Goal: Transaction & Acquisition: Purchase product/service

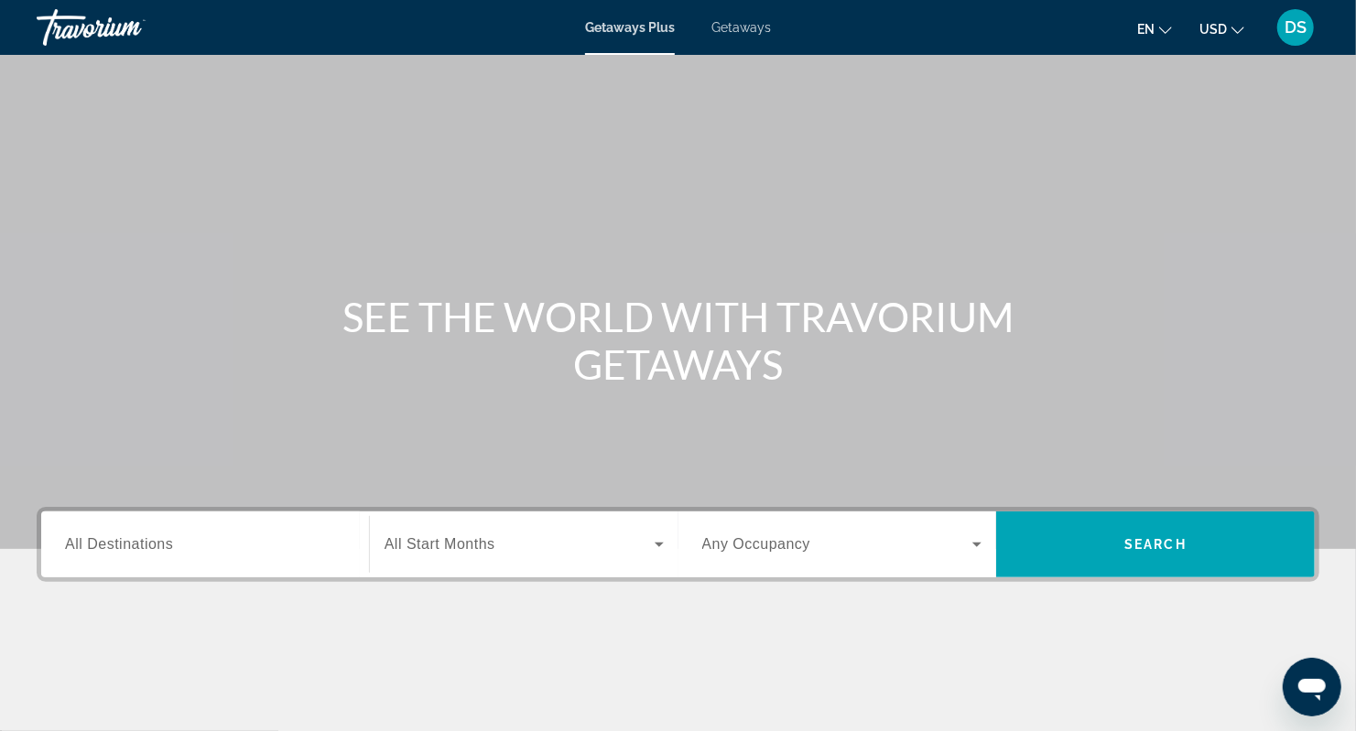
click at [82, 543] on span "All Destinations" at bounding box center [119, 544] width 108 height 16
click at [82, 543] on input "Destination All Destinations" at bounding box center [205, 546] width 280 height 22
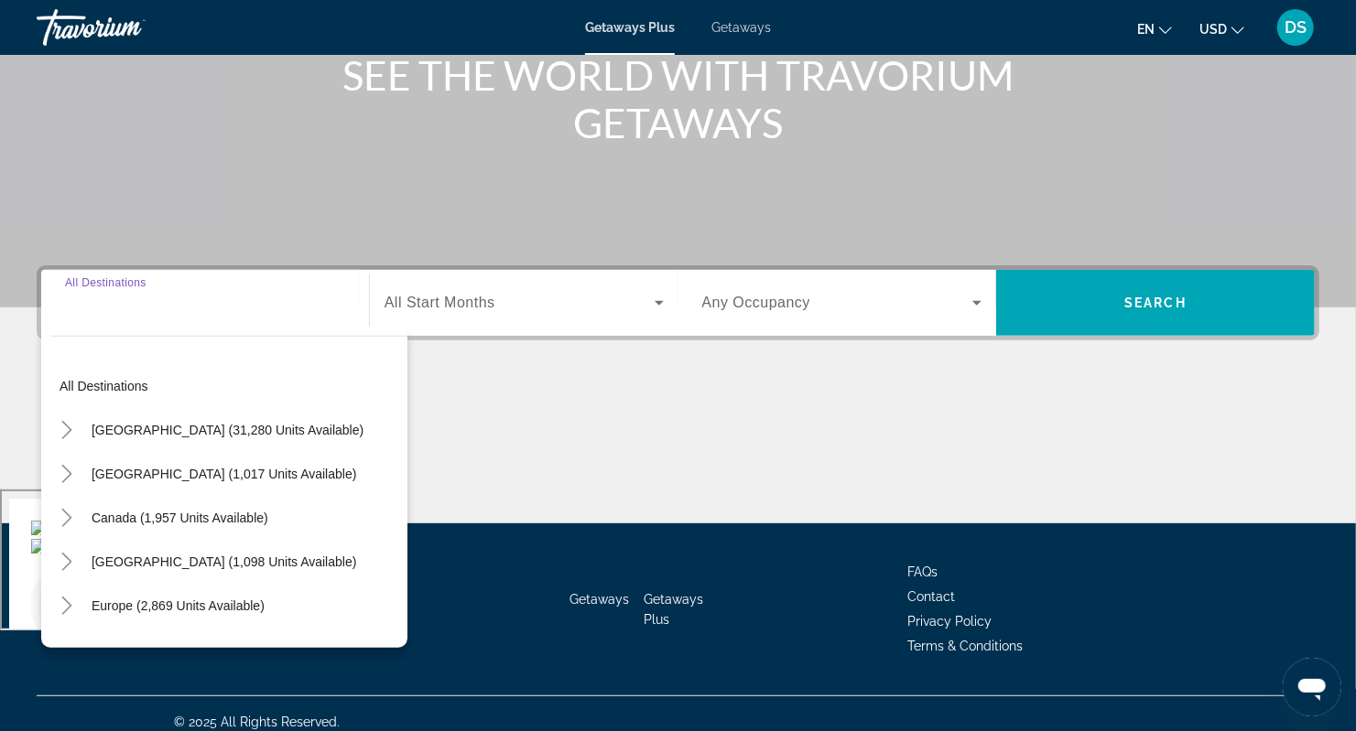
scroll to position [257, 0]
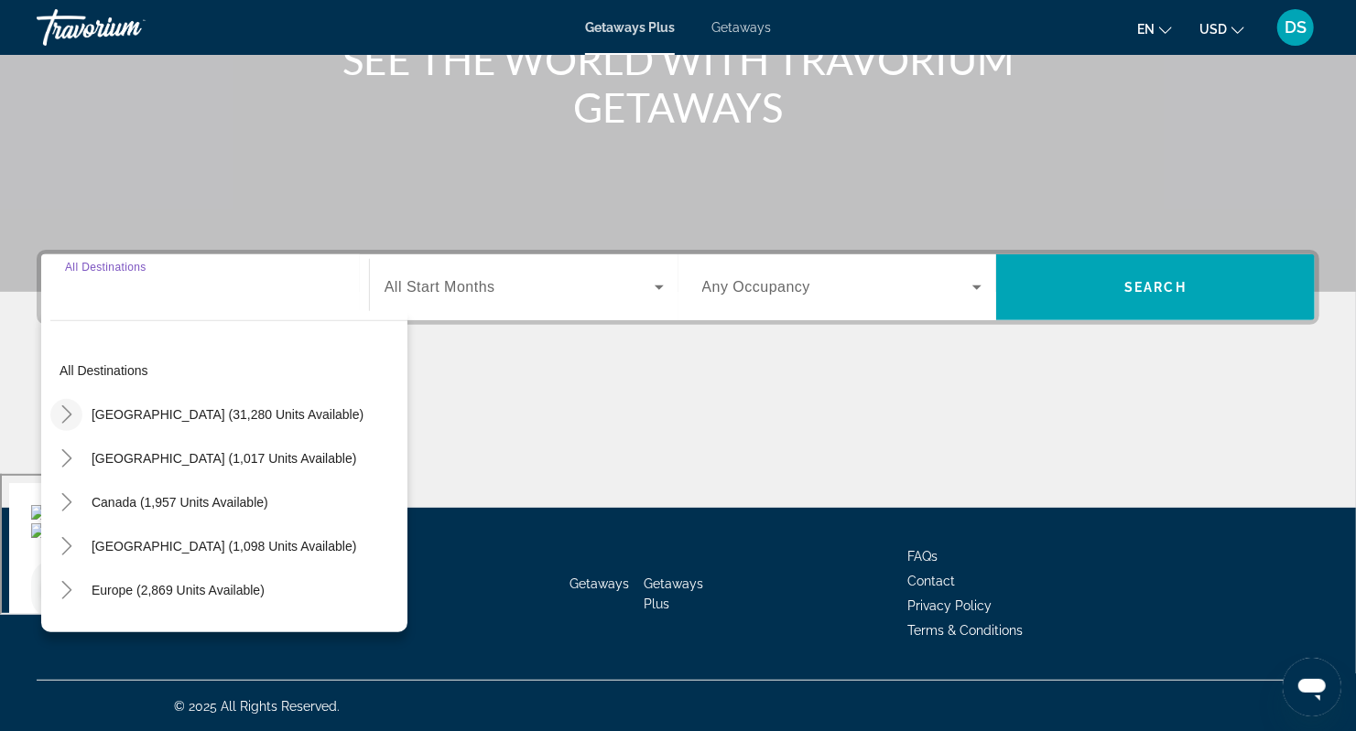
click at [68, 418] on icon "Toggle United States (31,280 units available)" at bounding box center [67, 414] width 18 height 18
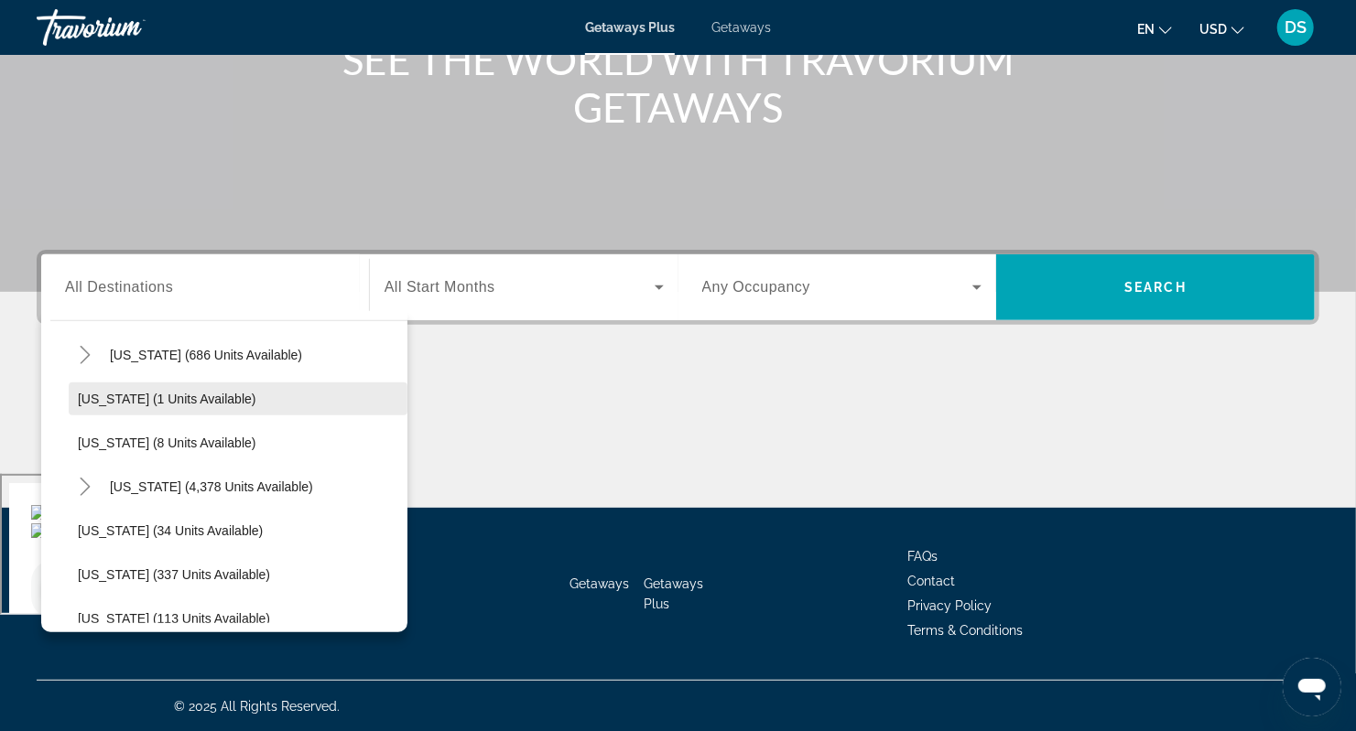
scroll to position [236, 0]
click at [92, 484] on icon "Toggle Florida (4,378 units available)" at bounding box center [85, 486] width 18 height 18
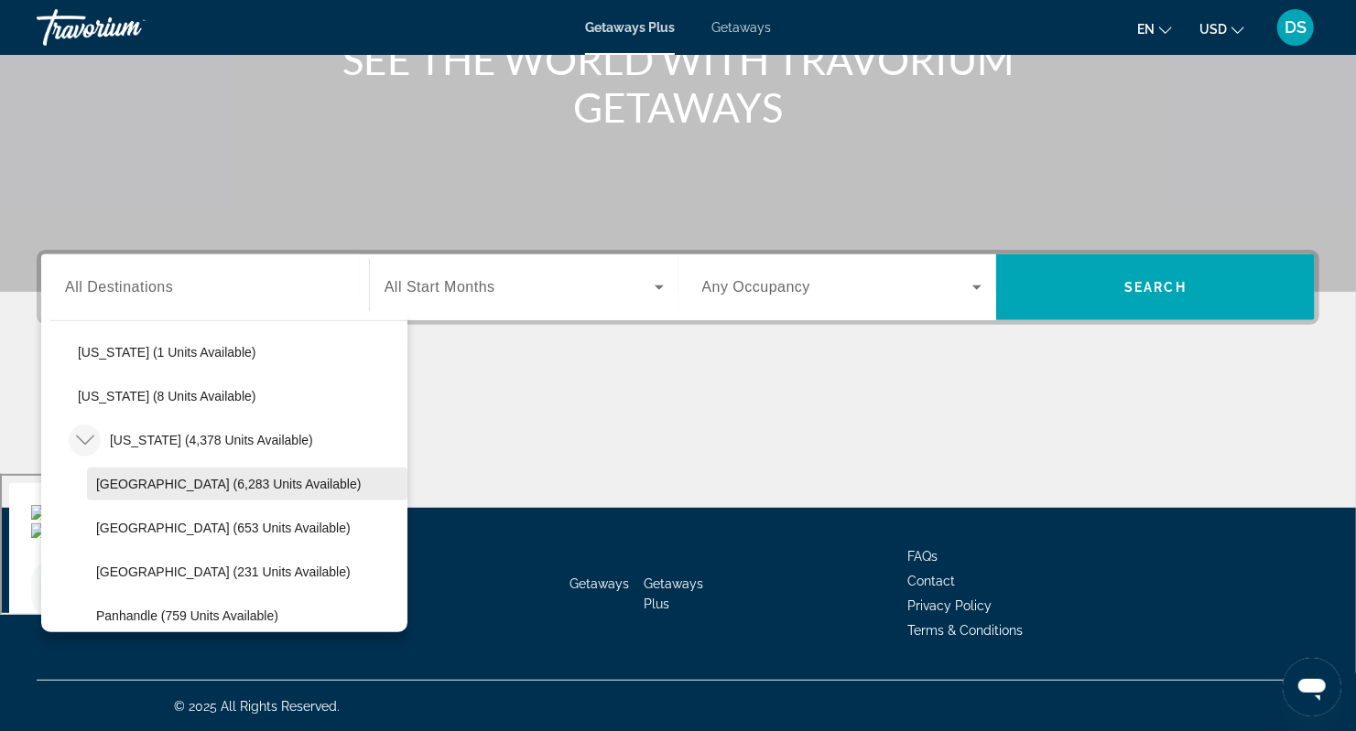
scroll to position [358, 0]
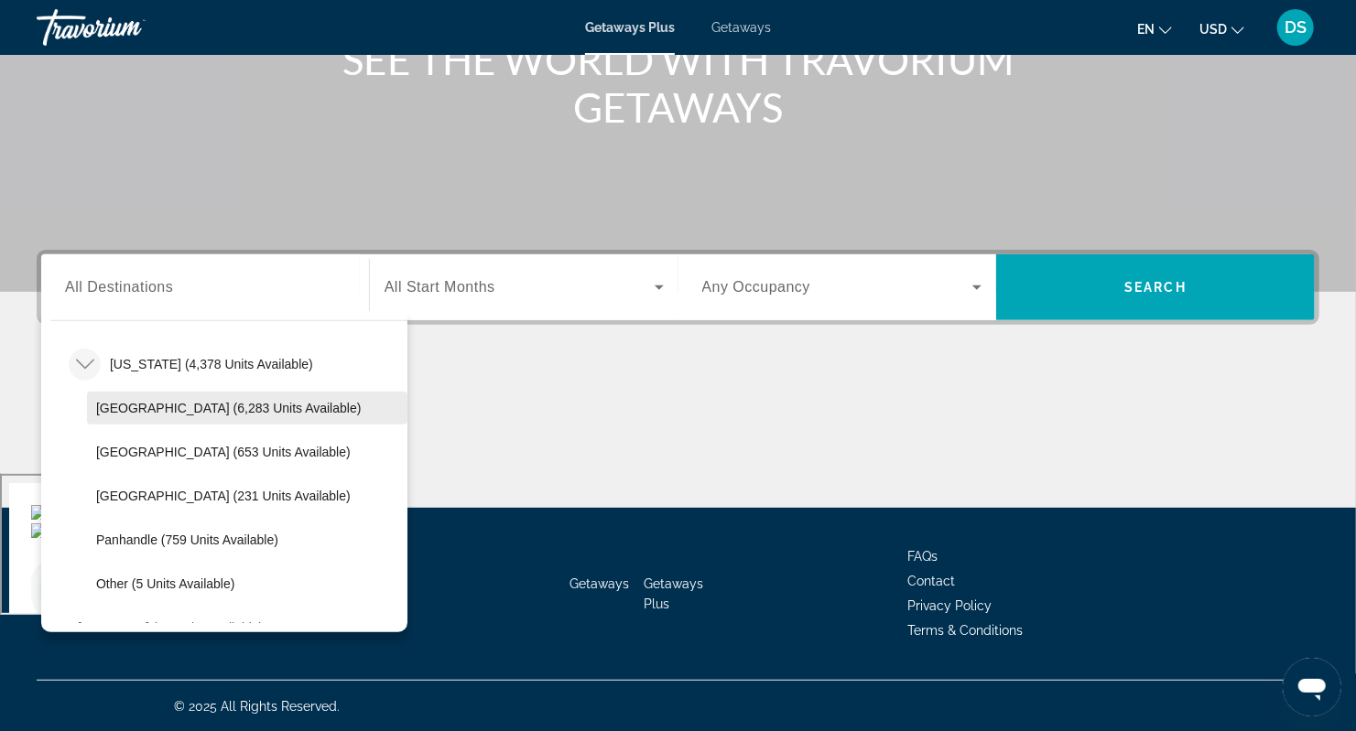
click at [218, 406] on span "Orlando & Disney Area (6,283 units available)" at bounding box center [228, 408] width 265 height 15
type input "**********"
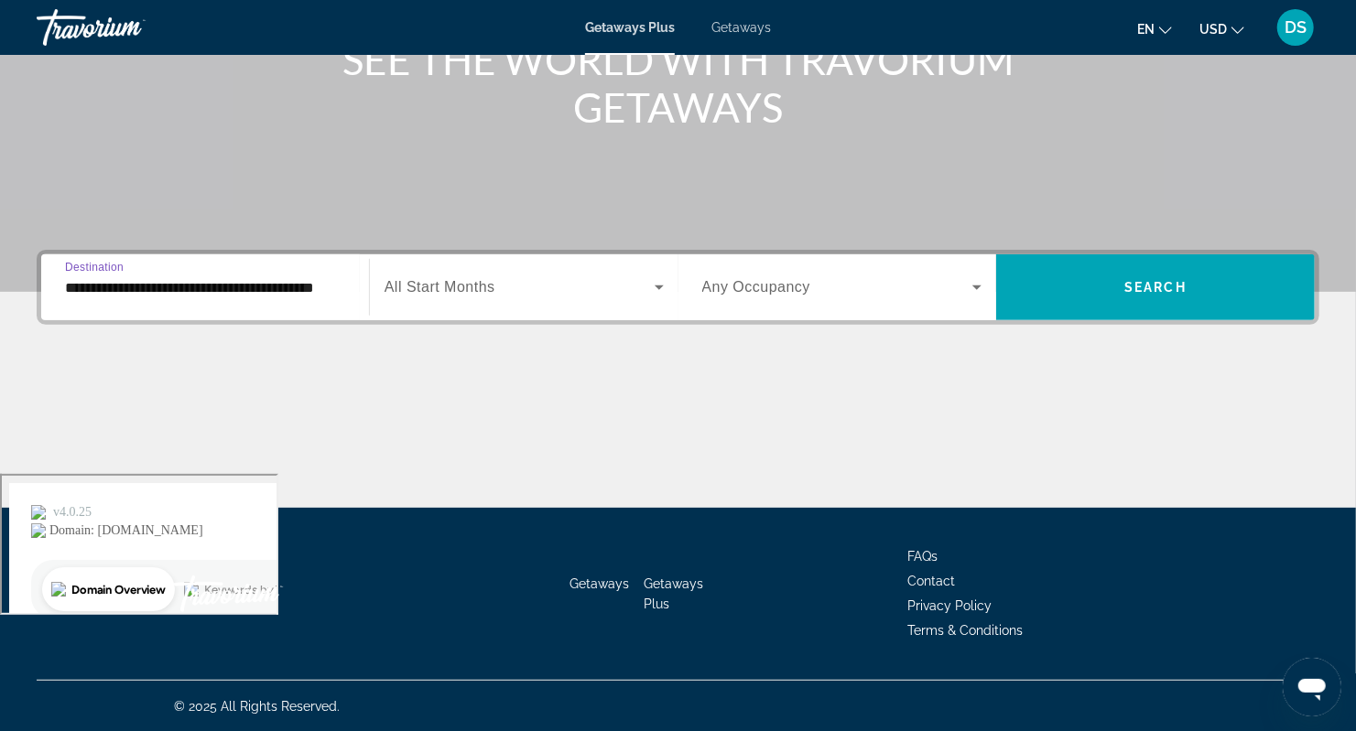
click at [489, 284] on span "All Start Months" at bounding box center [439, 287] width 111 height 16
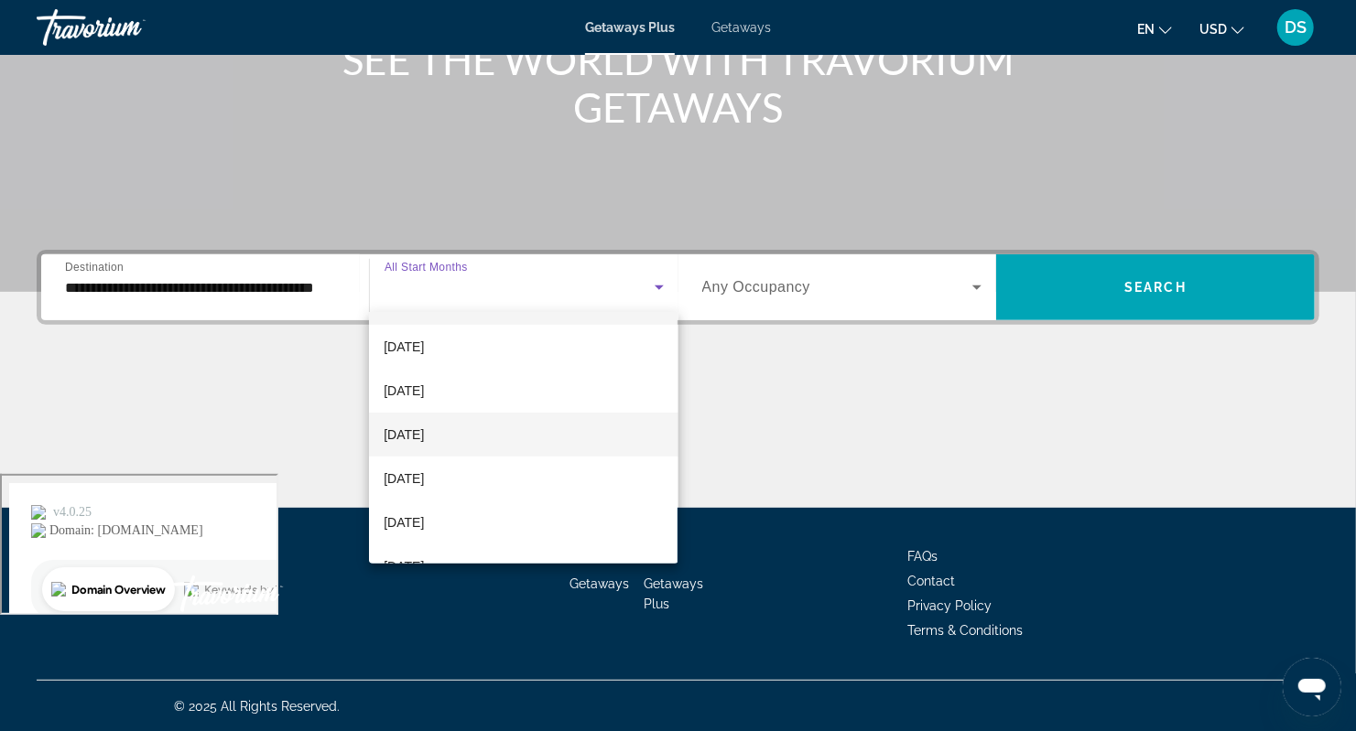
scroll to position [60, 0]
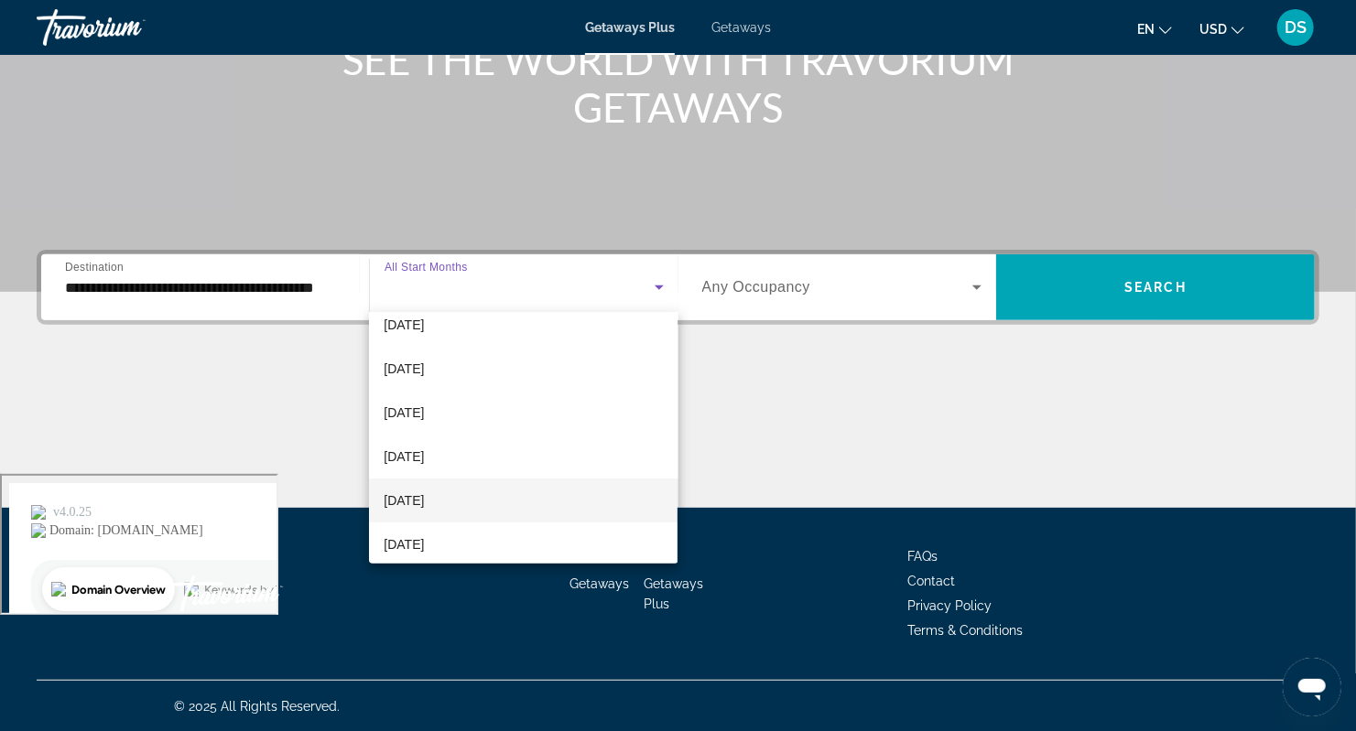
click at [518, 485] on mat-option "February 2026" at bounding box center [523, 501] width 308 height 44
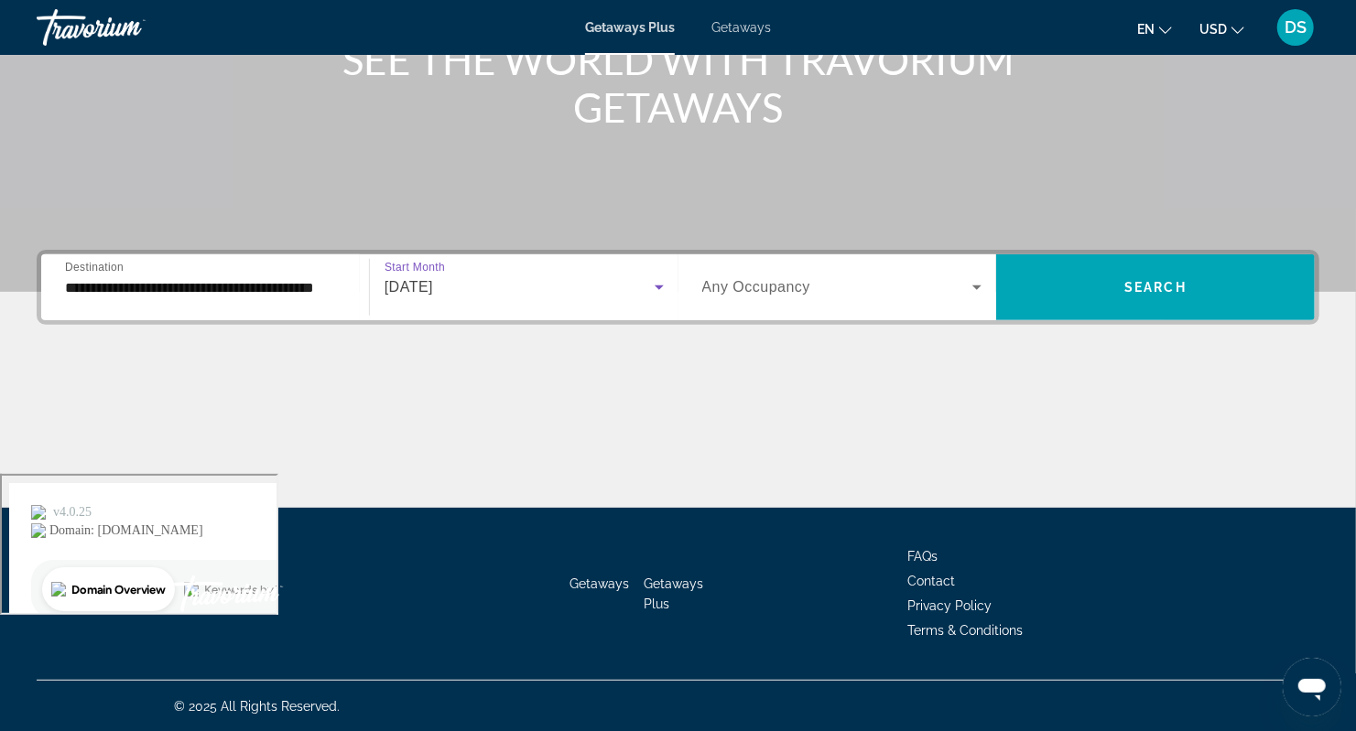
click at [967, 289] on div "Search widget" at bounding box center [842, 287] width 280 height 22
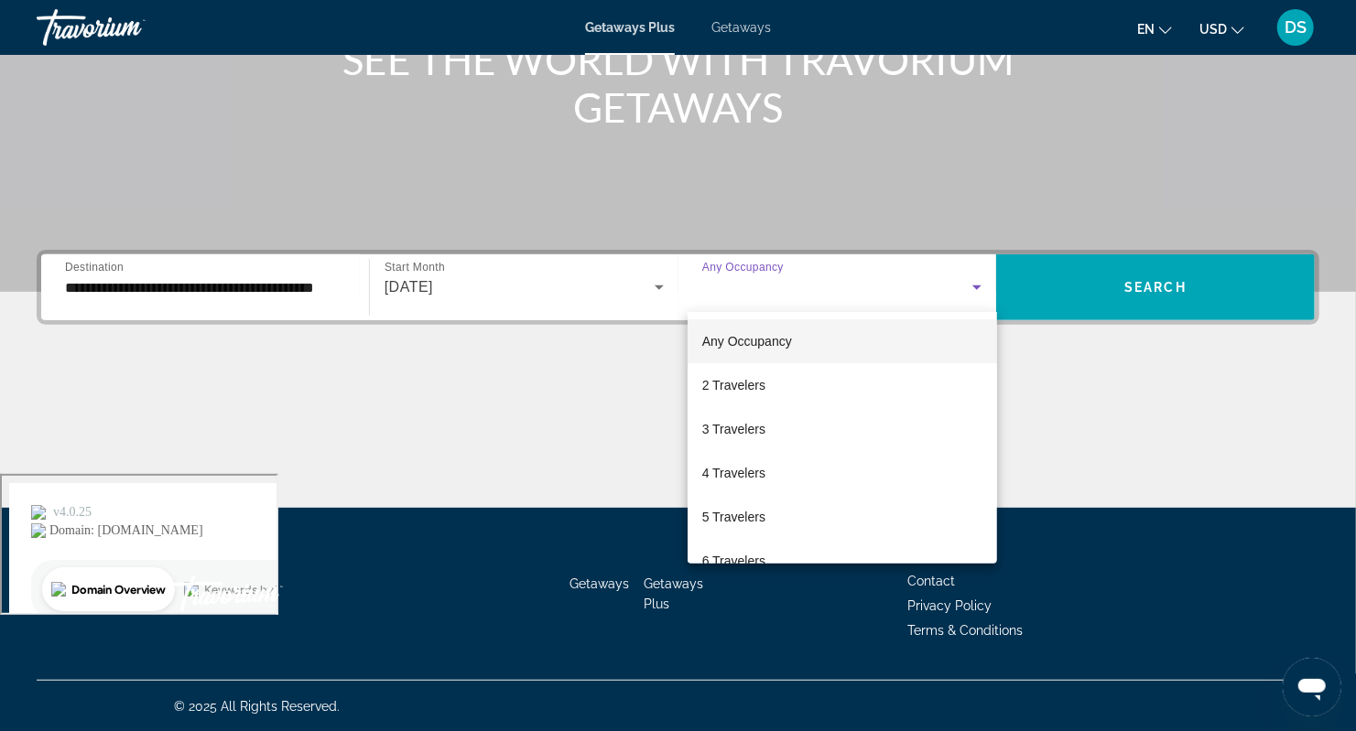
click at [967, 289] on div at bounding box center [678, 365] width 1356 height 731
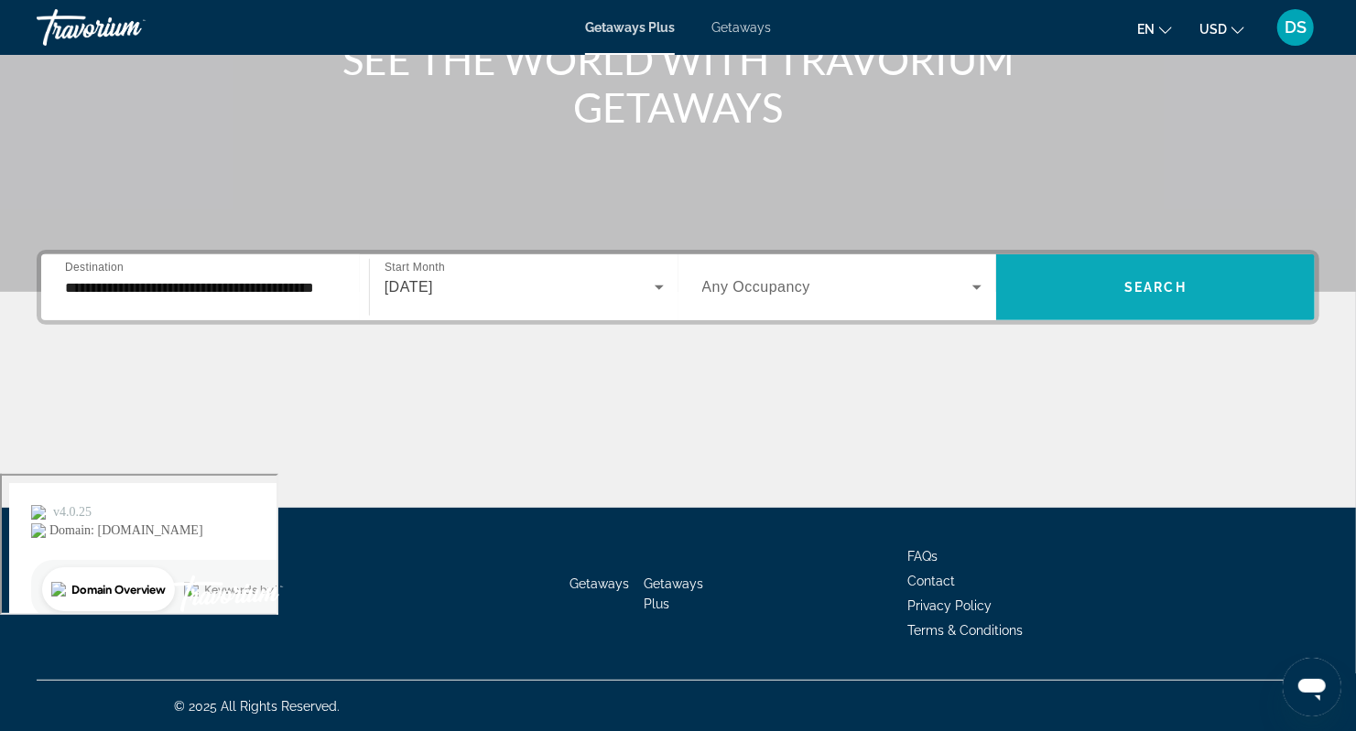
click at [1178, 276] on span "Search widget" at bounding box center [1155, 287] width 319 height 44
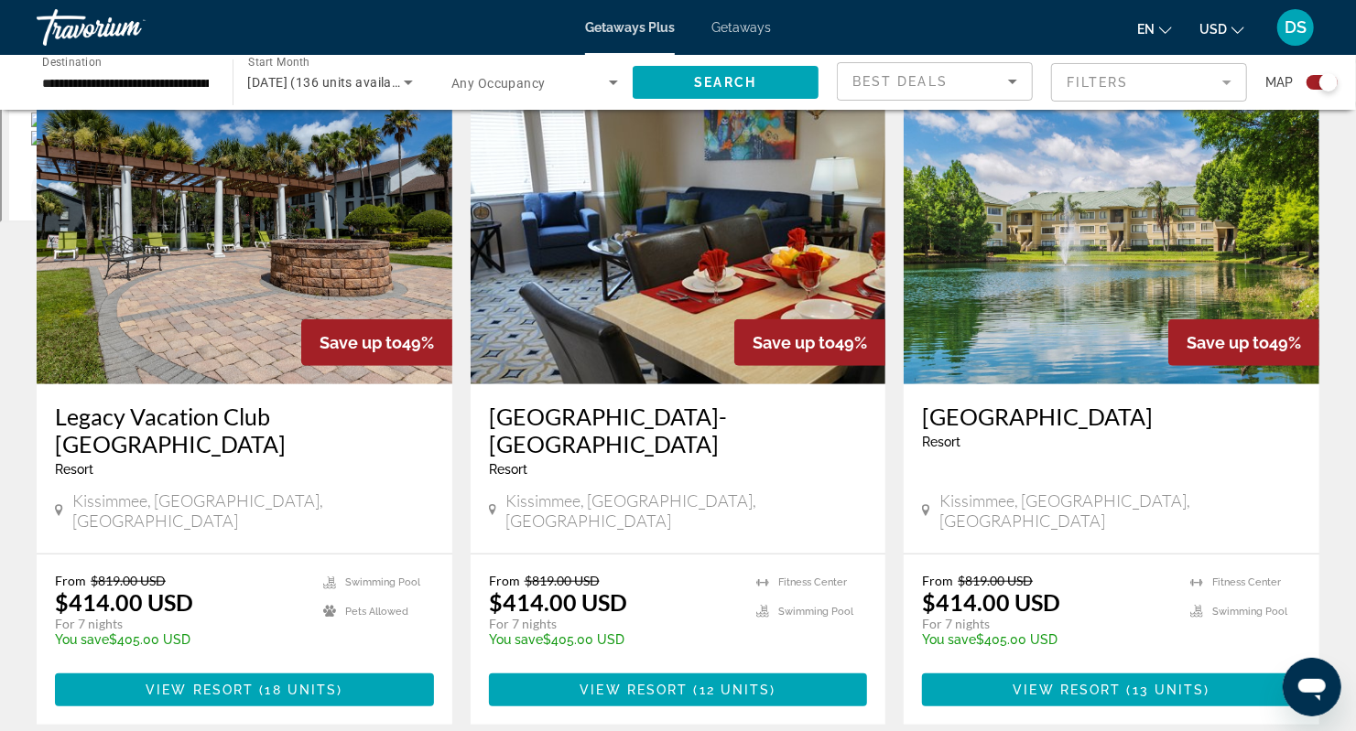
scroll to position [671, 0]
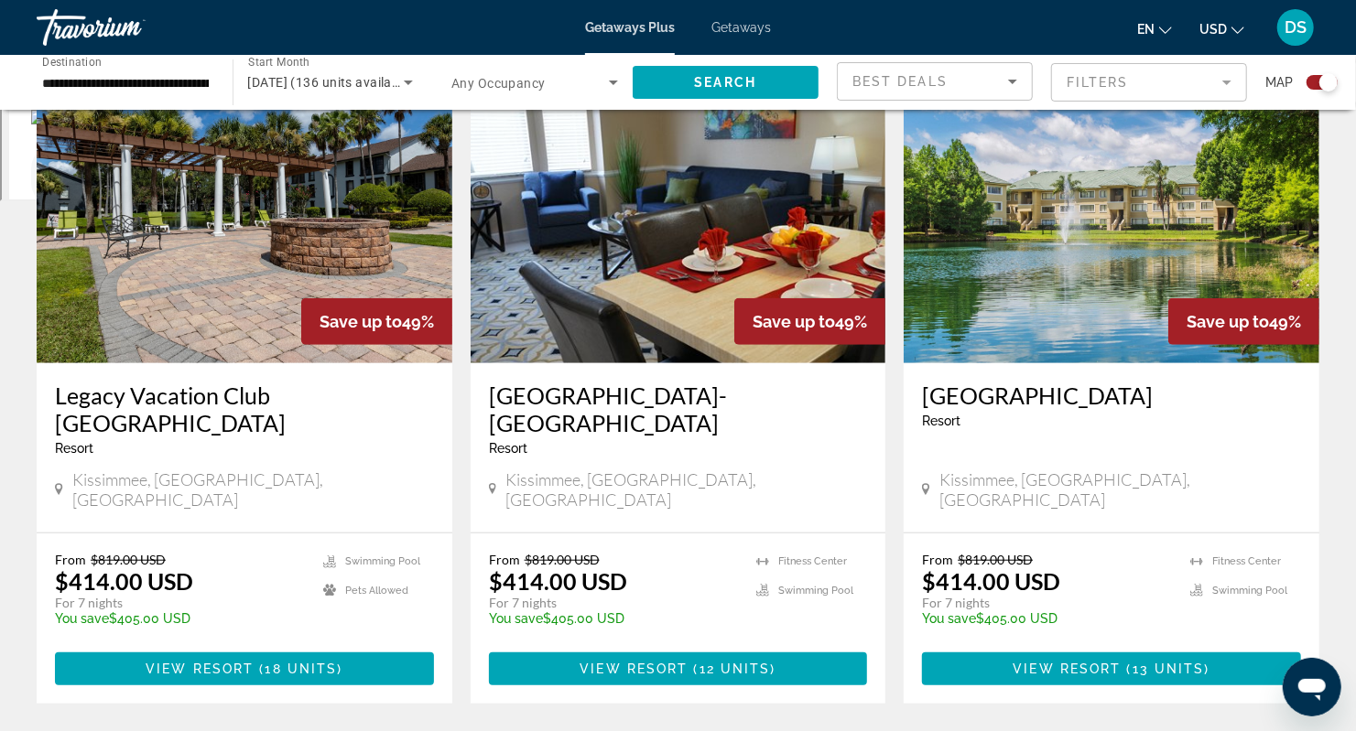
click at [1118, 81] on mat-form-field "Filters" at bounding box center [1149, 82] width 196 height 38
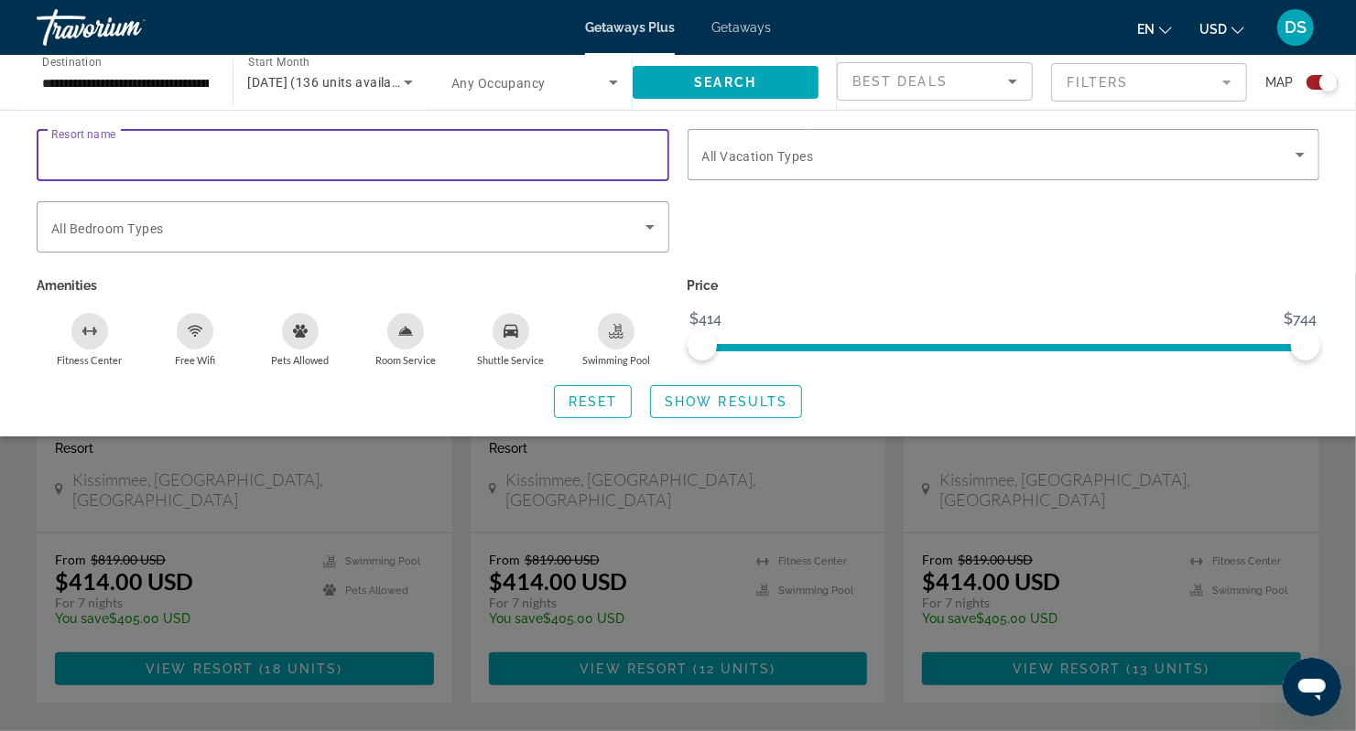
click at [213, 165] on input "Resort name" at bounding box center [352, 156] width 603 height 22
type input "******"
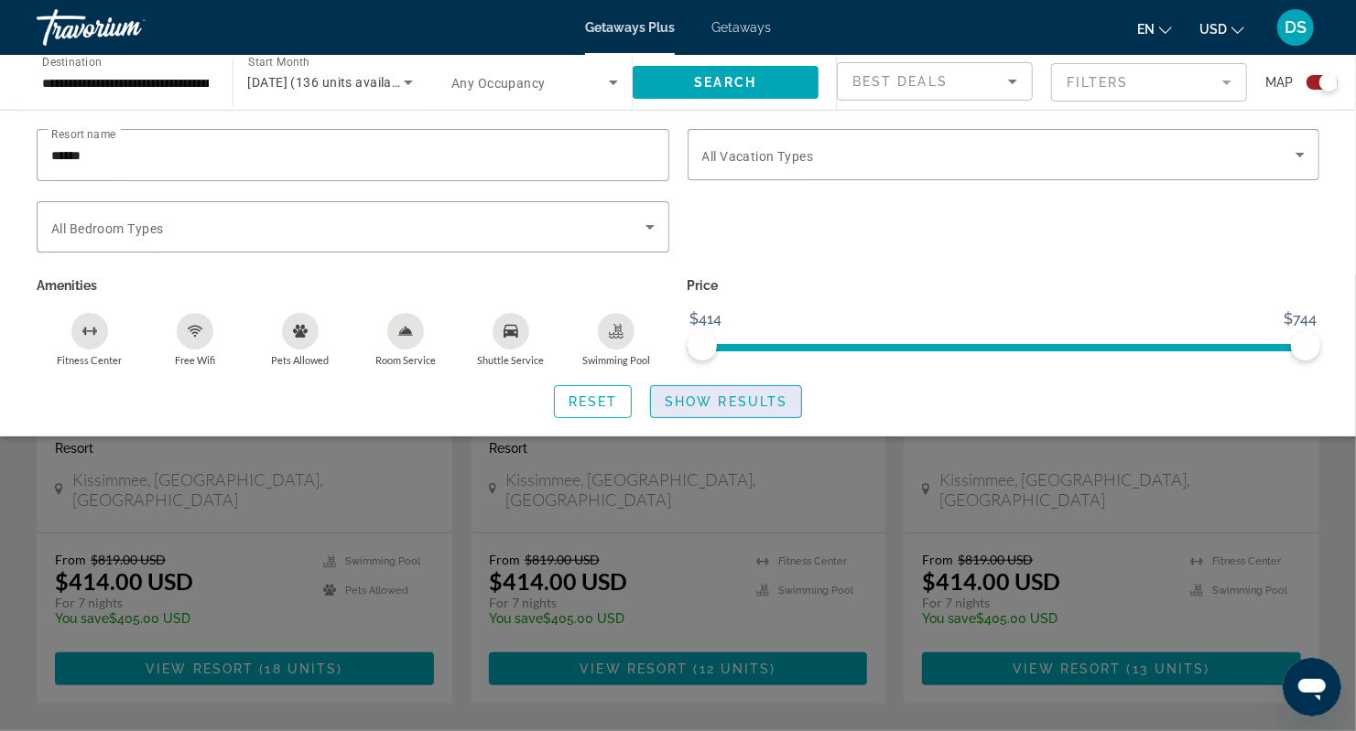
click at [712, 402] on span "Show Results" at bounding box center [726, 401] width 123 height 15
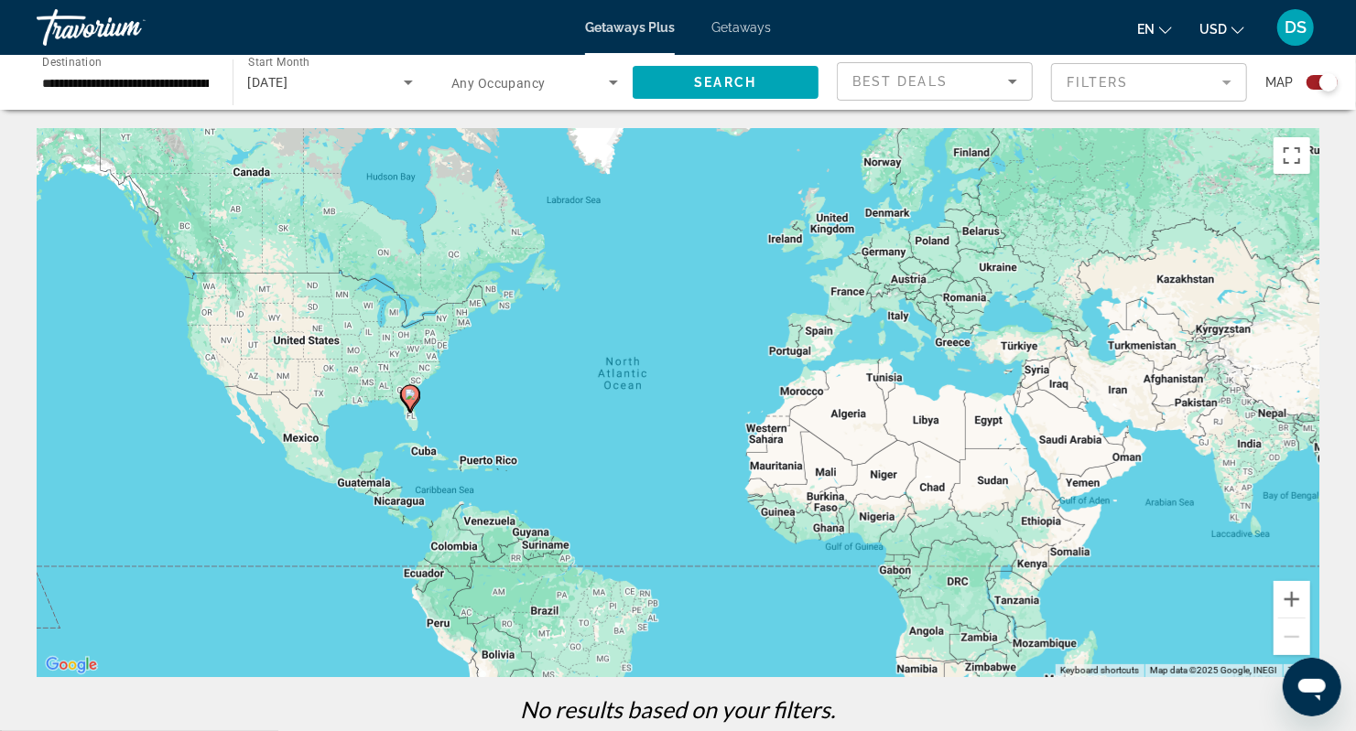
click at [1116, 77] on mat-form-field "Filters" at bounding box center [1149, 82] width 196 height 38
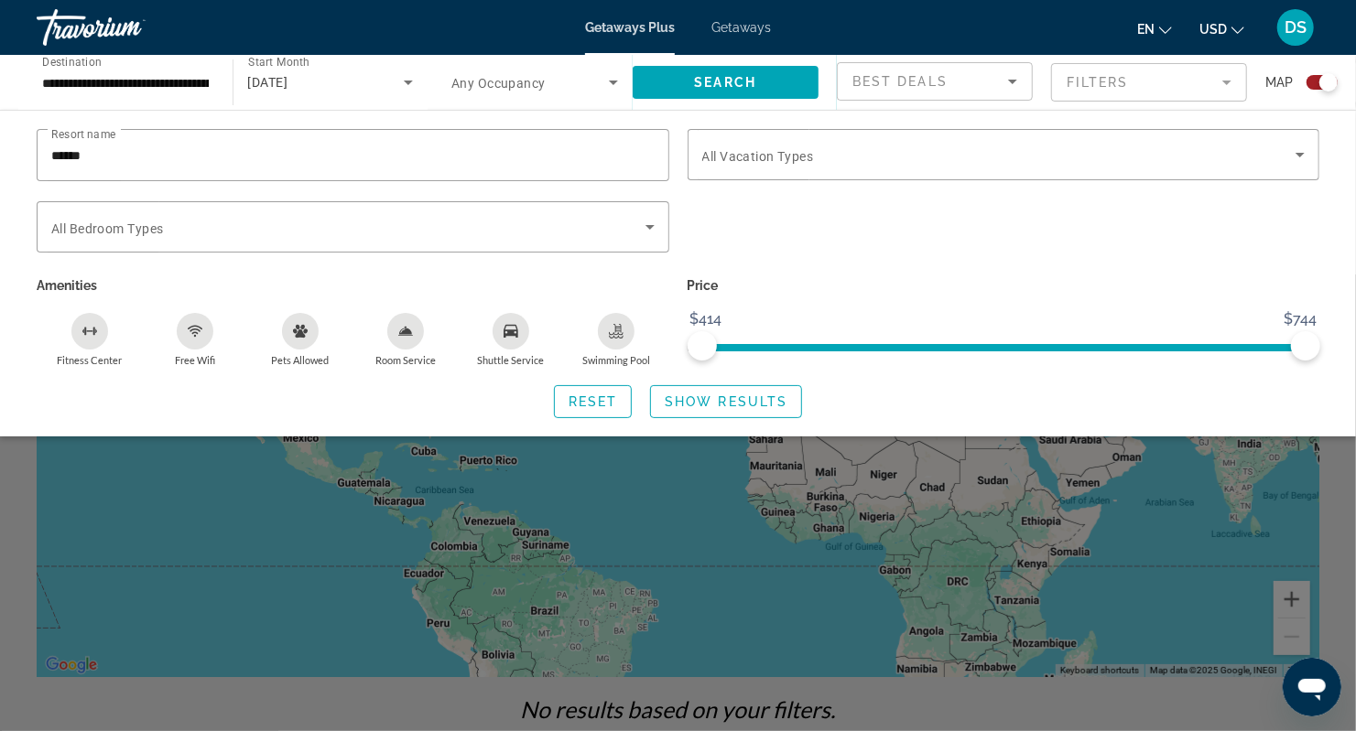
click at [708, 555] on div "Search widget" at bounding box center [678, 503] width 1356 height 457
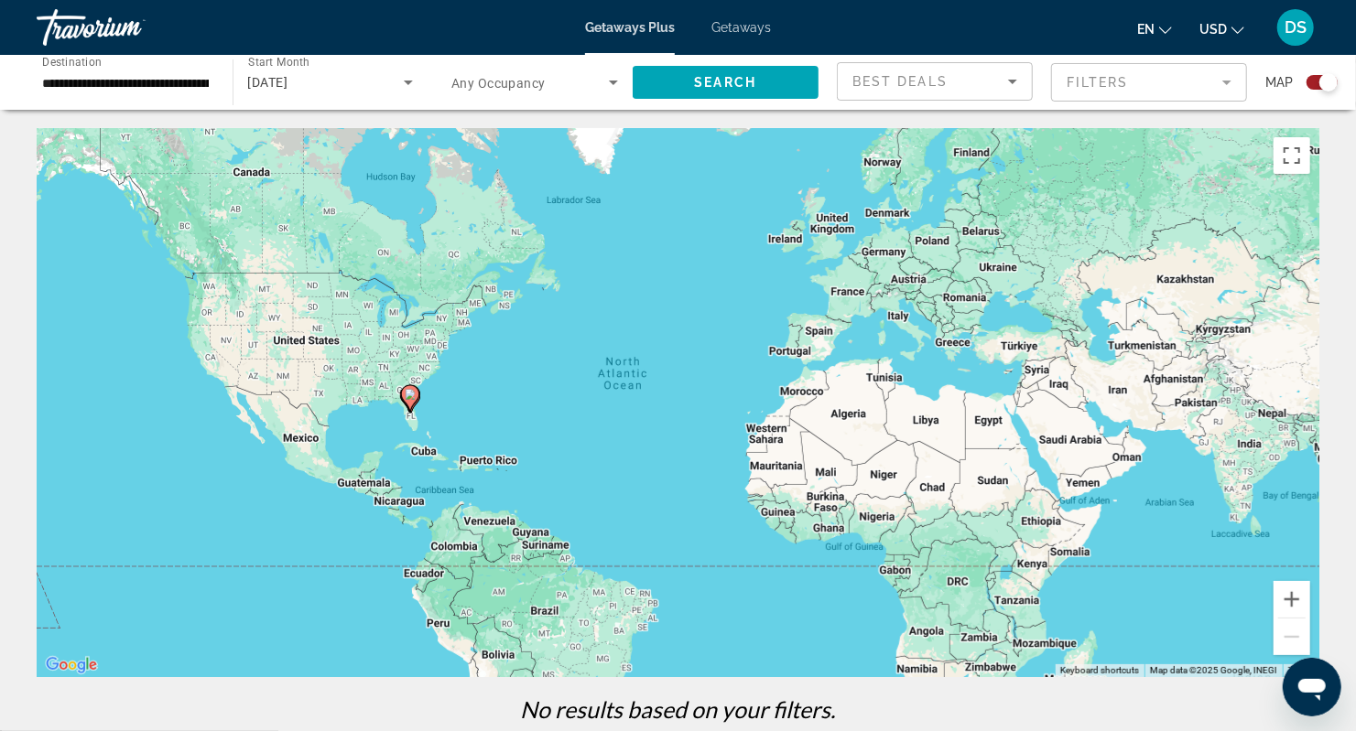
click at [1153, 83] on mat-form-field "Filters" at bounding box center [1149, 82] width 196 height 38
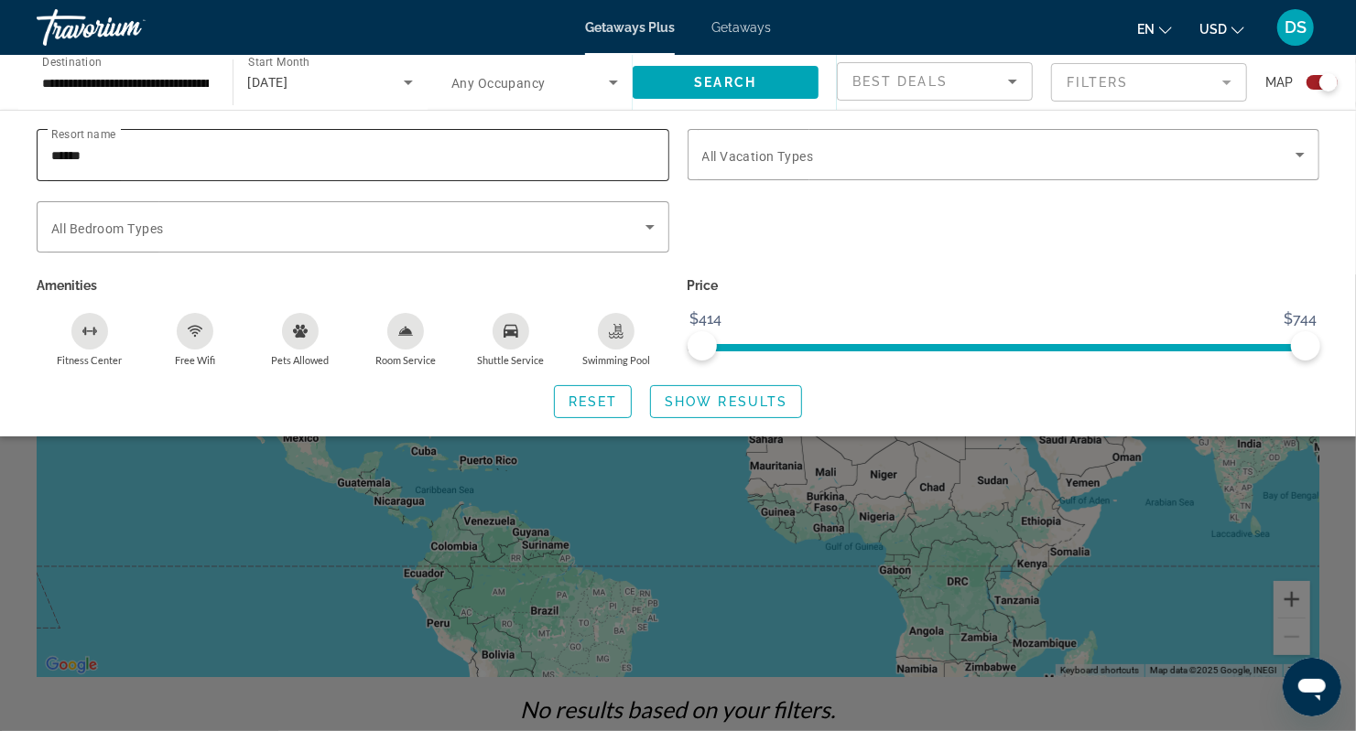
click at [302, 154] on input "******" at bounding box center [352, 156] width 603 height 22
click at [286, 157] on input "******" at bounding box center [352, 156] width 603 height 22
type input "*"
click at [714, 395] on span "Show Results" at bounding box center [726, 401] width 123 height 15
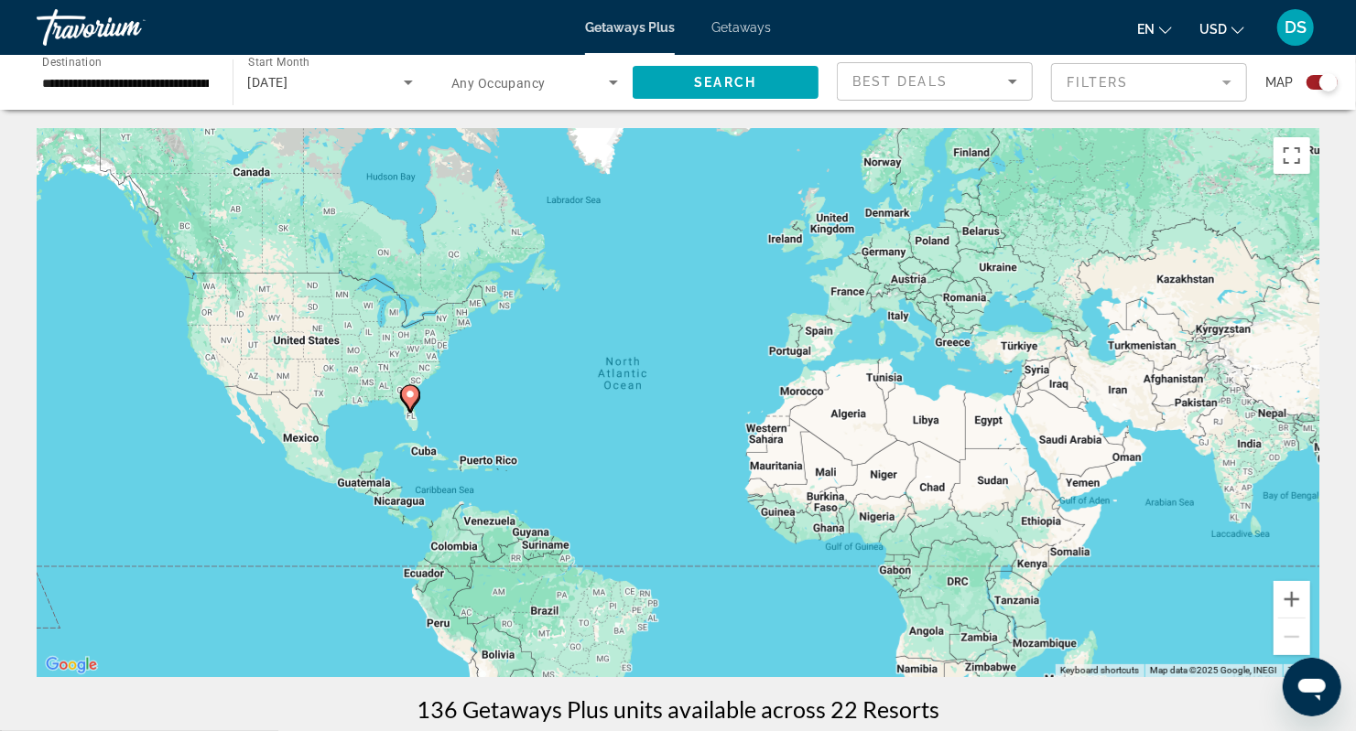
click at [400, 416] on div "To activate drag with keyboard, press Alt + Enter. Once in keyboard drag state,…" at bounding box center [678, 402] width 1282 height 549
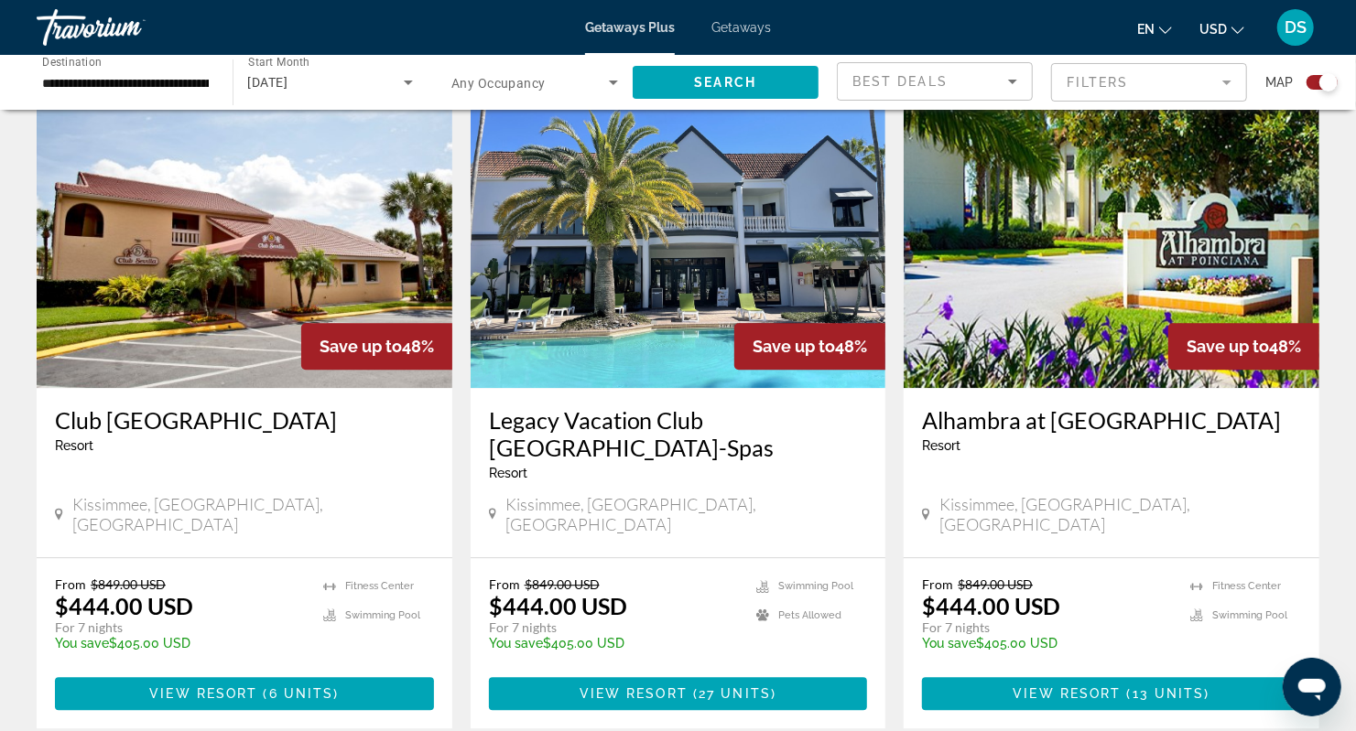
scroll to position [2685, 0]
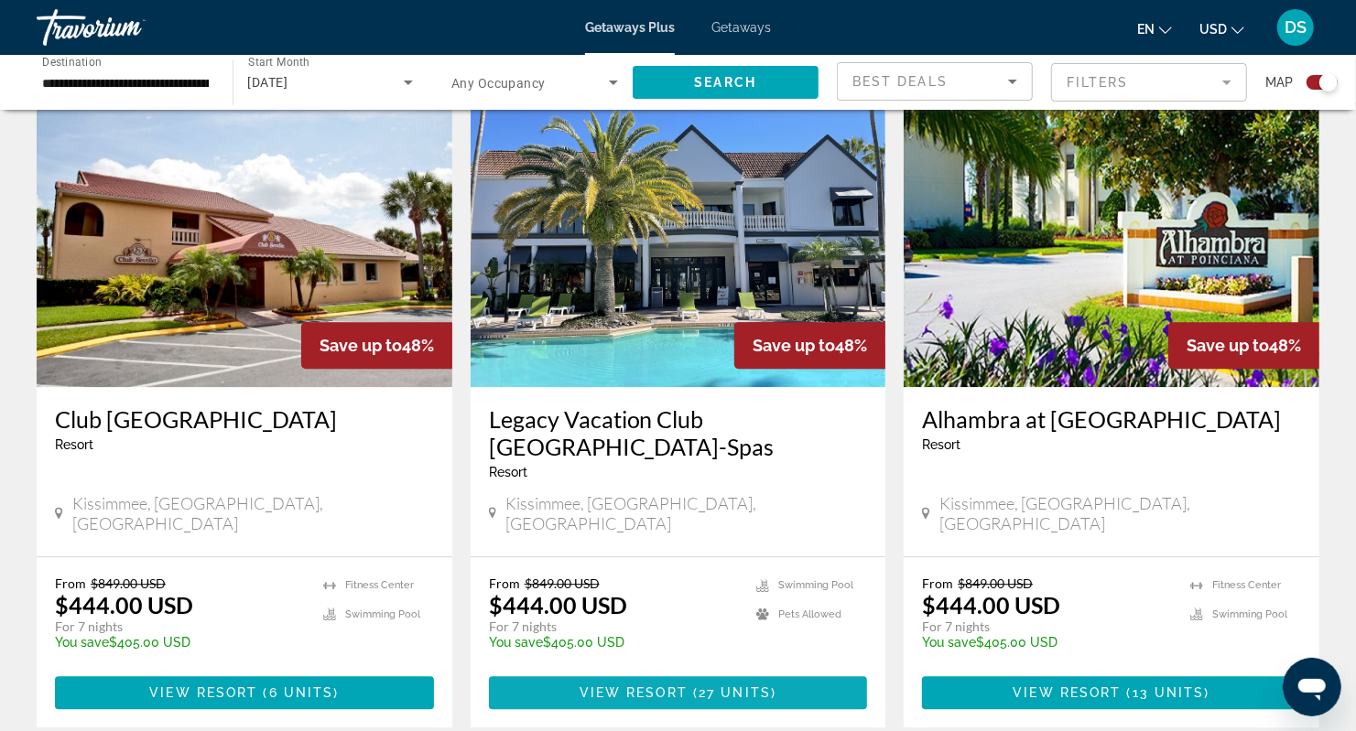
click at [742, 686] on span "27 units" at bounding box center [734, 693] width 72 height 15
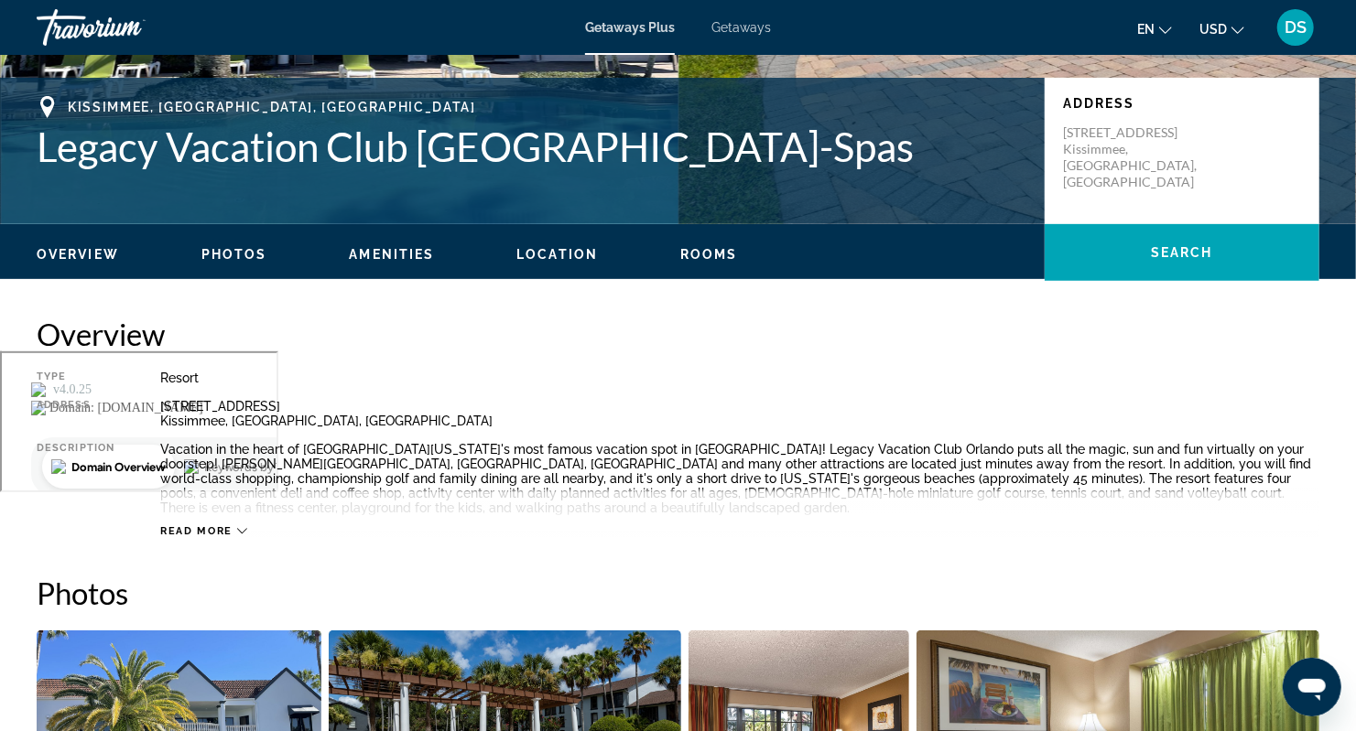
scroll to position [549, 0]
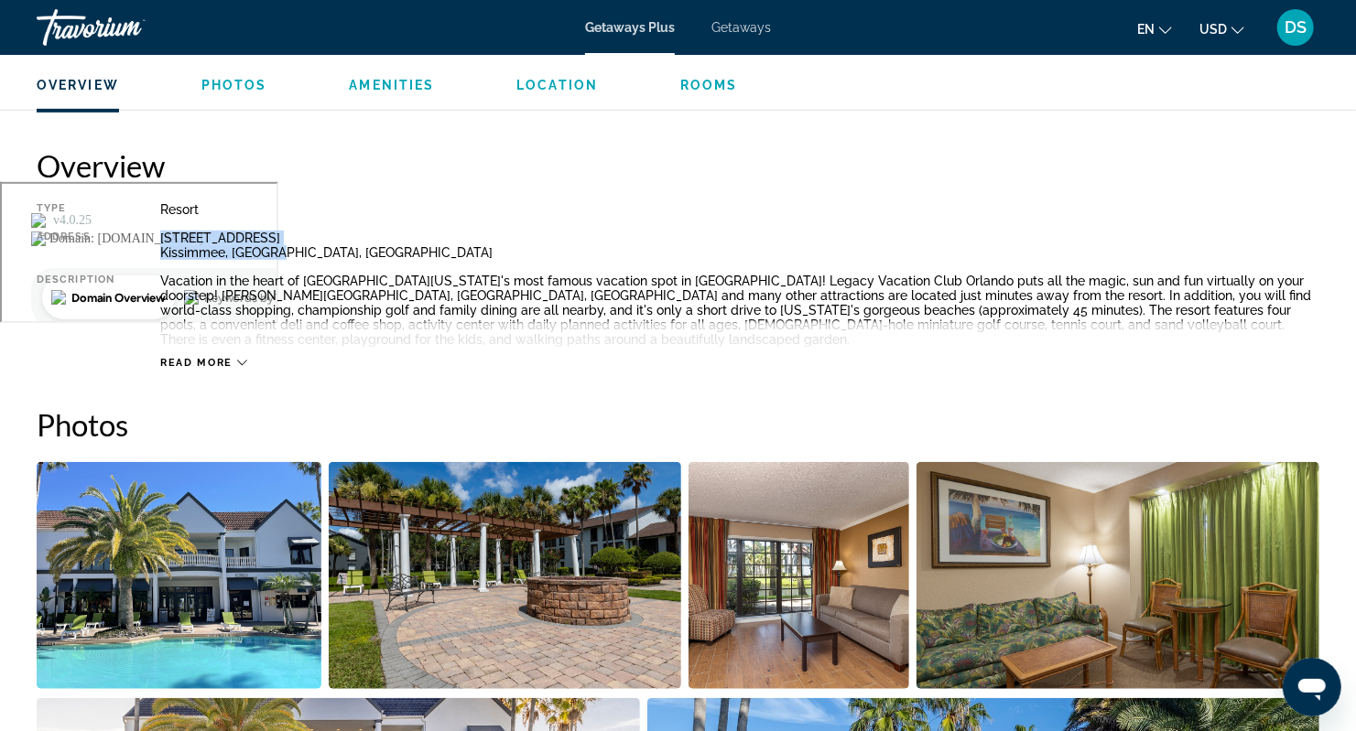
drag, startPoint x: 161, startPoint y: 247, endPoint x: 286, endPoint y: 245, distance: 124.5
click at [286, 245] on div "Type Resort All-Inclusive No All-Inclusive Address 2800 N. Poinciana Blvd. Kiss…" at bounding box center [678, 285] width 1282 height 167
copy div "2800 N. Poinciana Blvd. Kissimmee, FL, USA"
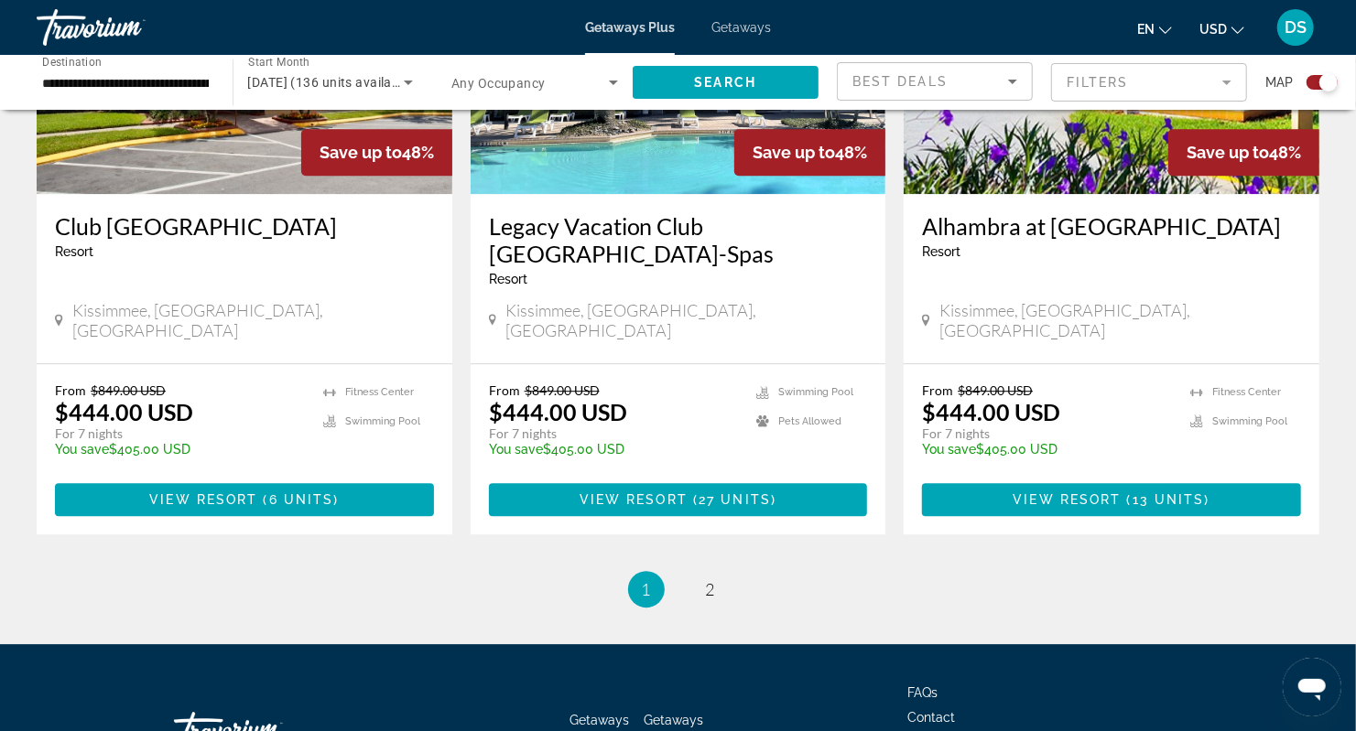
scroll to position [2878, 0]
click at [712, 579] on span "2" at bounding box center [710, 589] width 9 height 20
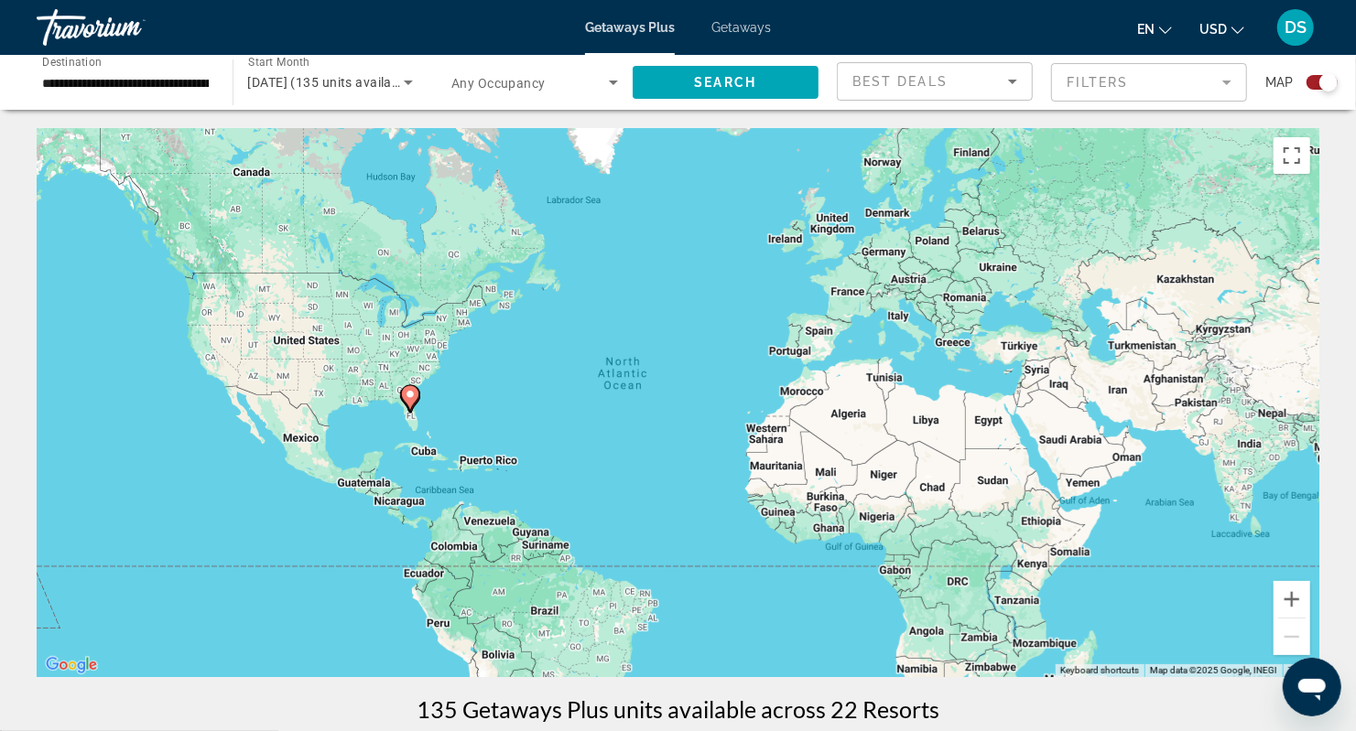
click at [760, 21] on span "Getaways" at bounding box center [740, 27] width 59 height 15
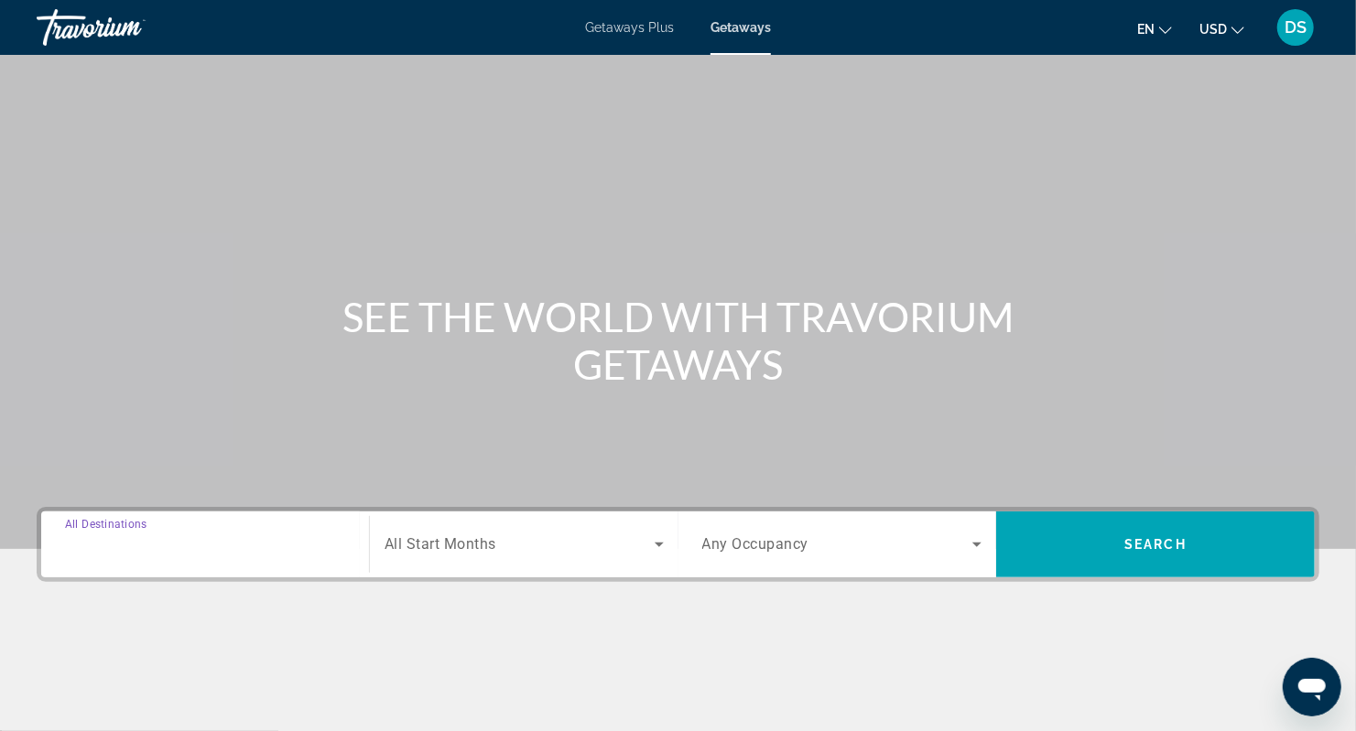
click at [197, 546] on input "Destination All Destinations" at bounding box center [205, 546] width 280 height 22
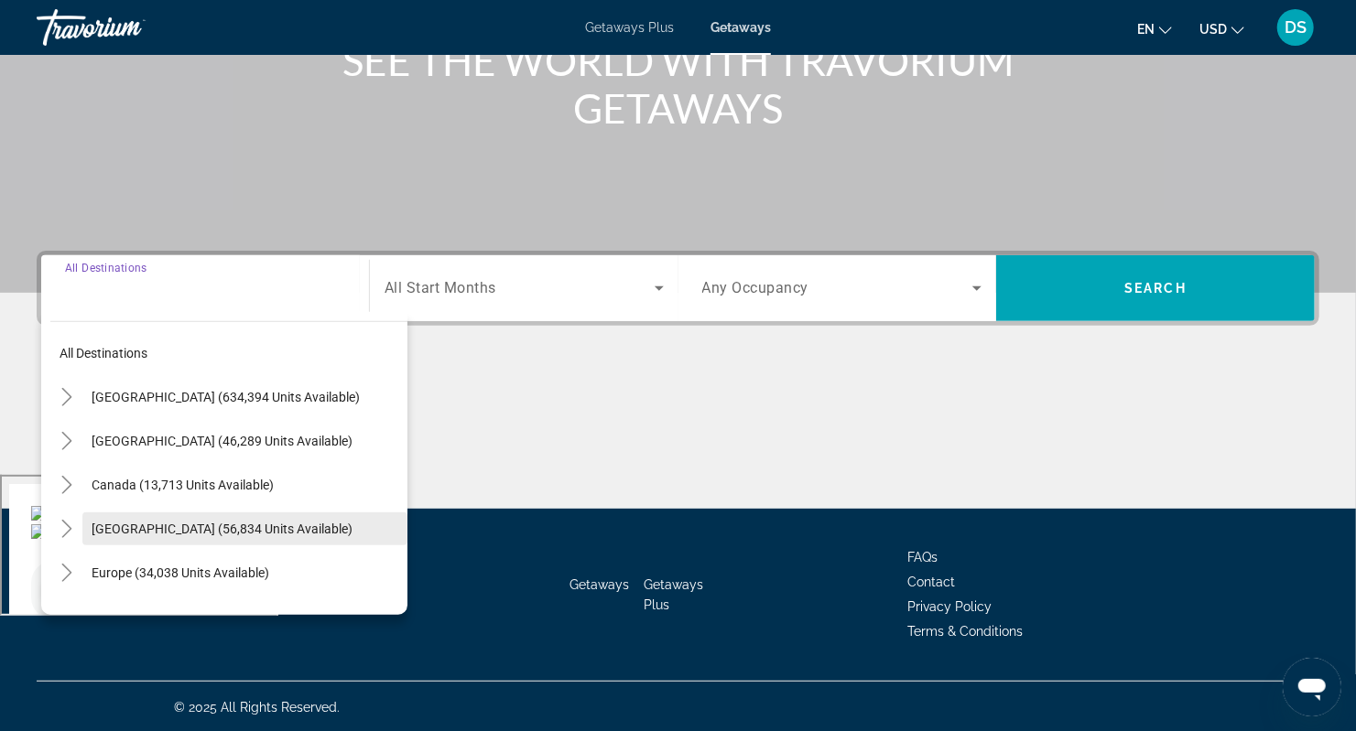
scroll to position [257, 0]
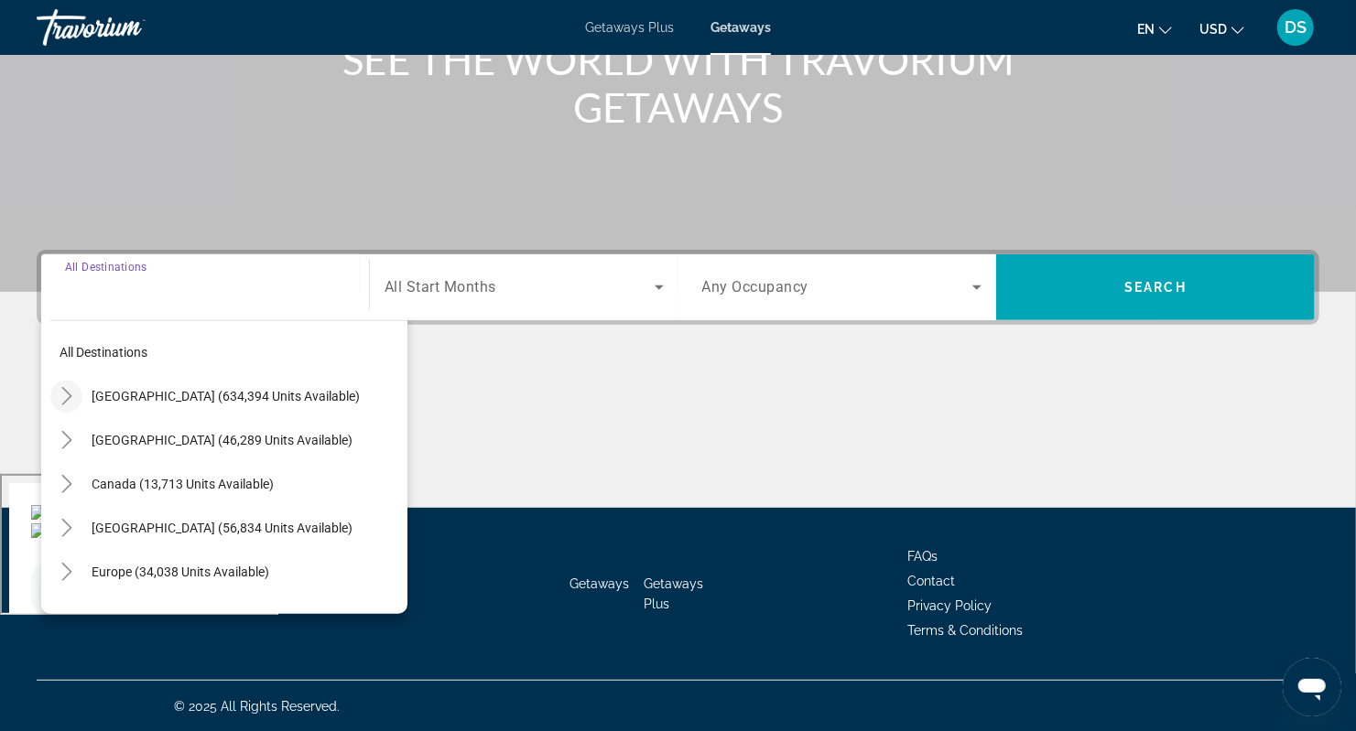
click at [67, 392] on icon "Toggle United States (634,394 units available)" at bounding box center [66, 396] width 10 height 18
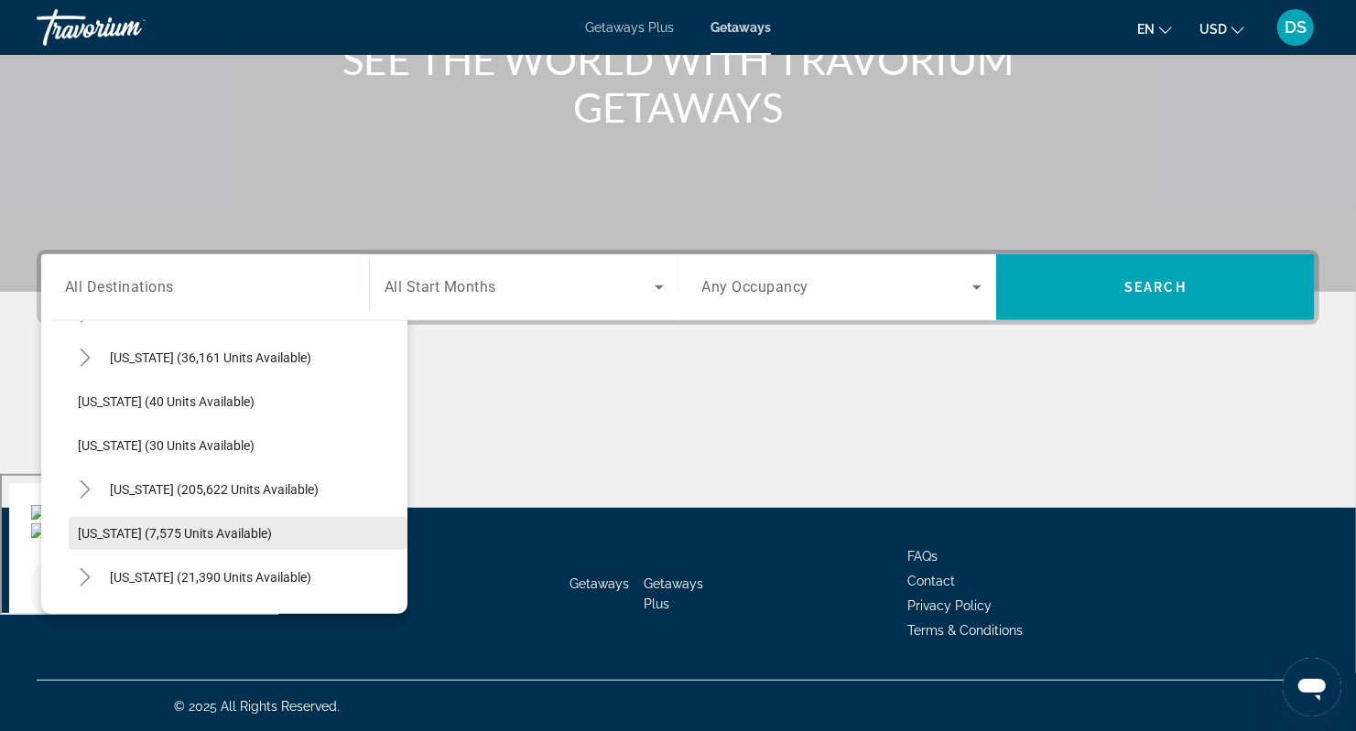
scroll to position [236, 0]
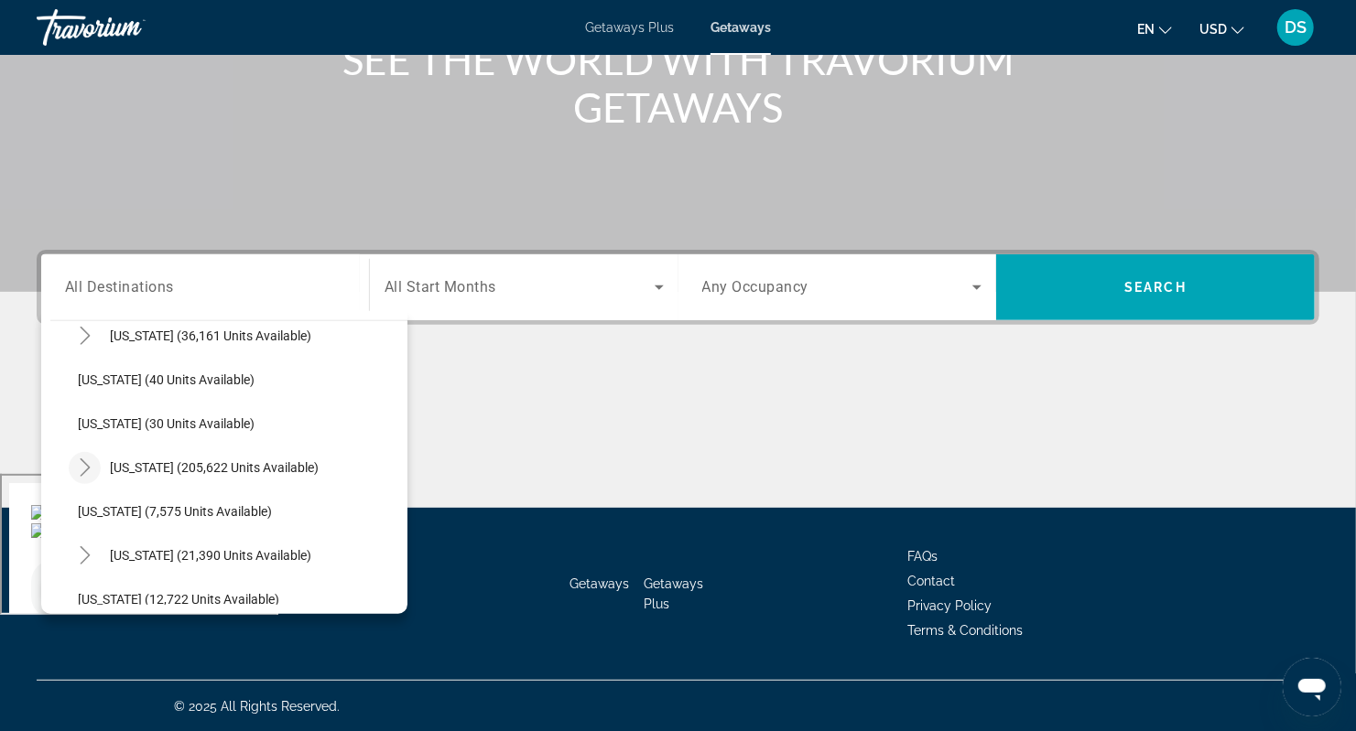
click at [83, 463] on icon "Toggle Florida (205,622 units available)" at bounding box center [85, 468] width 18 height 18
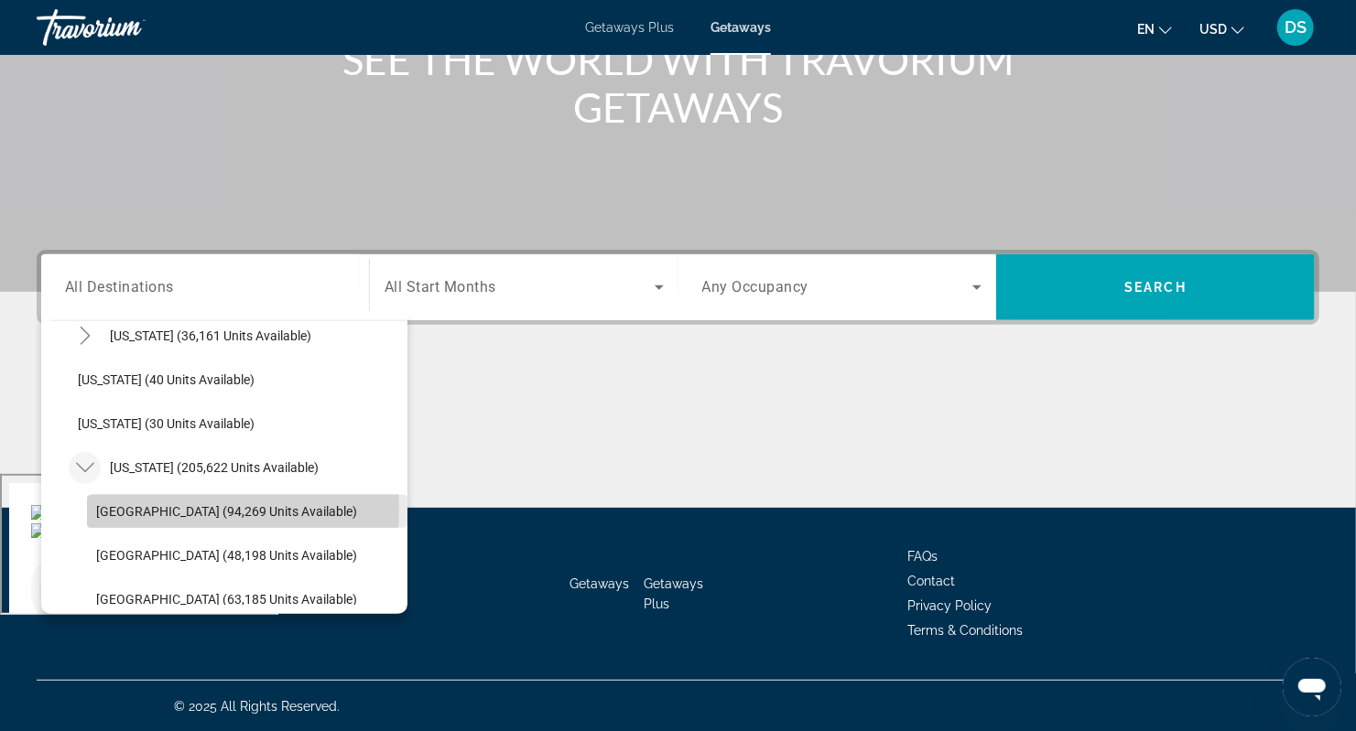
click at [128, 508] on span "Orlando & Disney Area (94,269 units available)" at bounding box center [226, 511] width 261 height 15
type input "**********"
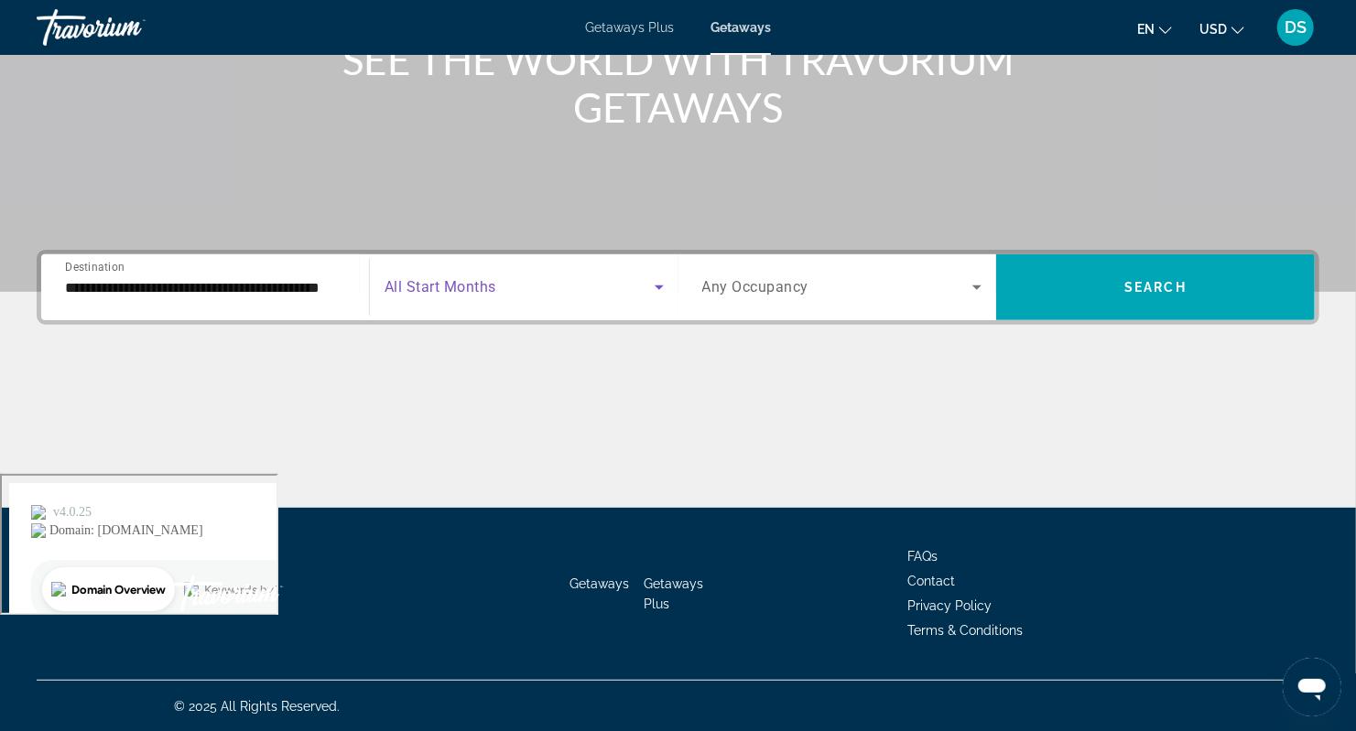
click at [582, 287] on span "Search widget" at bounding box center [519, 287] width 270 height 22
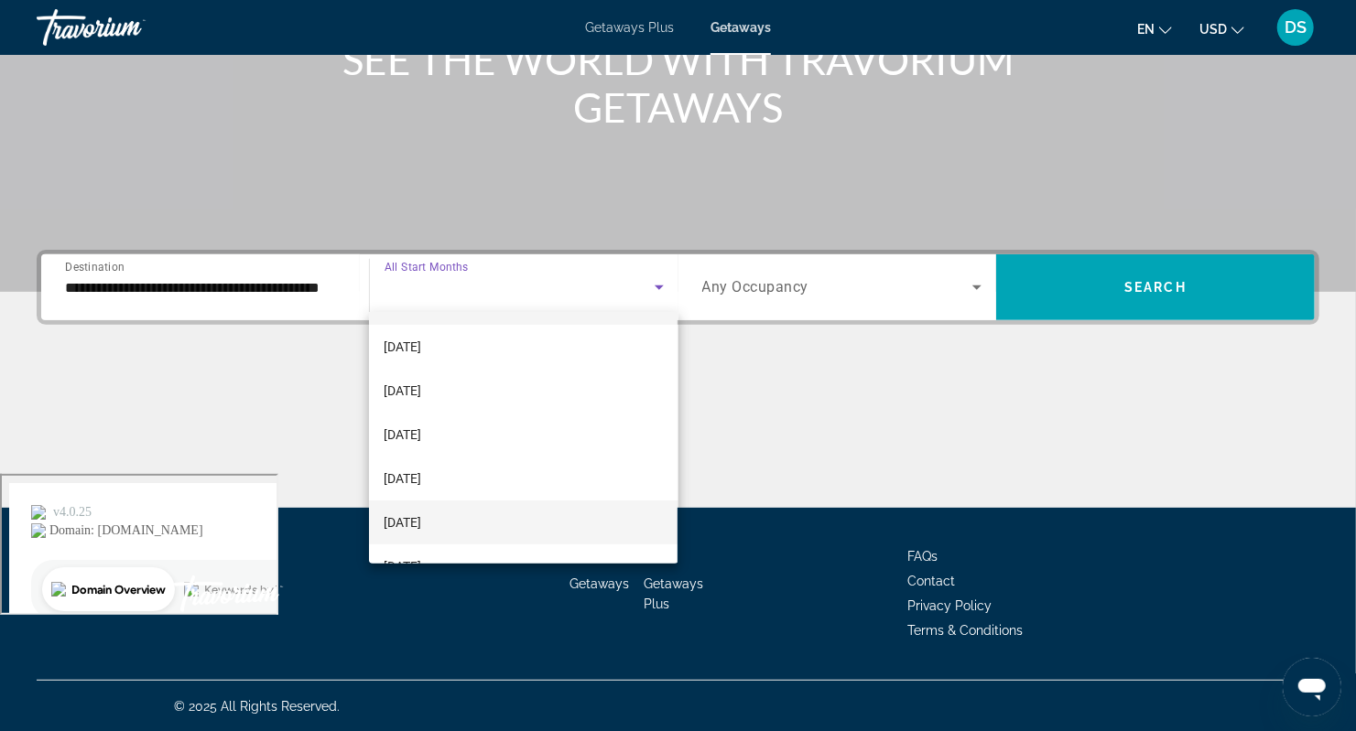
scroll to position [60, 0]
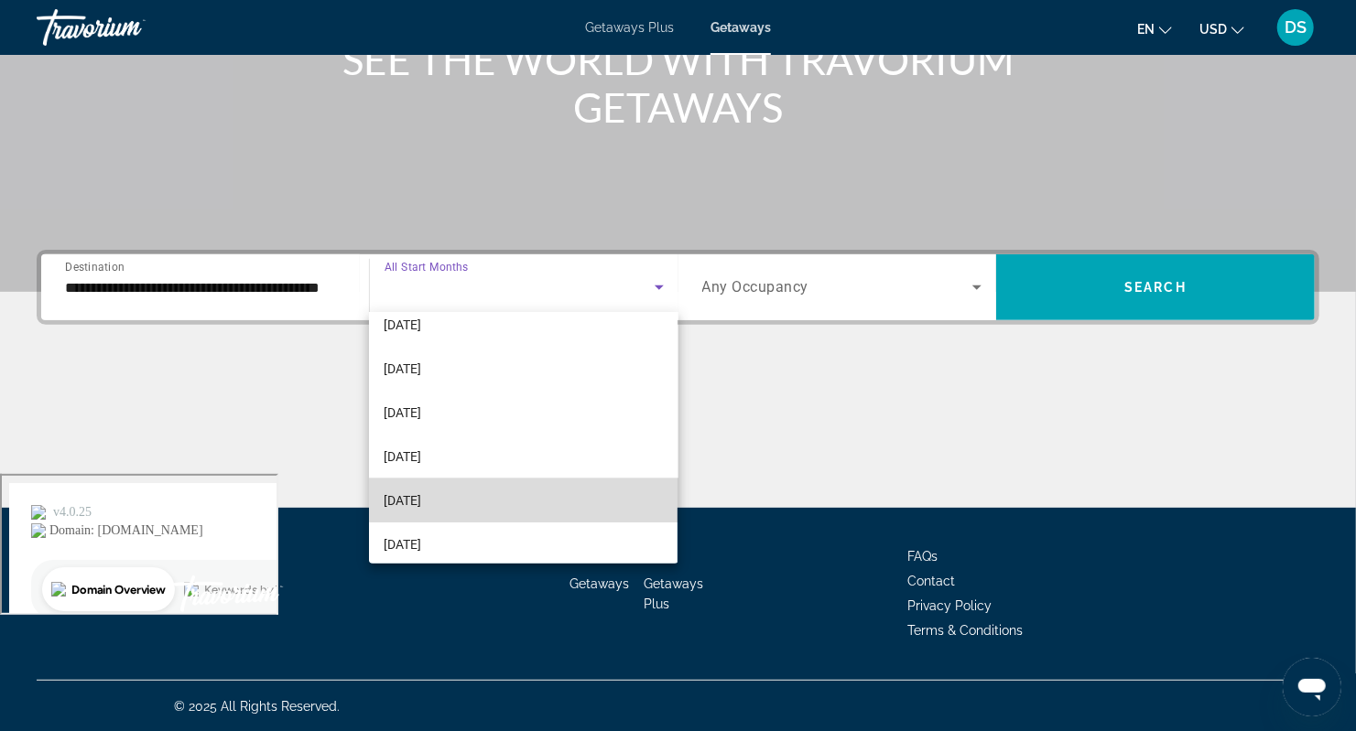
click at [535, 491] on mat-option "February 2026" at bounding box center [523, 501] width 308 height 44
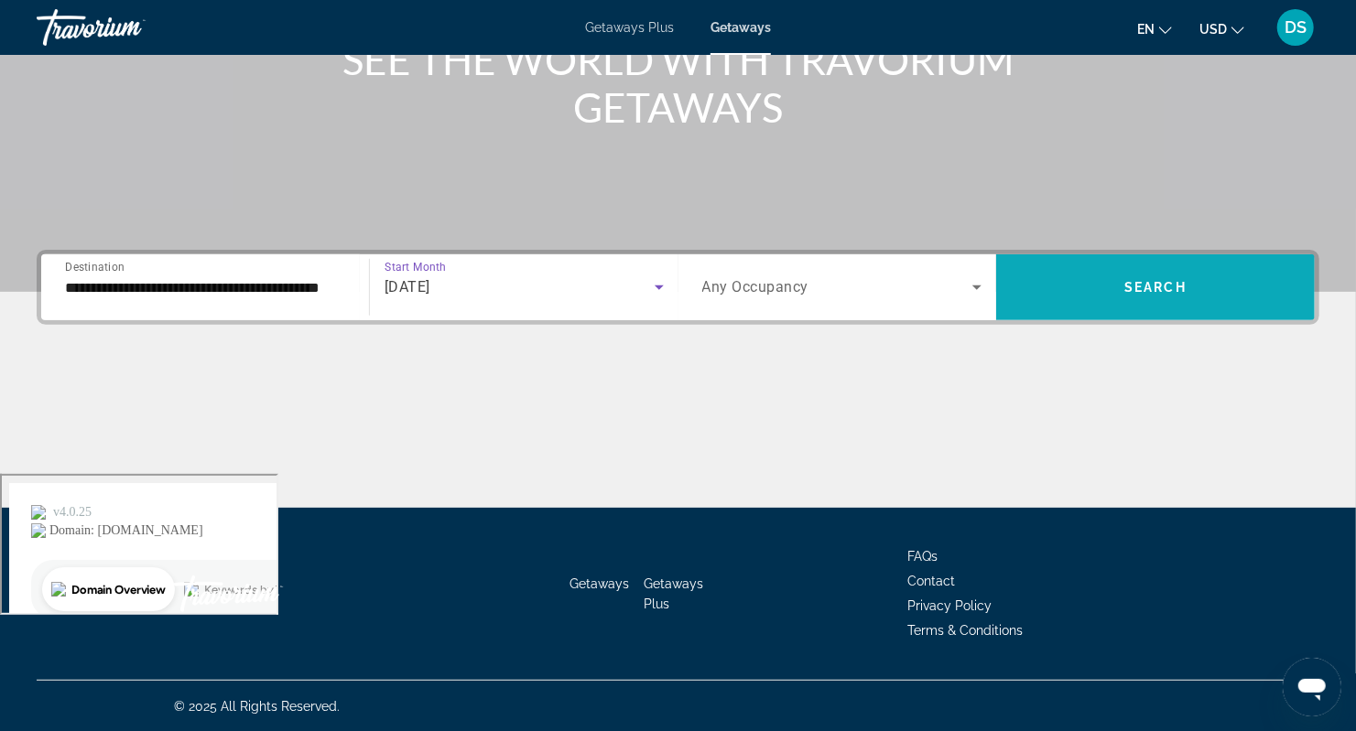
click at [1206, 267] on span "Search widget" at bounding box center [1155, 287] width 319 height 44
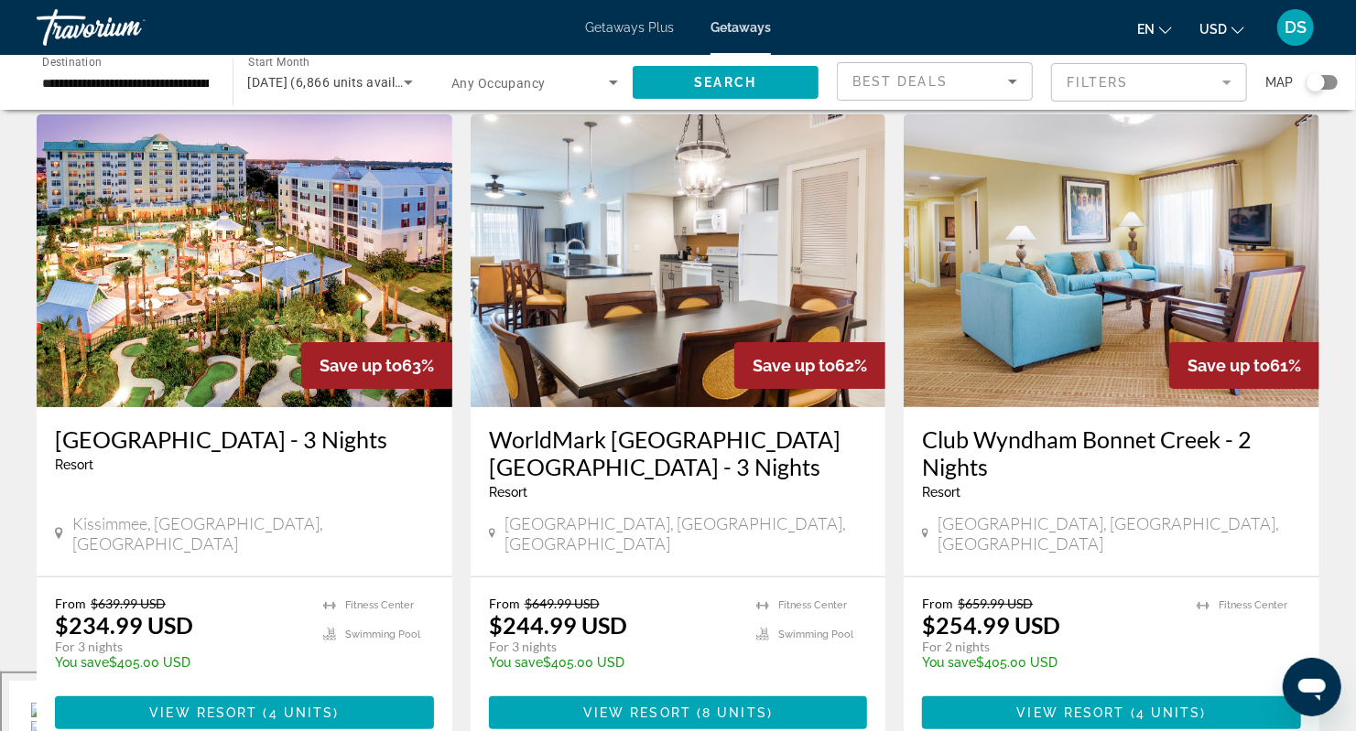
scroll to position [183, 0]
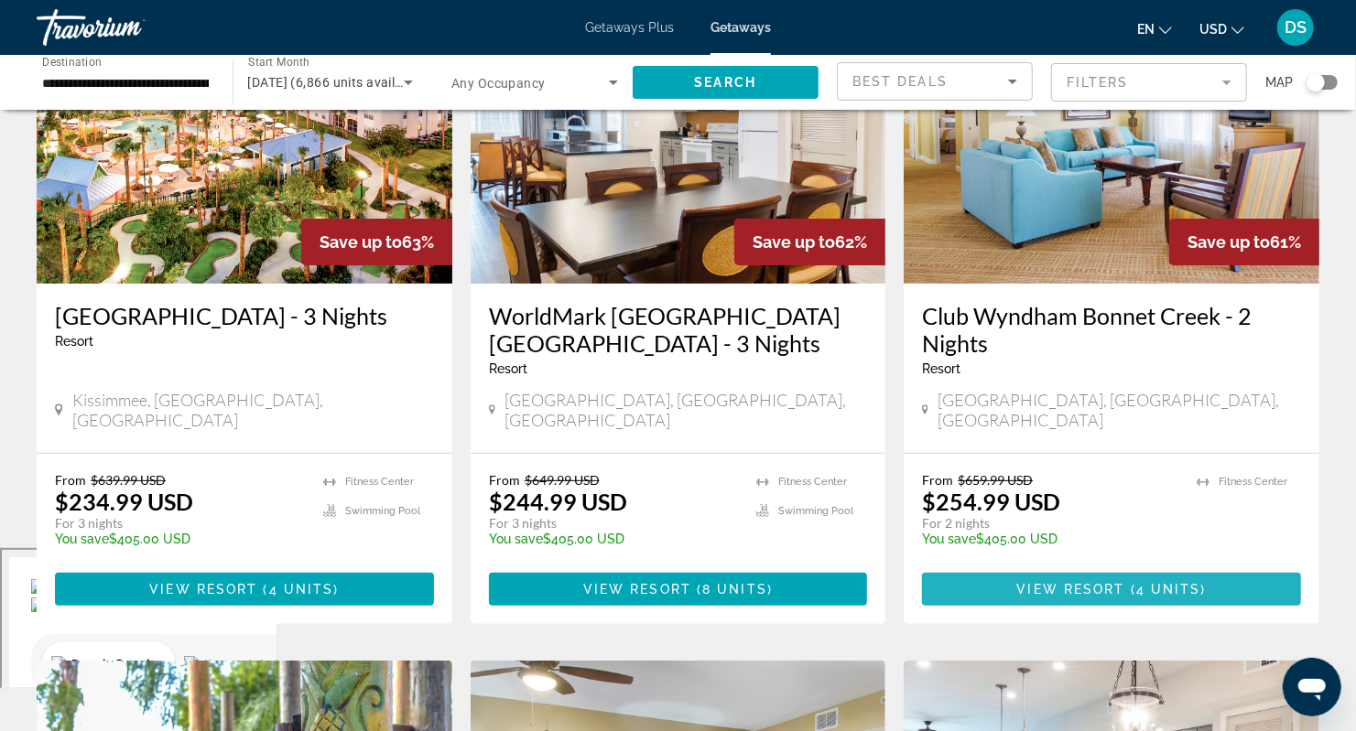
click at [1201, 582] on span "( 4 units )" at bounding box center [1165, 589] width 81 height 15
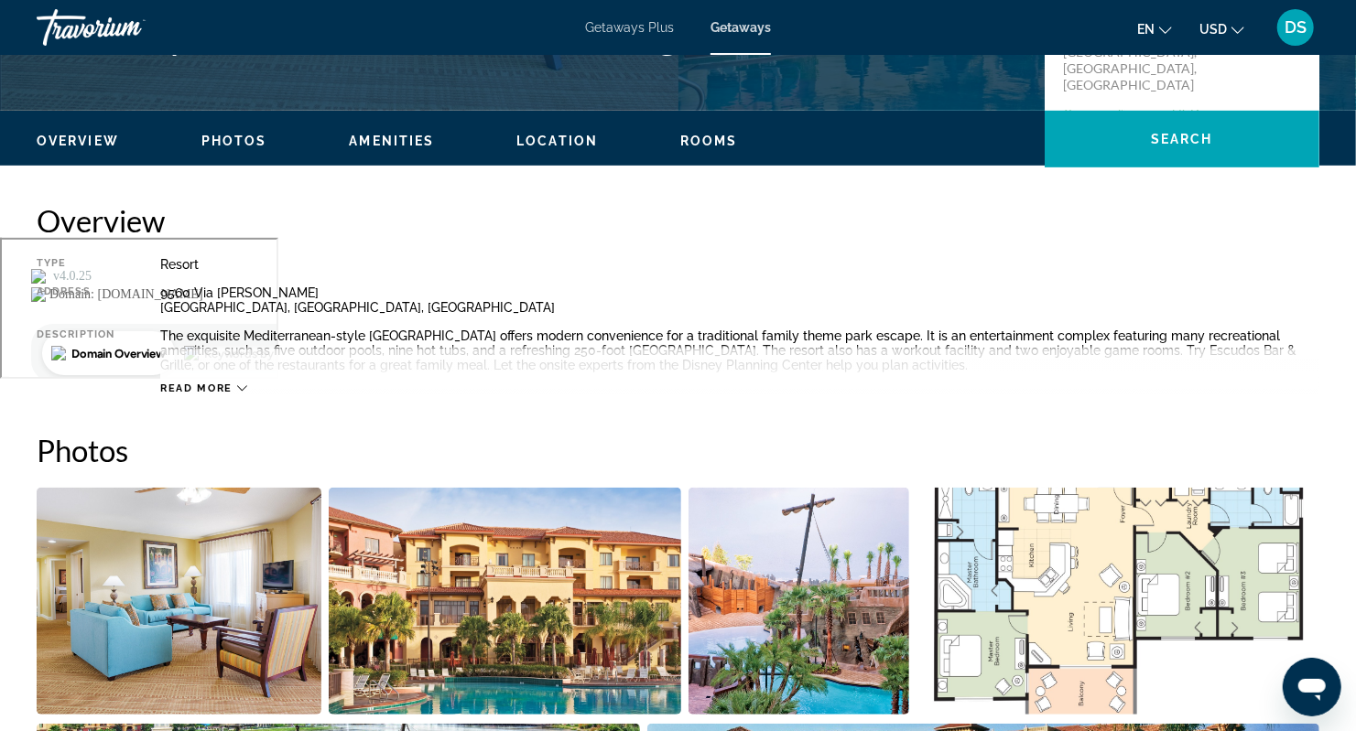
scroll to position [671, 0]
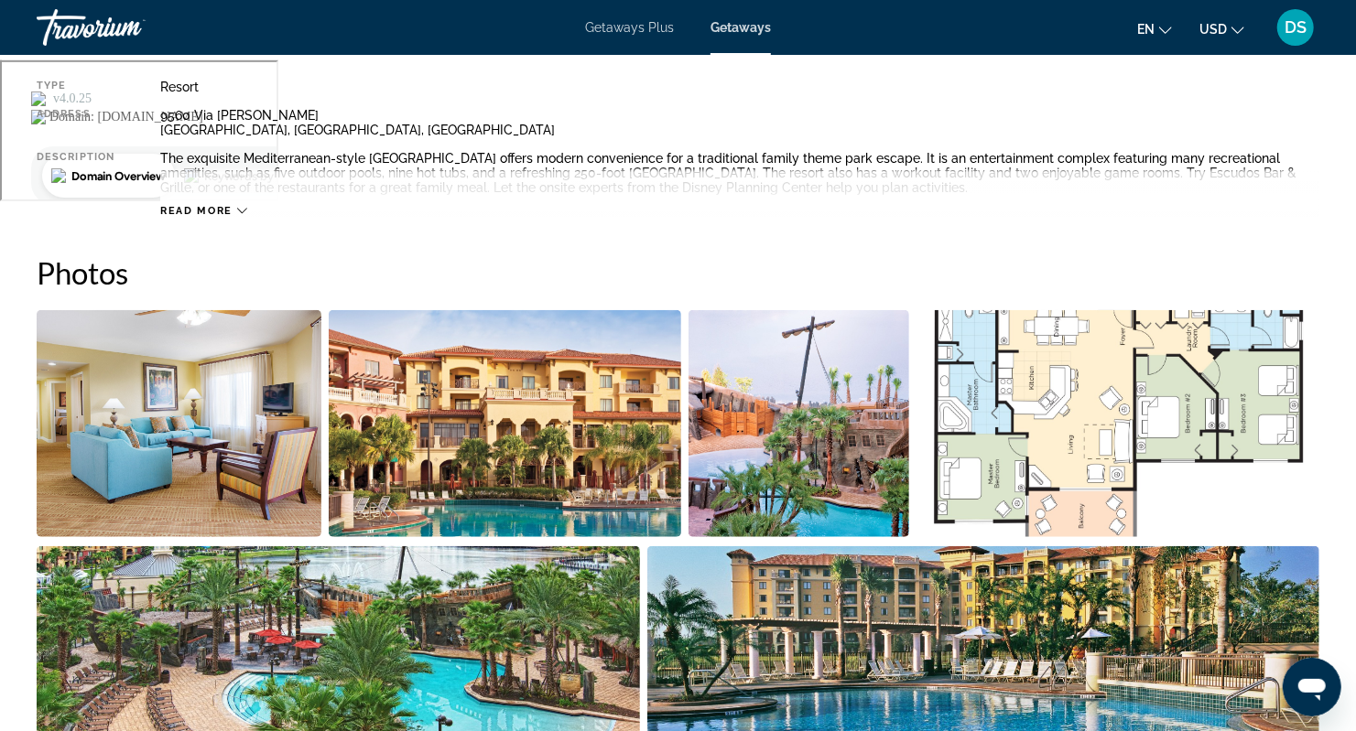
click at [234, 204] on button "Read more" at bounding box center [203, 211] width 87 height 14
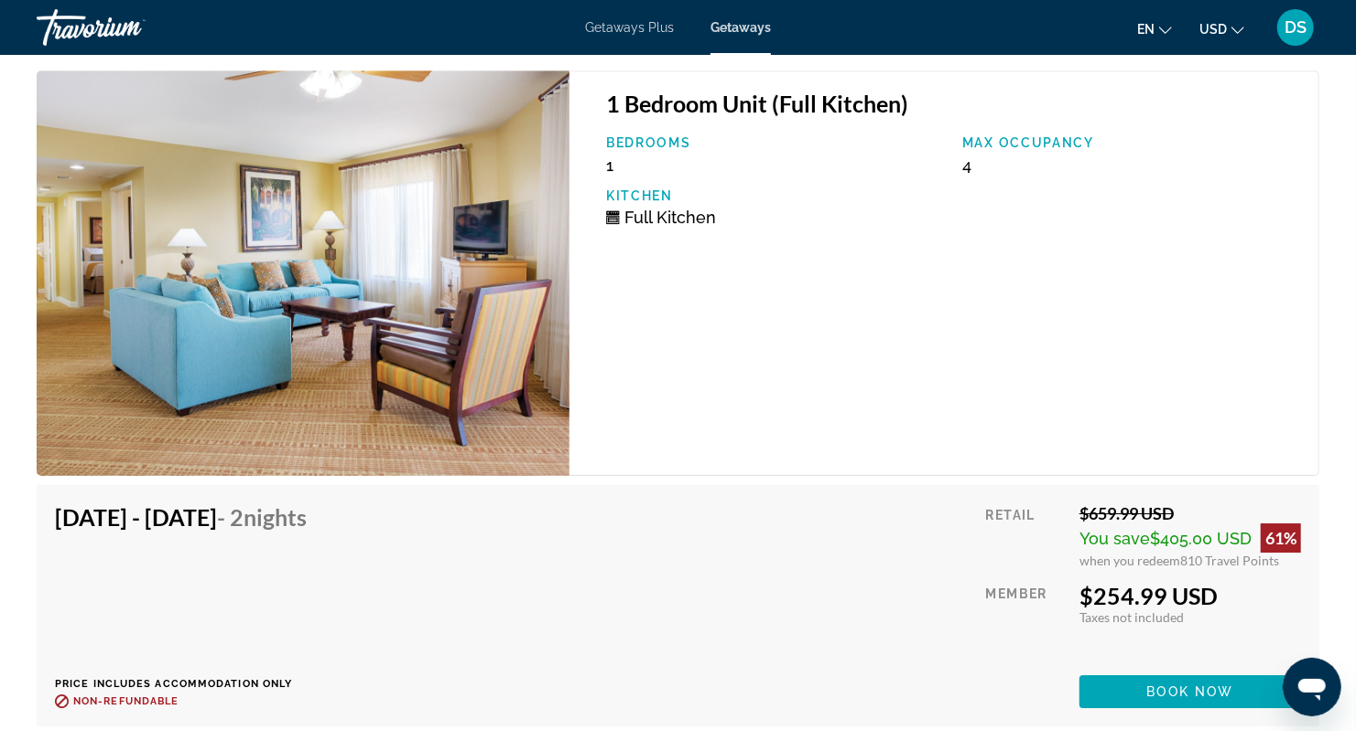
scroll to position [3172, 0]
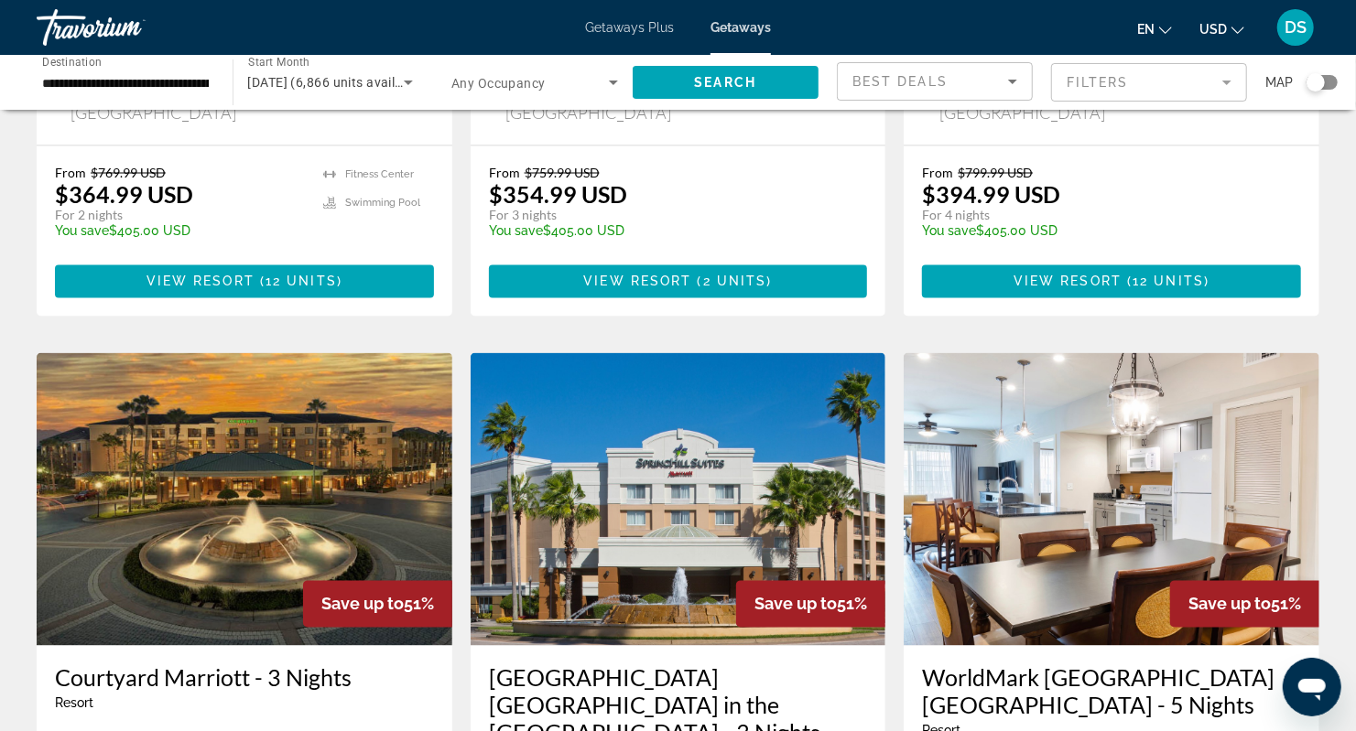
scroll to position [2338, 0]
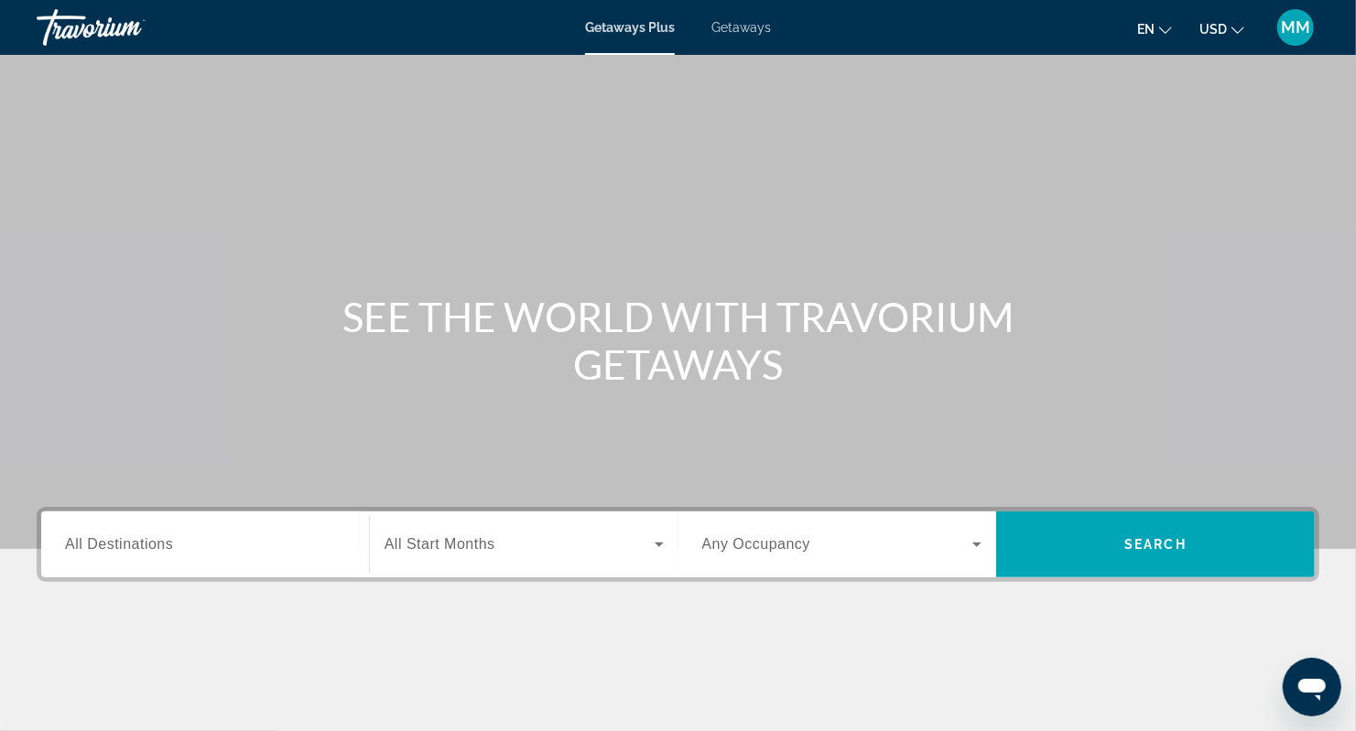
click at [157, 550] on span "All Destinations" at bounding box center [119, 544] width 108 height 16
click at [157, 550] on input "Destination All Destinations" at bounding box center [205, 546] width 280 height 22
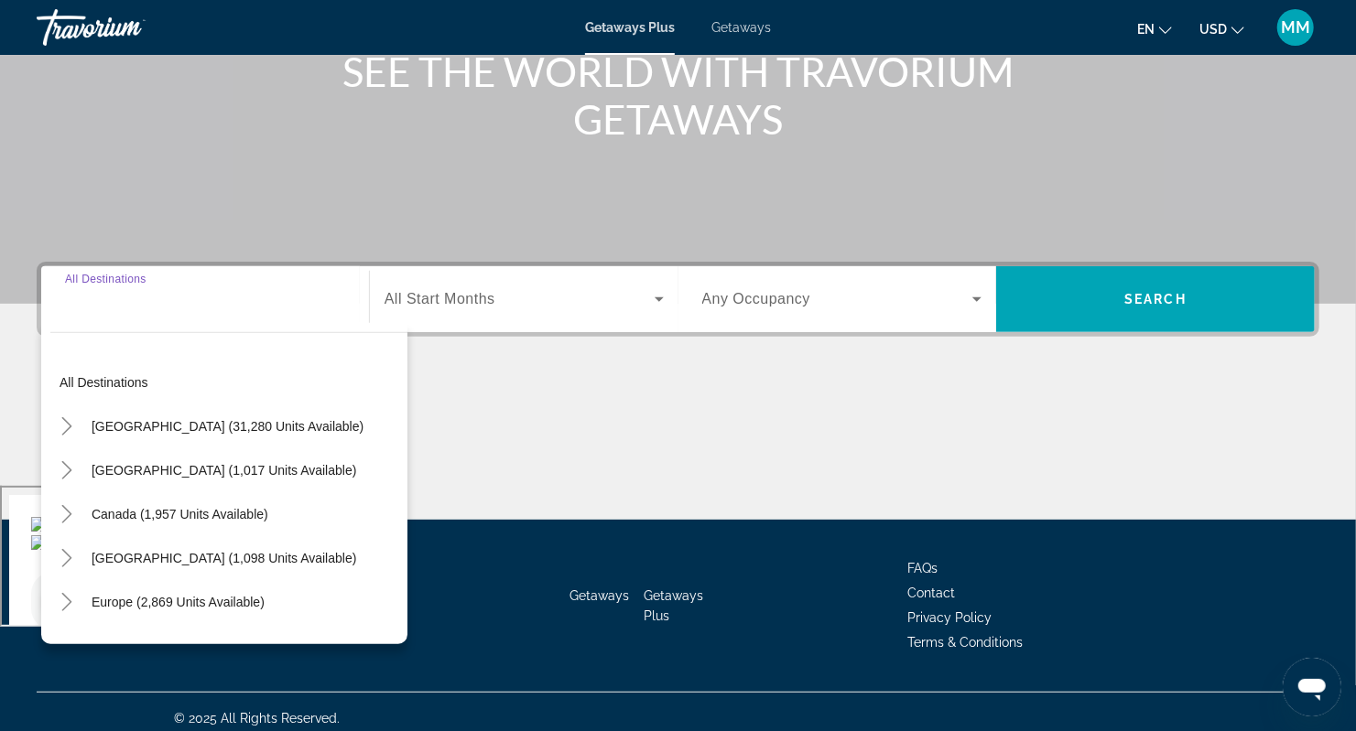
scroll to position [257, 0]
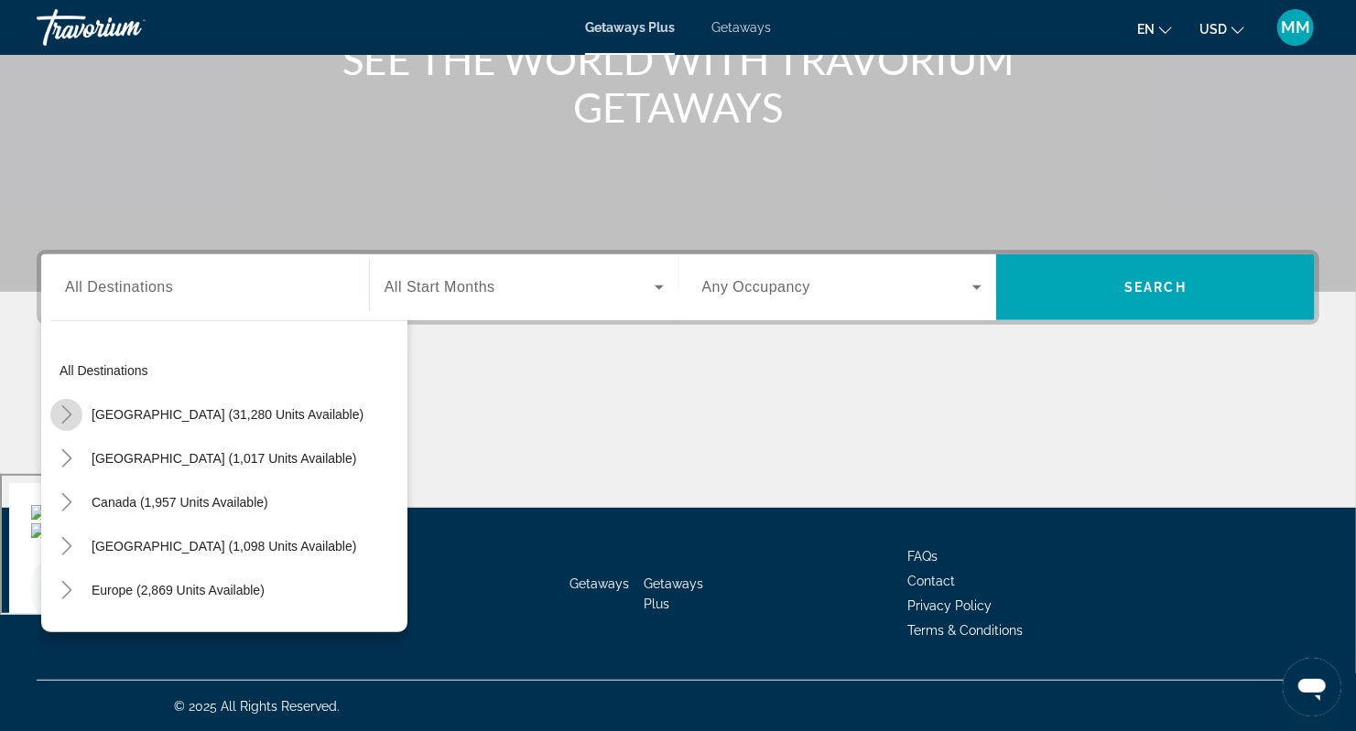
click at [71, 410] on icon "Toggle United States (31,280 units available)" at bounding box center [67, 414] width 18 height 18
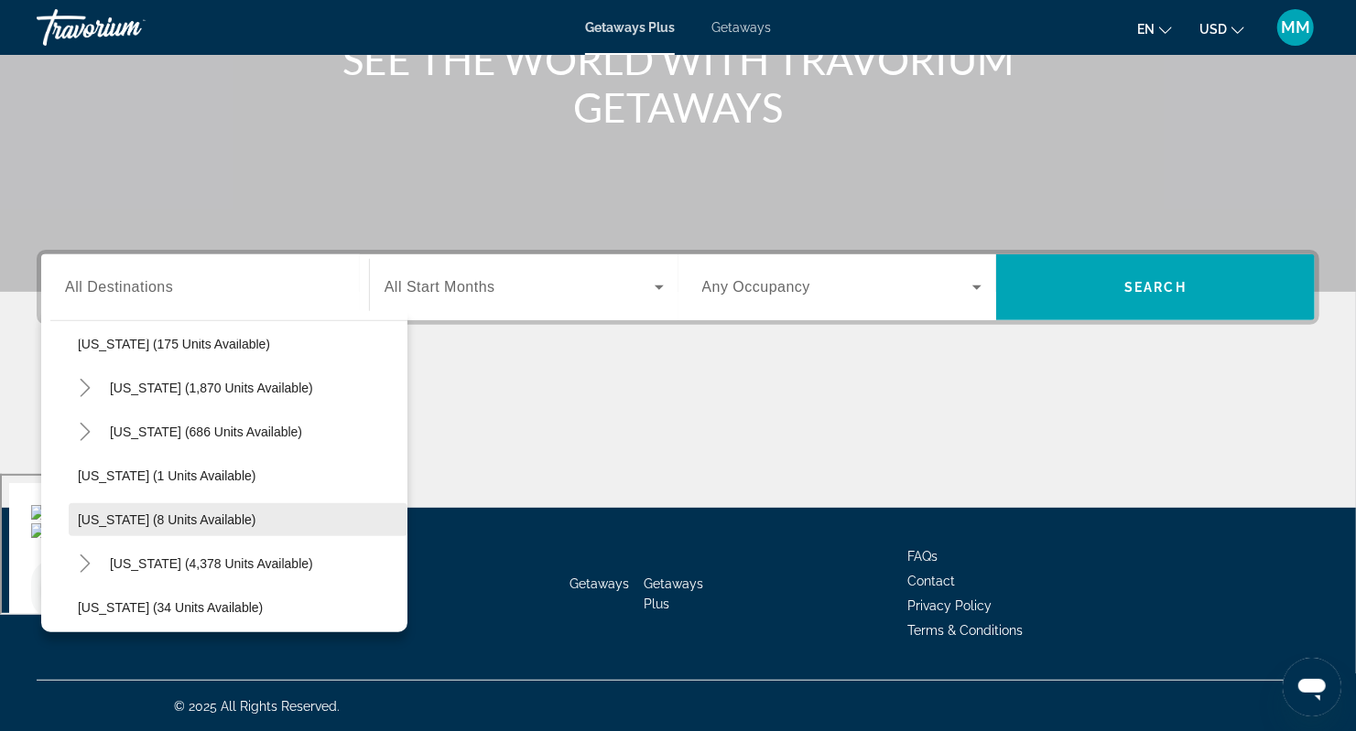
scroll to position [236, 0]
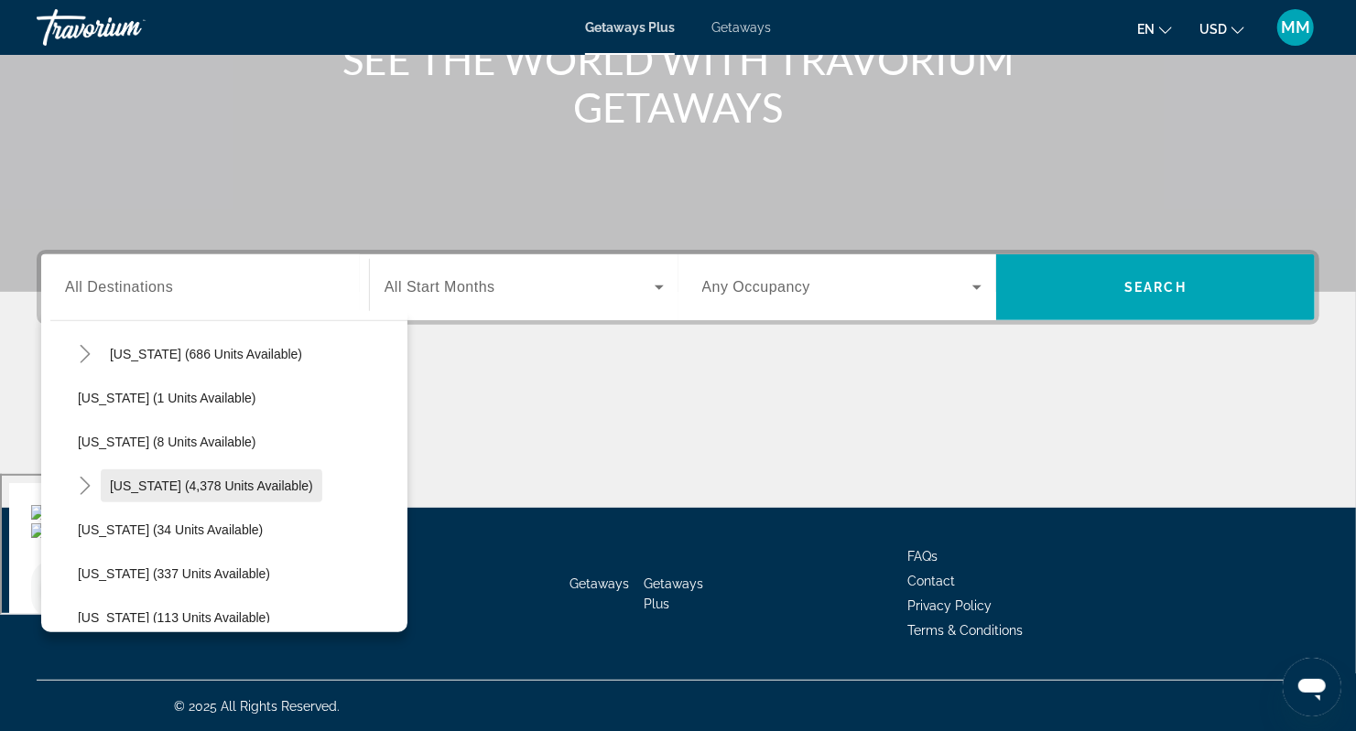
click at [174, 487] on span "Florida (4,378 units available)" at bounding box center [211, 486] width 203 height 15
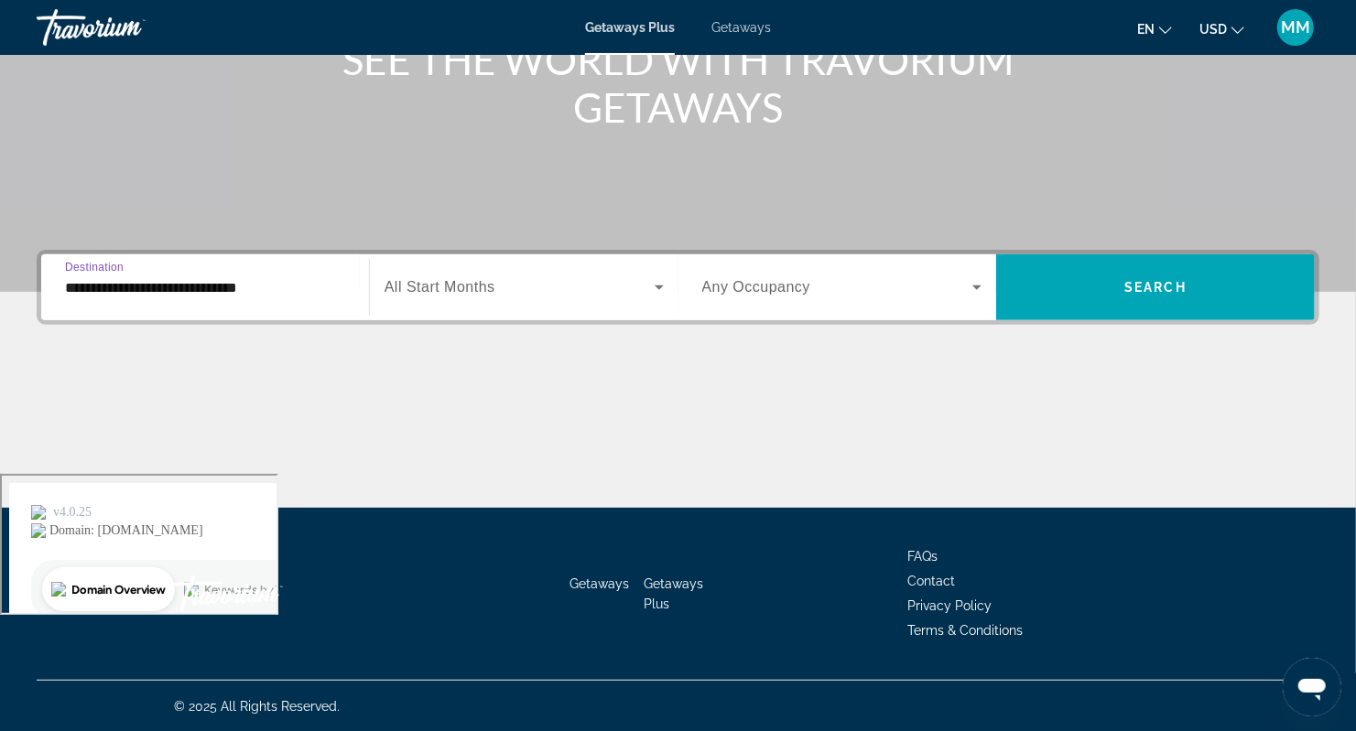
click at [163, 295] on input "**********" at bounding box center [205, 288] width 280 height 22
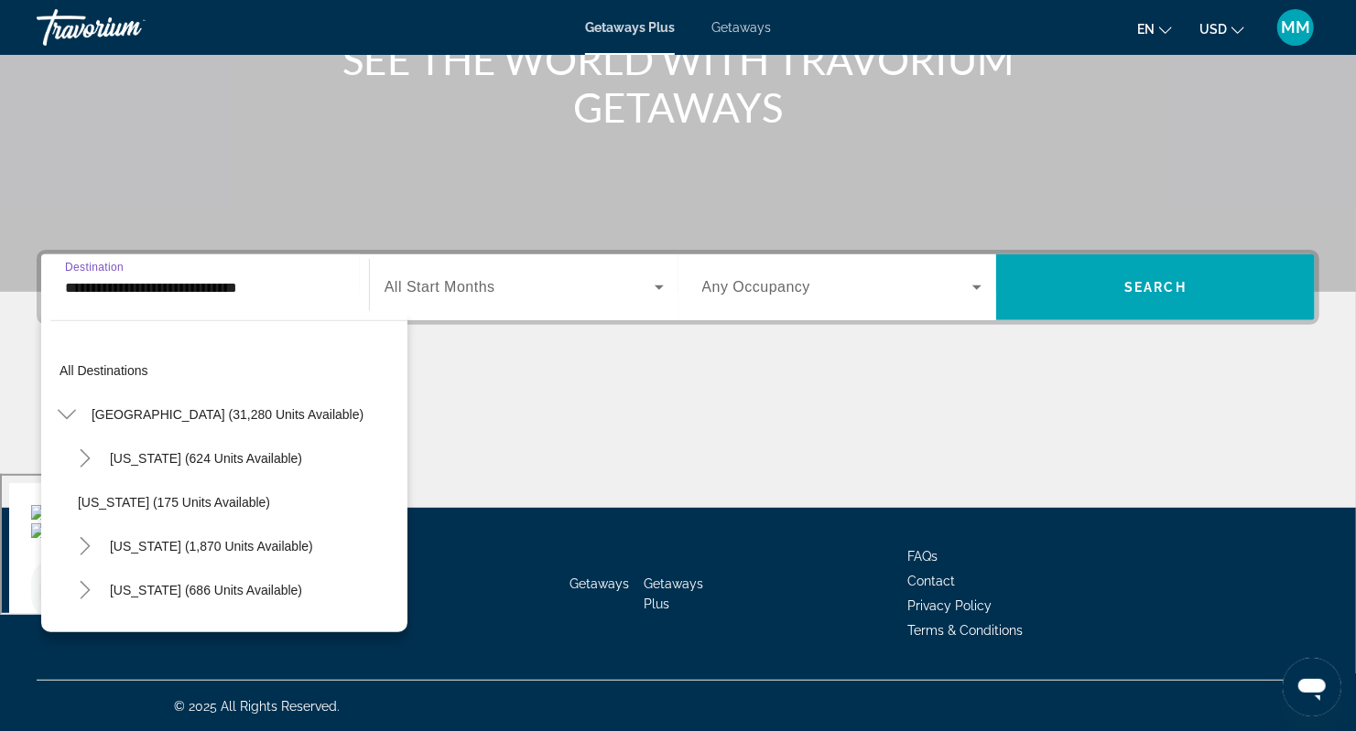
scroll to position [241, 0]
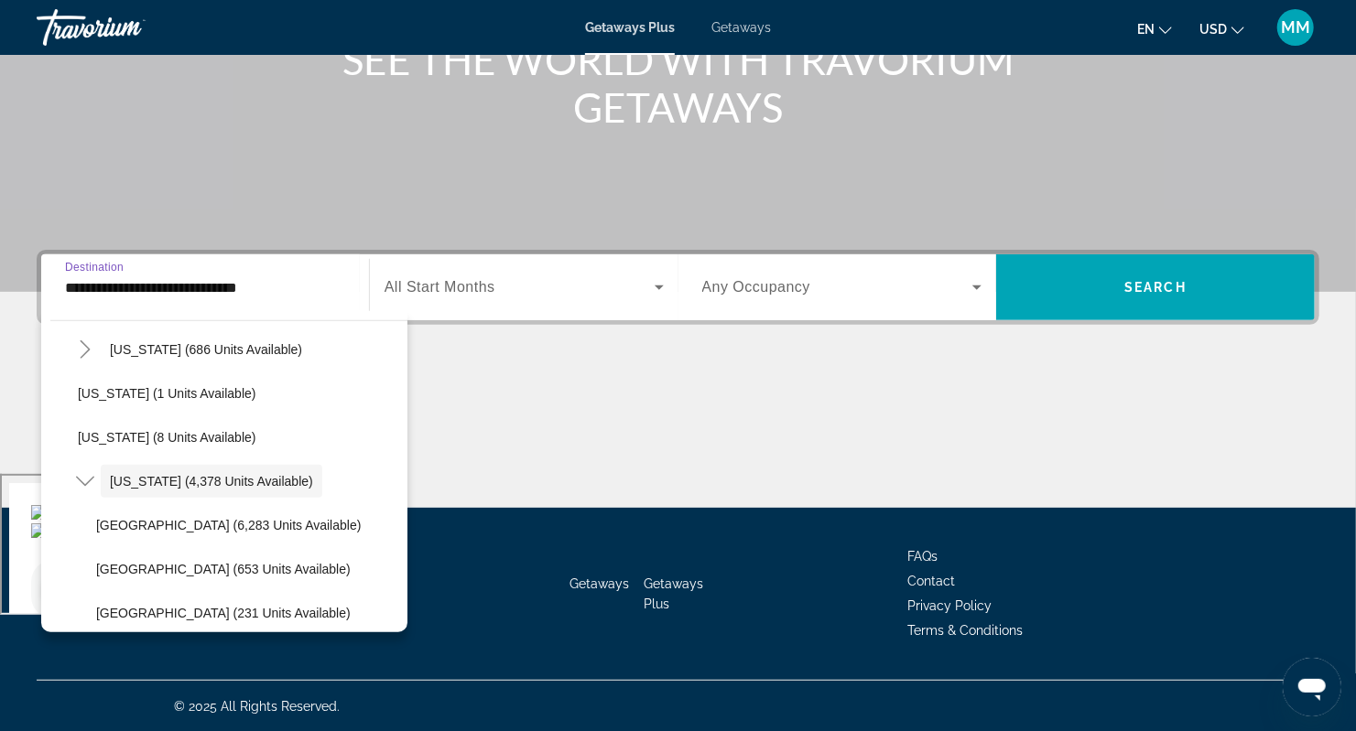
click at [203, 518] on span "Orlando & Disney Area (6,283 units available)" at bounding box center [228, 525] width 265 height 15
type input "**********"
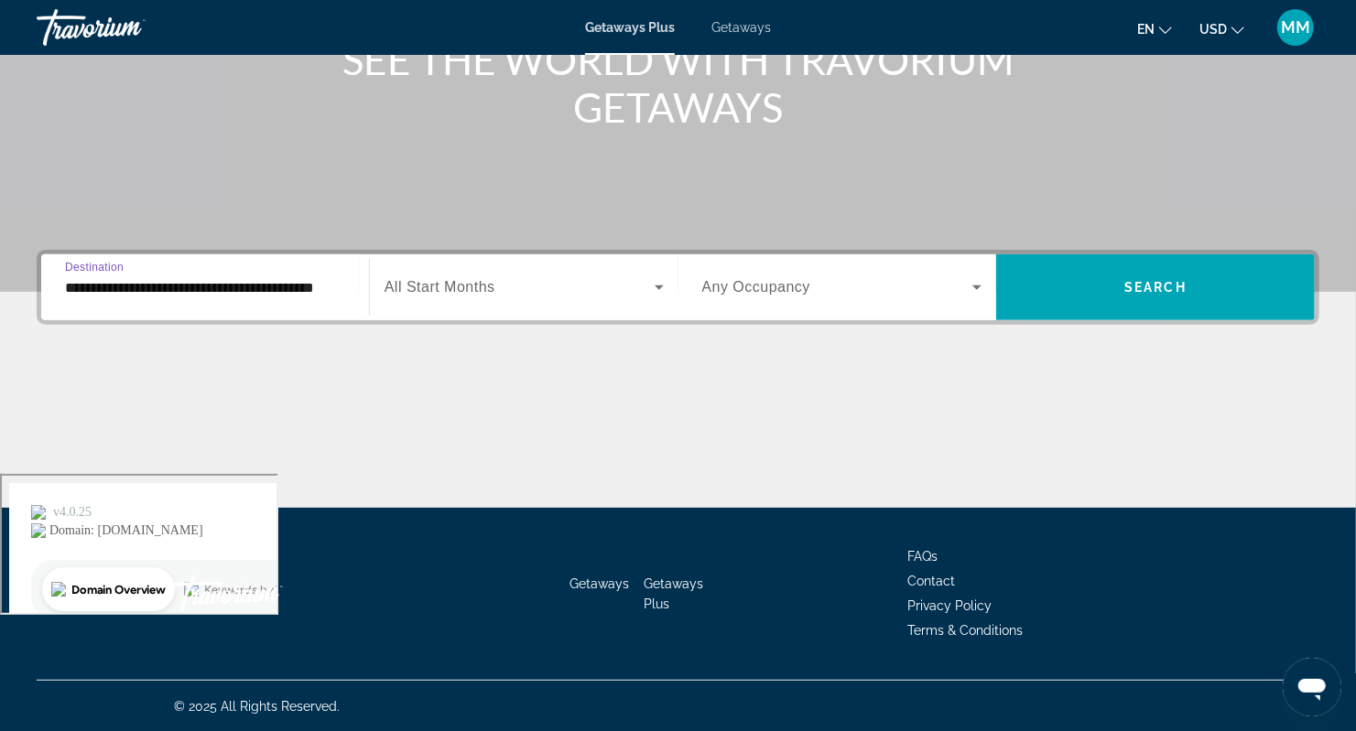
click at [428, 305] on div "Search widget" at bounding box center [523, 287] width 279 height 51
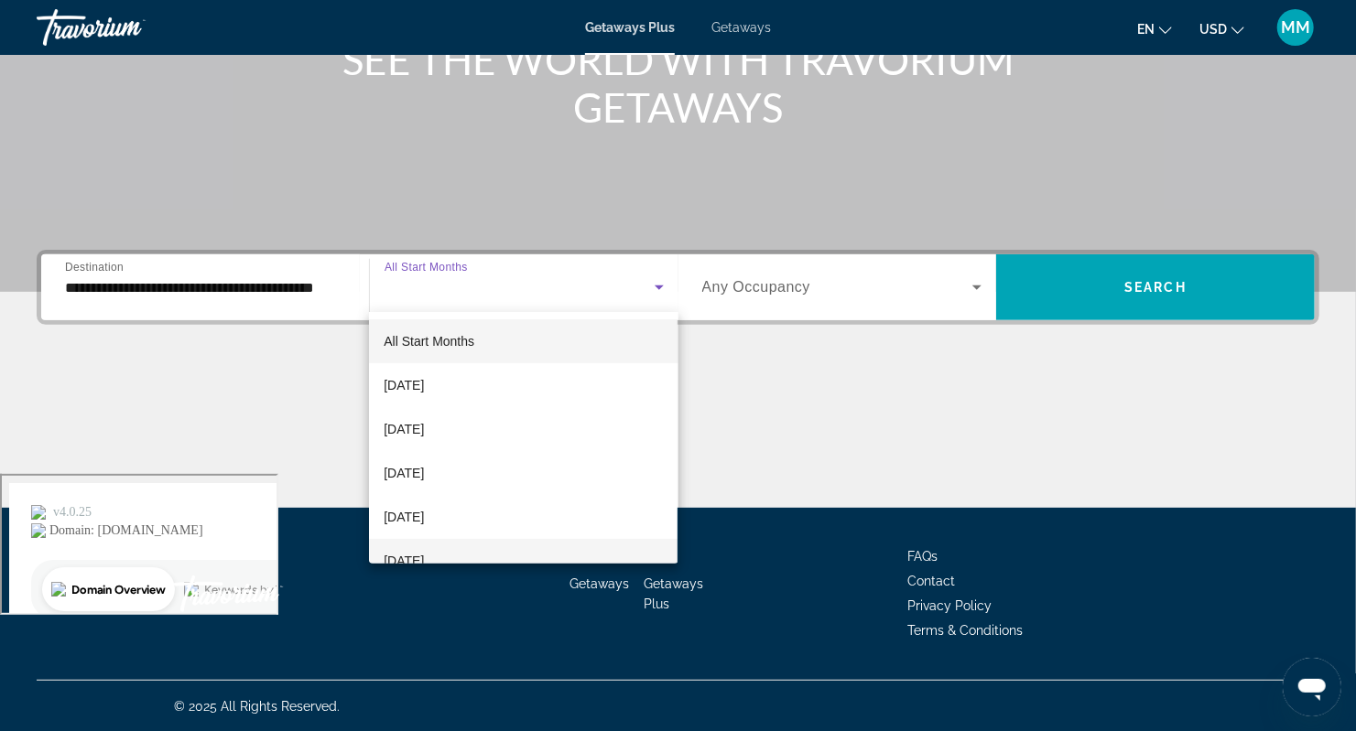
click at [424, 553] on span "February 2026" at bounding box center [404, 561] width 40 height 22
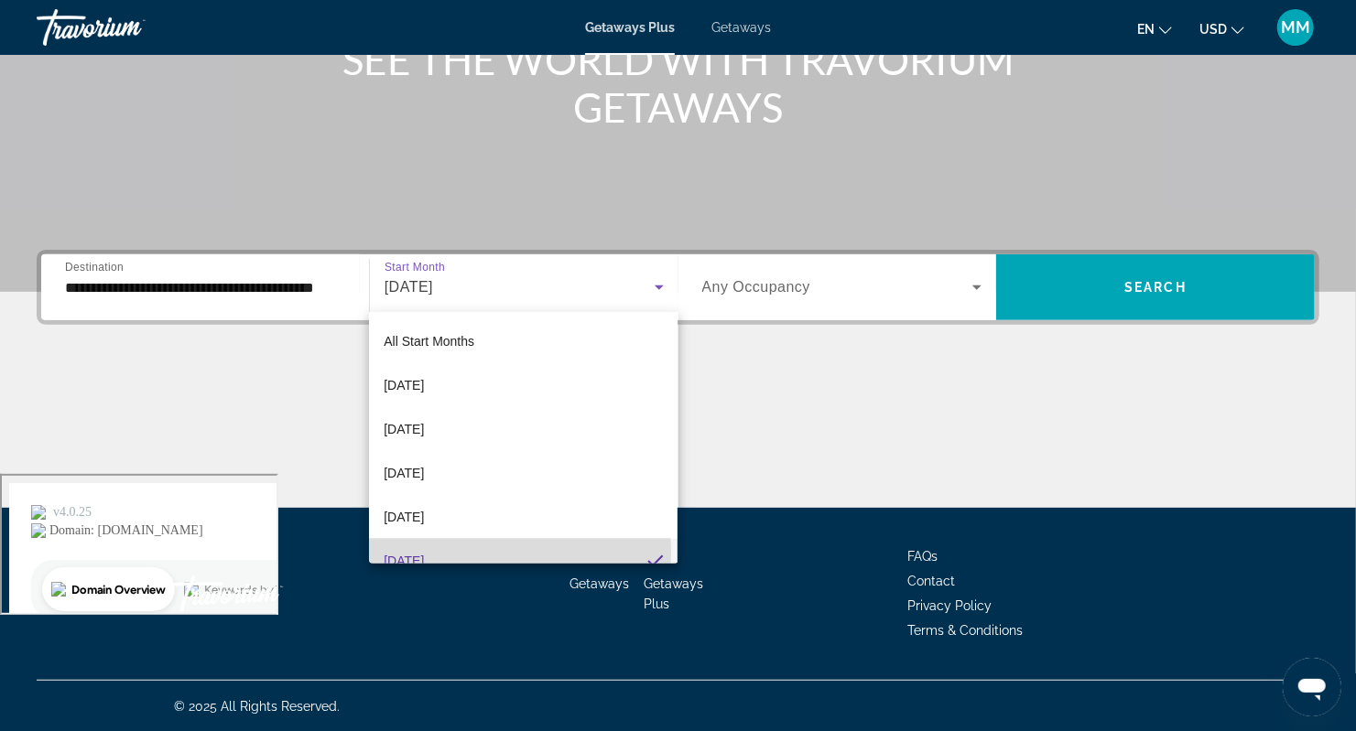
scroll to position [0, 0]
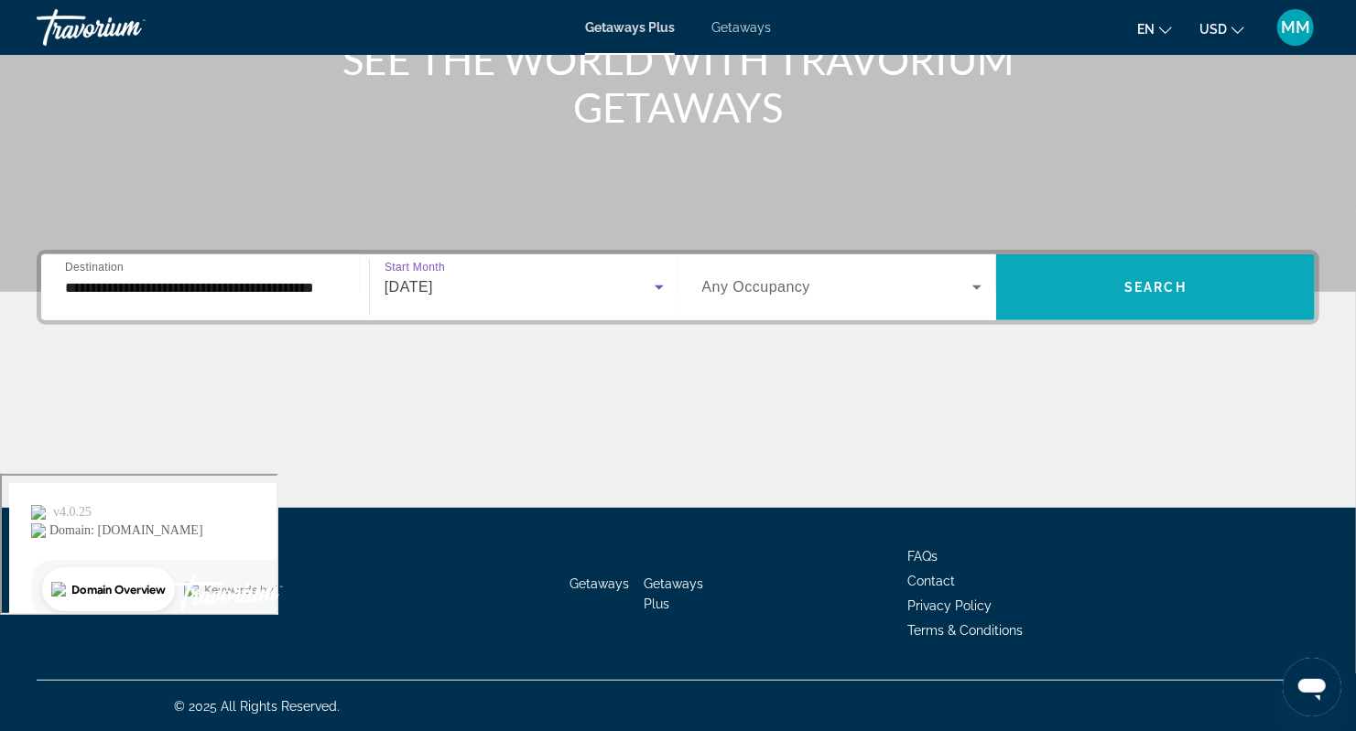
click at [1133, 287] on span "Search" at bounding box center [1155, 287] width 62 height 15
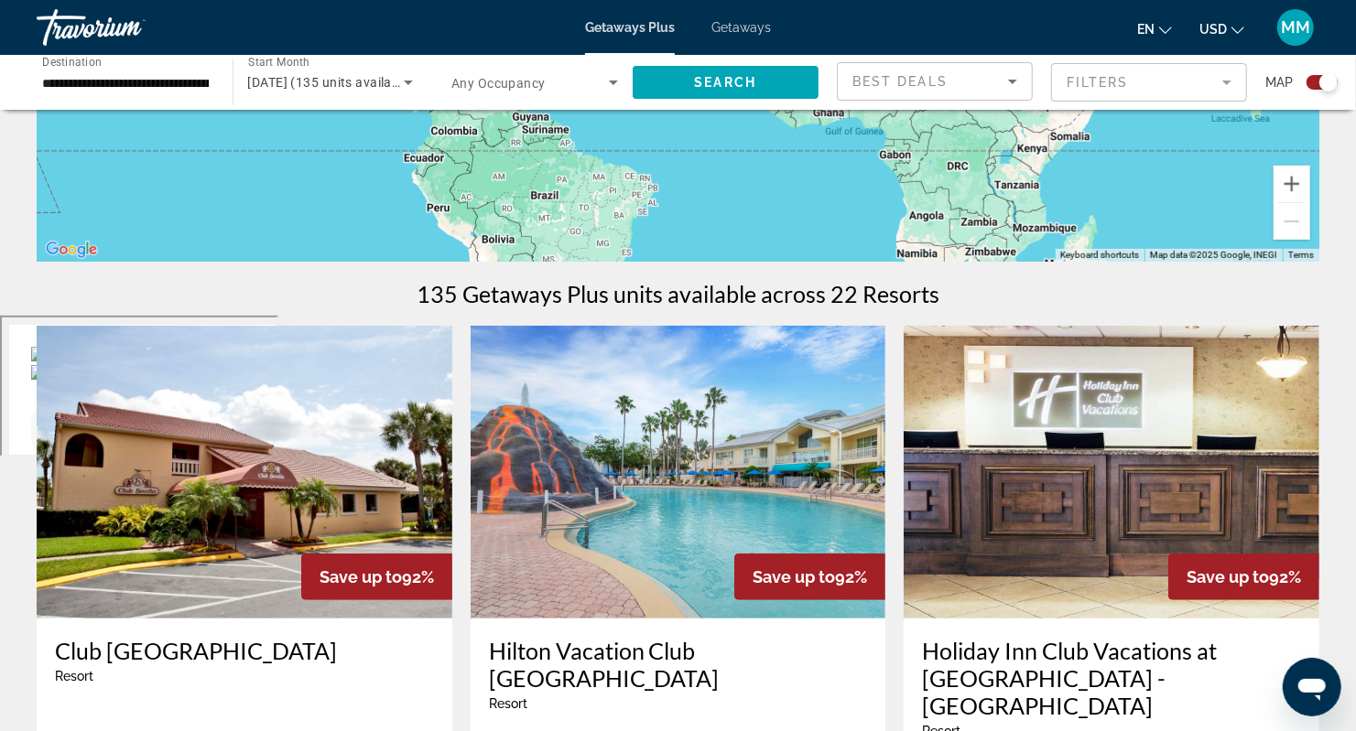
scroll to position [549, 0]
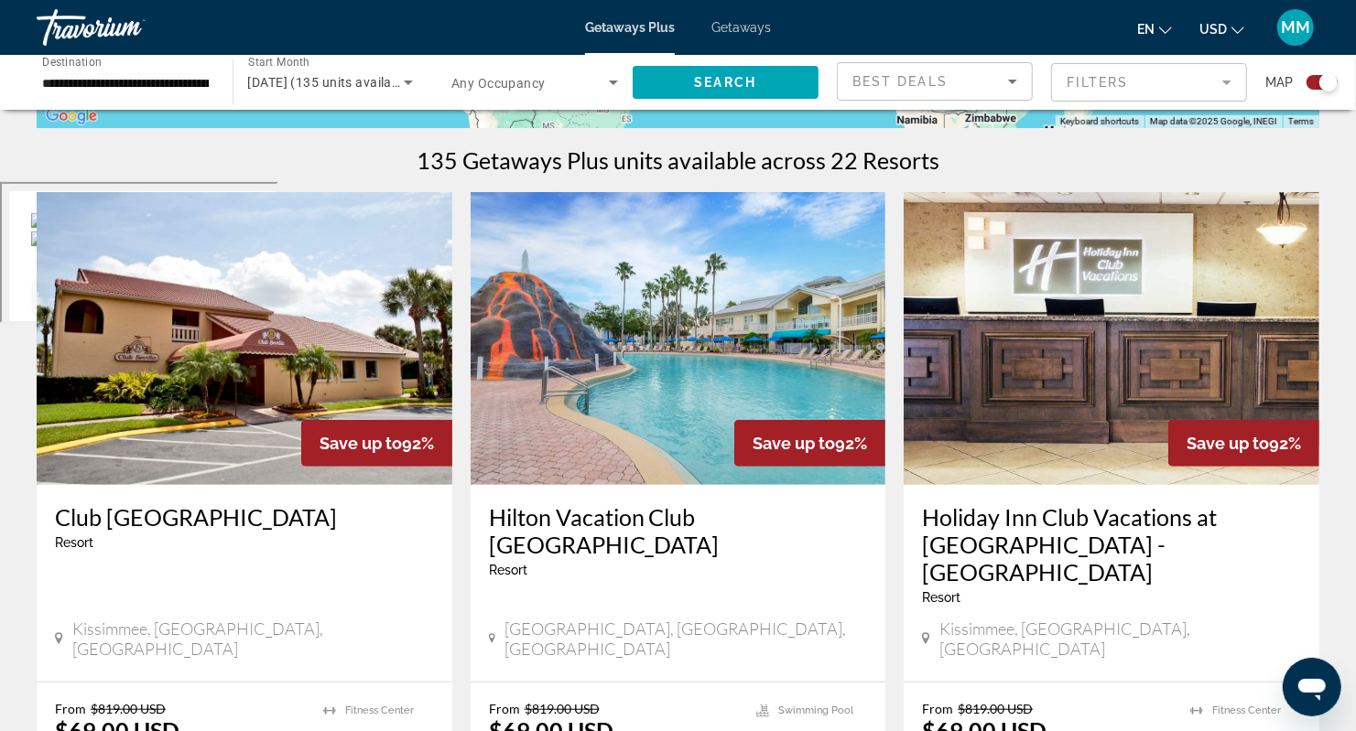
click at [1167, 80] on mat-form-field "Filters" at bounding box center [1149, 82] width 196 height 38
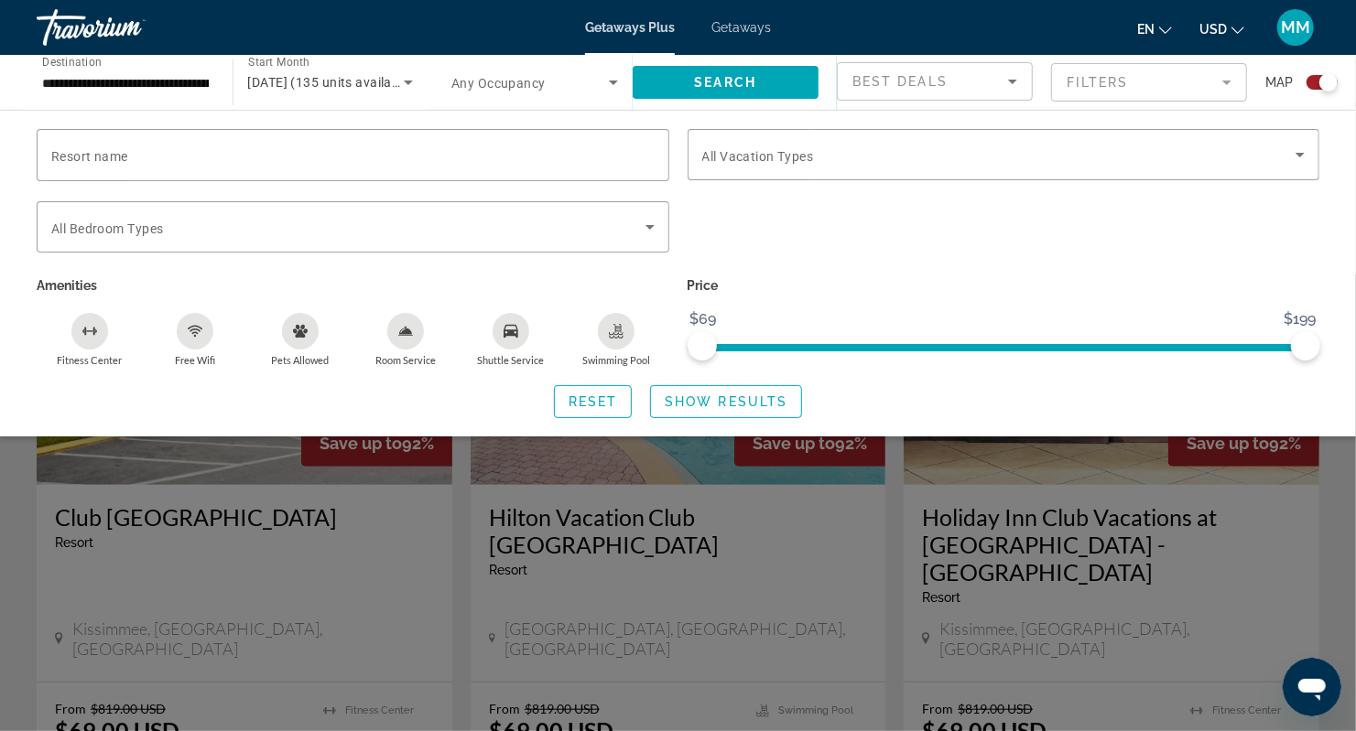
click at [1167, 80] on mat-form-field "Filters" at bounding box center [1149, 82] width 196 height 38
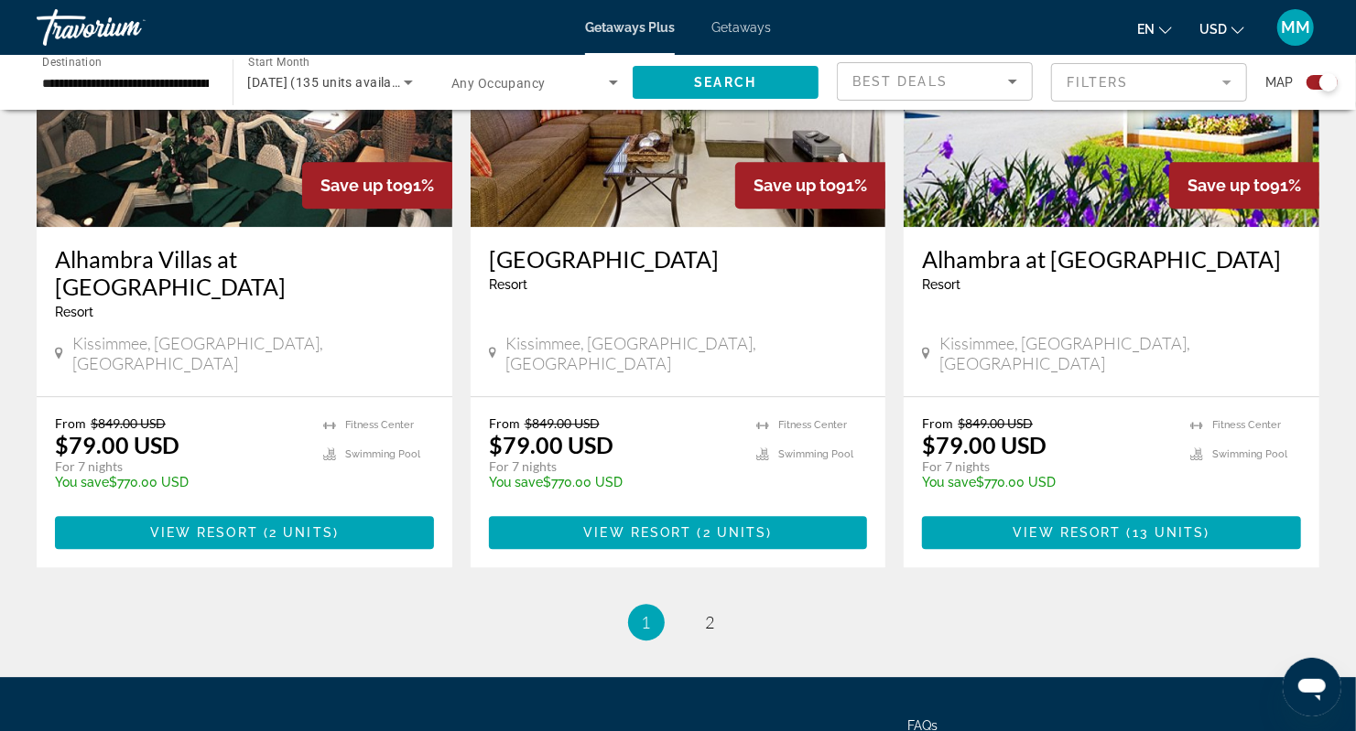
scroll to position [2878, 0]
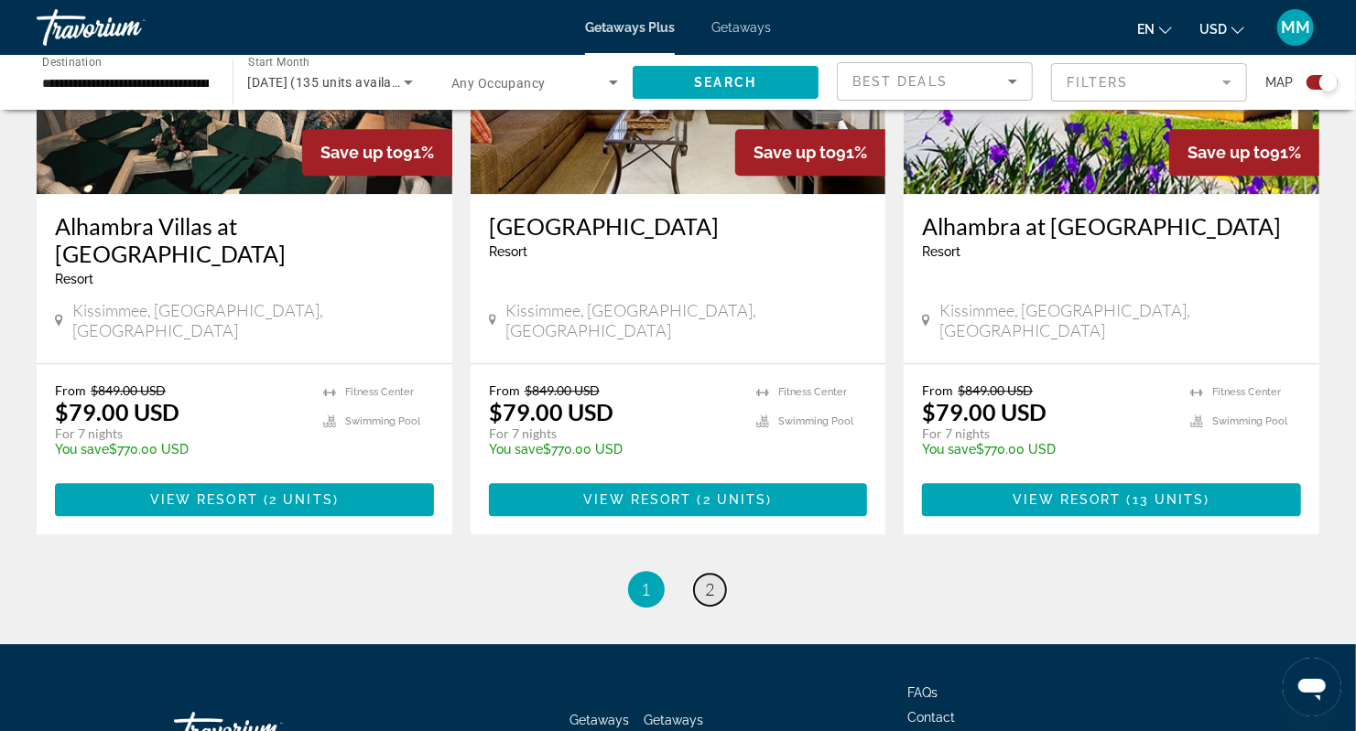
click at [715, 574] on link "page 2" at bounding box center [710, 590] width 32 height 32
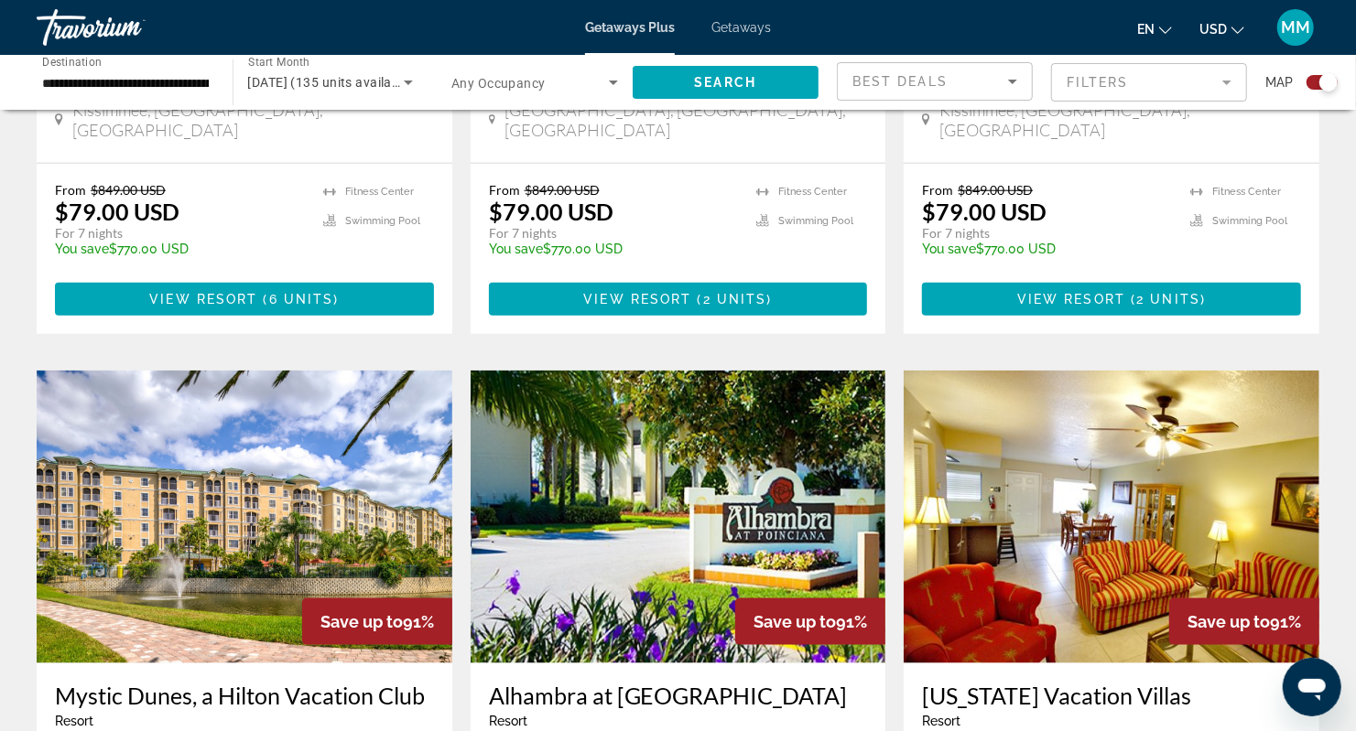
scroll to position [823, 0]
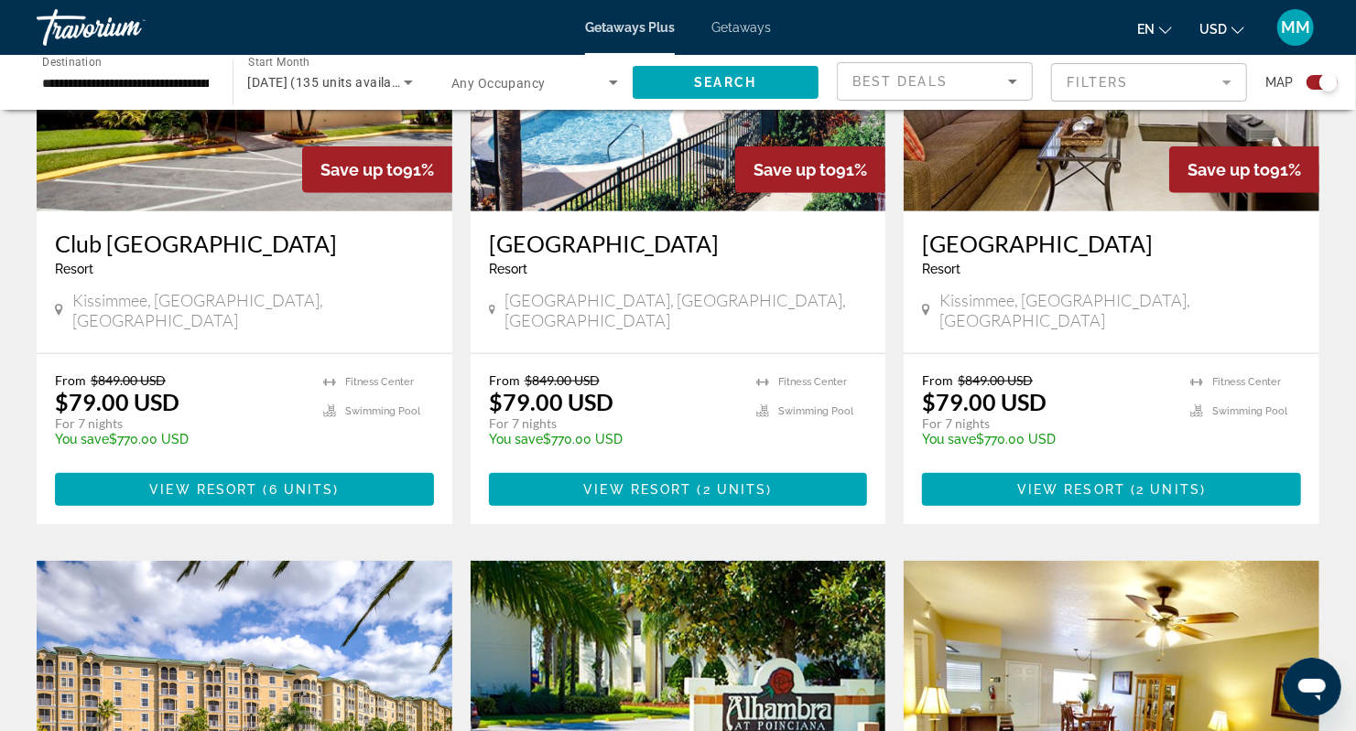
click at [753, 27] on span "Getaways" at bounding box center [740, 27] width 59 height 15
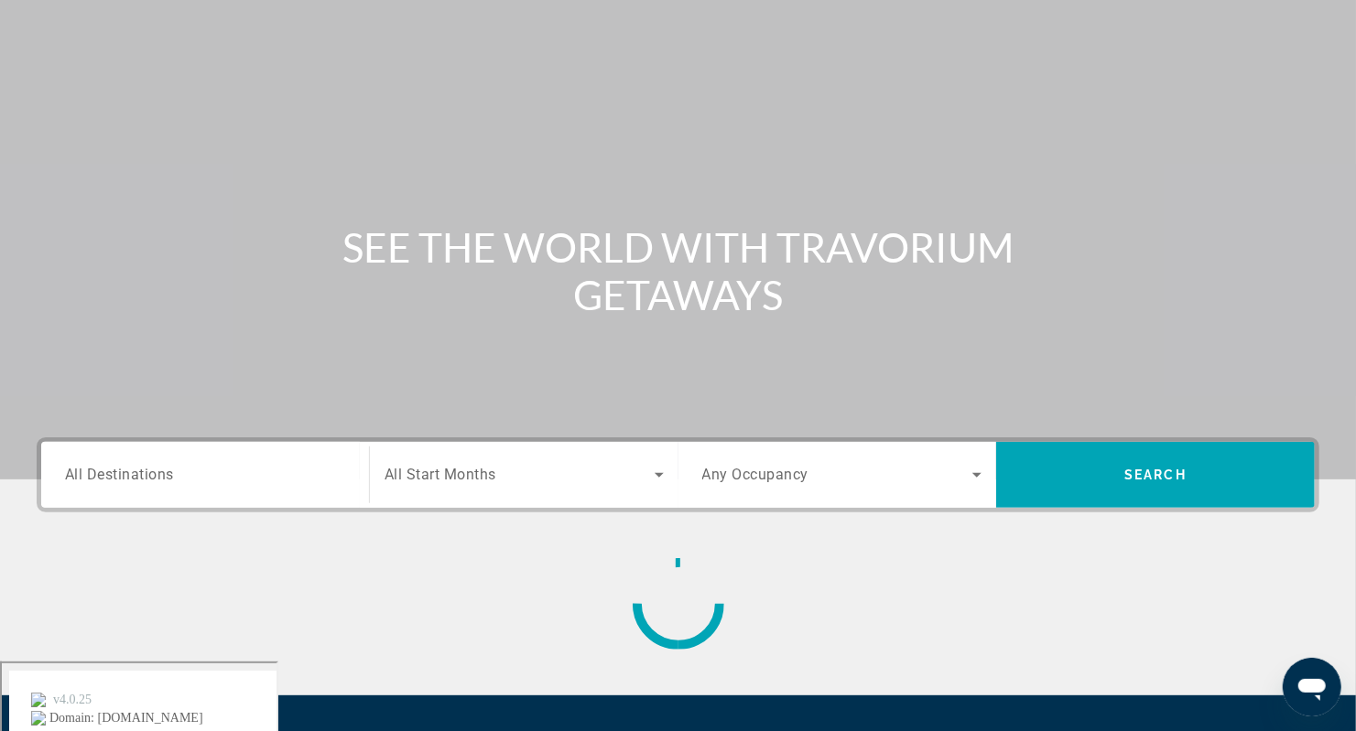
scroll to position [243, 0]
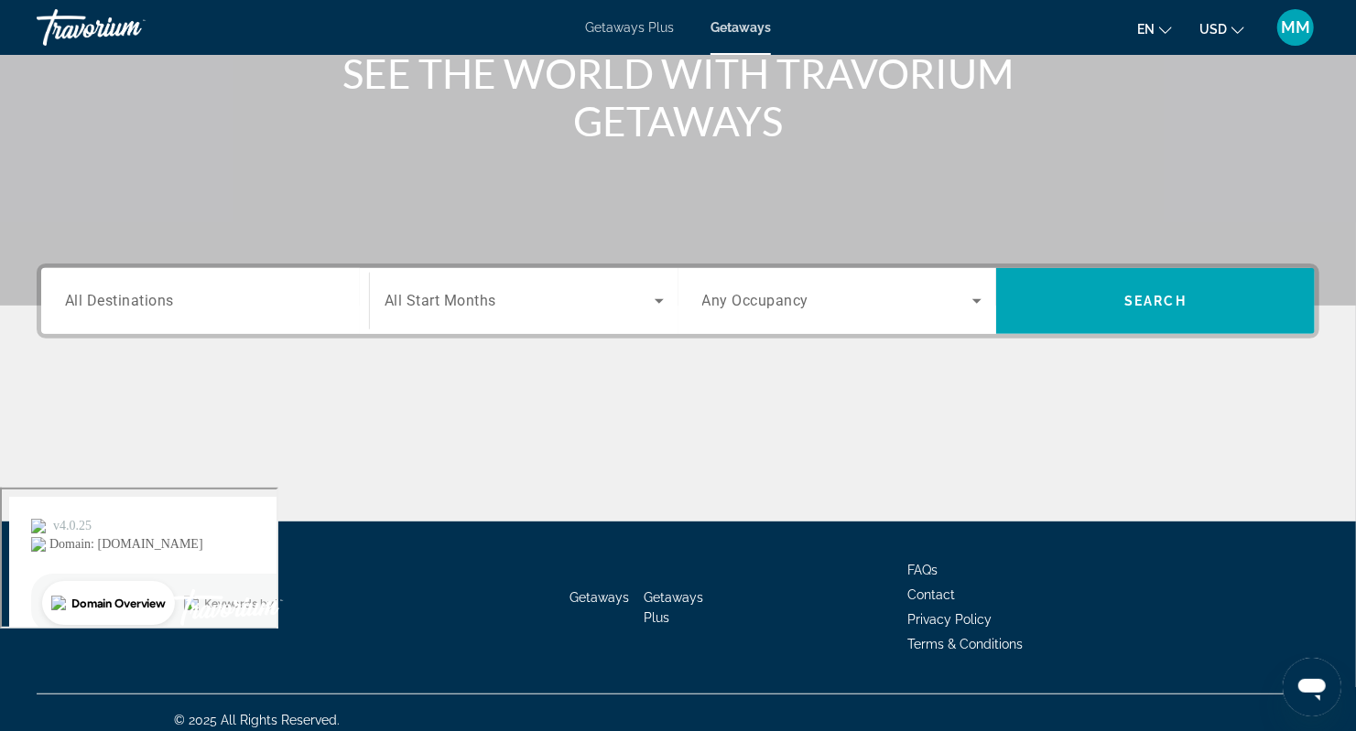
click at [113, 306] on span "All Destinations" at bounding box center [119, 300] width 109 height 17
click at [113, 306] on input "Destination All Destinations" at bounding box center [205, 302] width 280 height 22
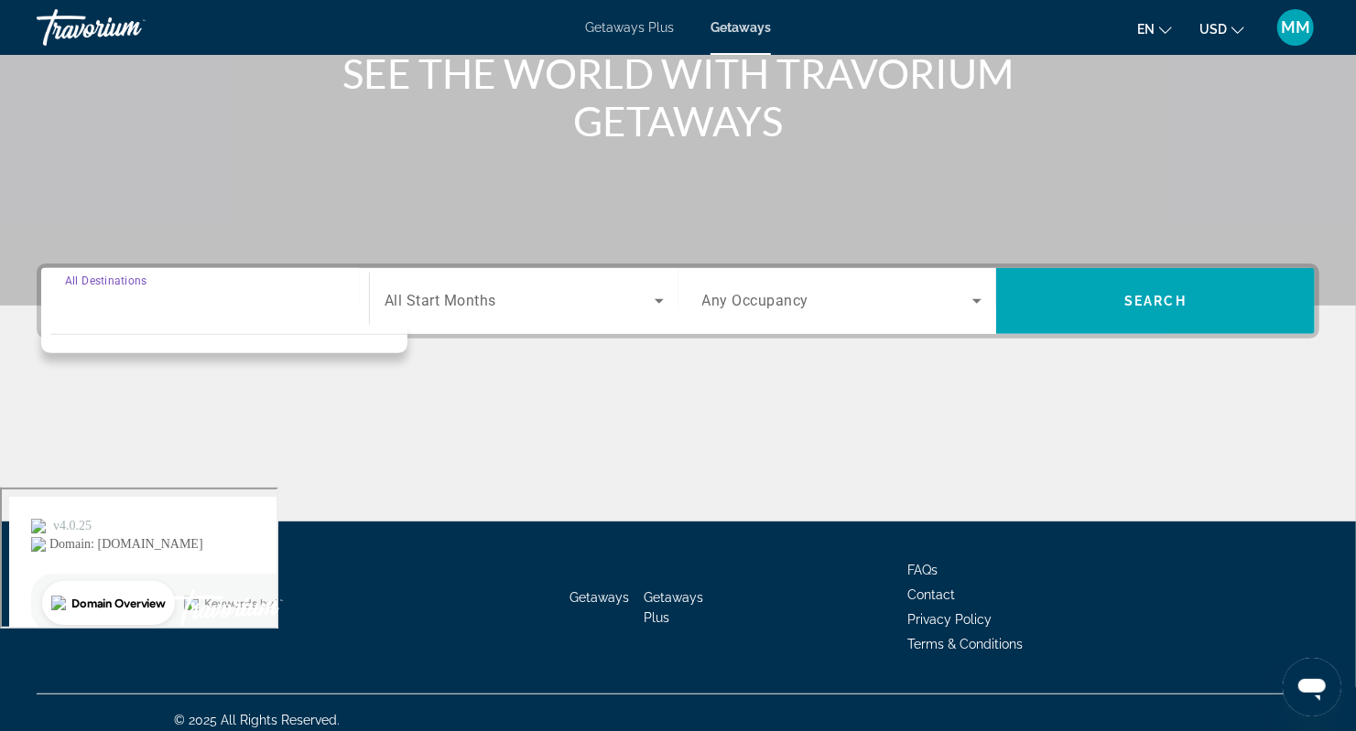
scroll to position [257, 0]
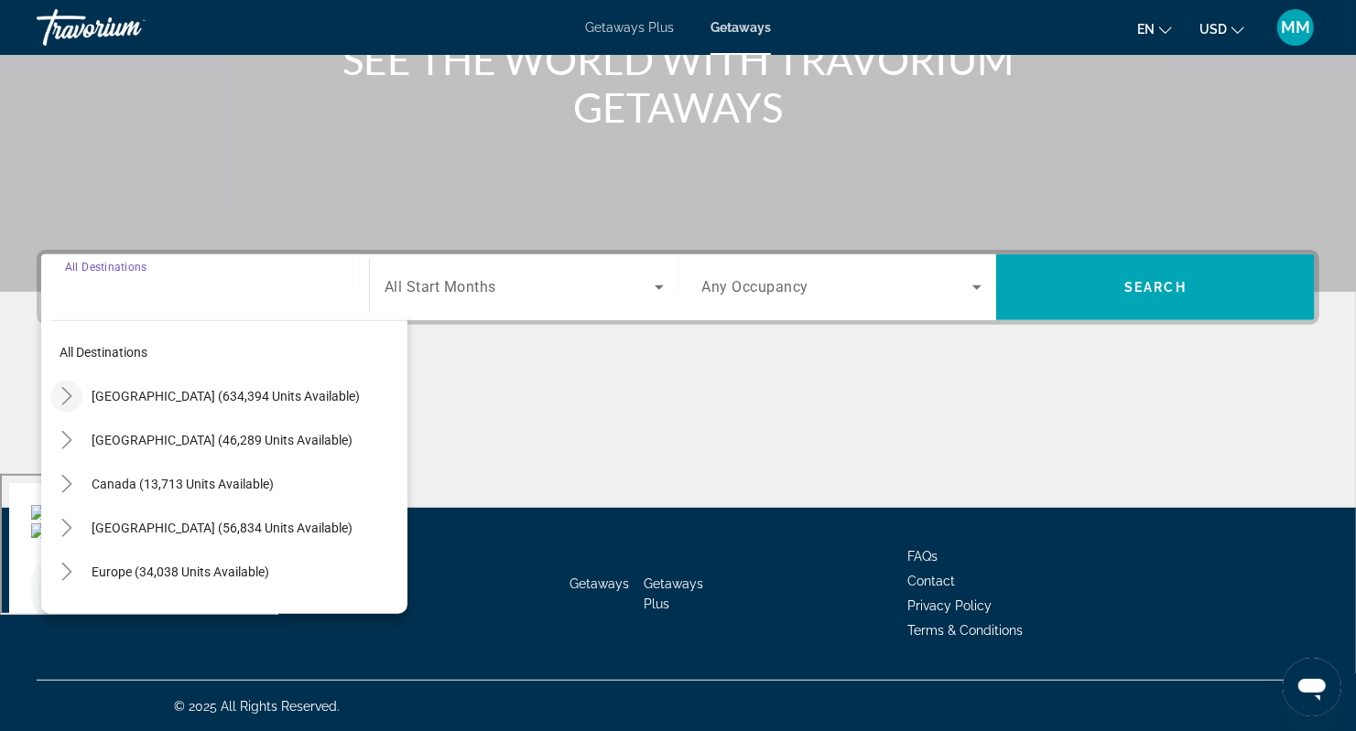
click at [70, 388] on icon "Toggle United States (634,394 units available)" at bounding box center [67, 396] width 18 height 18
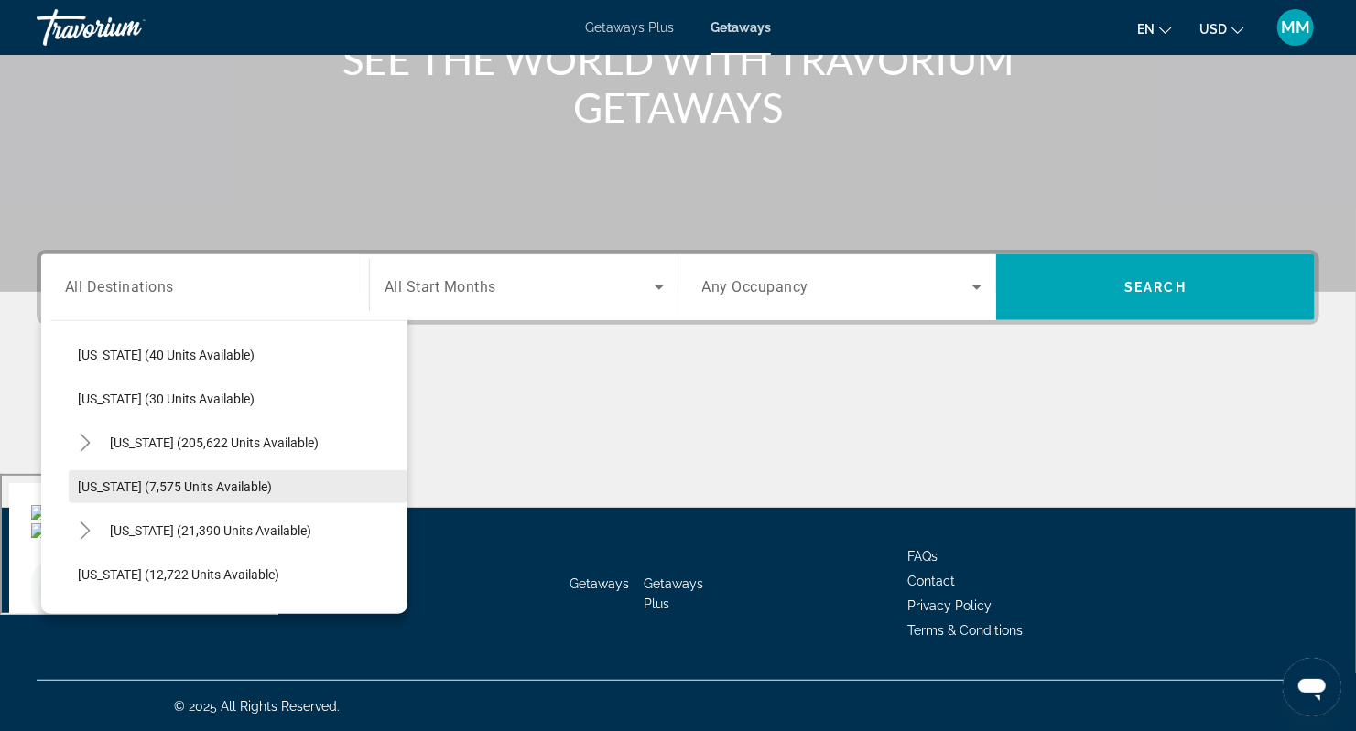
scroll to position [297, 0]
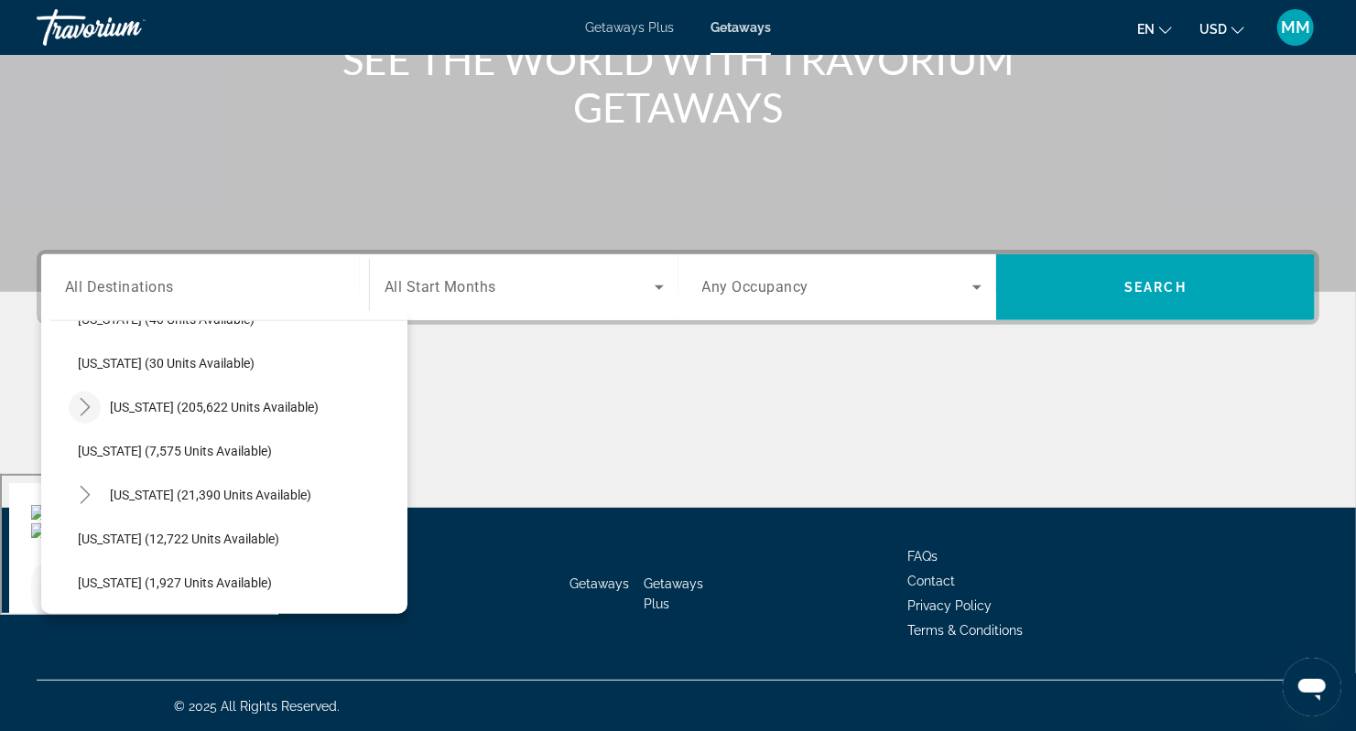
click at [77, 406] on icon "Toggle Florida (205,622 units available)" at bounding box center [85, 407] width 18 height 18
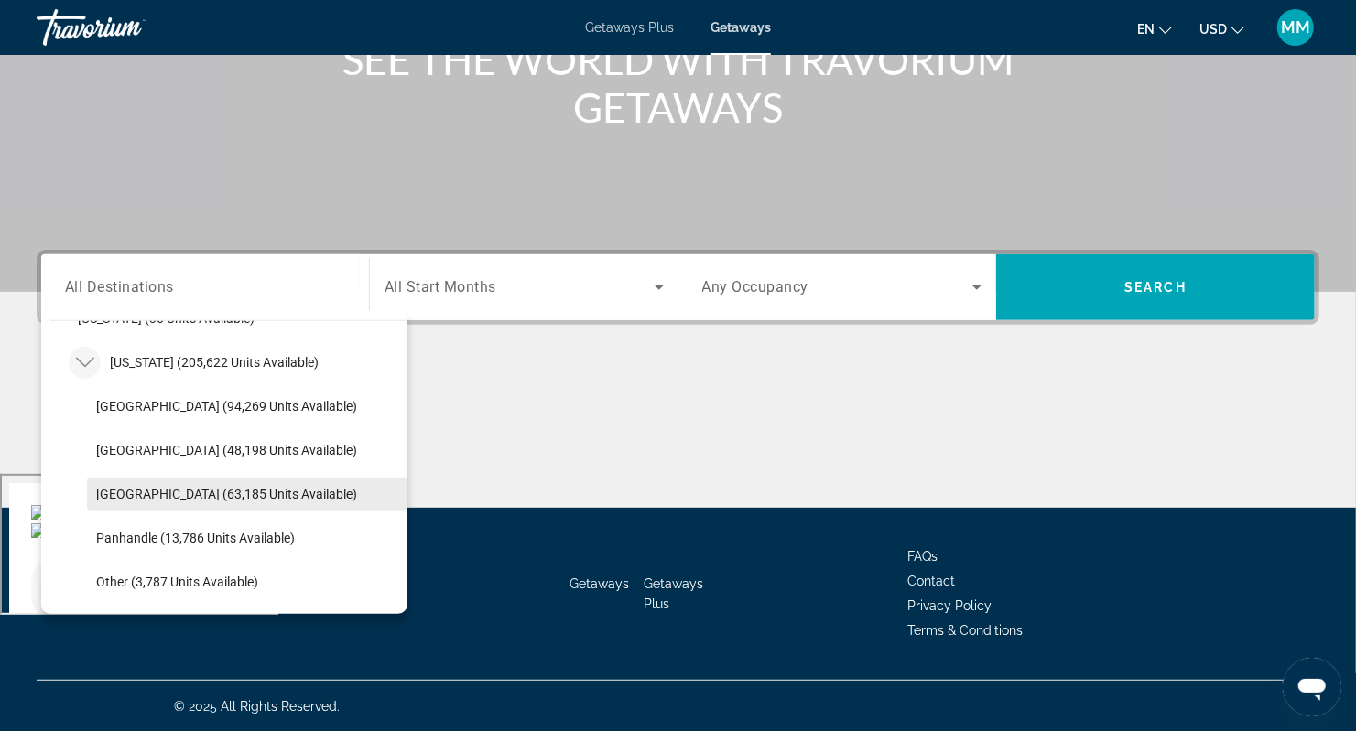
scroll to position [419, 0]
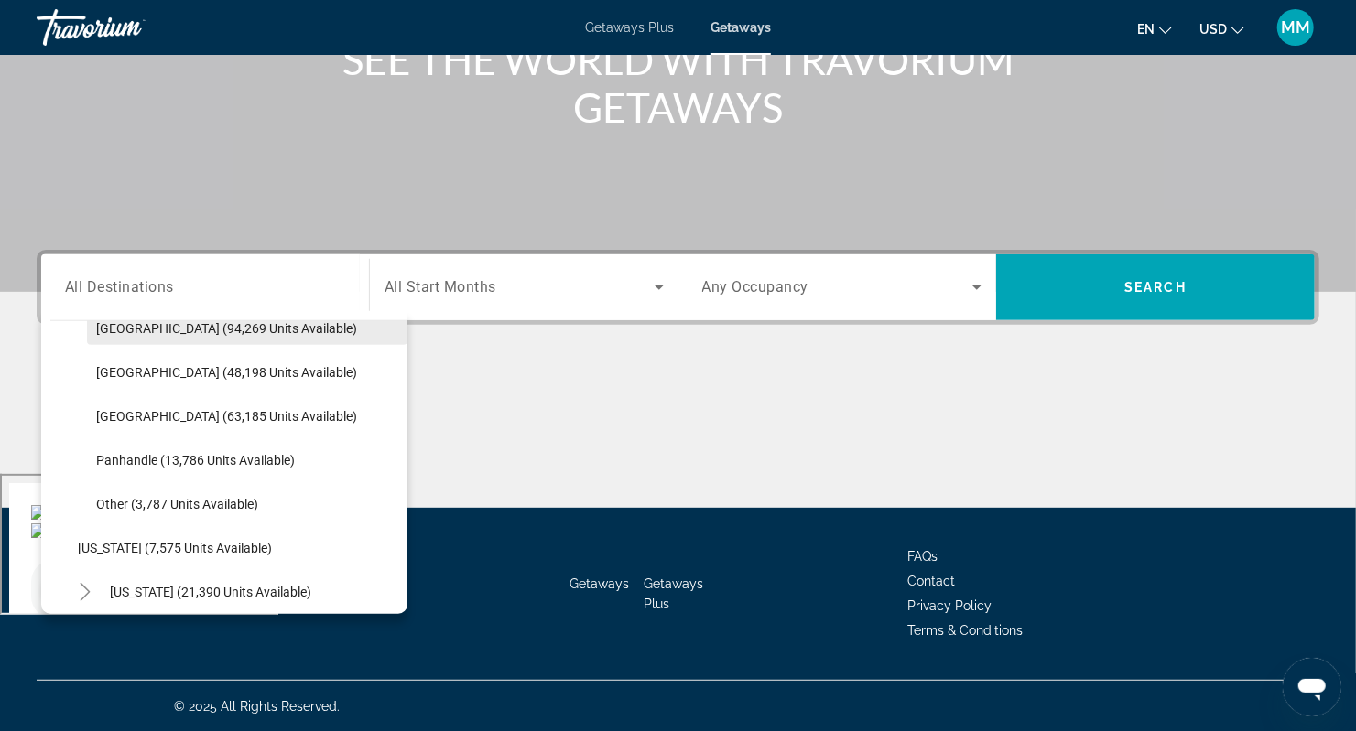
click at [135, 337] on span "Search widget" at bounding box center [247, 329] width 320 height 44
type input "**********"
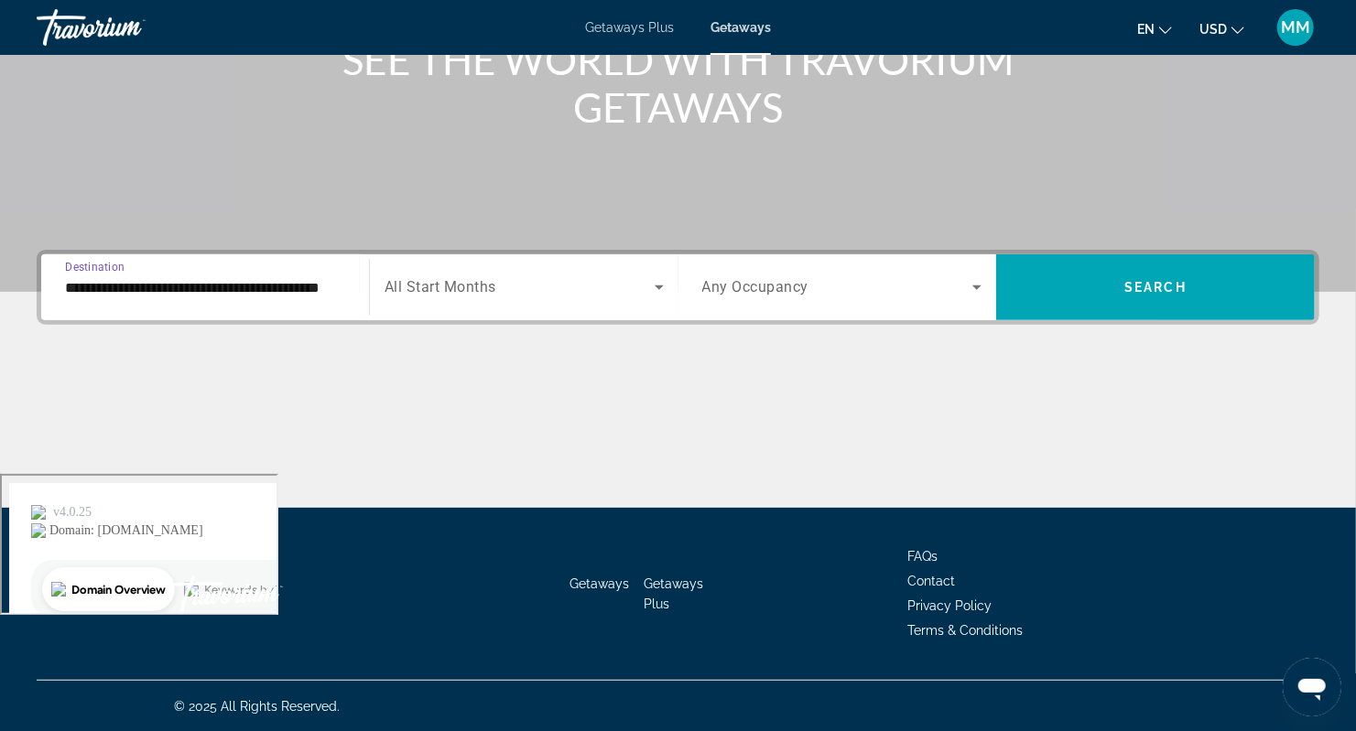
click at [474, 287] on span "All Start Months" at bounding box center [440, 287] width 112 height 17
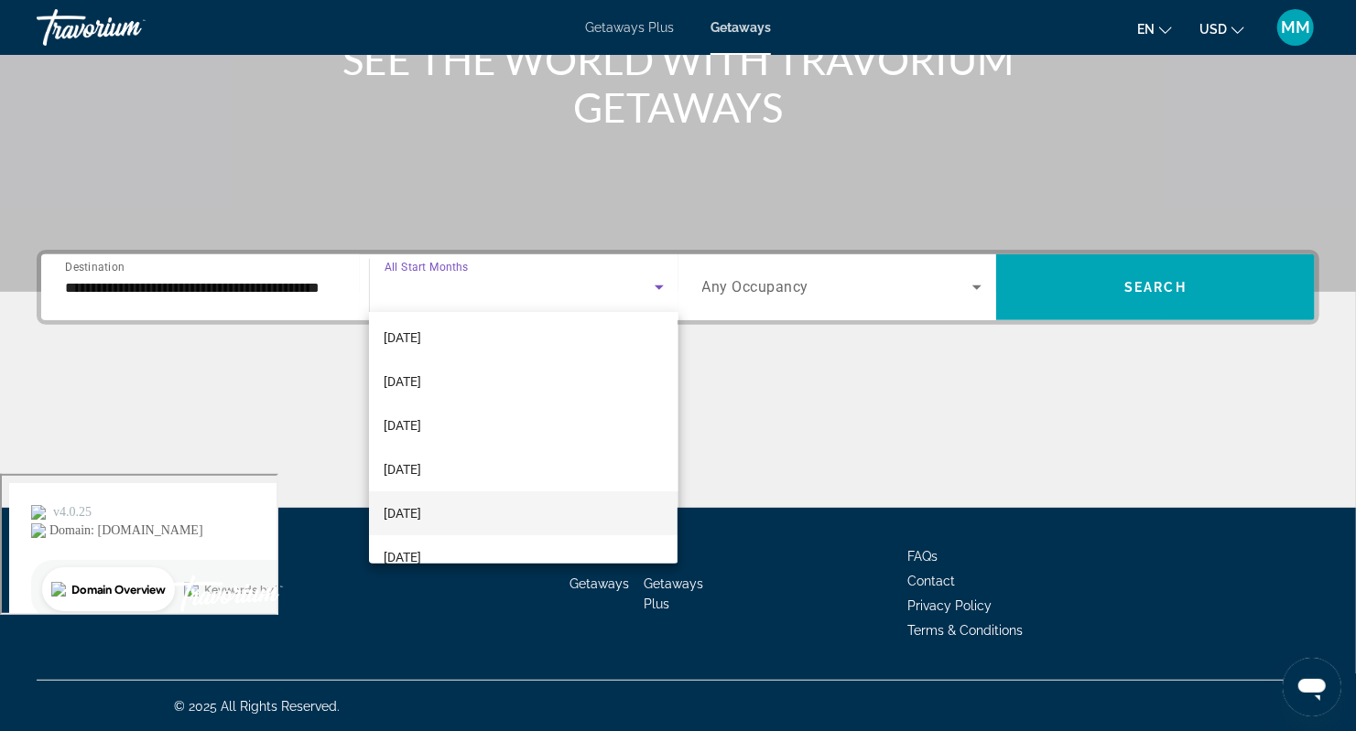
scroll to position [122, 0]
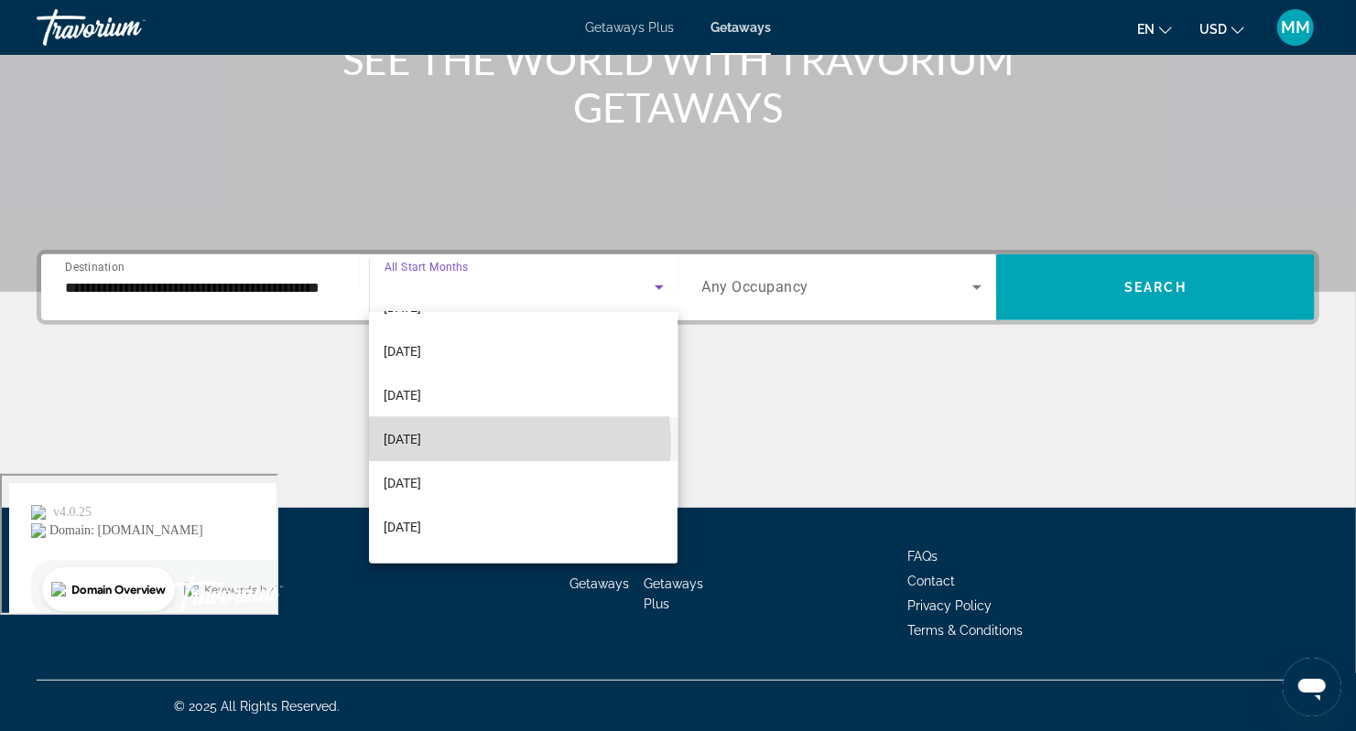
click at [489, 443] on mat-option "February 2026" at bounding box center [523, 439] width 308 height 44
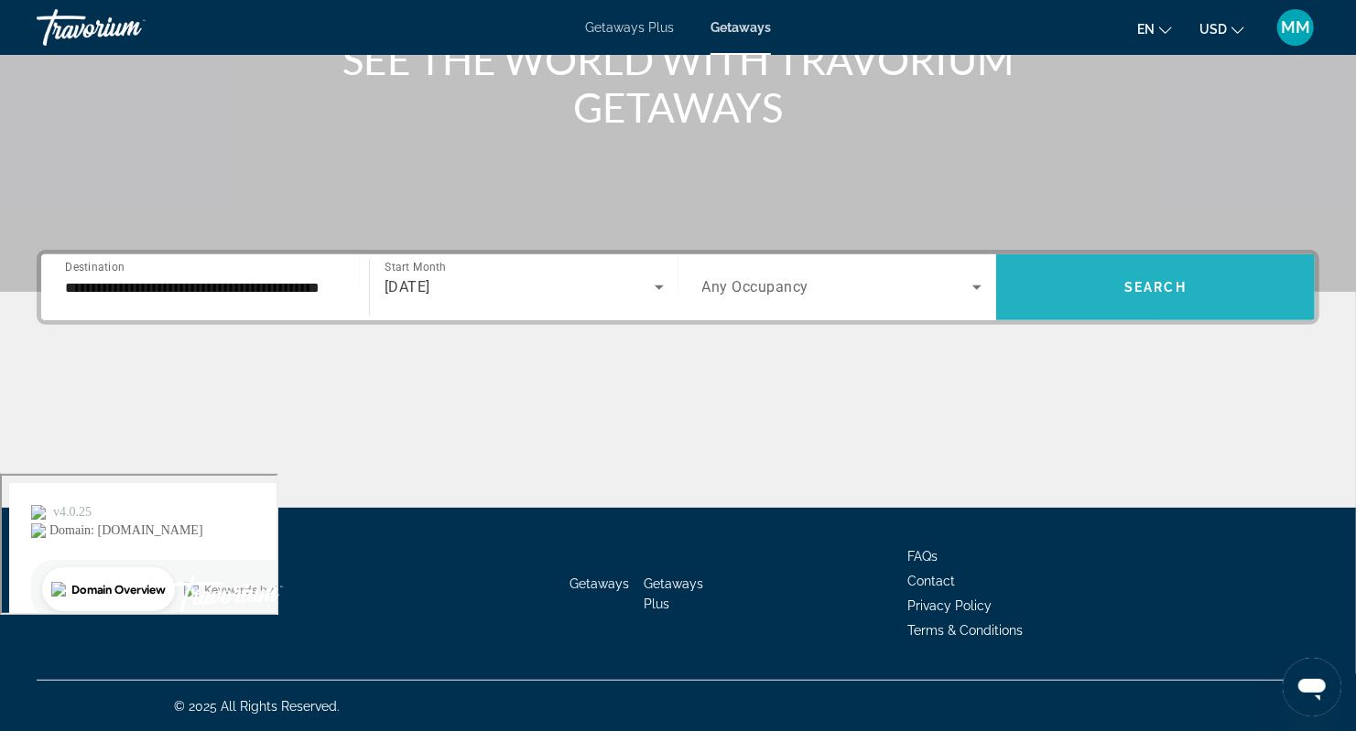
click at [1086, 287] on span "Search widget" at bounding box center [1155, 287] width 319 height 44
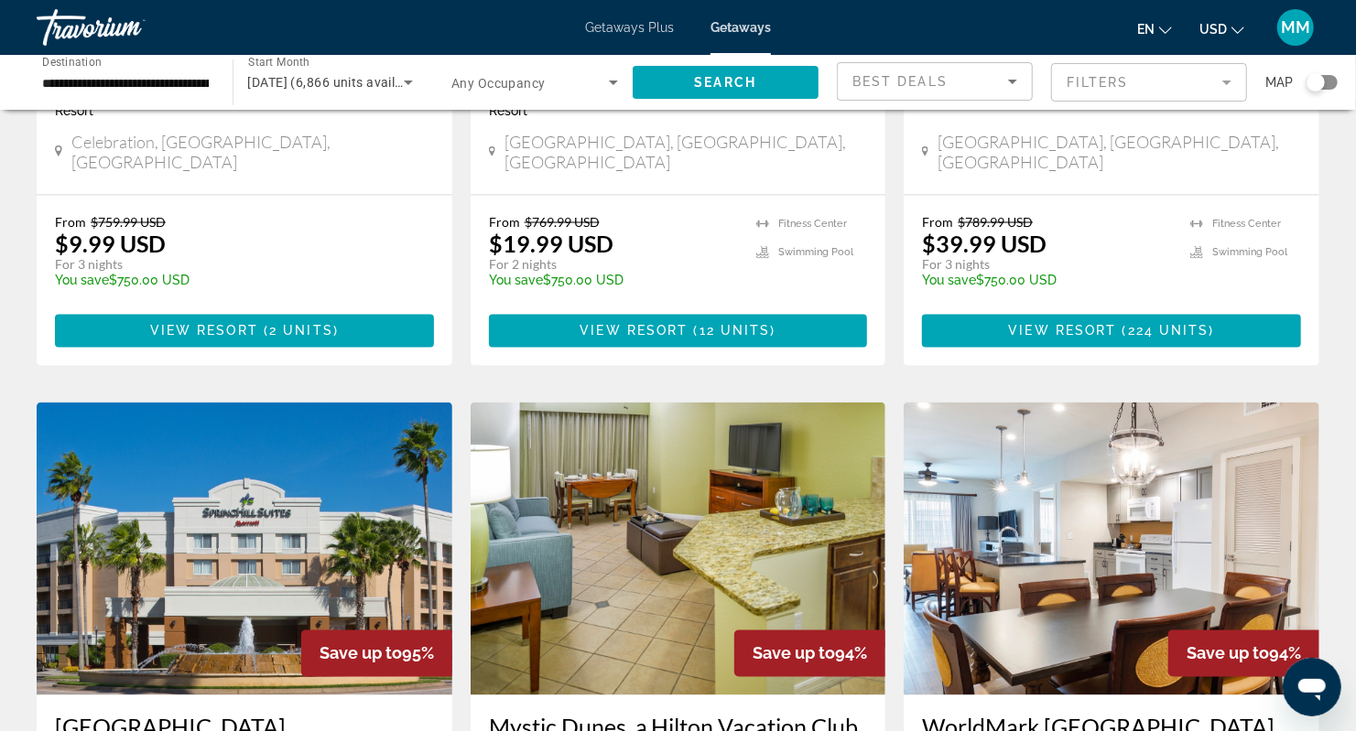
scroll to position [1952, 0]
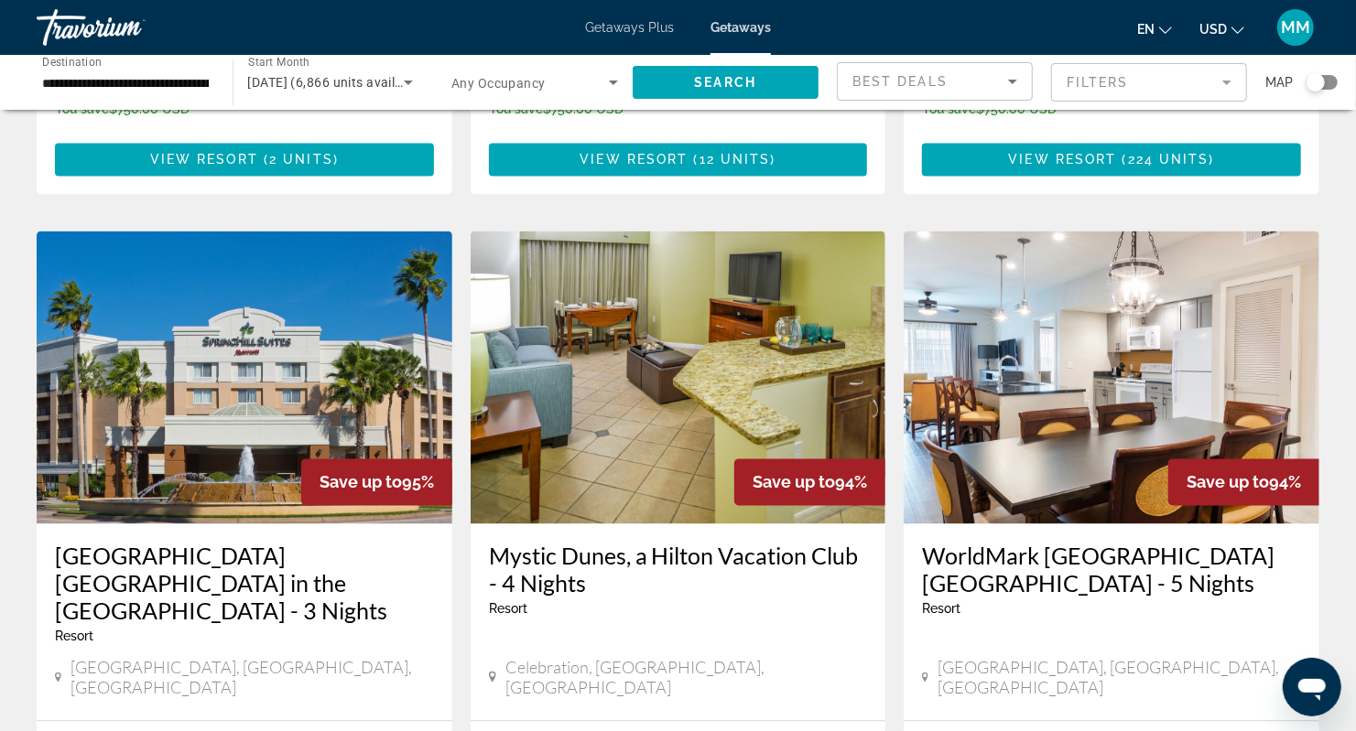
click at [557, 82] on span "Search widget" at bounding box center [529, 82] width 157 height 22
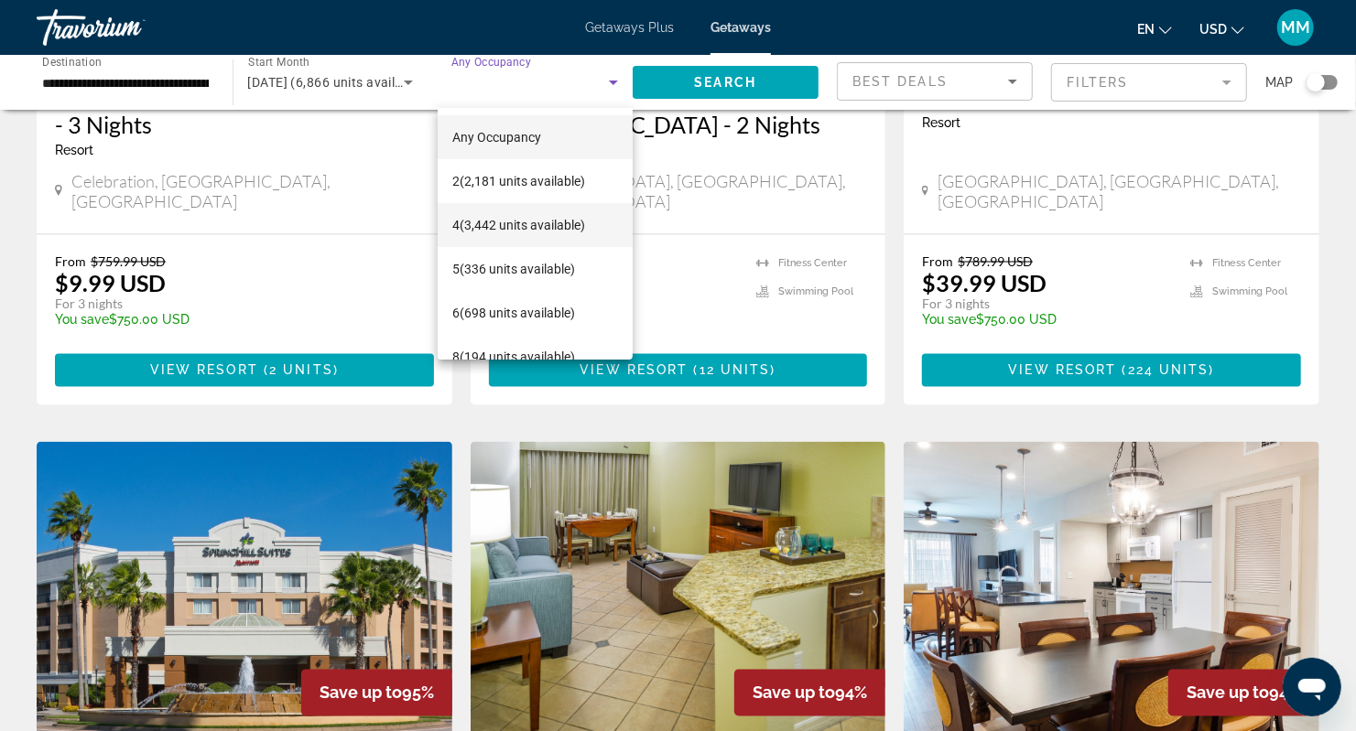
scroll to position [1648, 0]
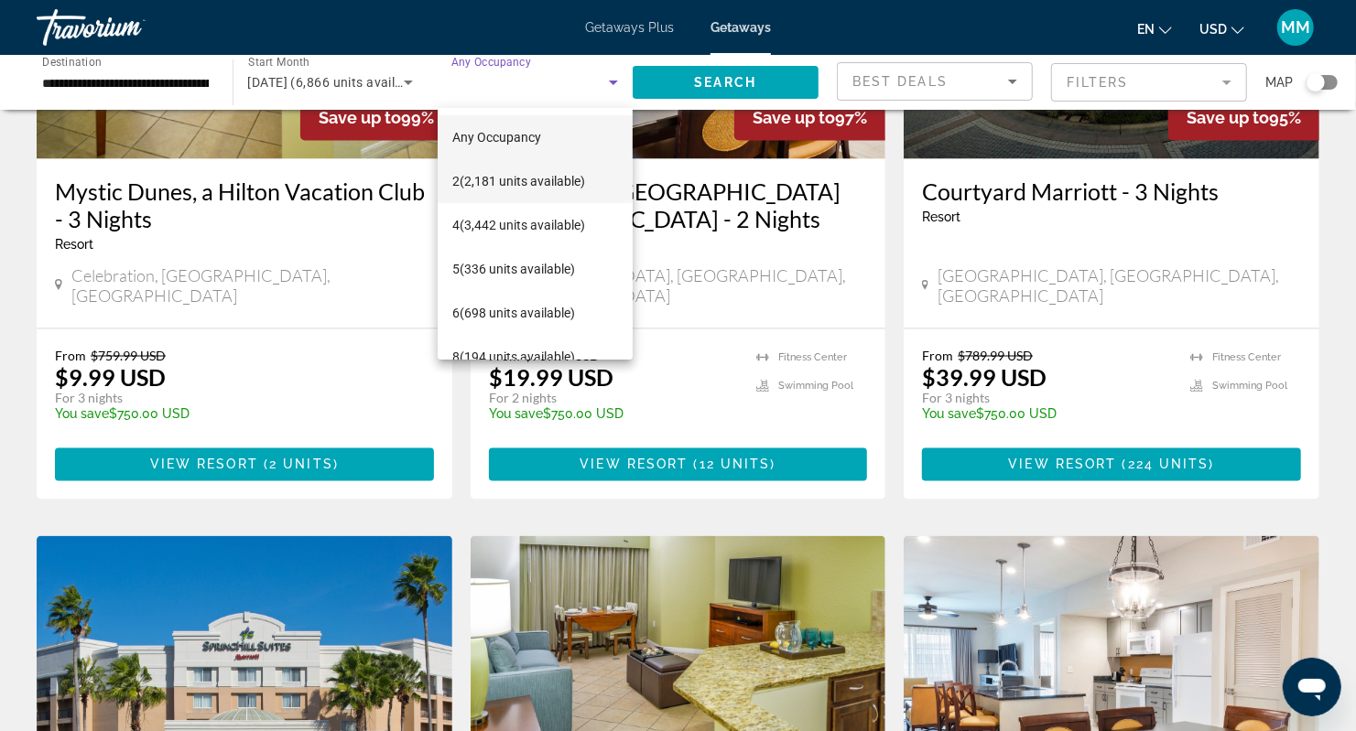
click at [551, 183] on span "2 (2,181 units available)" at bounding box center [518, 181] width 133 height 22
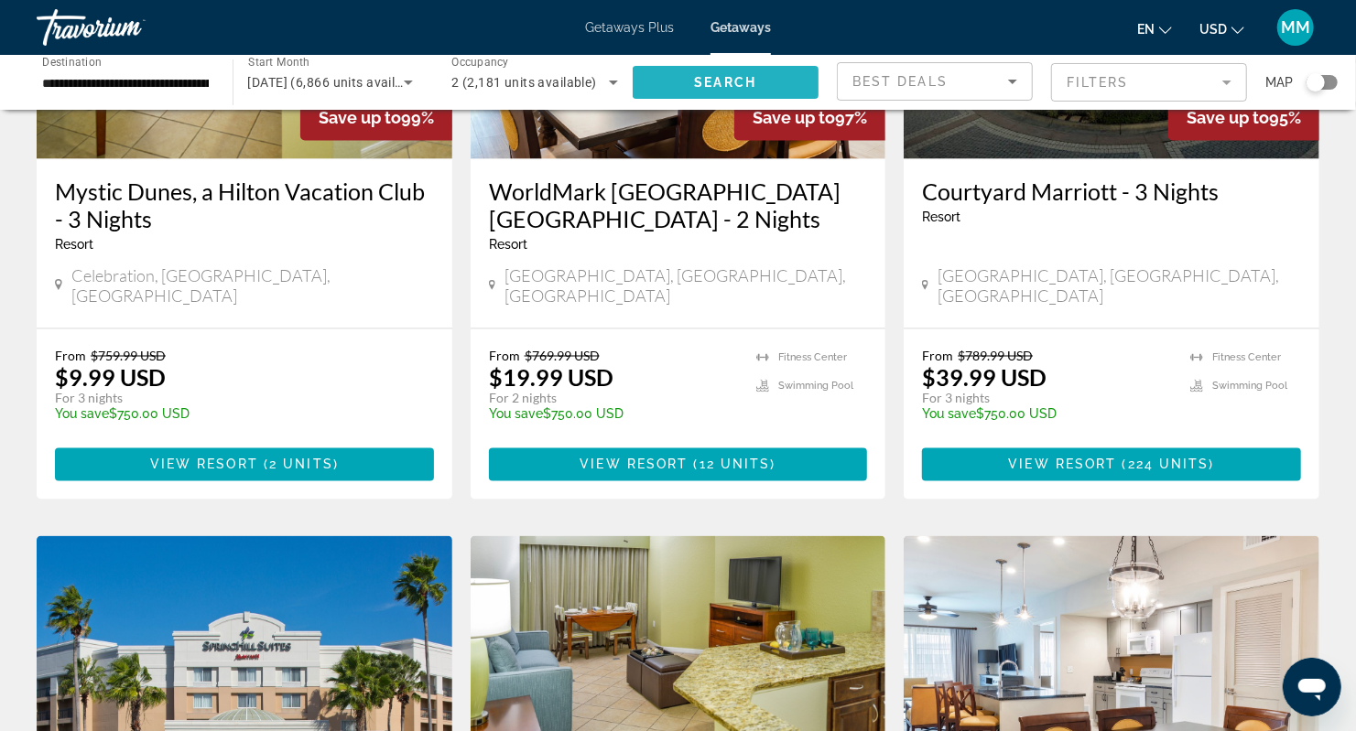
click at [778, 81] on span "Search widget" at bounding box center [725, 82] width 187 height 44
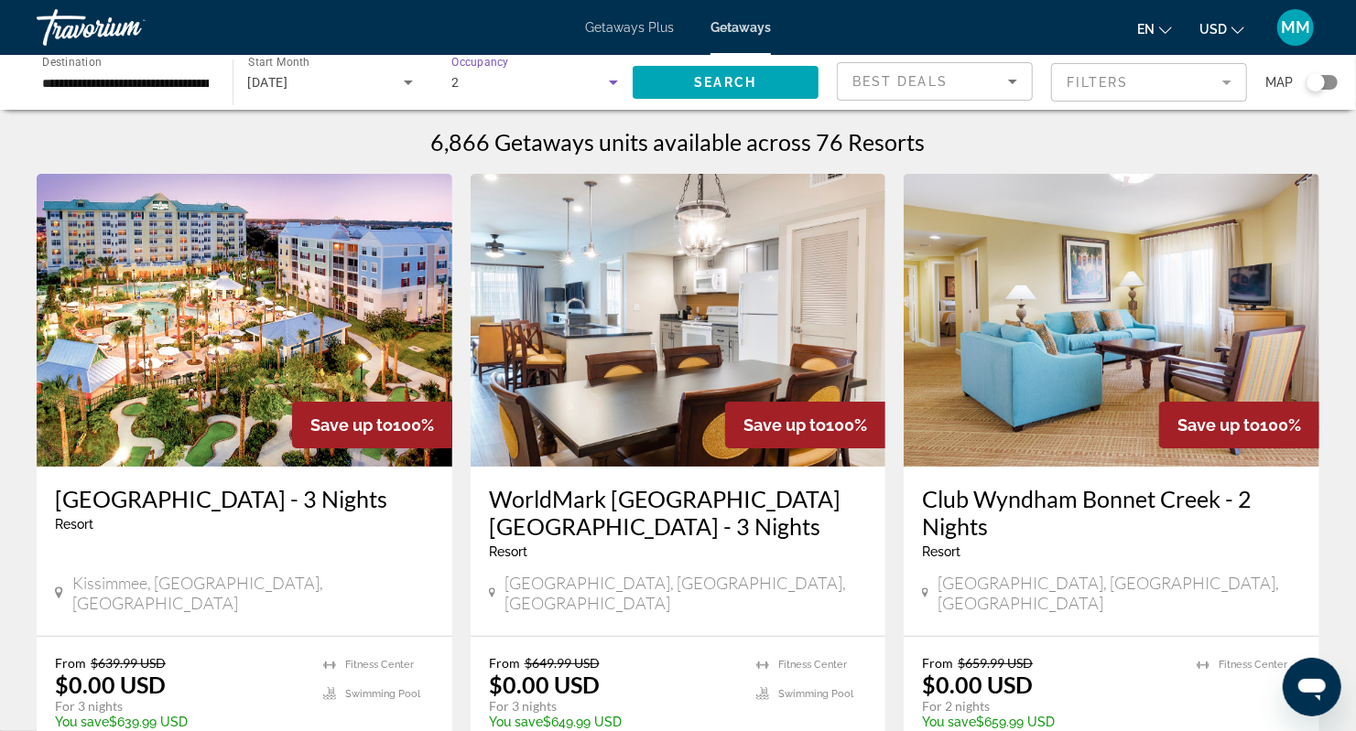
click at [569, 81] on div "2" at bounding box center [529, 82] width 157 height 22
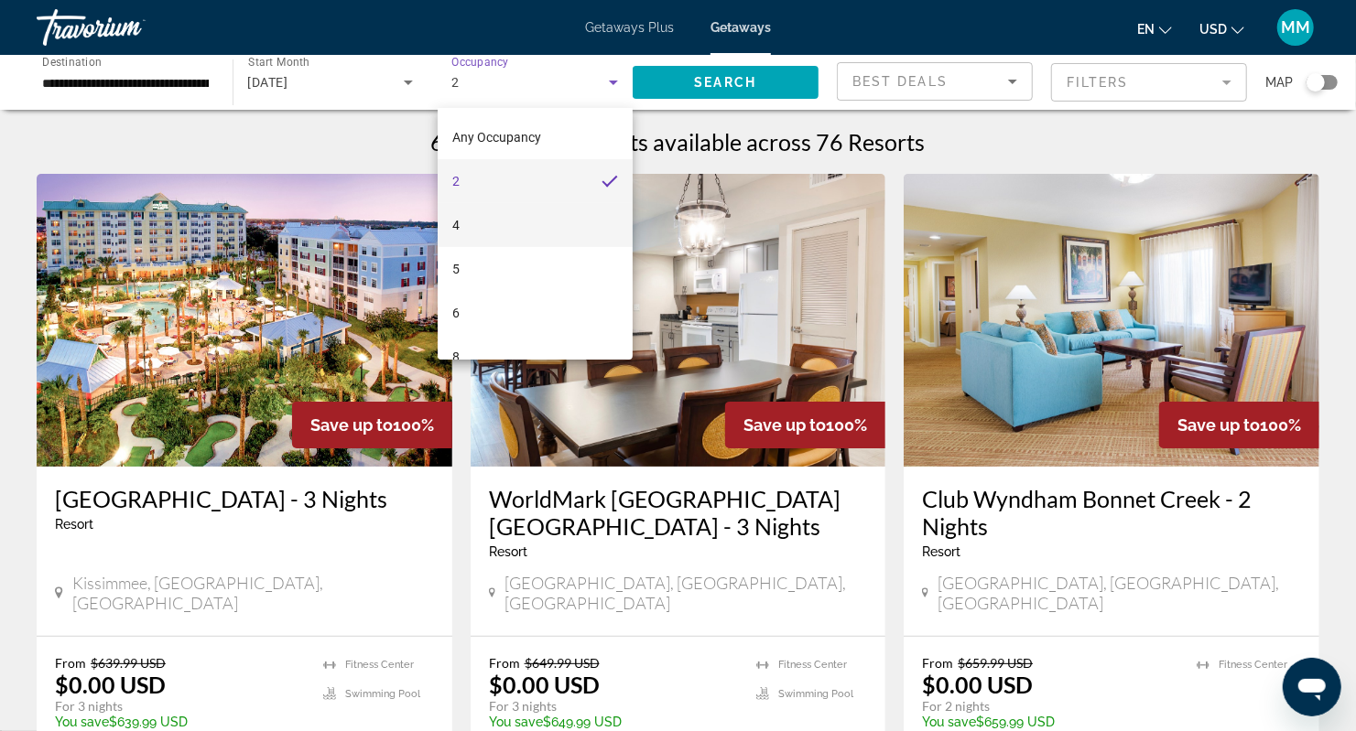
click at [580, 224] on mat-option "4" at bounding box center [536, 225] width 196 height 44
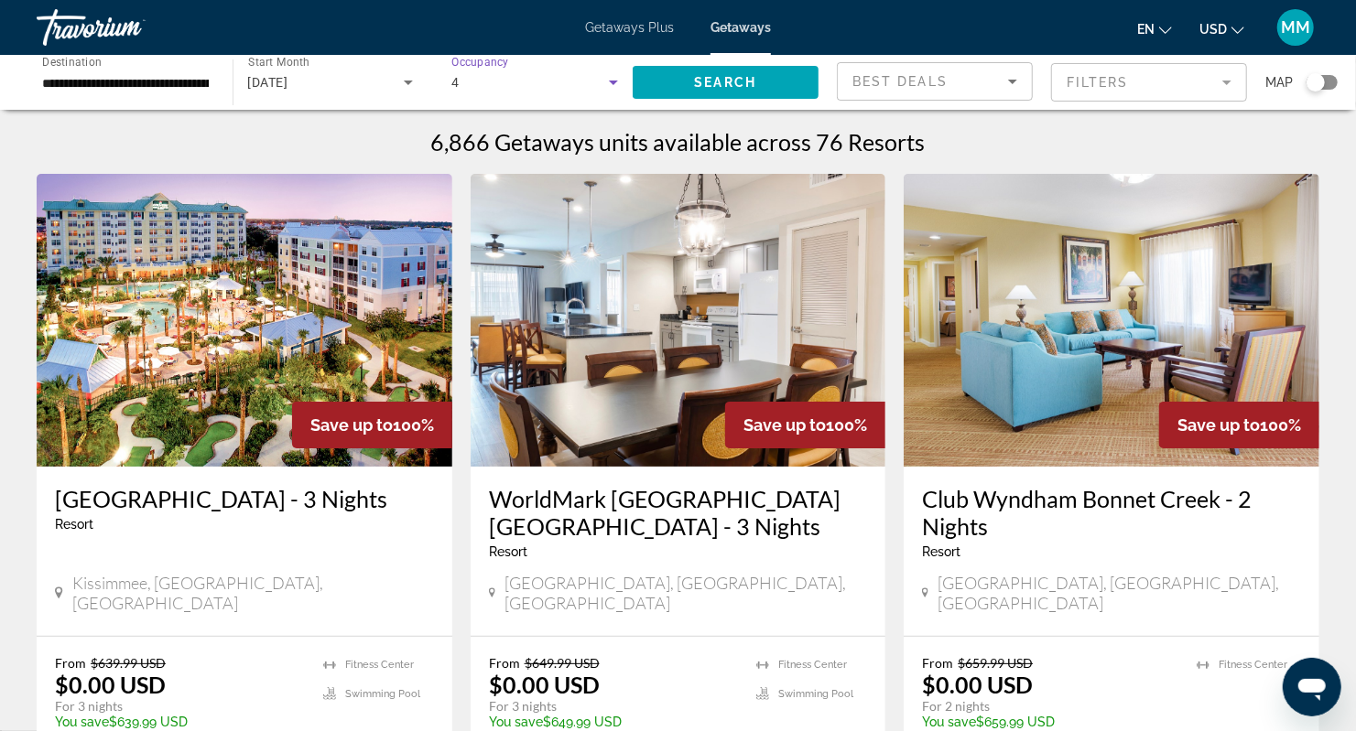
click at [1139, 92] on mat-form-field "Filters" at bounding box center [1149, 82] width 196 height 38
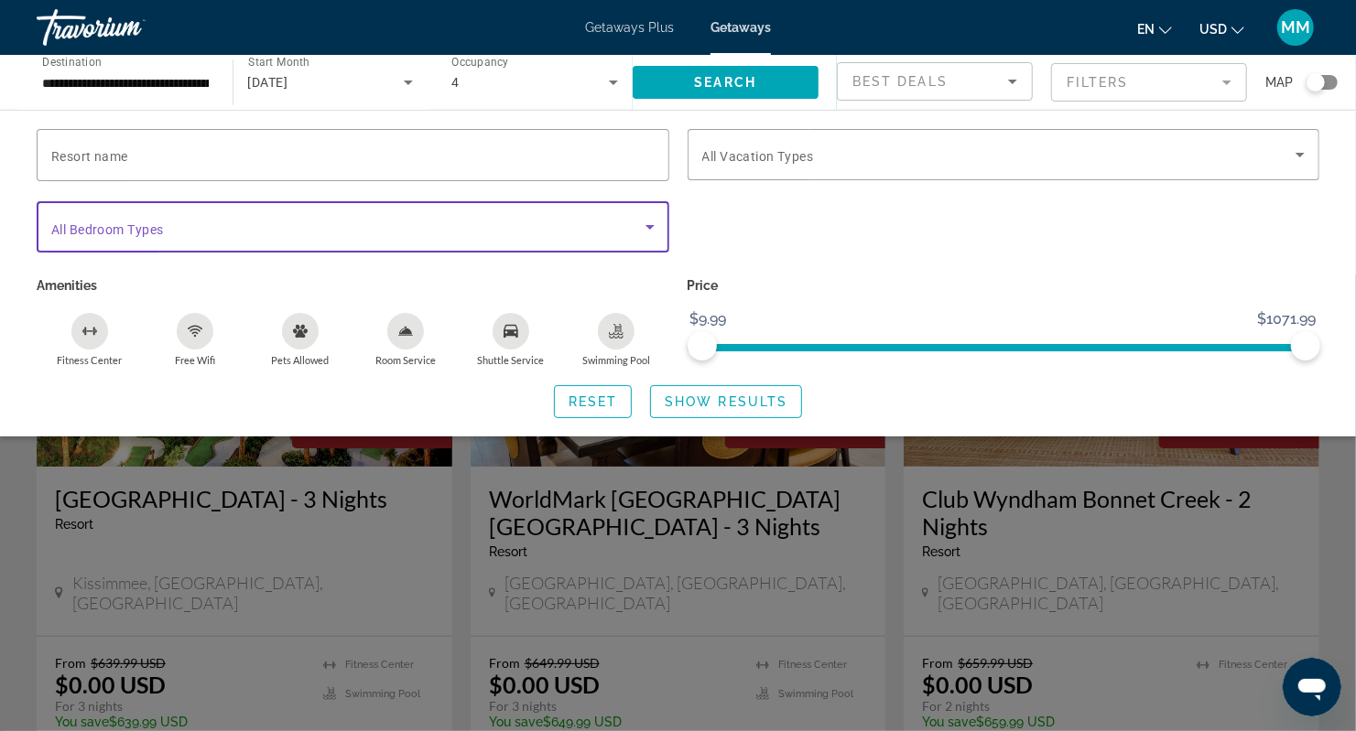
click at [647, 226] on icon "Search widget" at bounding box center [650, 227] width 22 height 22
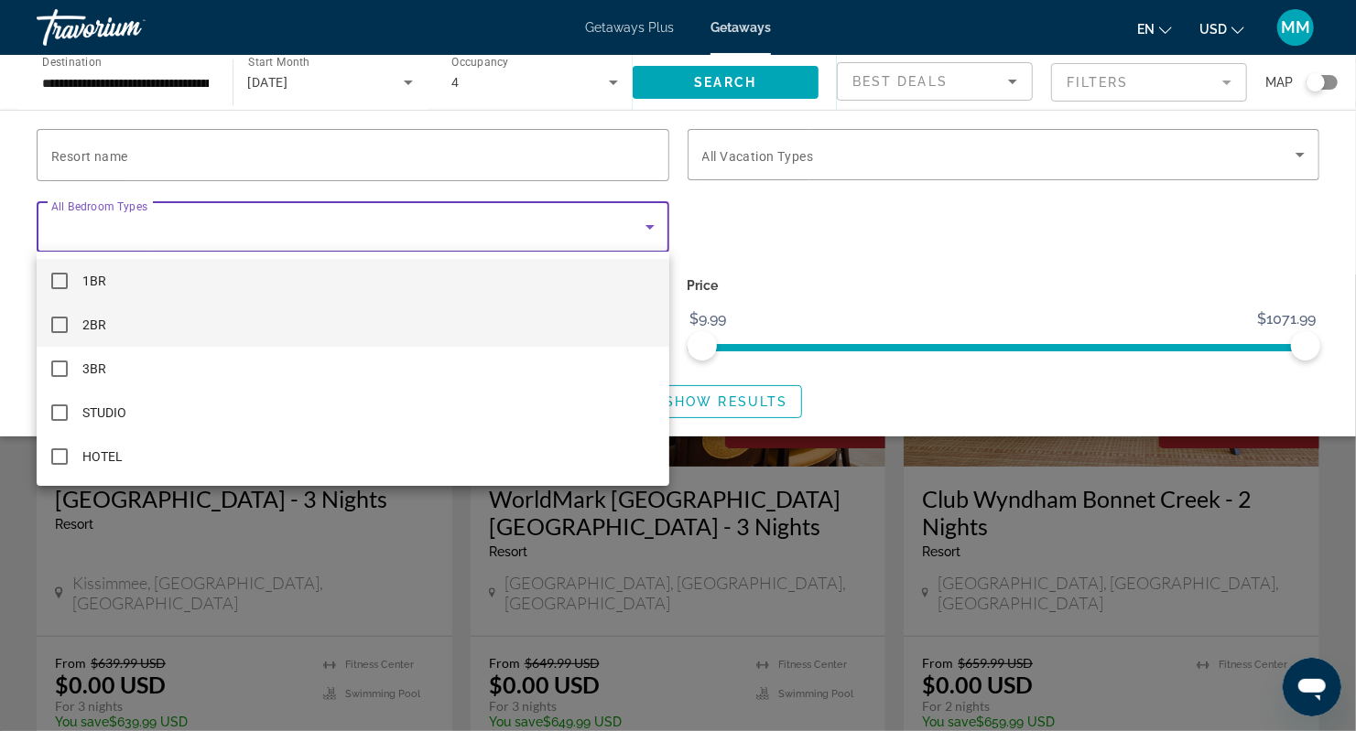
click at [60, 331] on mat-pseudo-checkbox at bounding box center [59, 325] width 16 height 16
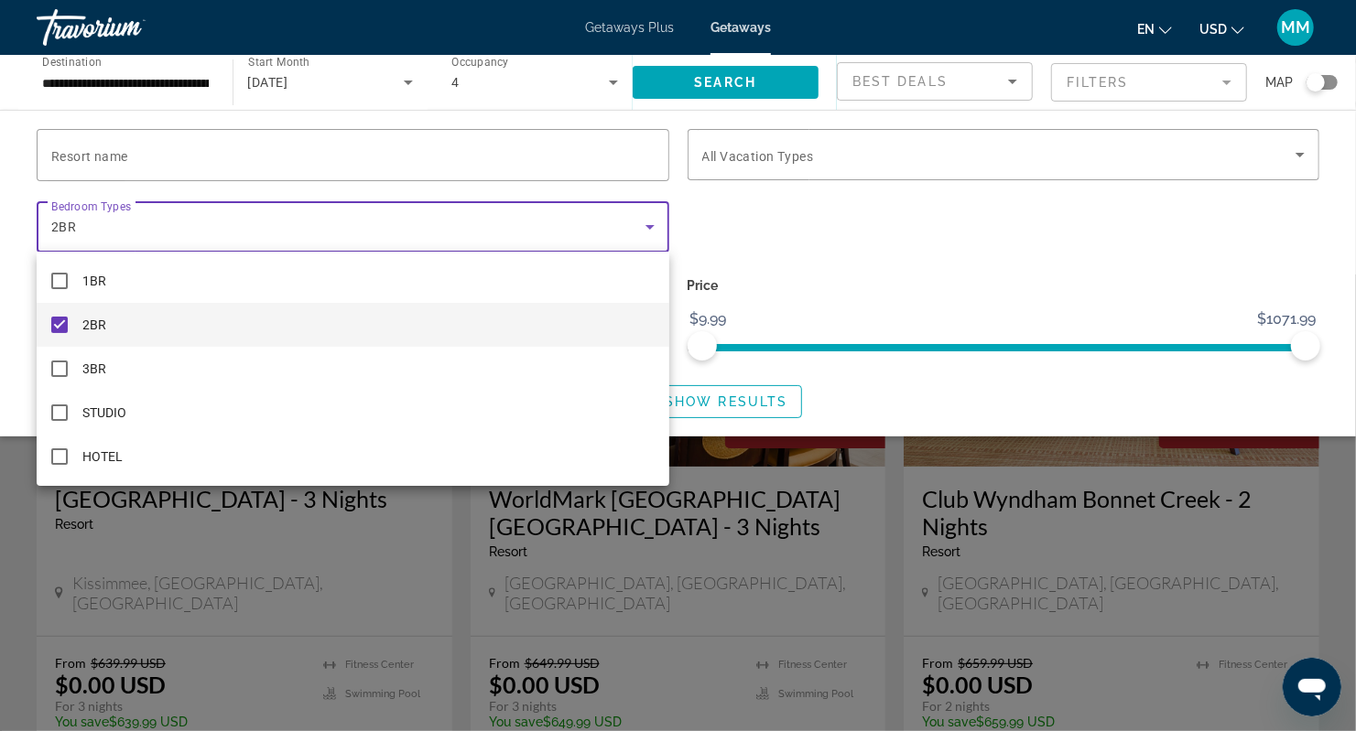
click at [883, 222] on div at bounding box center [678, 365] width 1356 height 731
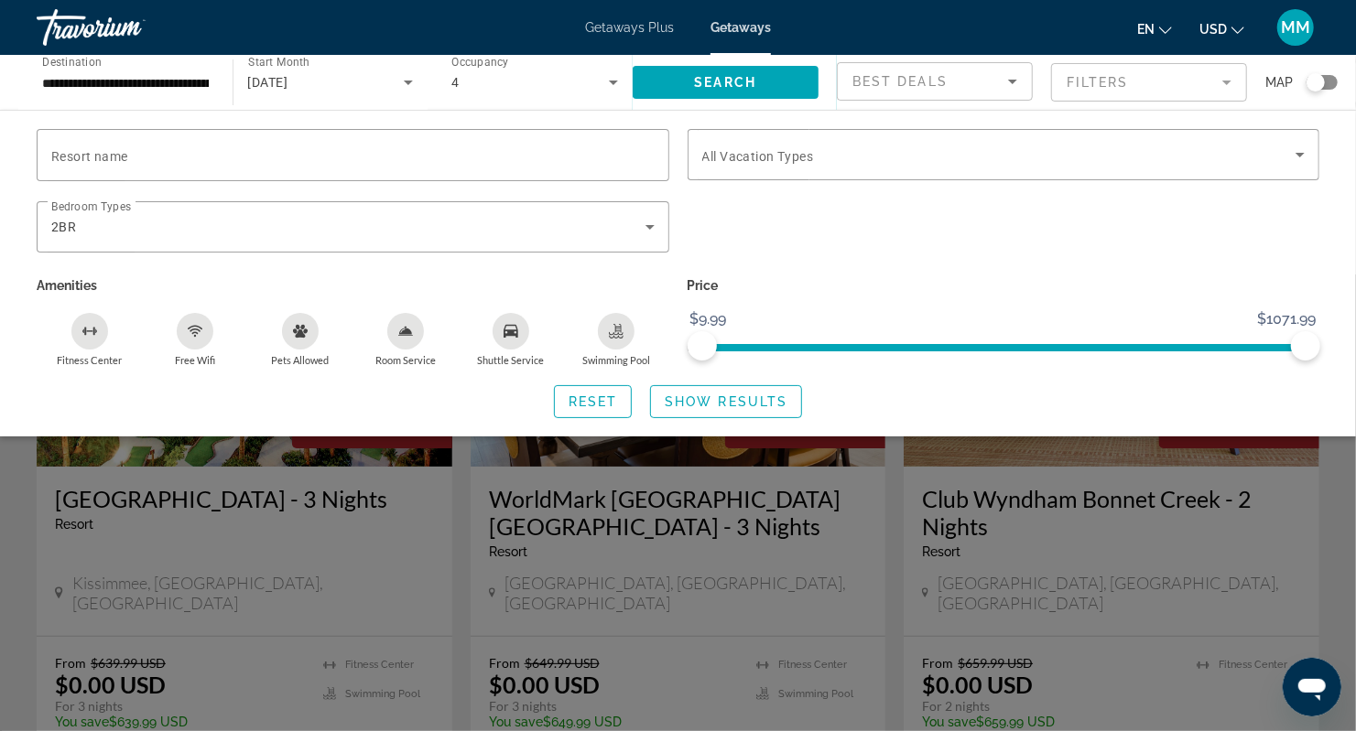
click at [544, 88] on div "4" at bounding box center [529, 82] width 157 height 22
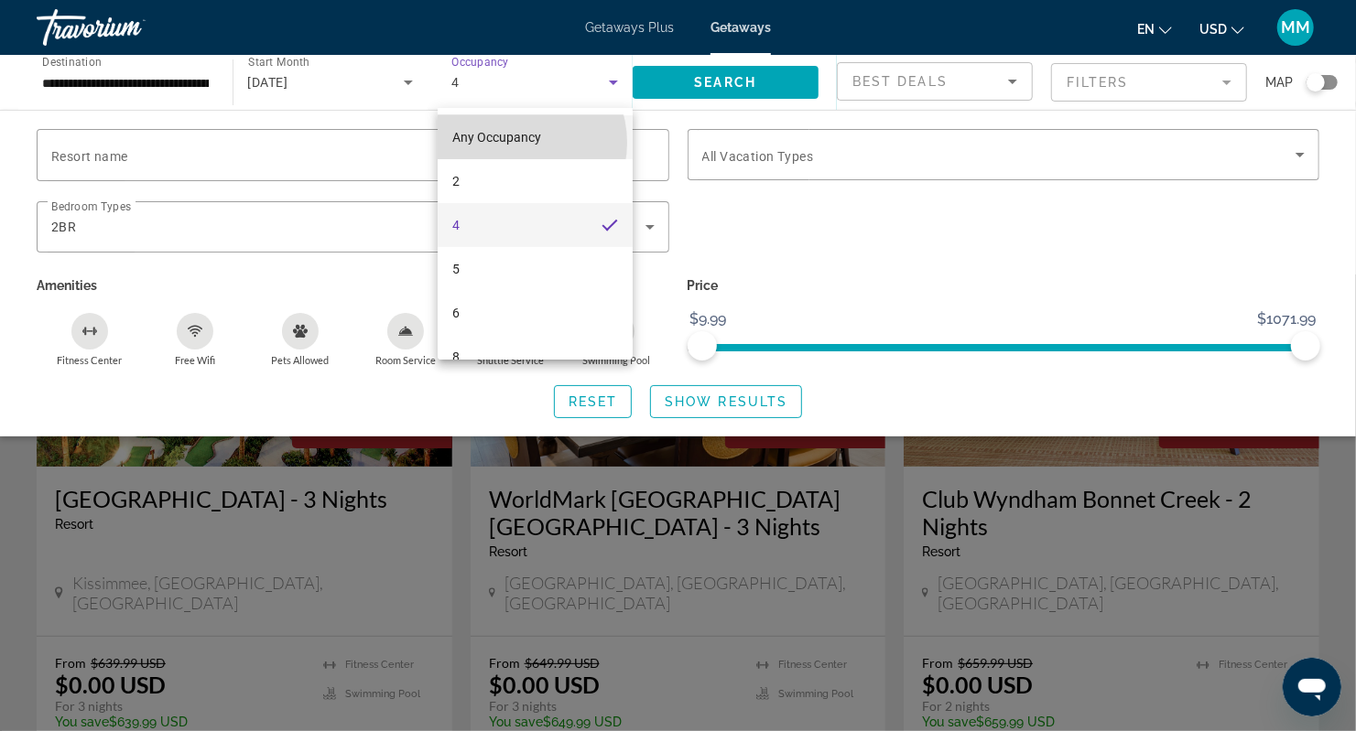
click at [513, 143] on span "Any Occupancy" at bounding box center [496, 137] width 89 height 15
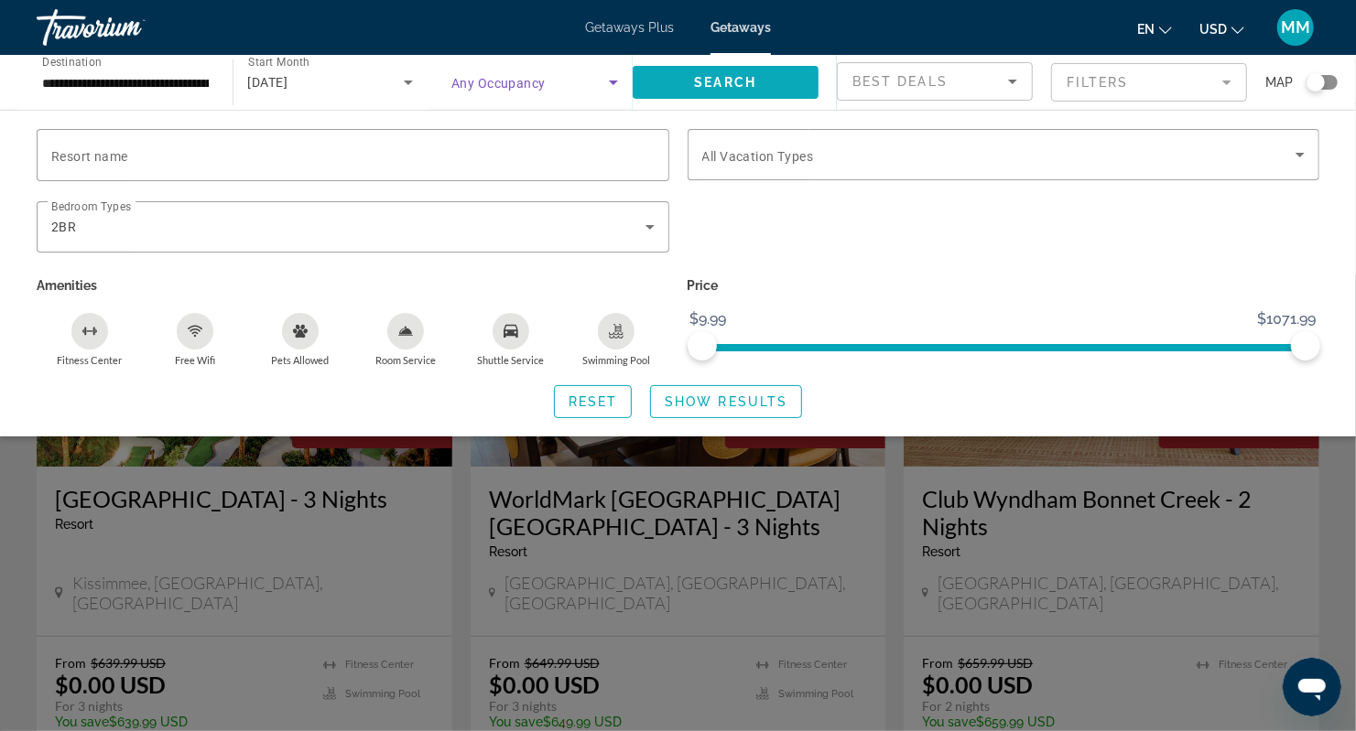
click at [751, 84] on span "Search" at bounding box center [725, 82] width 62 height 15
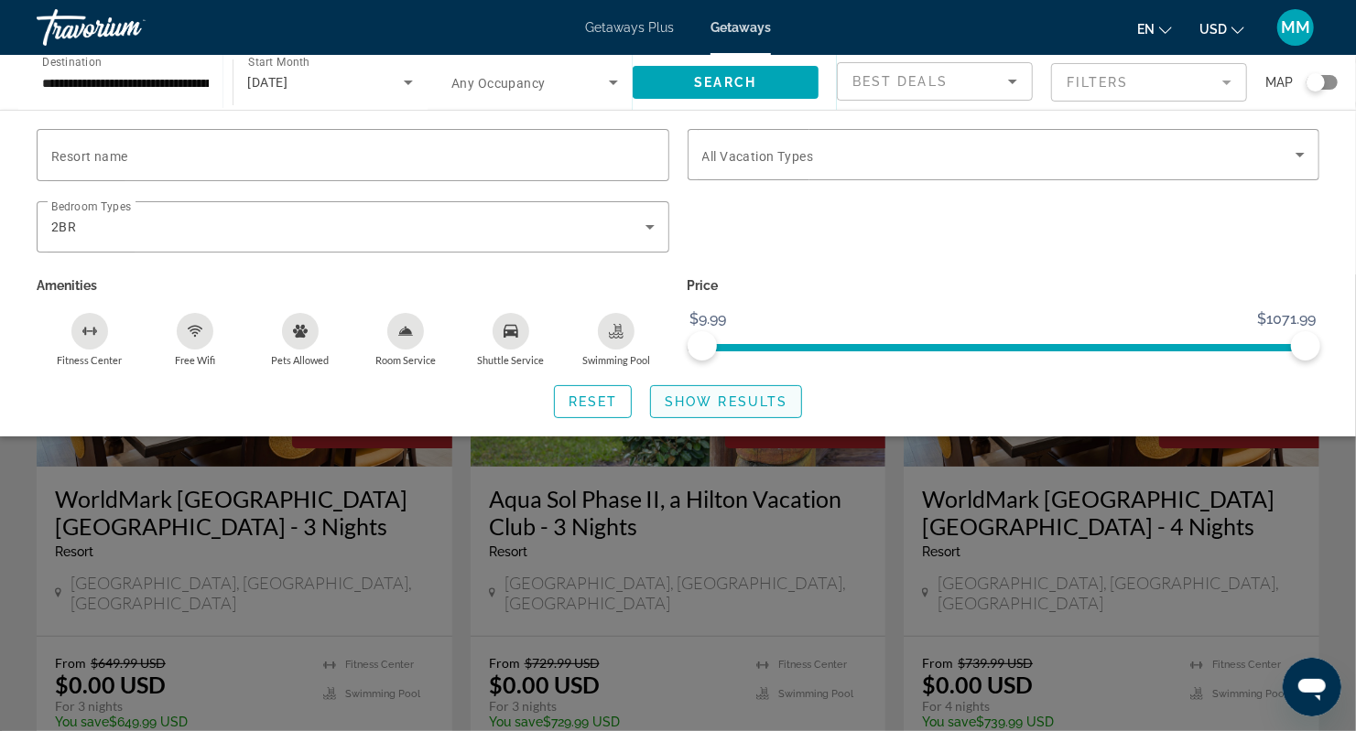
click at [760, 394] on span "Show Results" at bounding box center [726, 401] width 123 height 15
click at [759, 399] on span "Show Results" at bounding box center [726, 401] width 123 height 15
click at [764, 411] on span "Search widget" at bounding box center [726, 402] width 150 height 44
click at [881, 483] on div "Search widget" at bounding box center [678, 503] width 1356 height 457
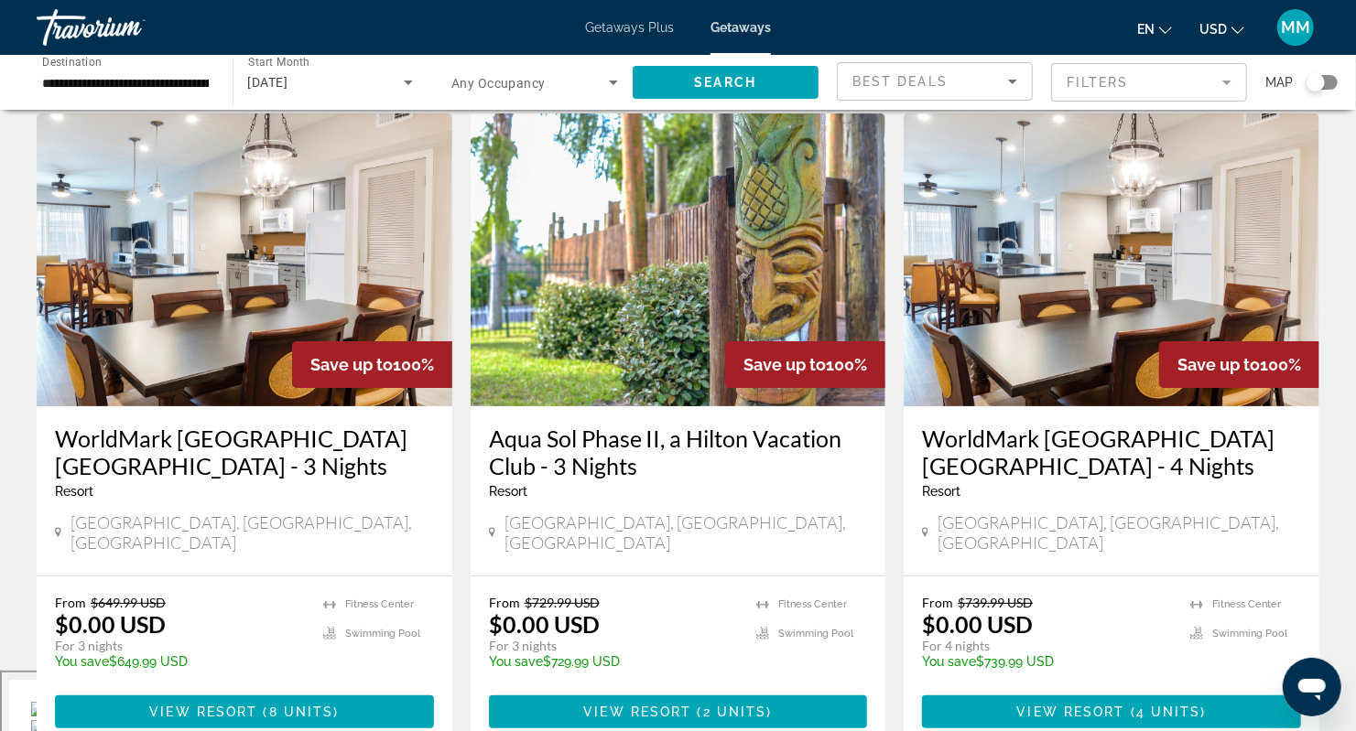
scroll to position [122, 0]
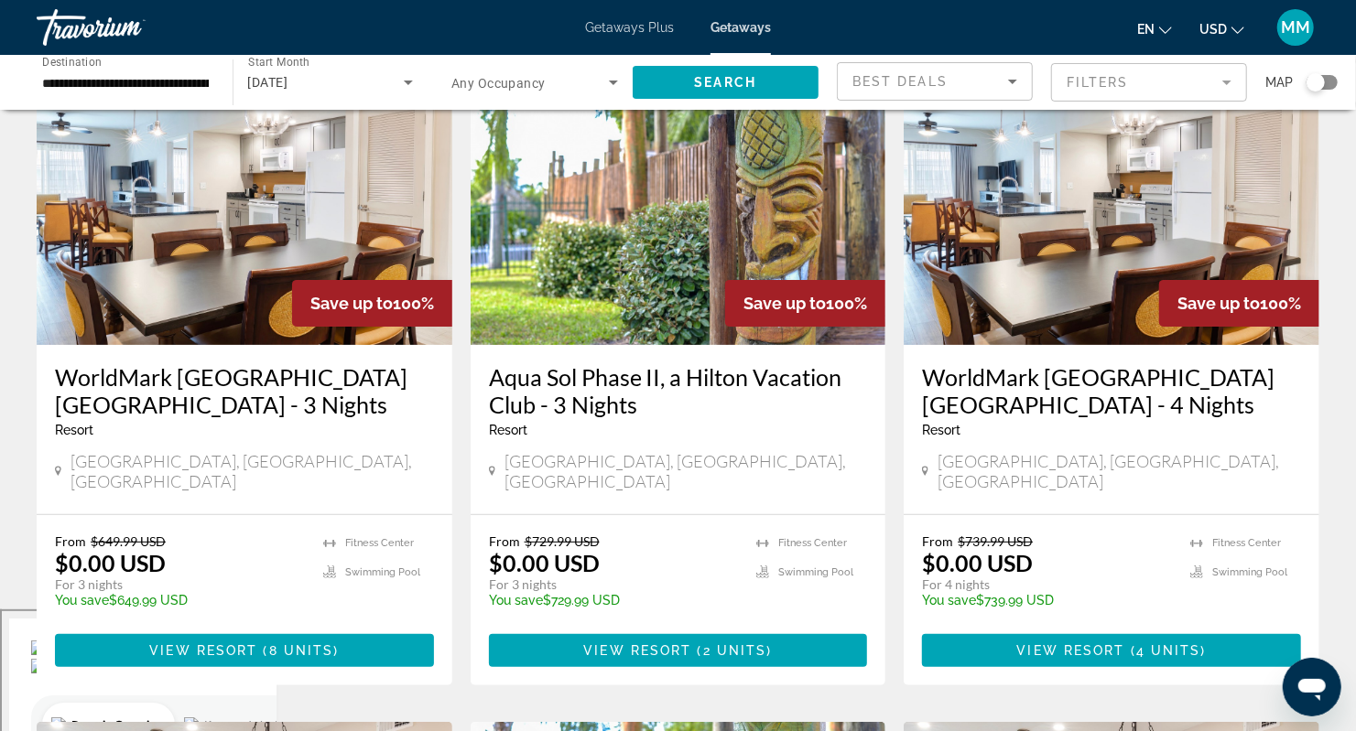
click at [1064, 84] on mat-form-field "Filters" at bounding box center [1149, 82] width 196 height 38
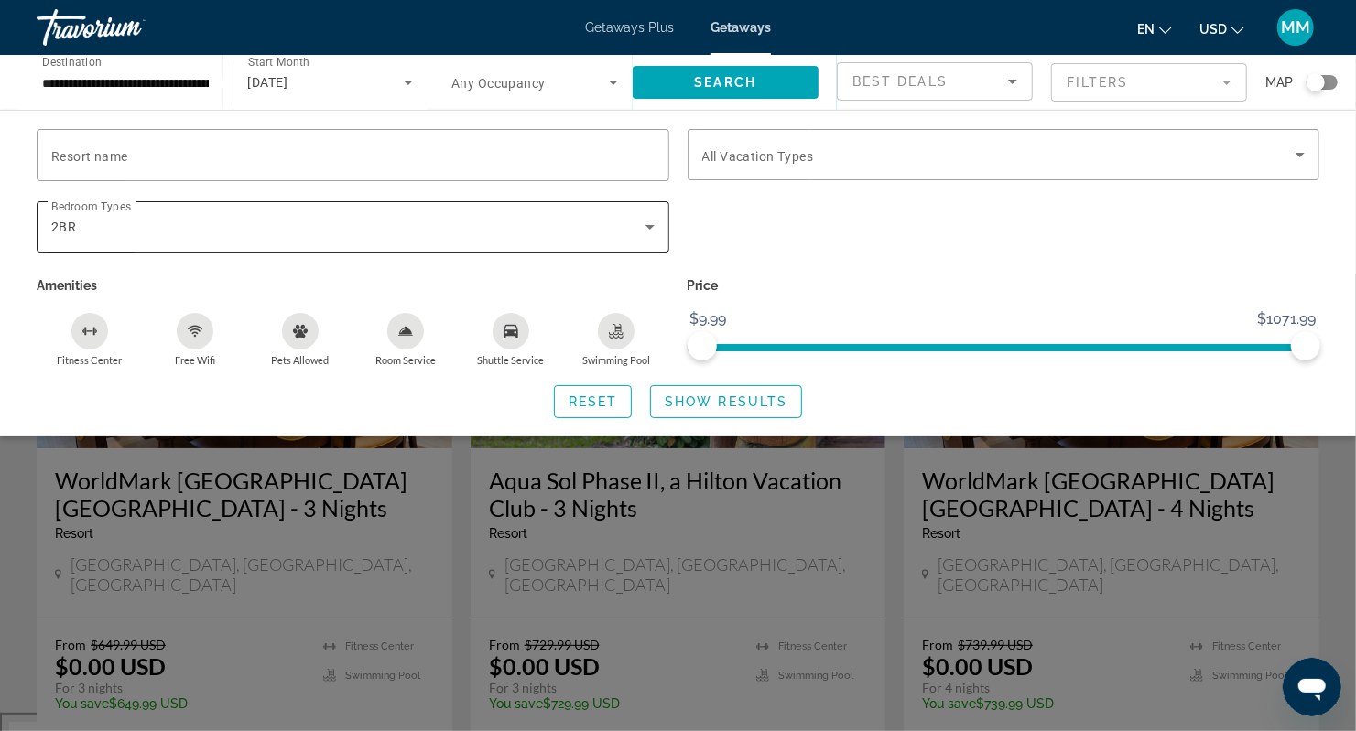
scroll to position [0, 0]
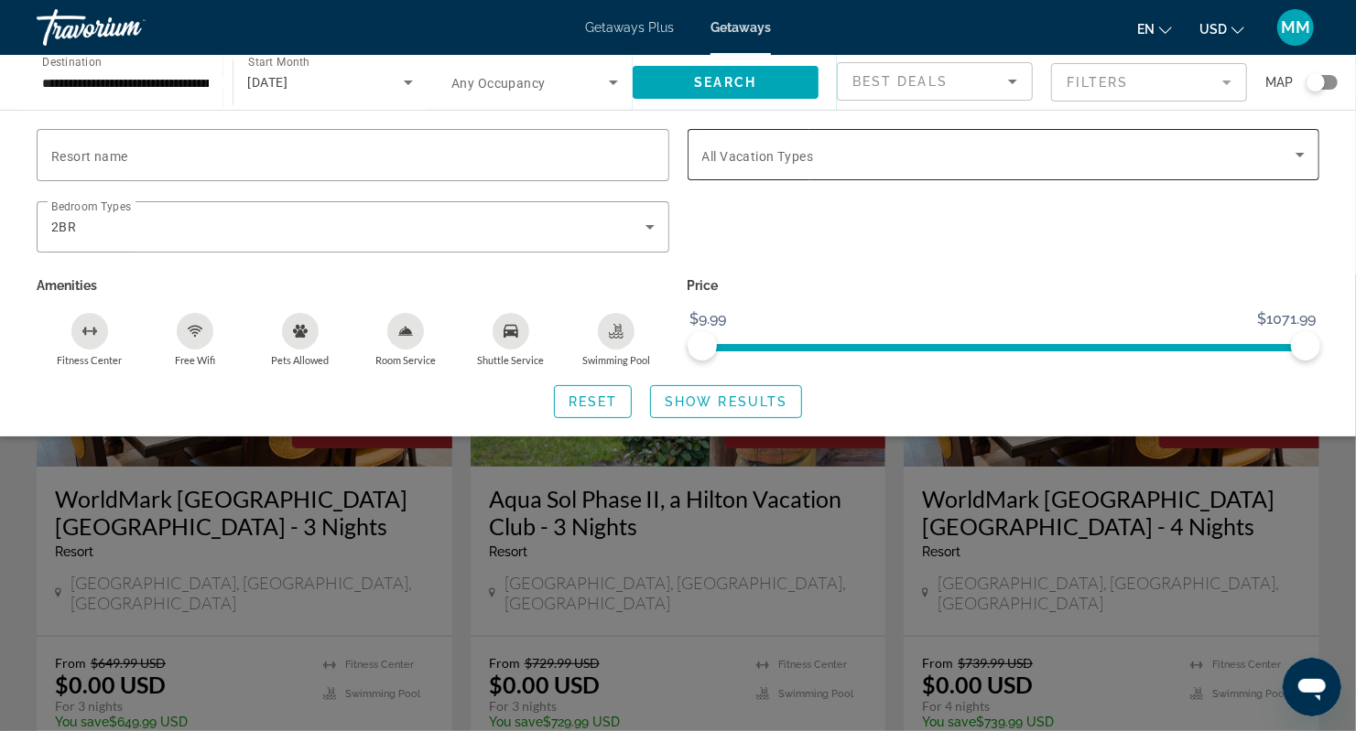
click at [758, 171] on div "Search widget" at bounding box center [1003, 154] width 603 height 51
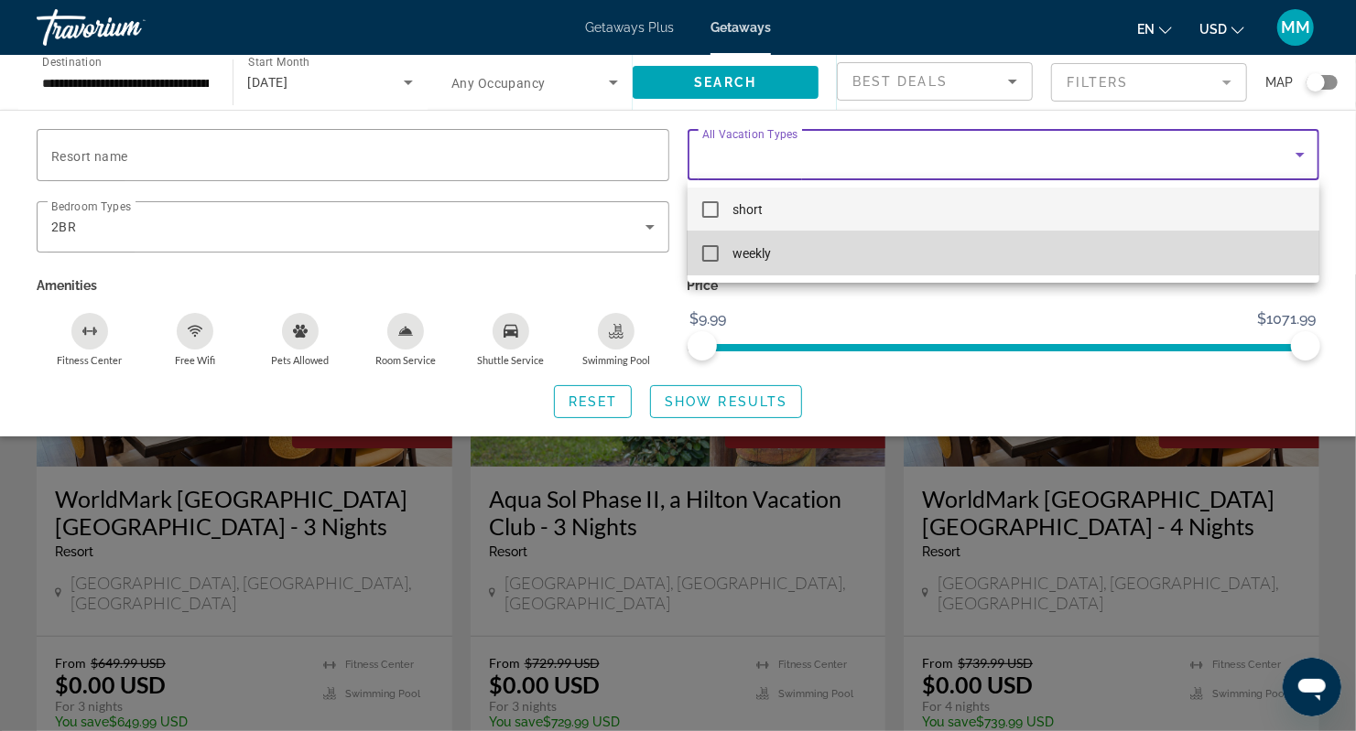
click at [714, 256] on mat-pseudo-checkbox at bounding box center [710, 253] width 16 height 16
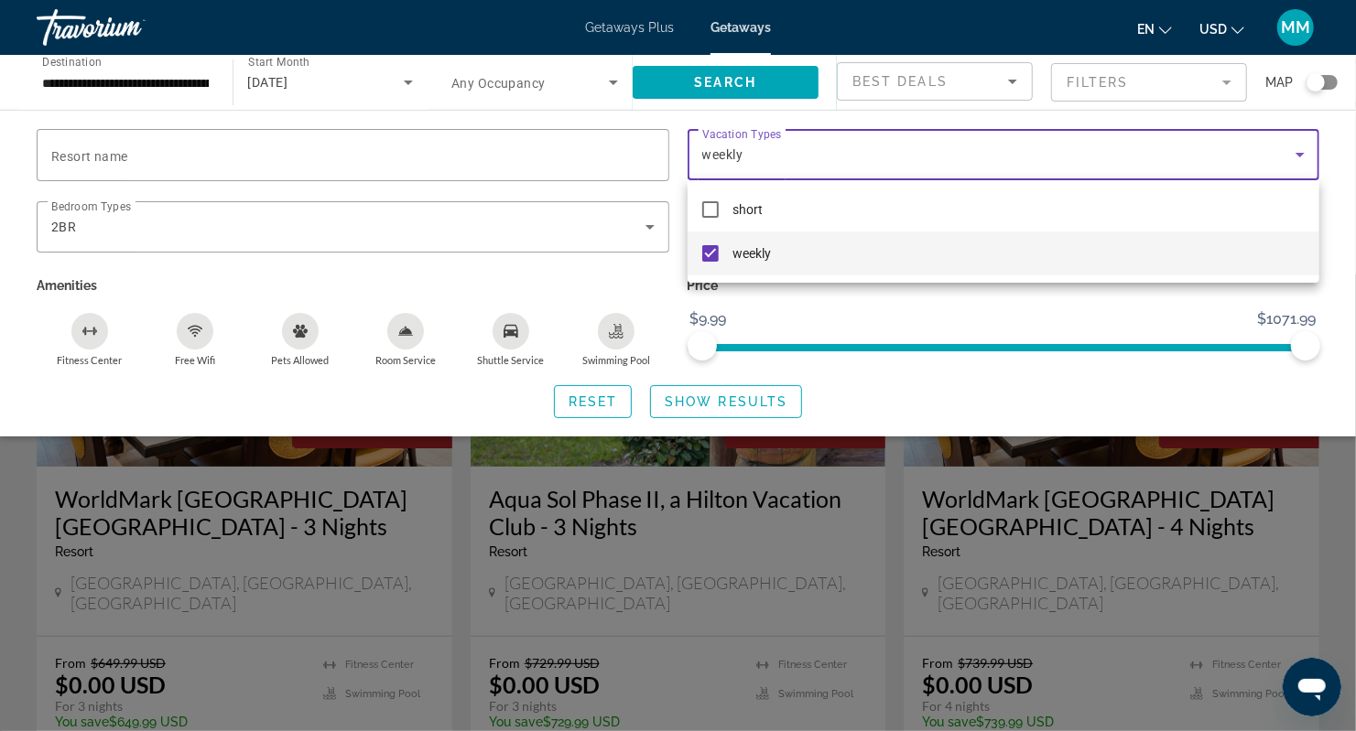
click at [738, 390] on div at bounding box center [678, 365] width 1356 height 731
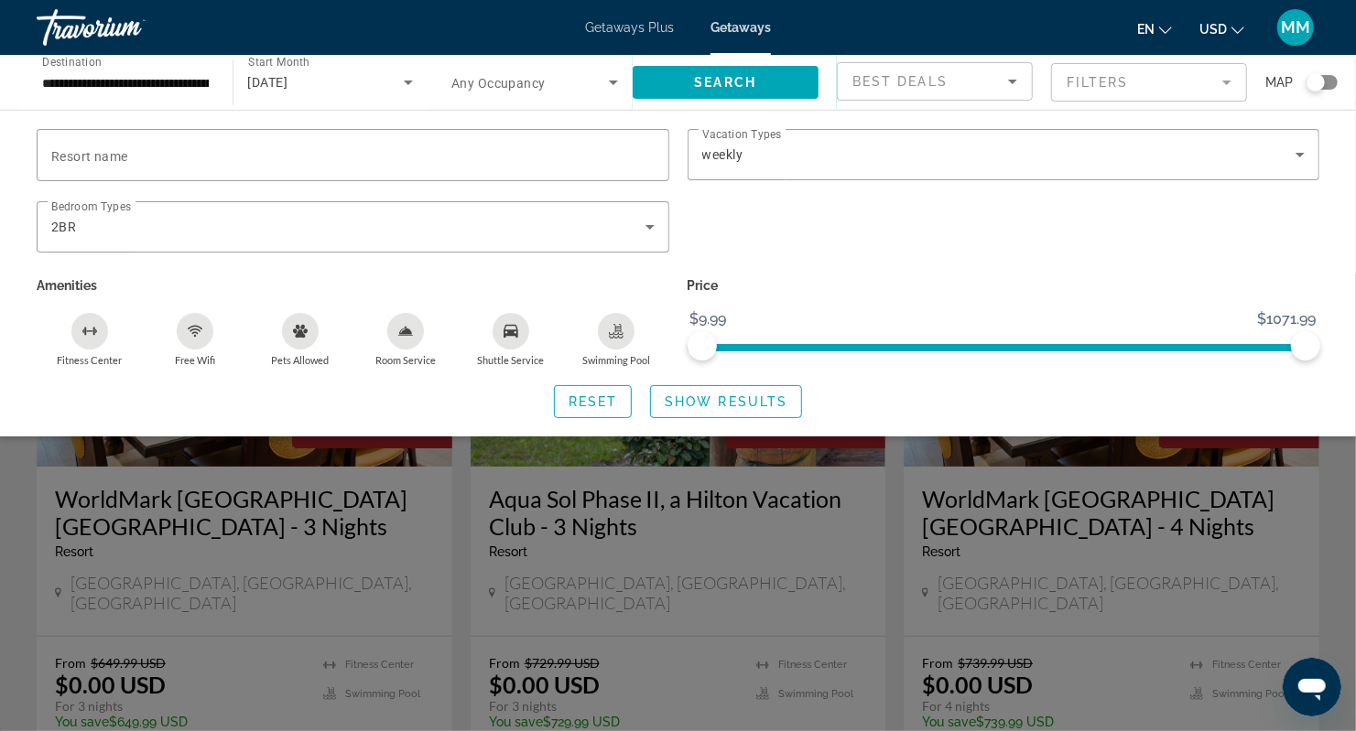
click at [975, 468] on div "Search widget" at bounding box center [678, 503] width 1356 height 457
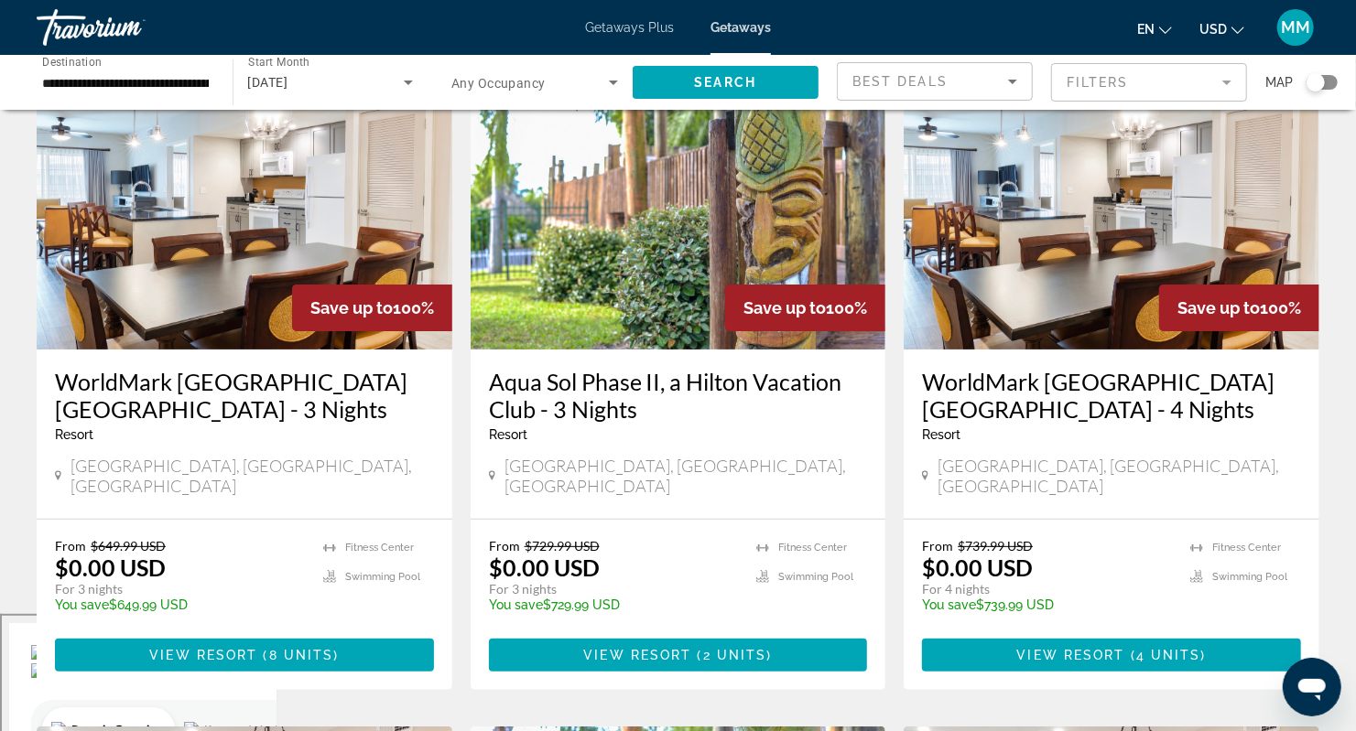
scroll to position [122, 0]
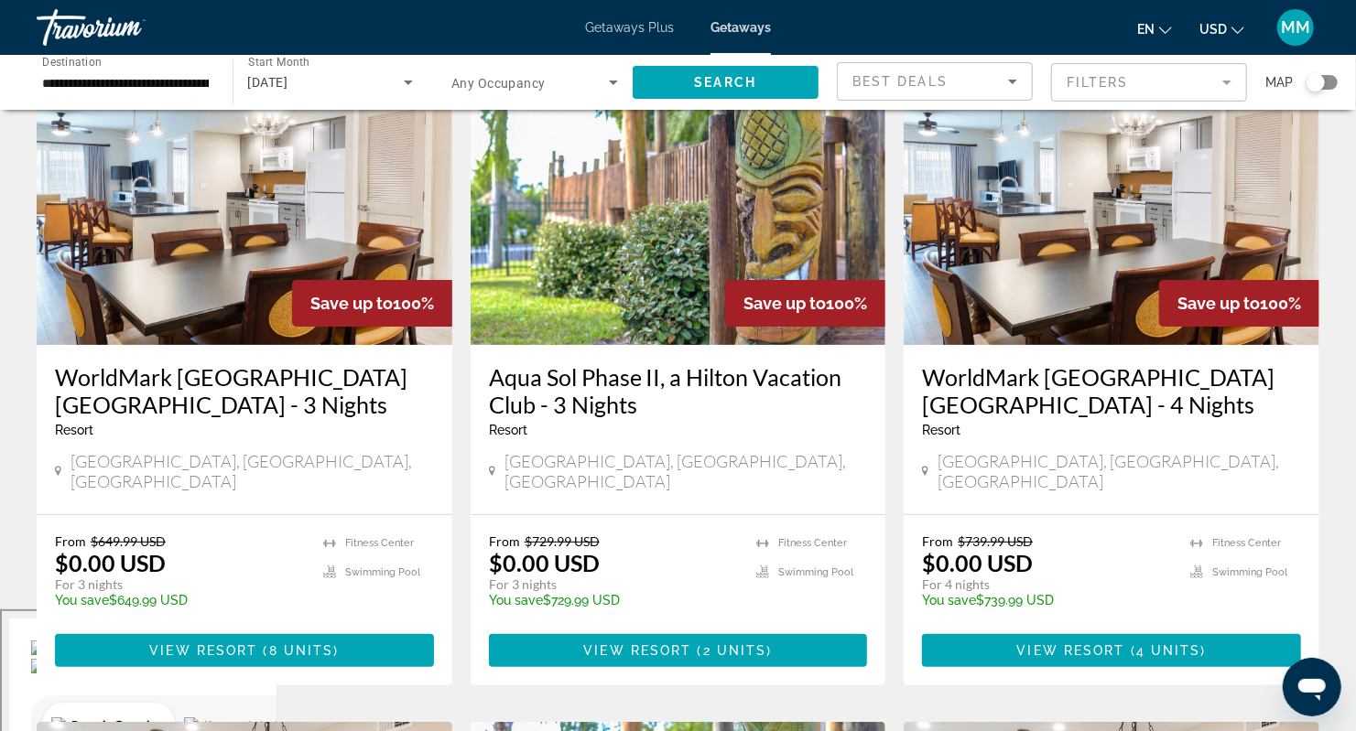
click at [1186, 77] on mat-form-field "Filters" at bounding box center [1149, 82] width 196 height 38
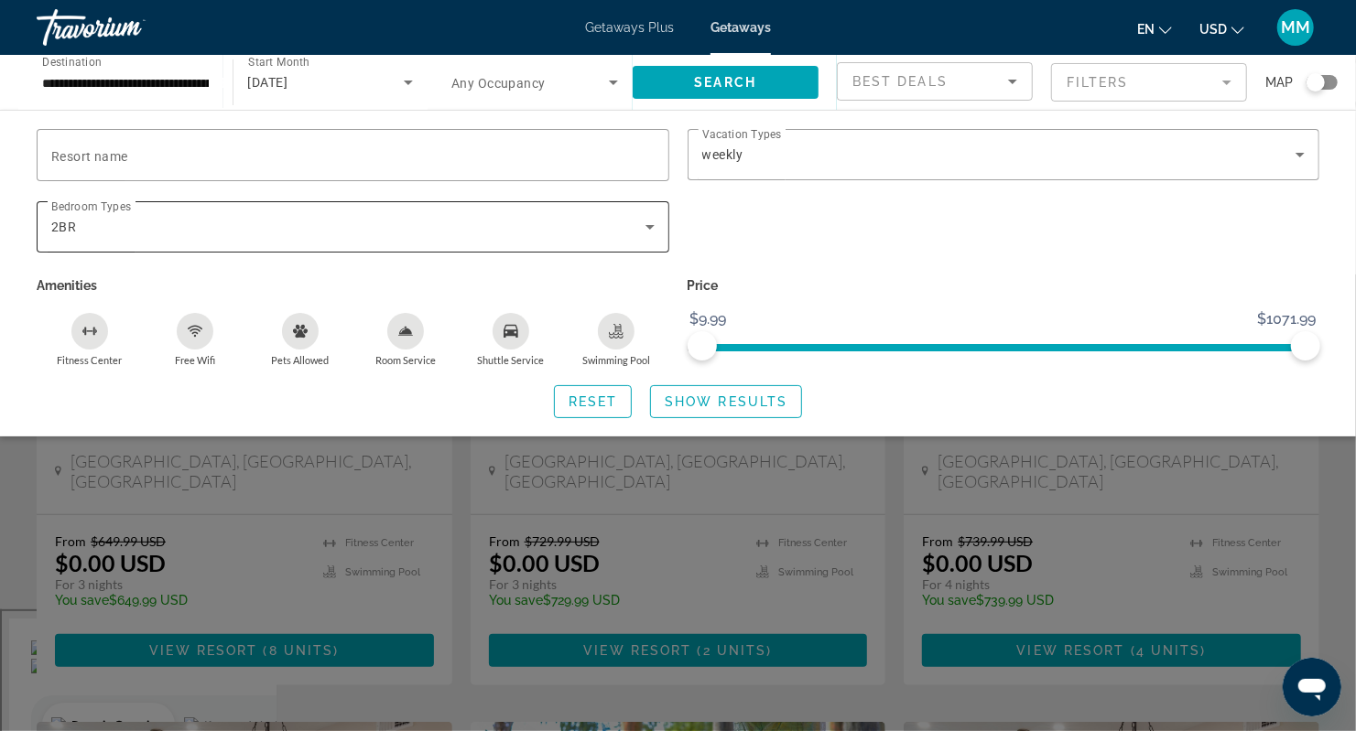
click at [422, 241] on div "2BR" at bounding box center [352, 226] width 603 height 51
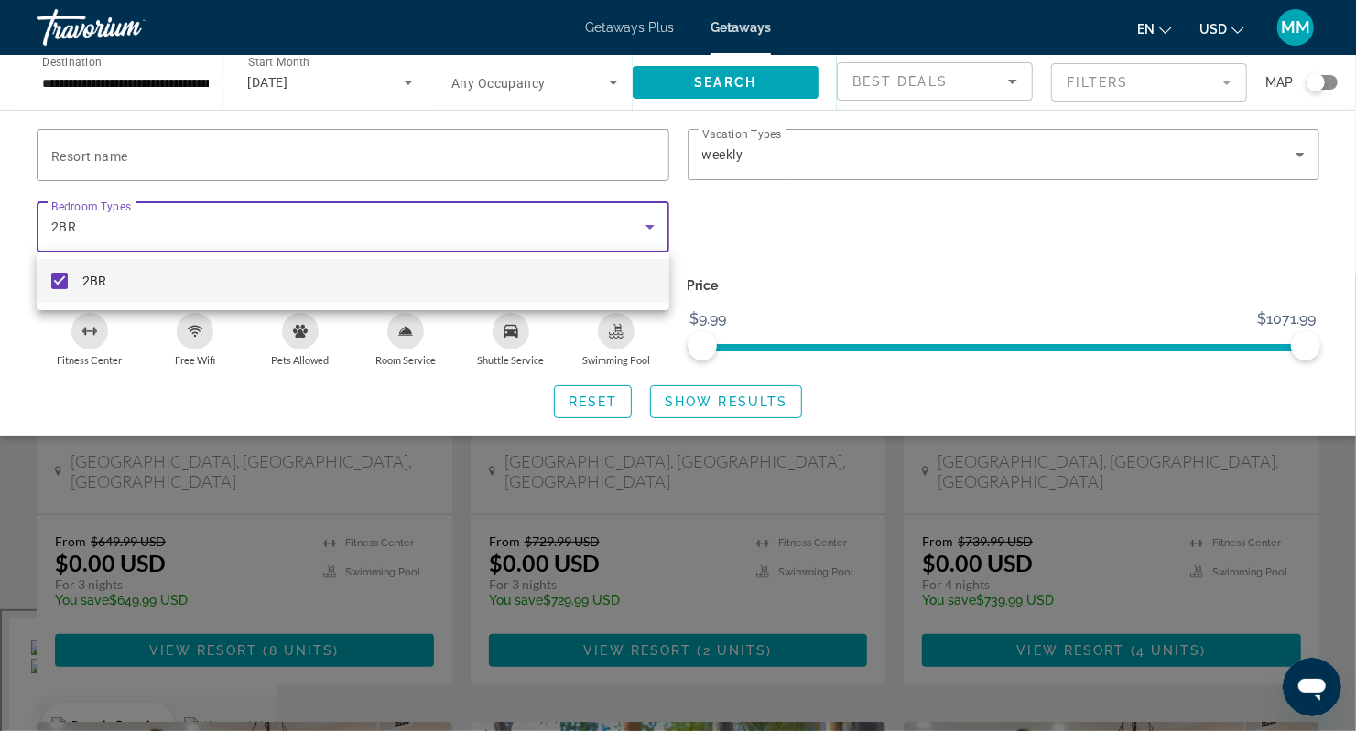
click at [422, 241] on div at bounding box center [678, 365] width 1356 height 731
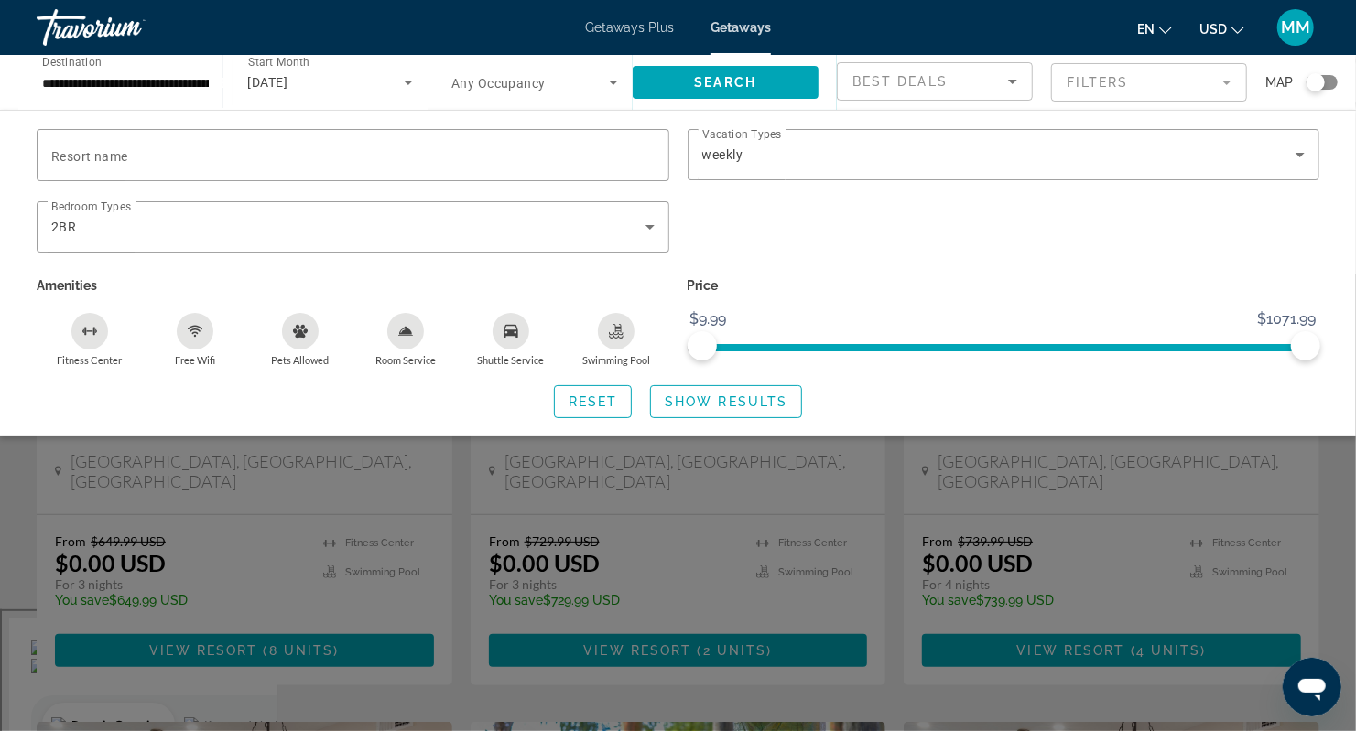
click at [920, 484] on div "Search widget" at bounding box center [678, 503] width 1356 height 457
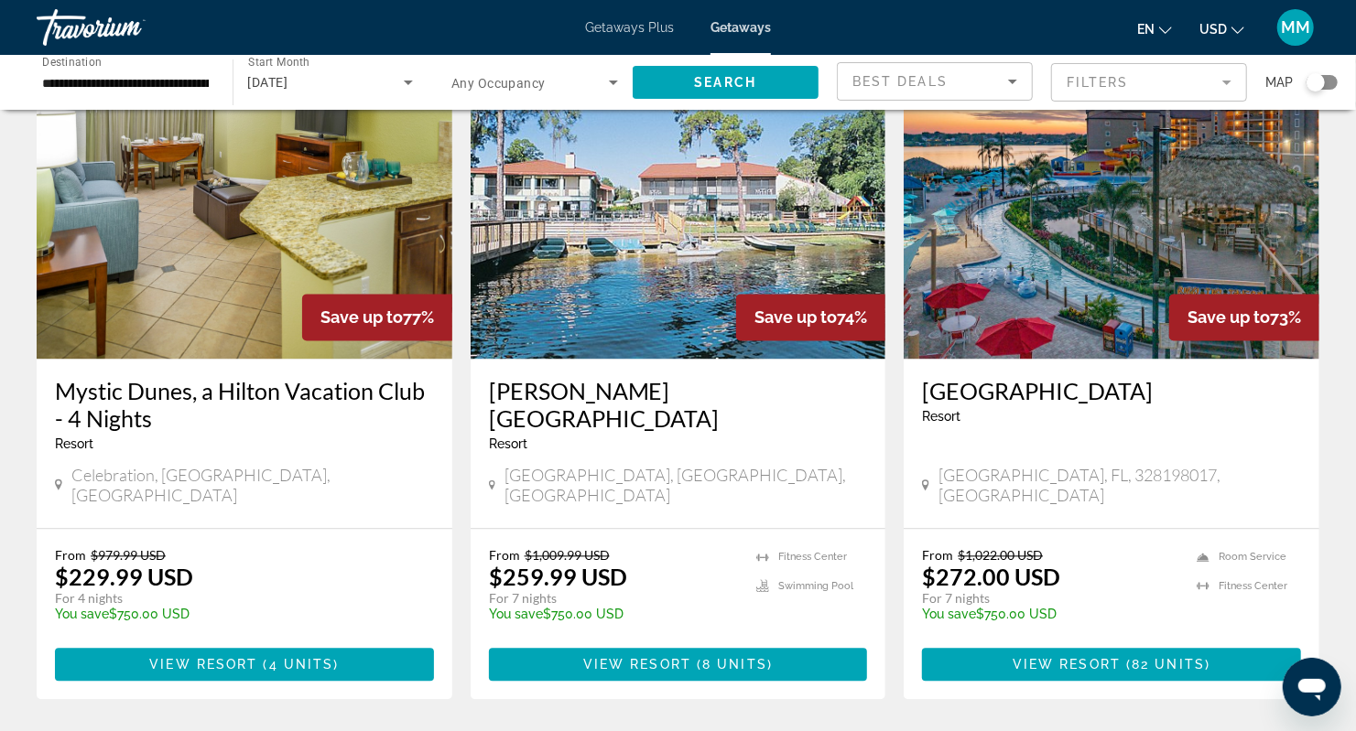
scroll to position [2318, 0]
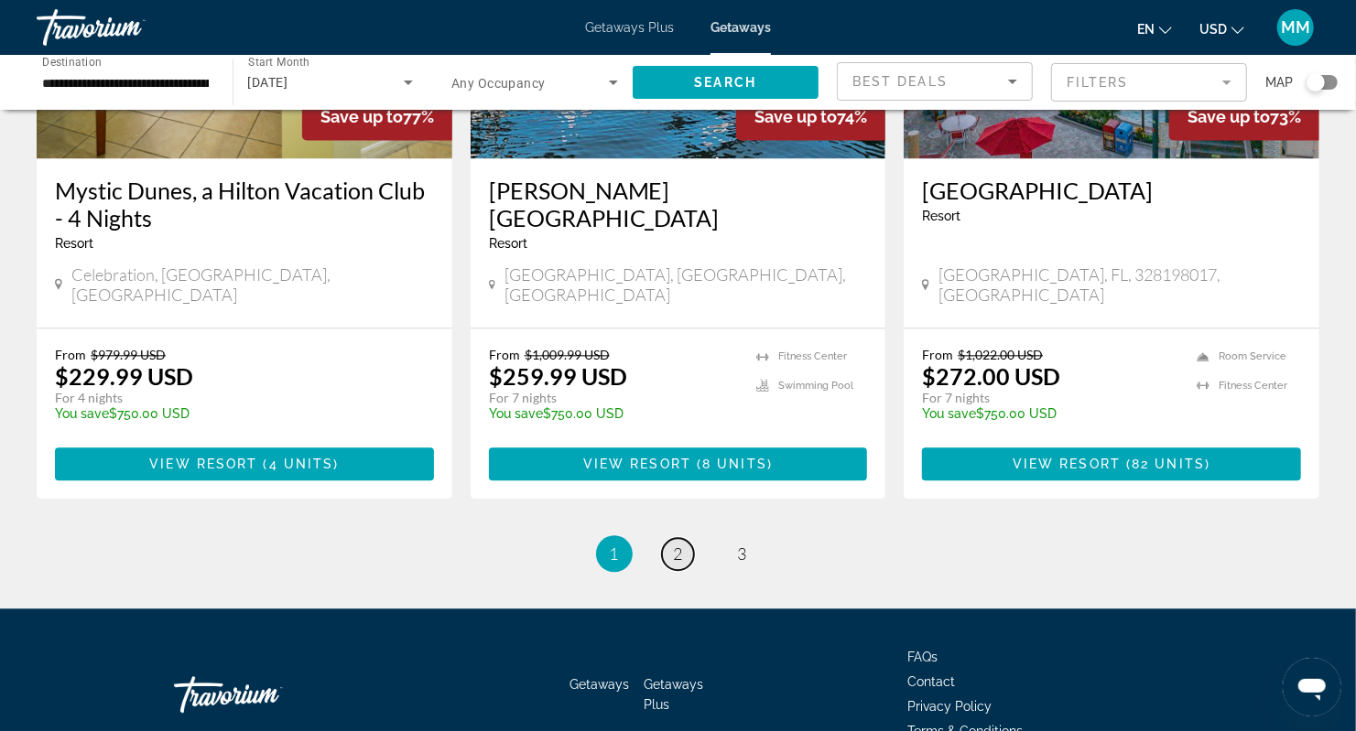
click at [682, 544] on span "2" at bounding box center [678, 554] width 9 height 20
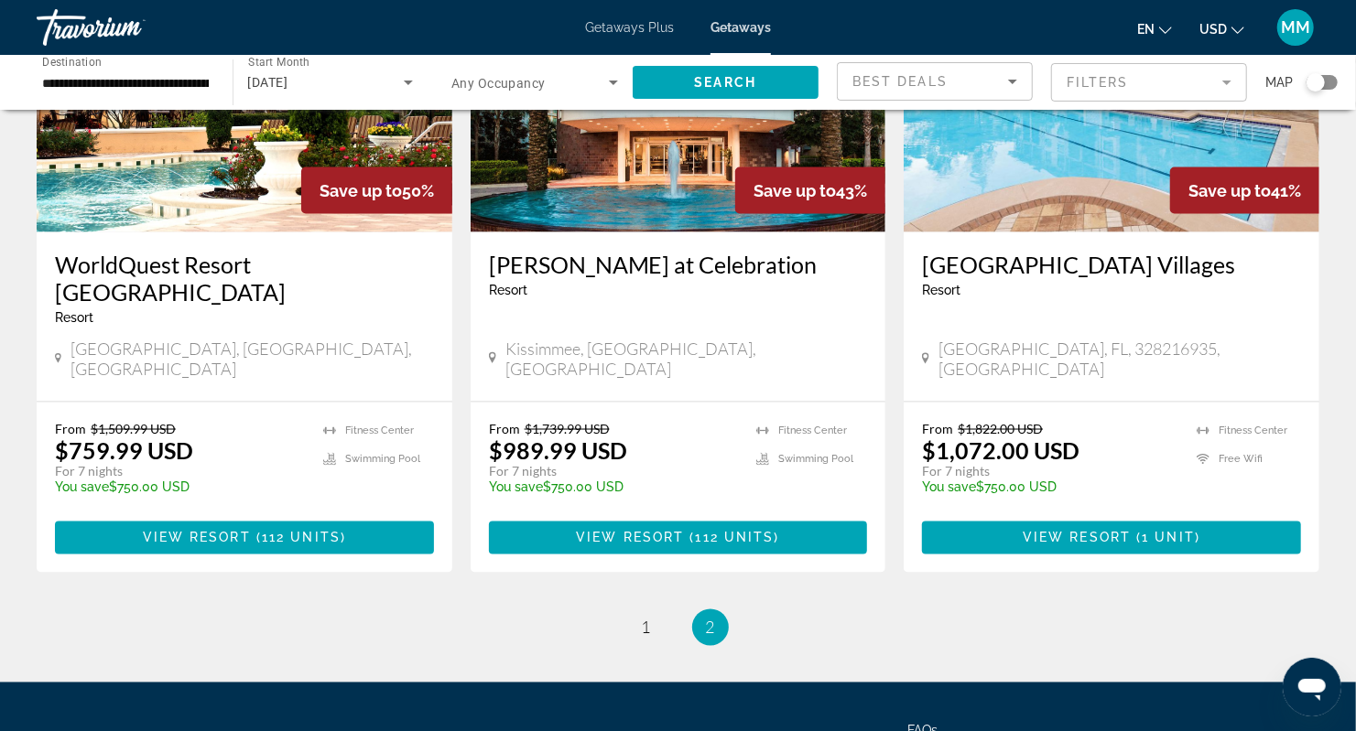
scroll to position [1586, 0]
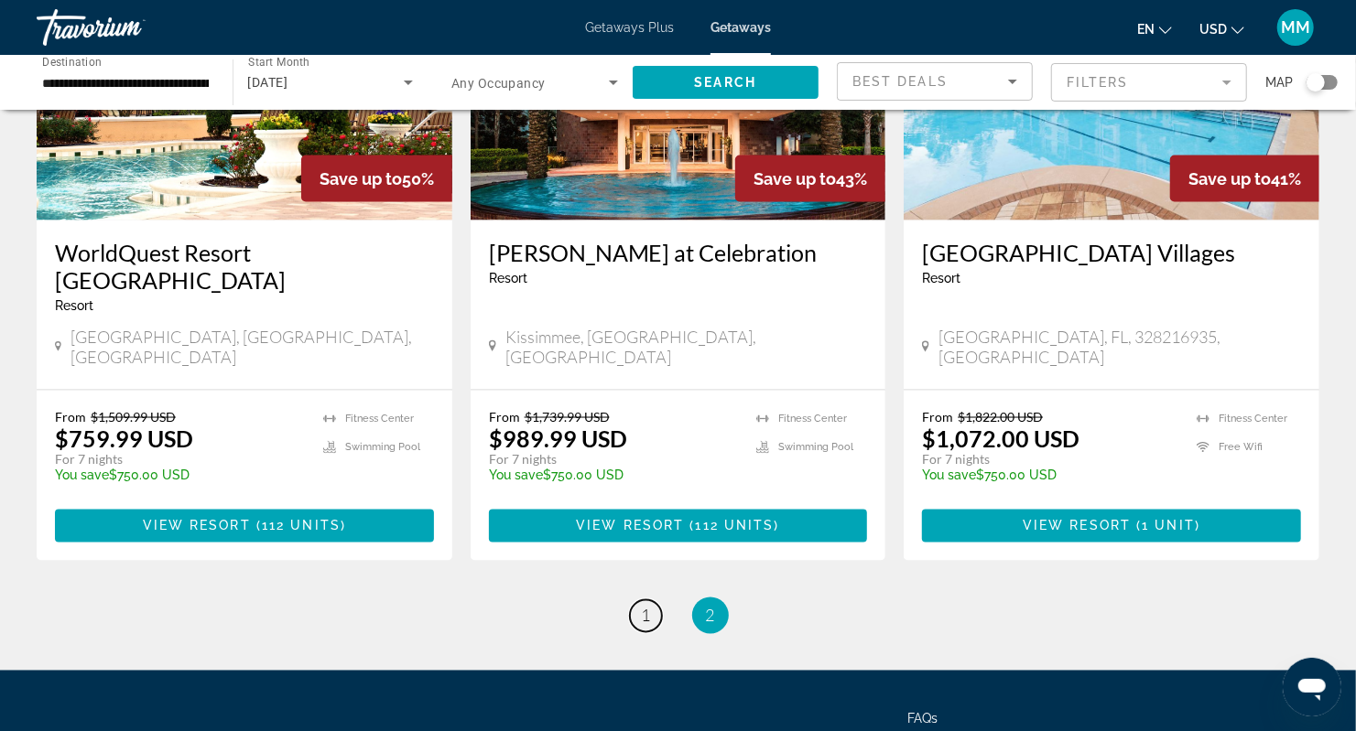
click at [633, 600] on link "page 1" at bounding box center [646, 616] width 32 height 32
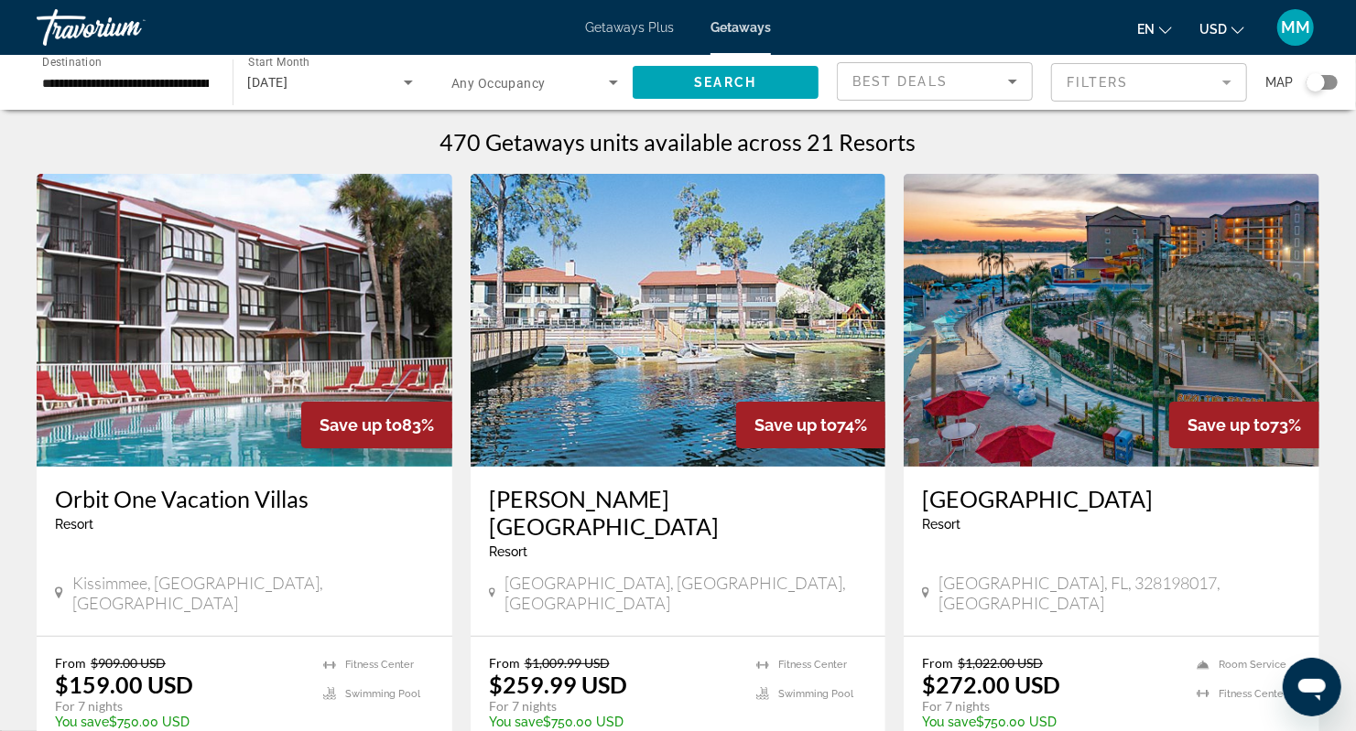
drag, startPoint x: 916, startPoint y: 504, endPoint x: 1239, endPoint y: 496, distance: 323.2
click at [1239, 496] on div "Westgate Lakes Resort and Spa Resort - This is an adults only resort Orlando, F…" at bounding box center [1111, 551] width 416 height 169
copy h3 "Westgate Lakes Resort and Spa"
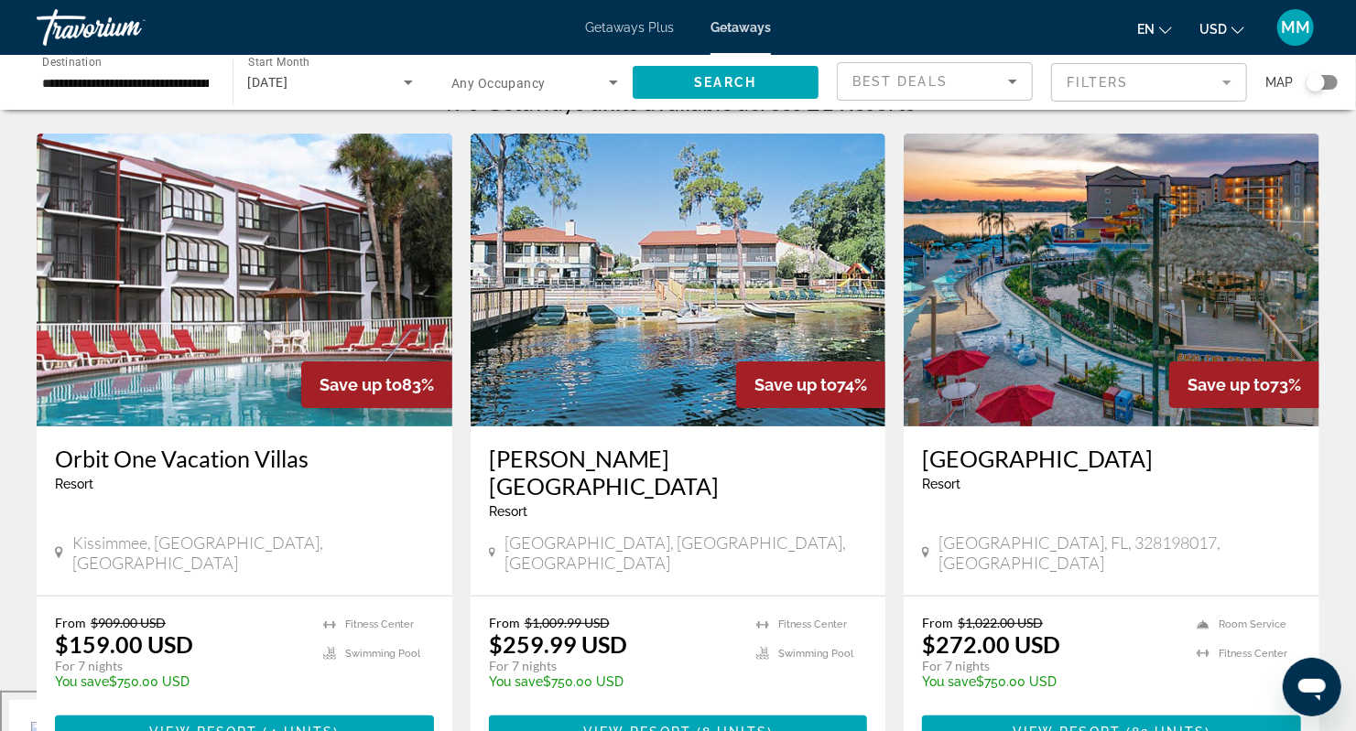
scroll to position [60, 0]
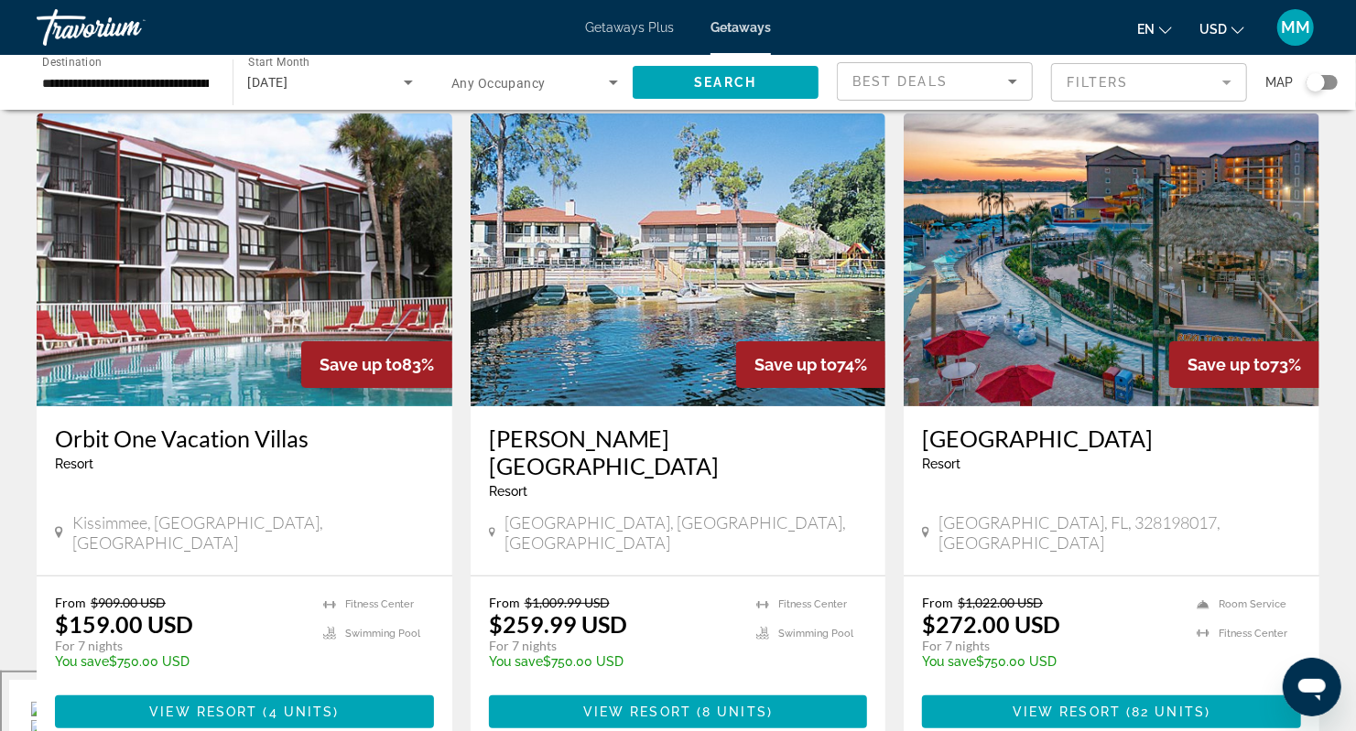
click at [1077, 513] on span "Orlando, FL, 328198017, USA" at bounding box center [1119, 533] width 362 height 40
click at [1105, 705] on span "View Resort" at bounding box center [1066, 712] width 108 height 15
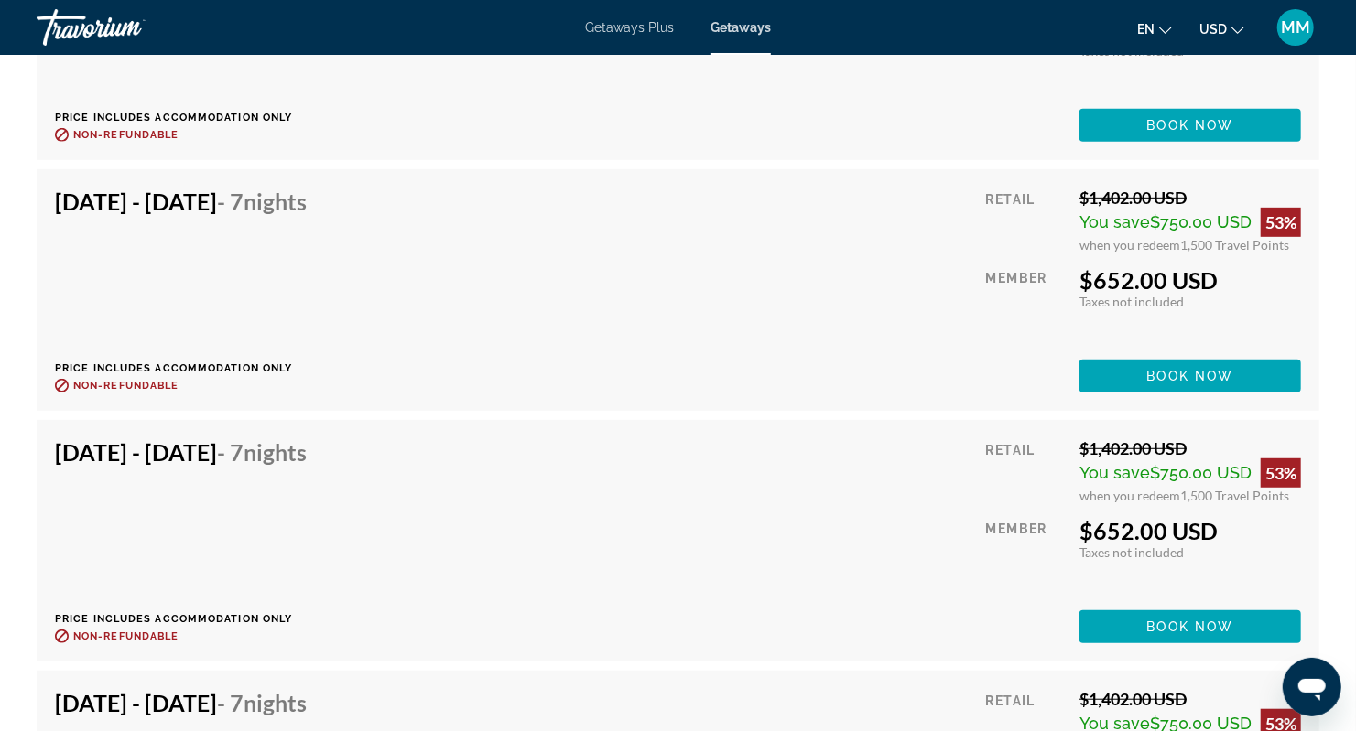
scroll to position [4760, 0]
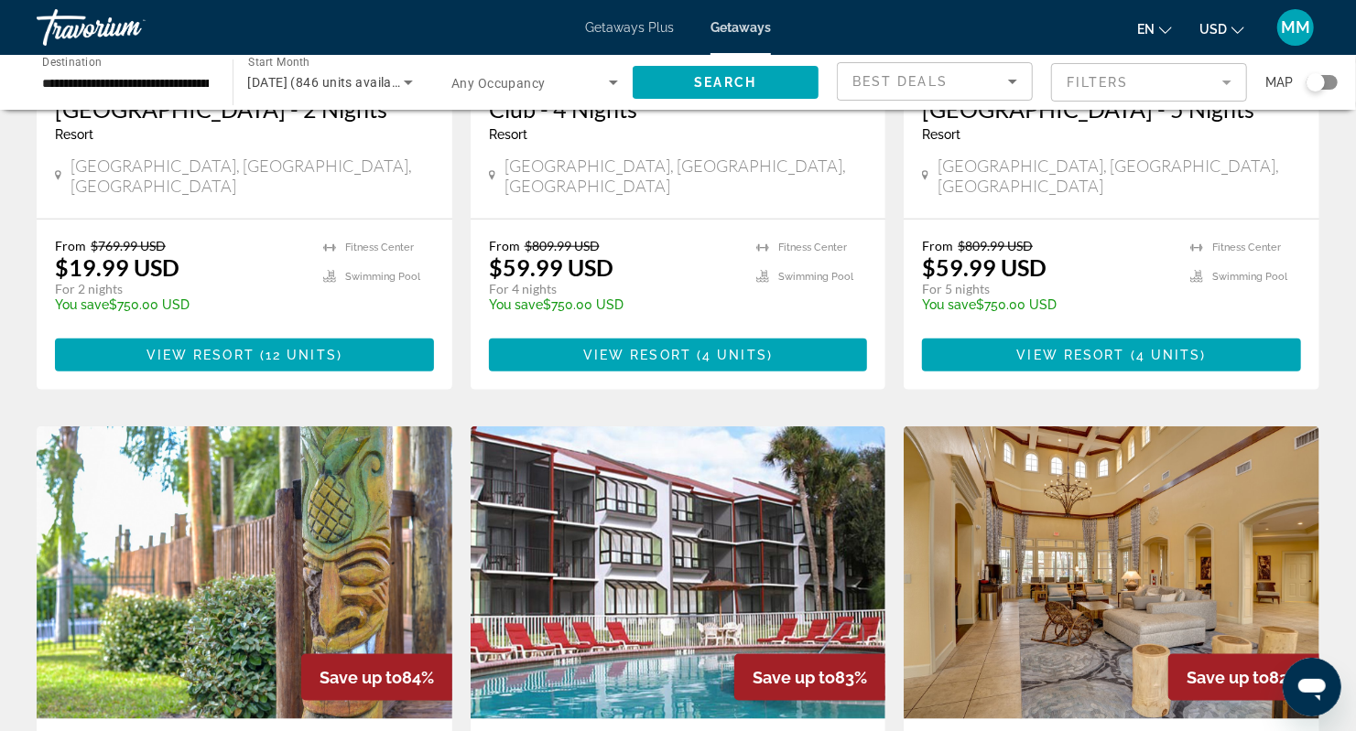
scroll to position [915, 0]
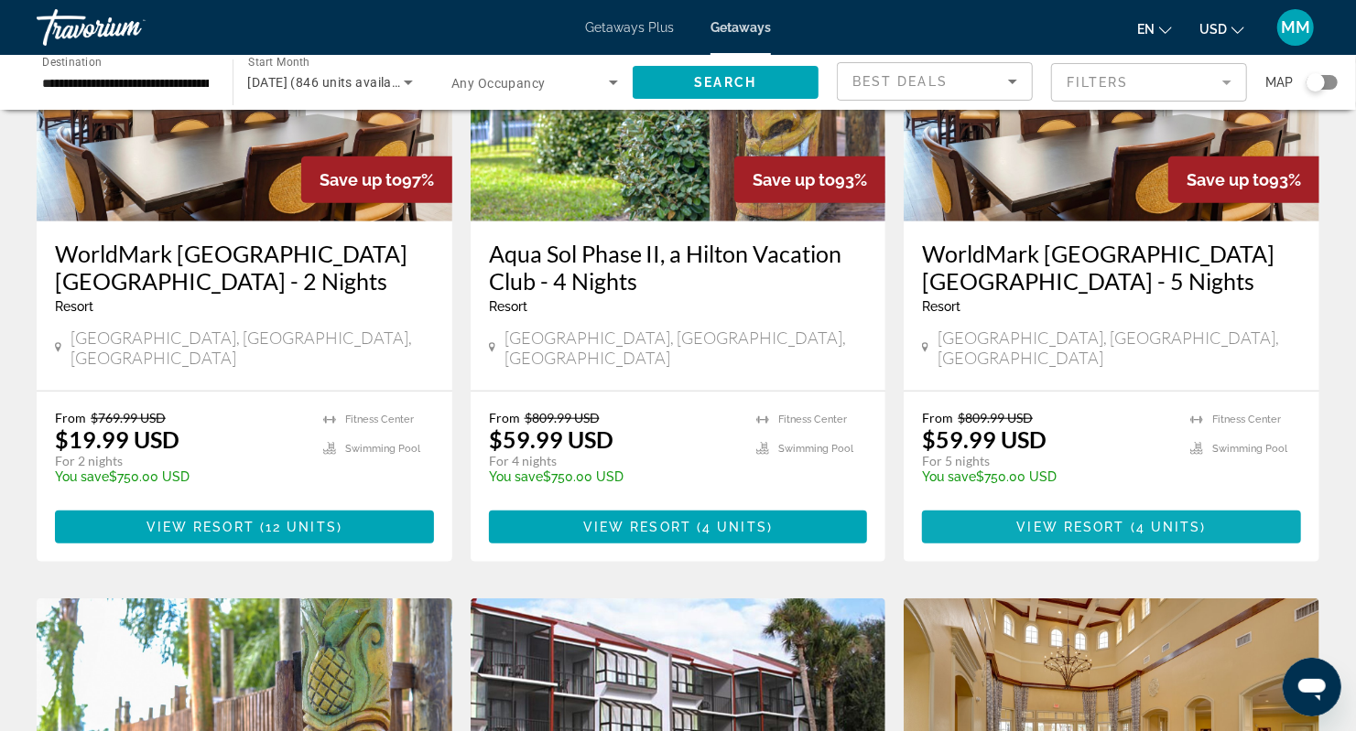
click at [1012, 505] on span "Main content" at bounding box center [1111, 527] width 379 height 44
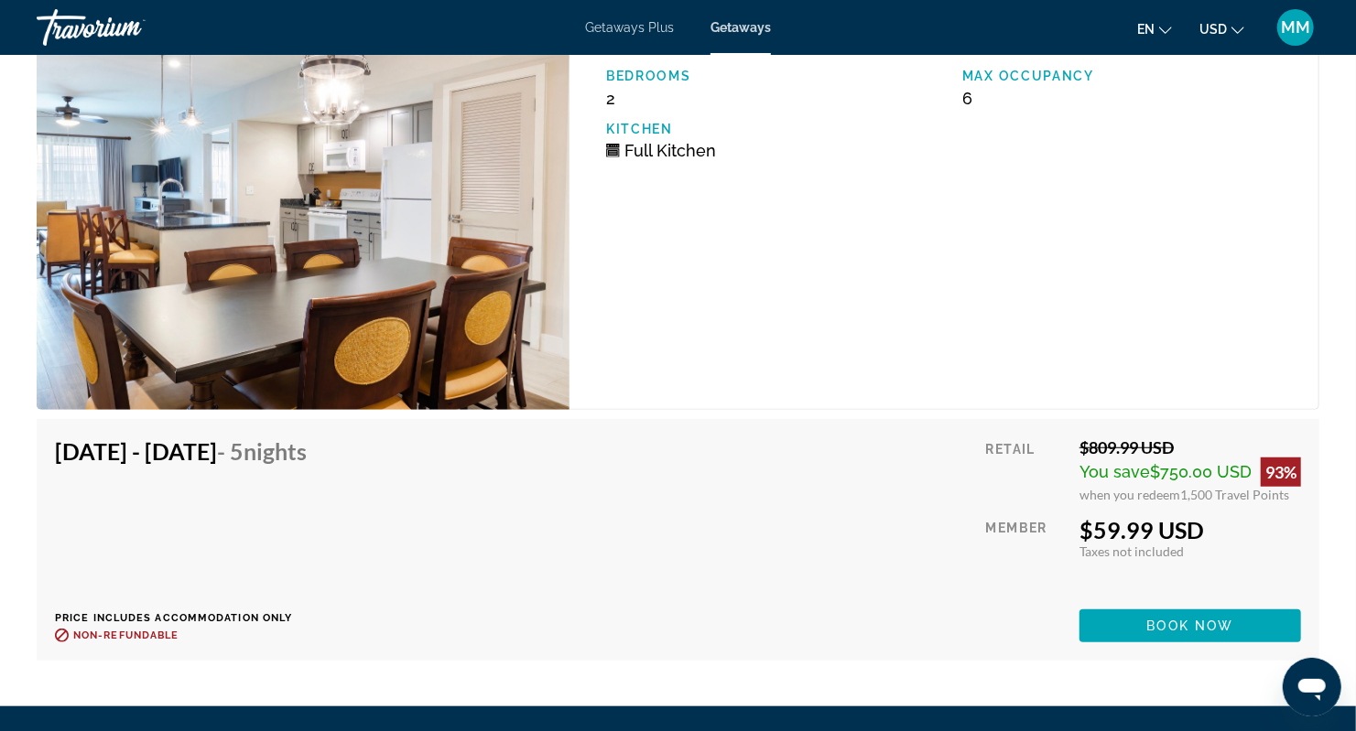
scroll to position [4707, 0]
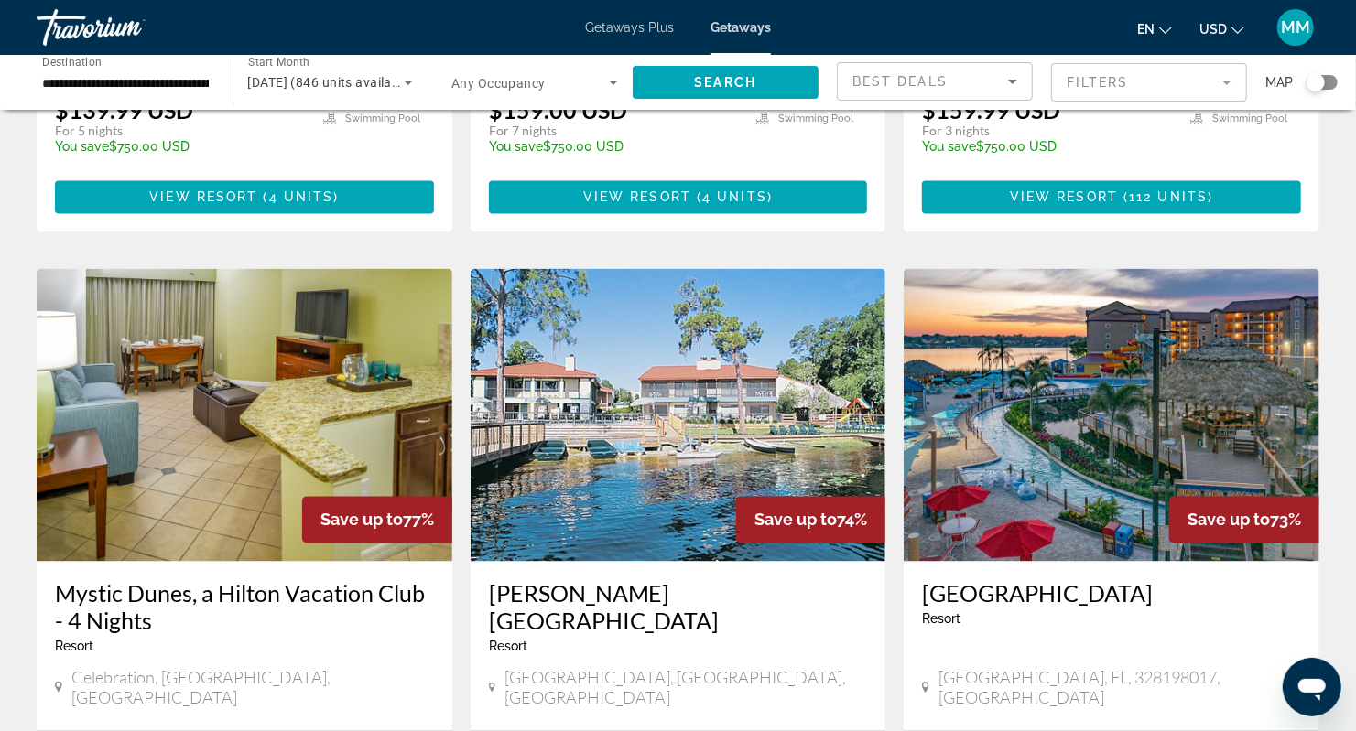
scroll to position [1831, 0]
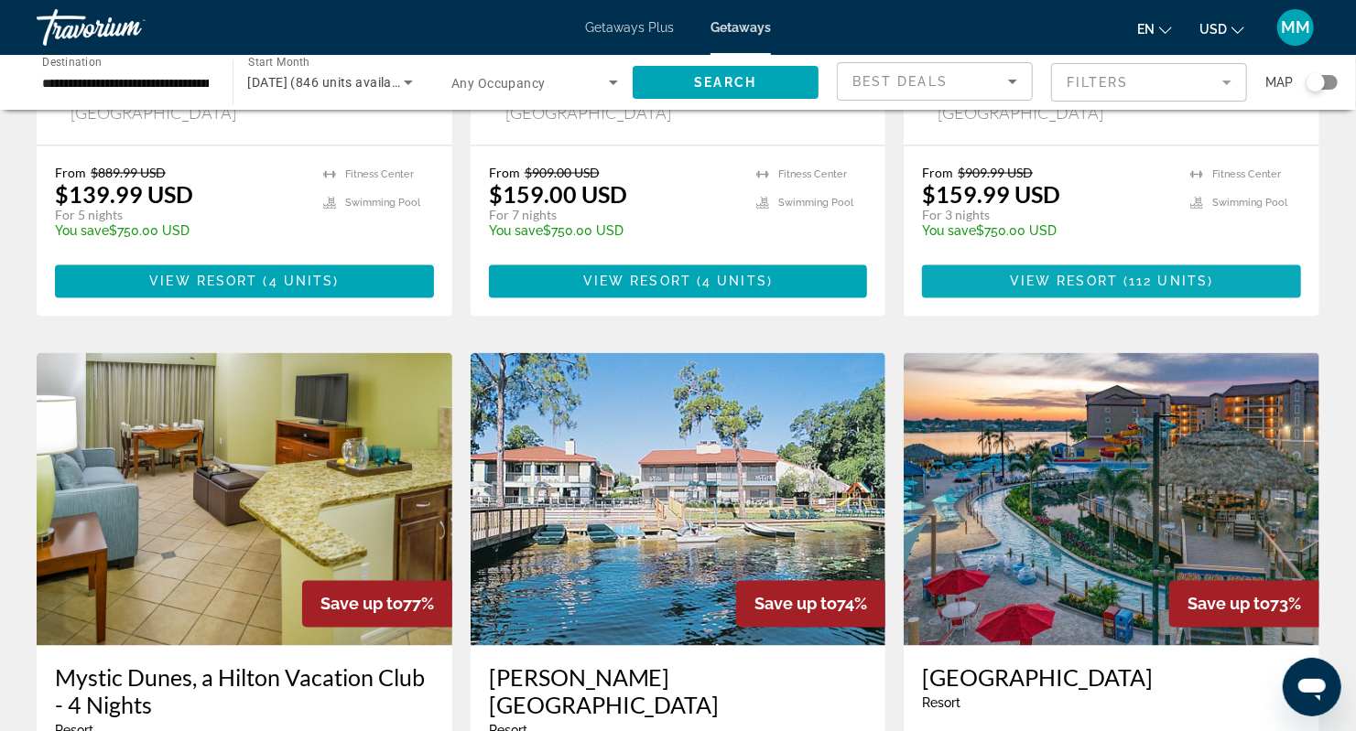
click at [994, 260] on span "Main content" at bounding box center [1111, 282] width 379 height 44
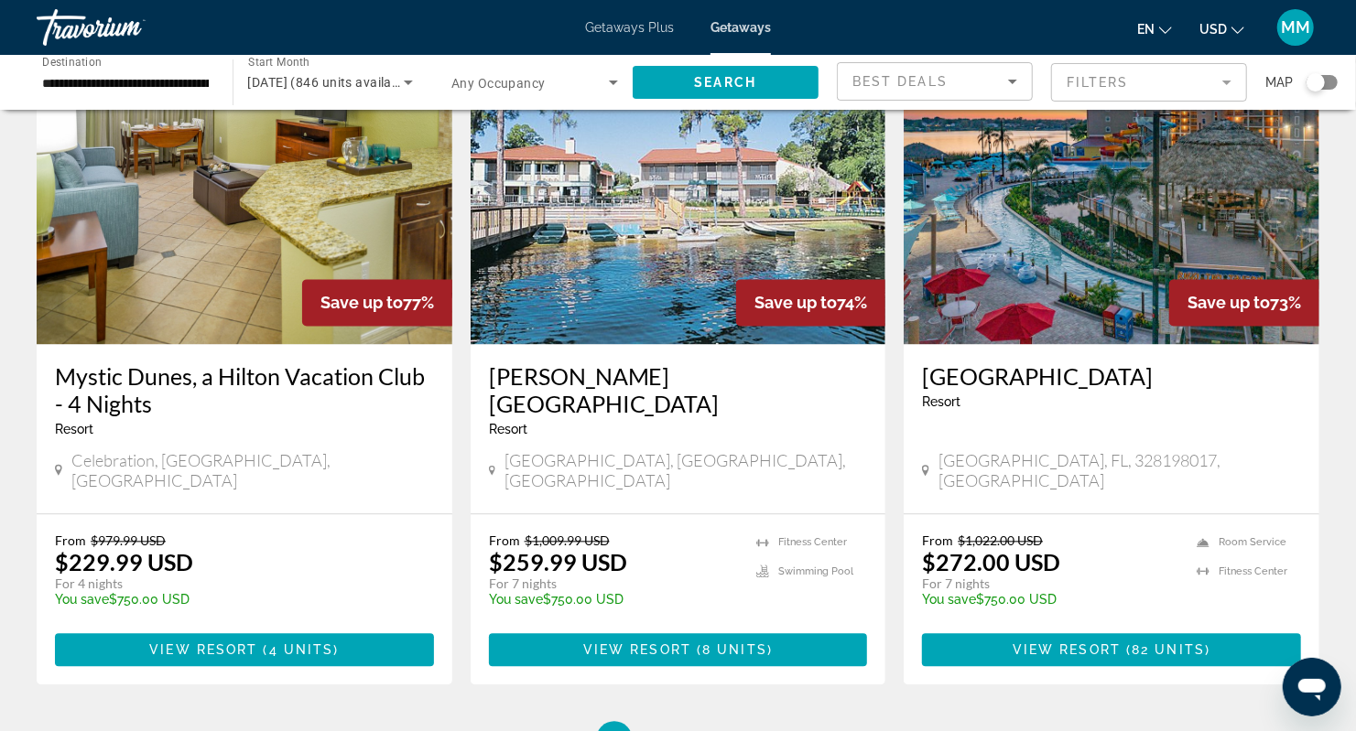
scroll to position [2318, 0]
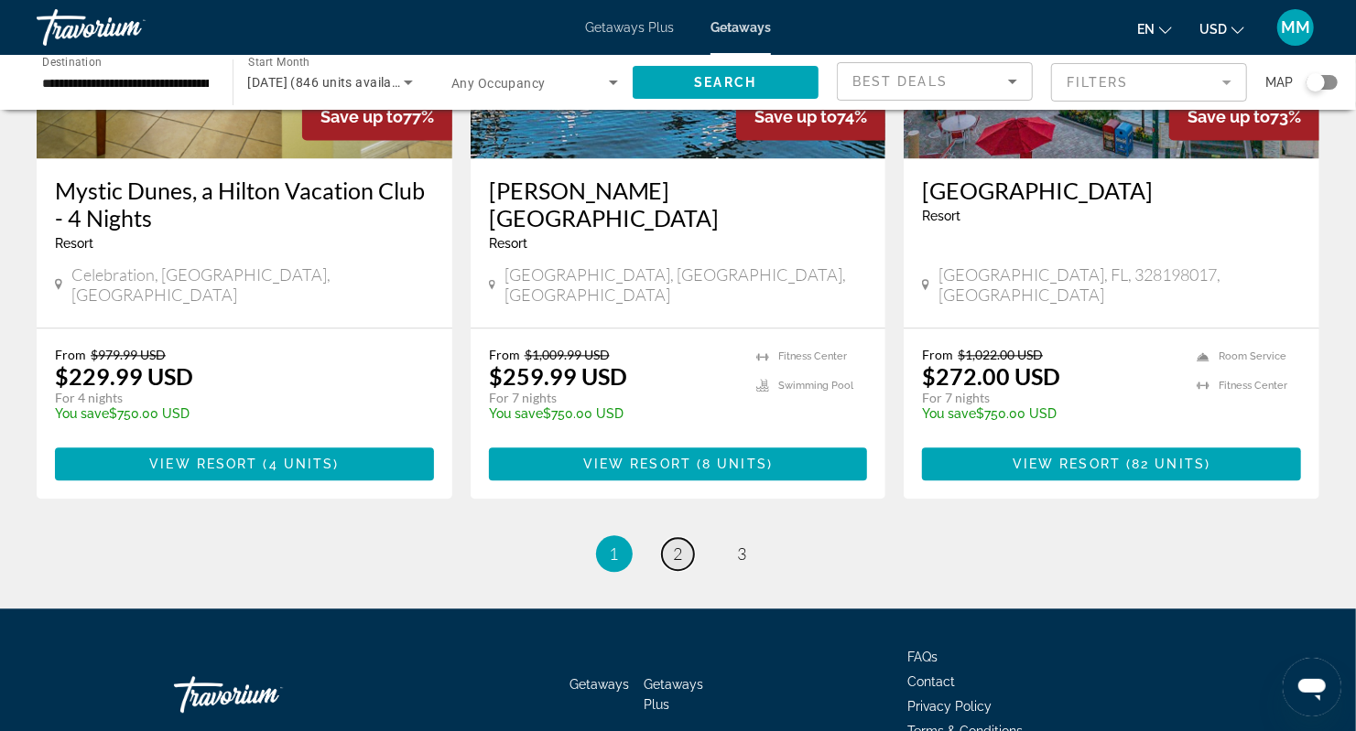
click at [670, 538] on link "page 2" at bounding box center [678, 554] width 32 height 32
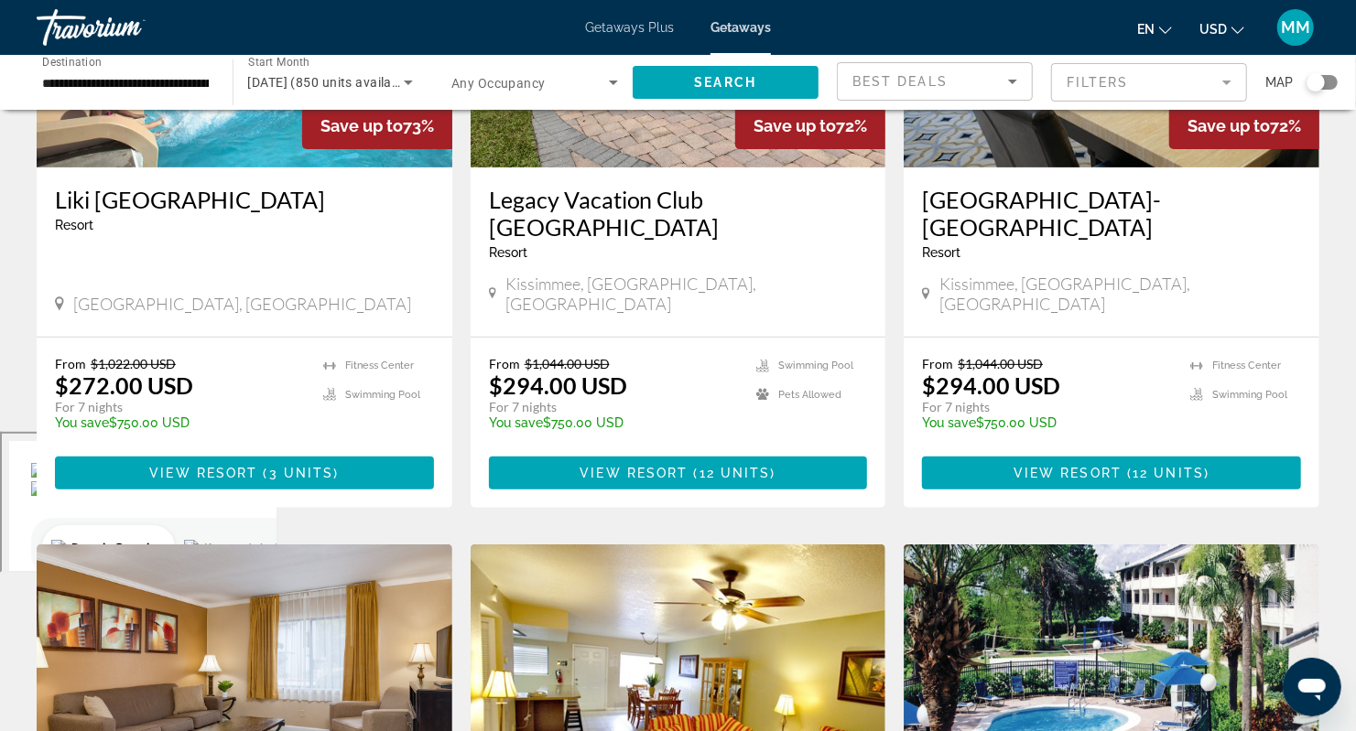
scroll to position [60, 0]
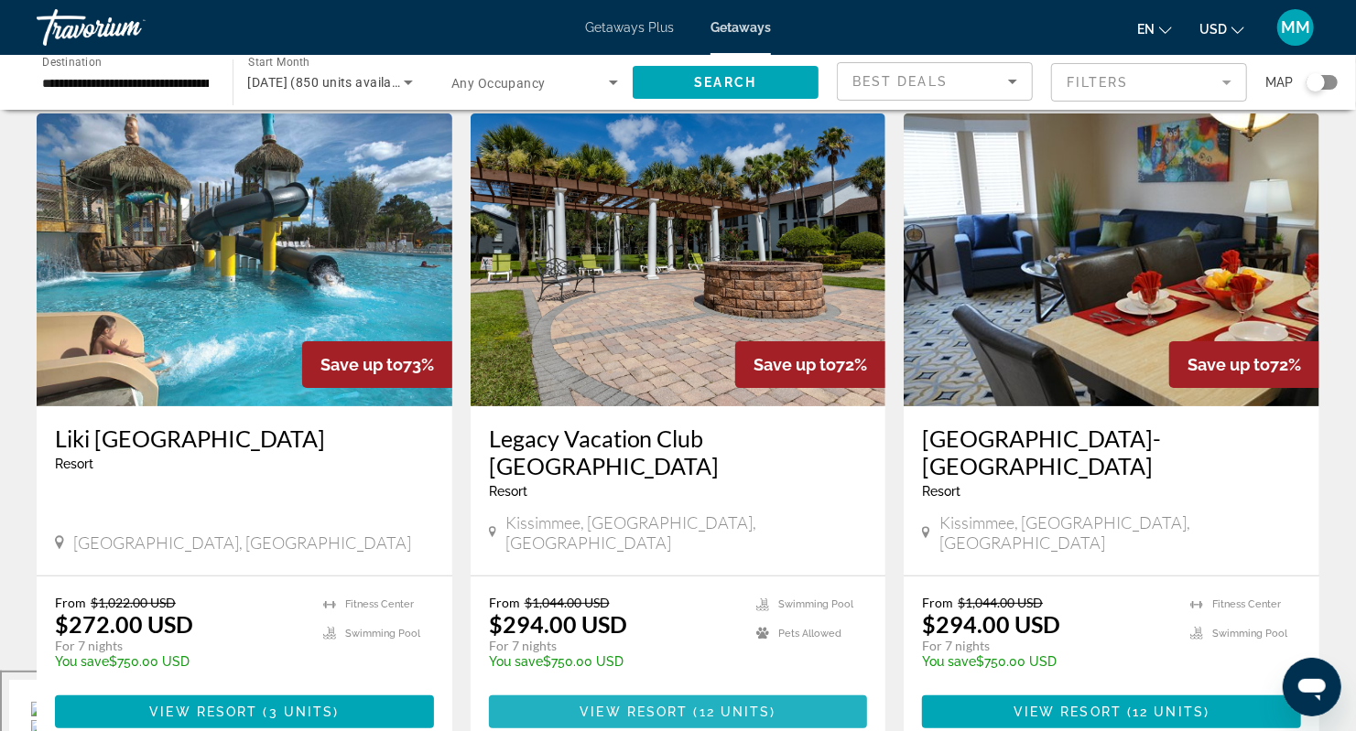
click at [691, 705] on span "Main content" at bounding box center [689, 712] width 5 height 15
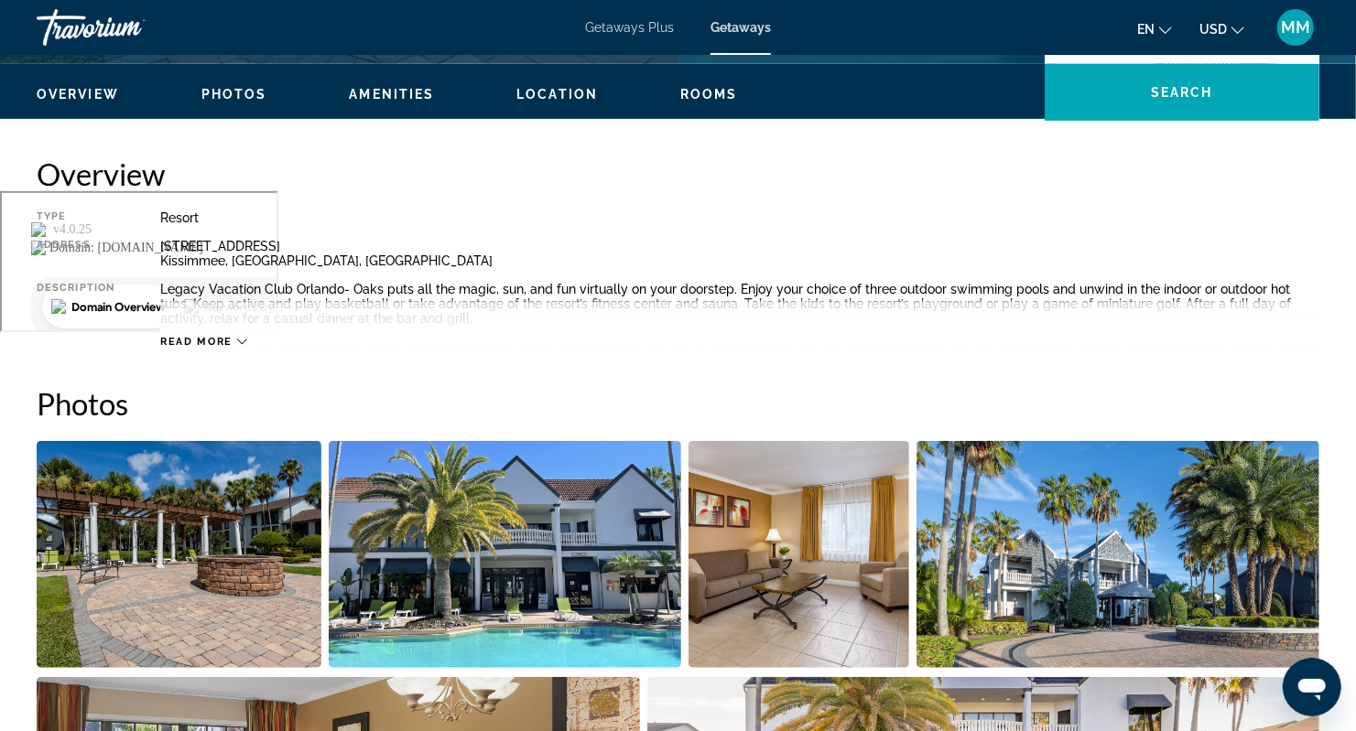
scroll to position [406, 0]
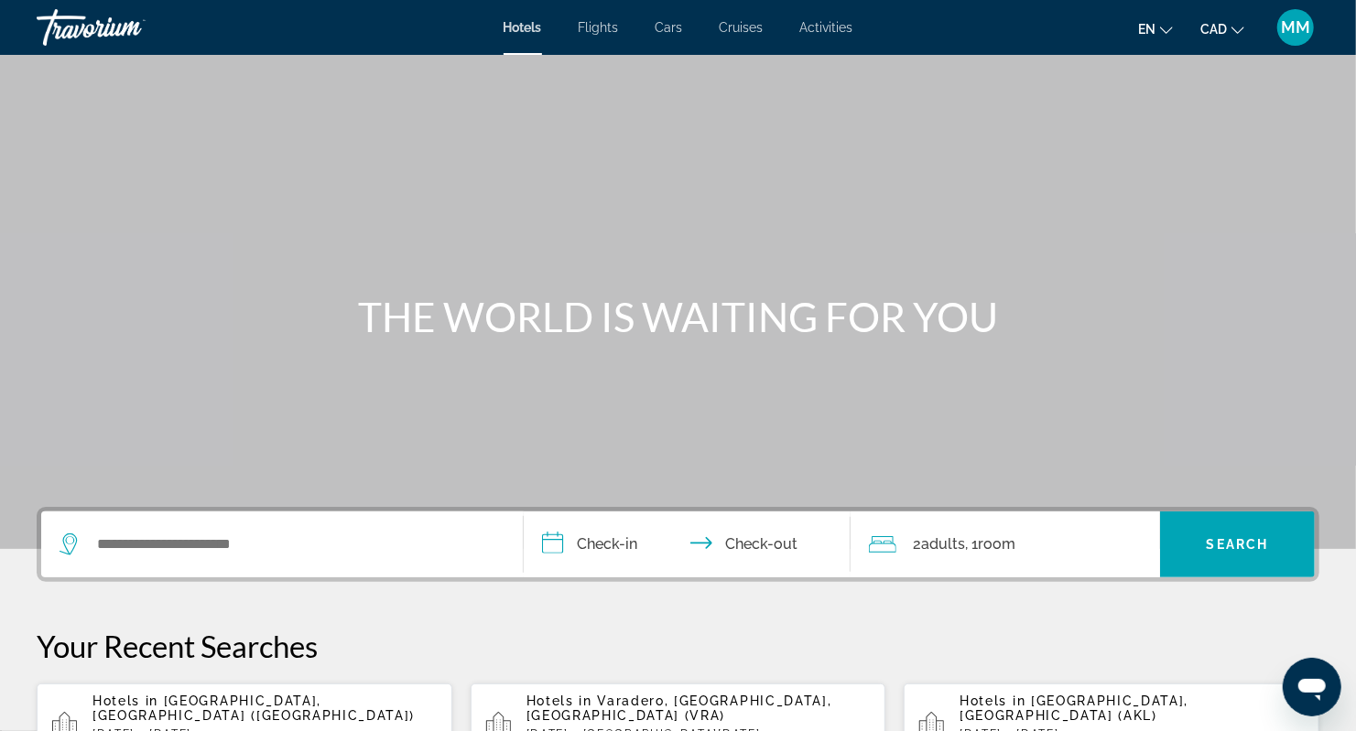
click at [598, 540] on input "**********" at bounding box center [691, 547] width 335 height 71
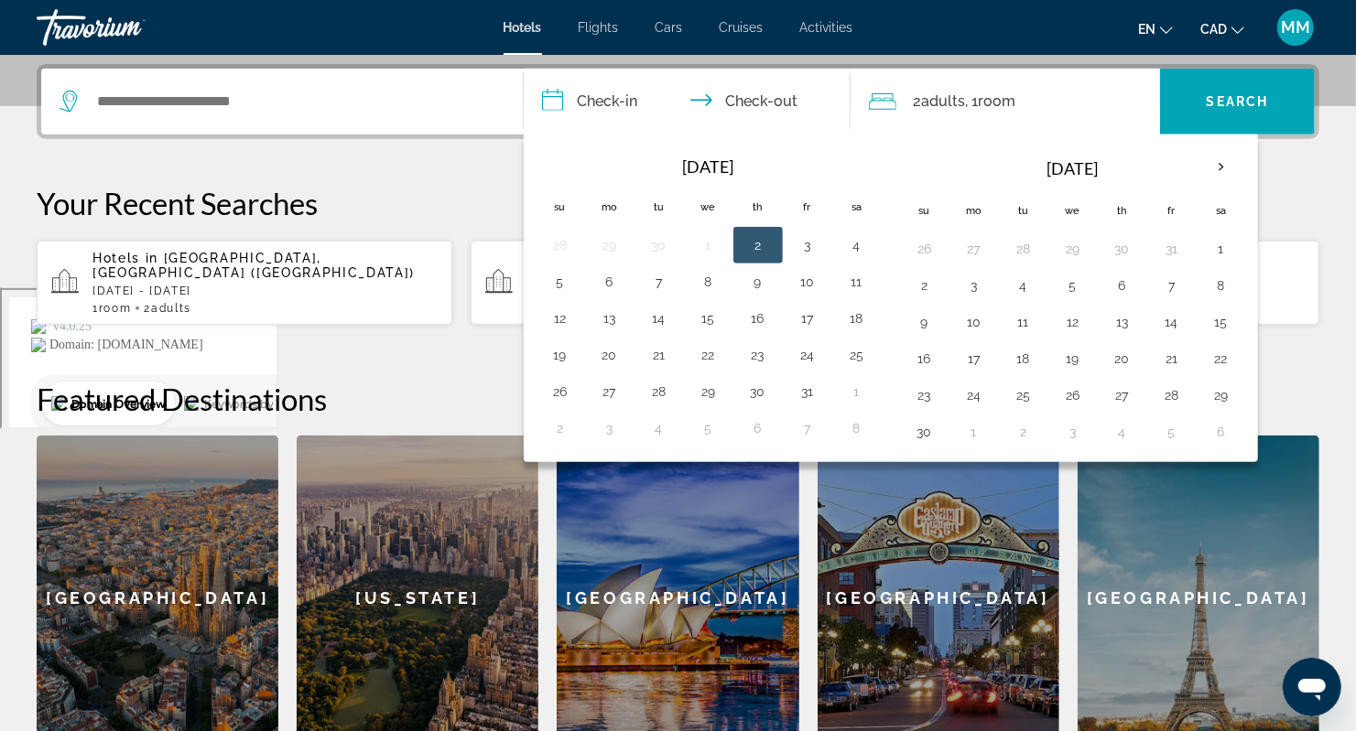
scroll to position [447, 0]
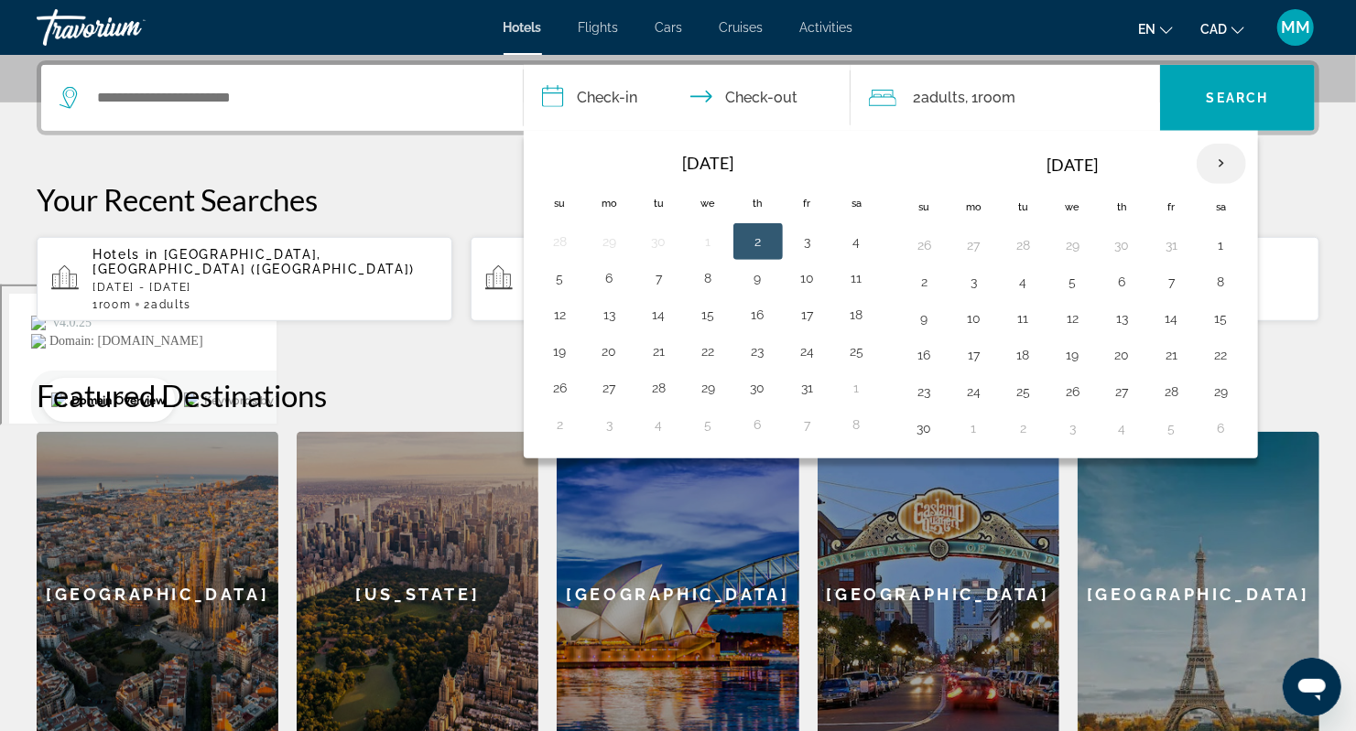
click at [1219, 154] on th "Next month" at bounding box center [1220, 164] width 49 height 40
click at [1219, 156] on th "Next month" at bounding box center [1220, 164] width 49 height 40
click at [1120, 385] on button "26" at bounding box center [1122, 392] width 29 height 26
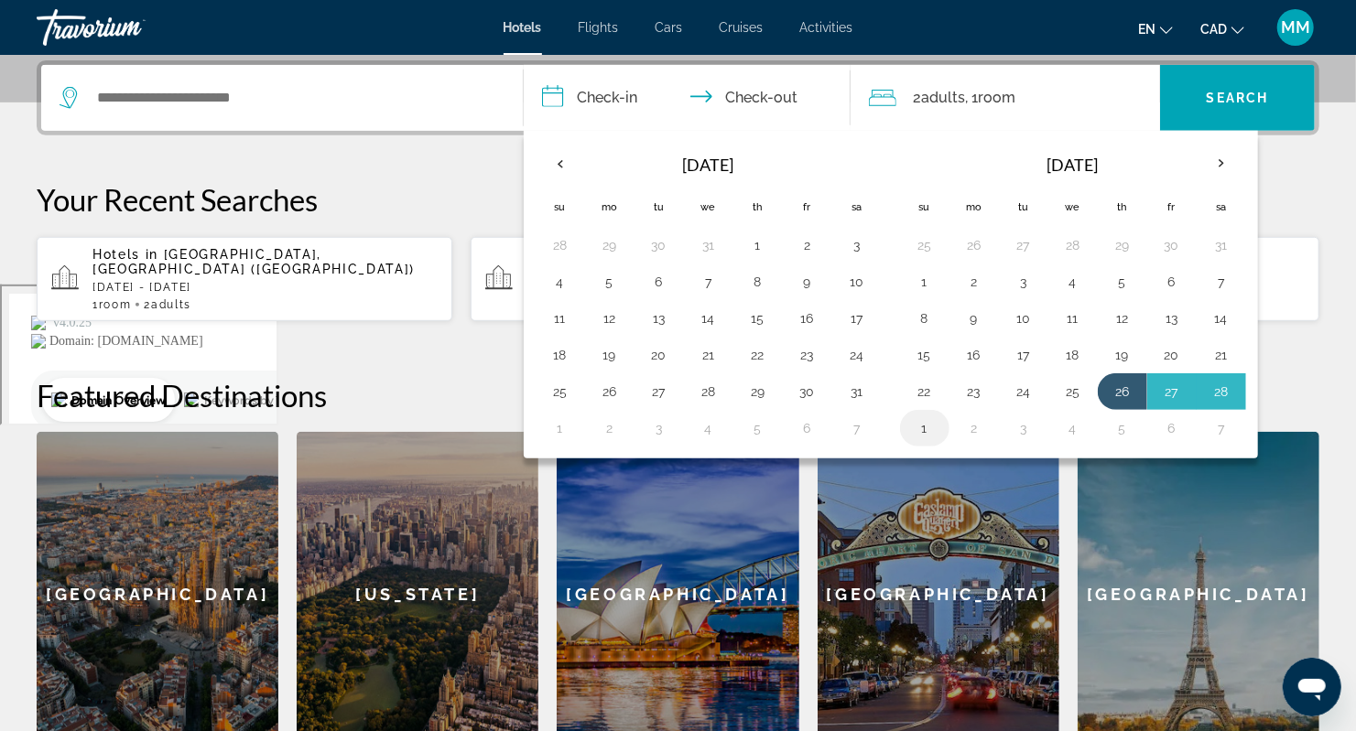
click at [929, 417] on button "1" at bounding box center [924, 429] width 29 height 26
type input "**********"
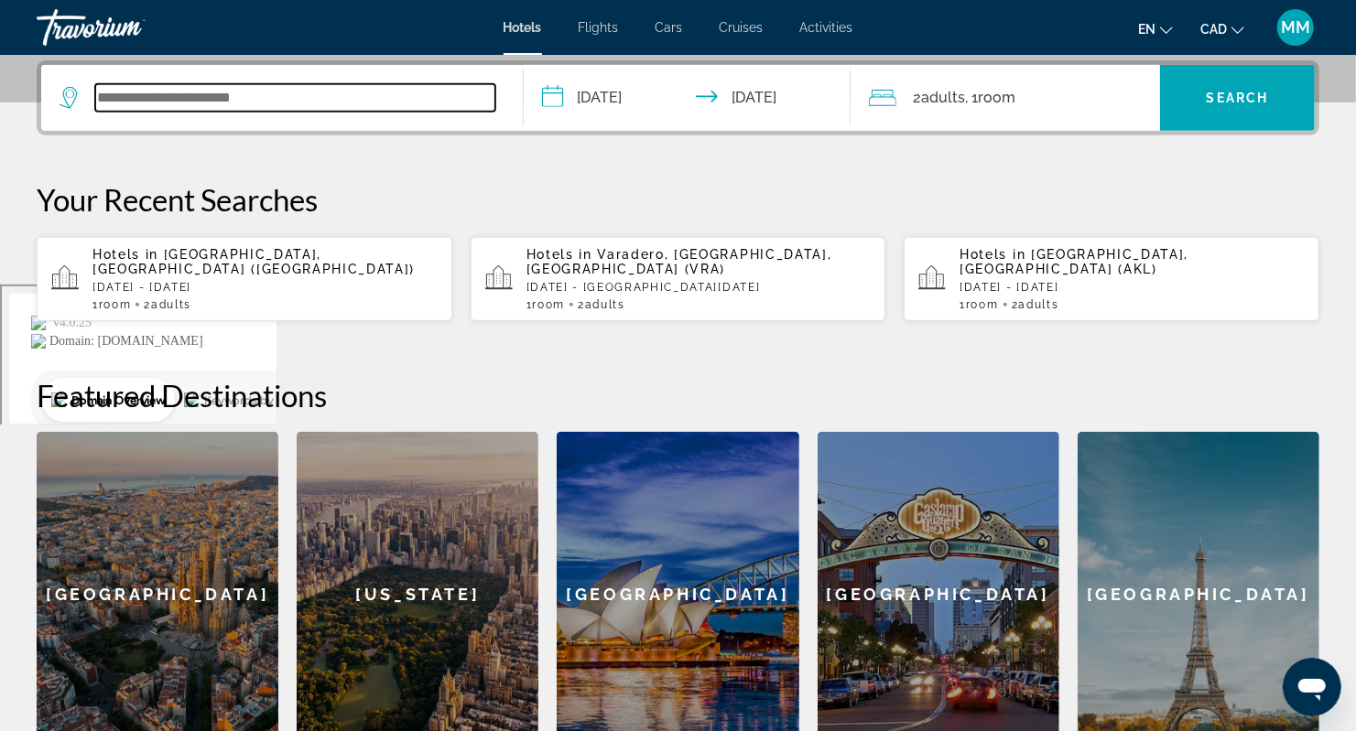
click at [330, 104] on input "Search widget" at bounding box center [295, 97] width 400 height 27
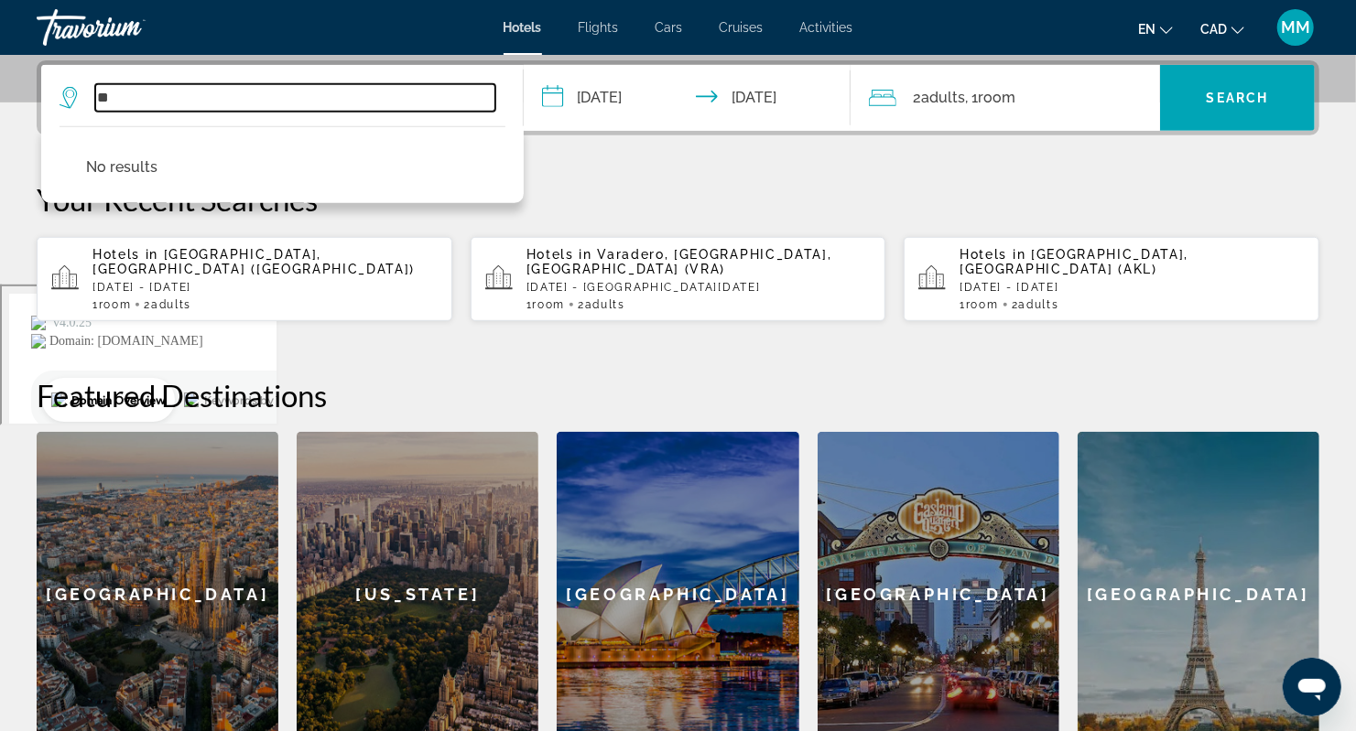
type input "*"
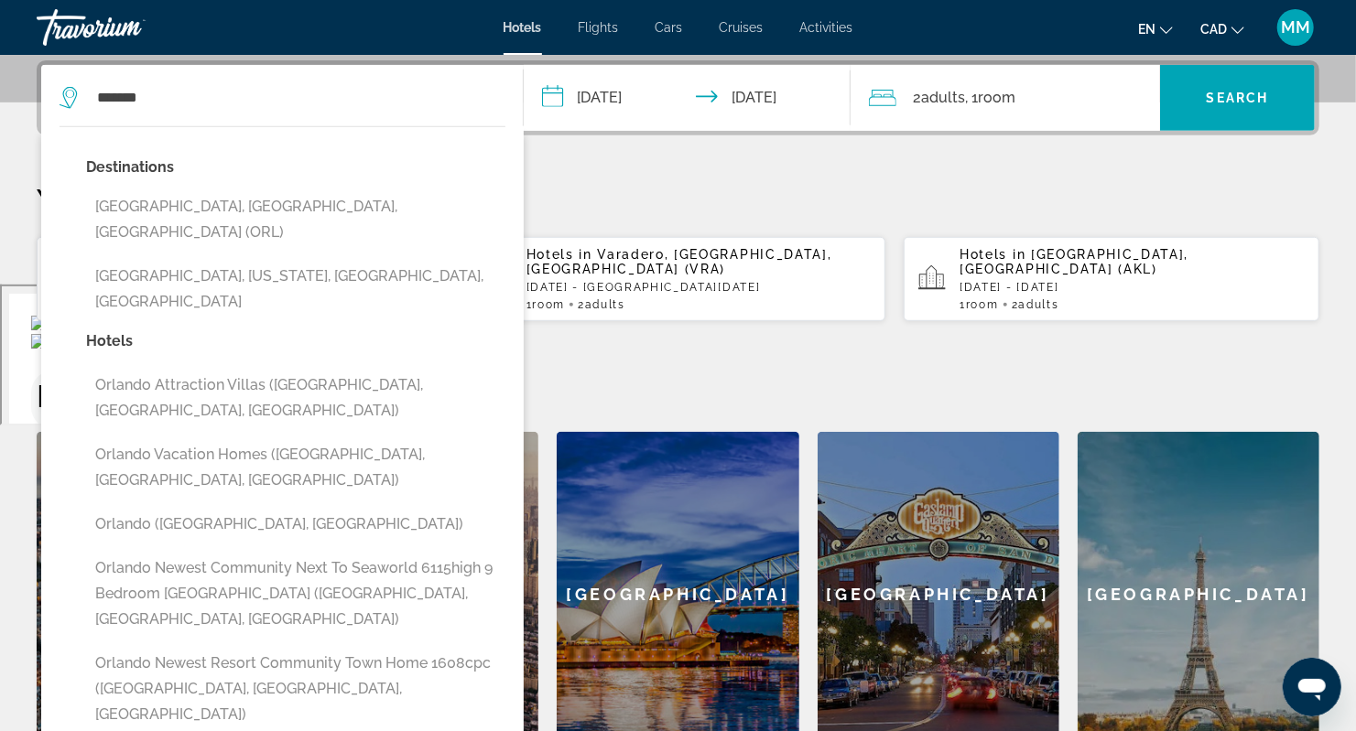
click at [247, 199] on button "[GEOGRAPHIC_DATA], [GEOGRAPHIC_DATA], [GEOGRAPHIC_DATA] (ORL)" at bounding box center [295, 219] width 419 height 60
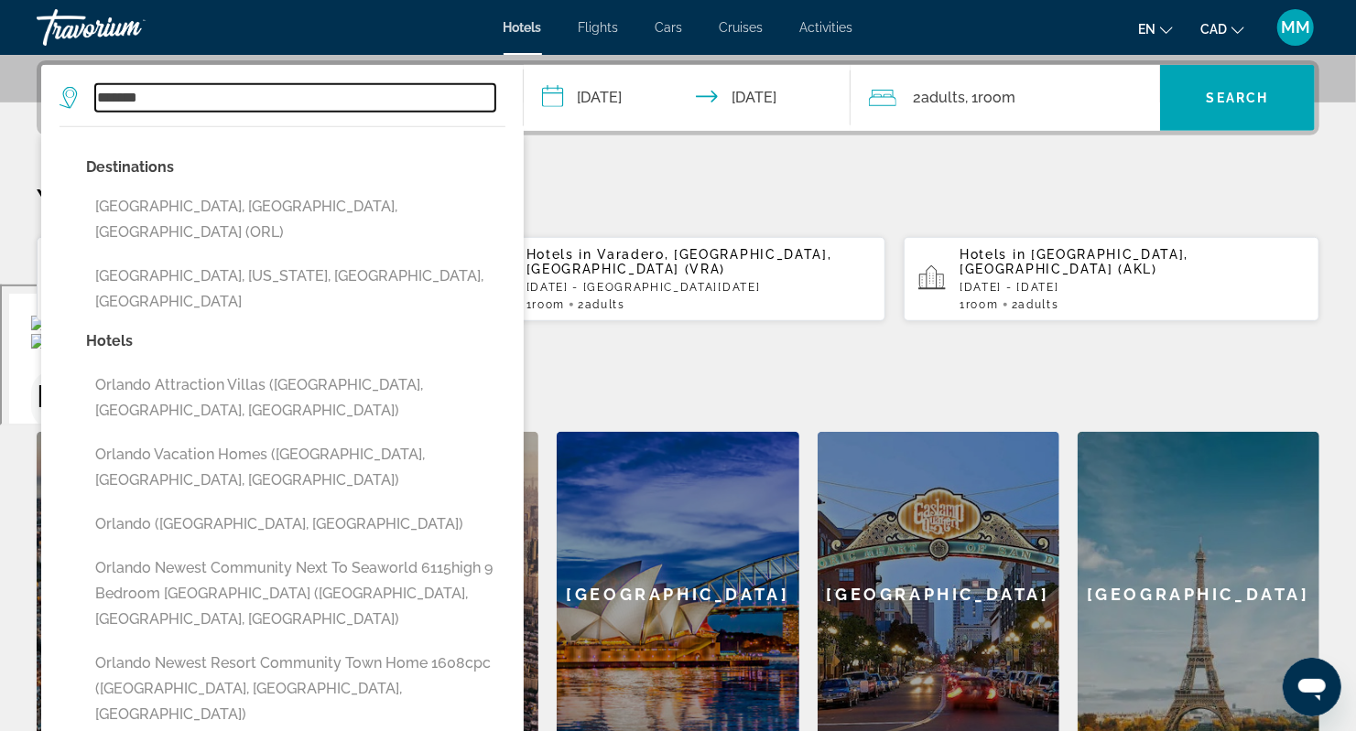
type input "**********"
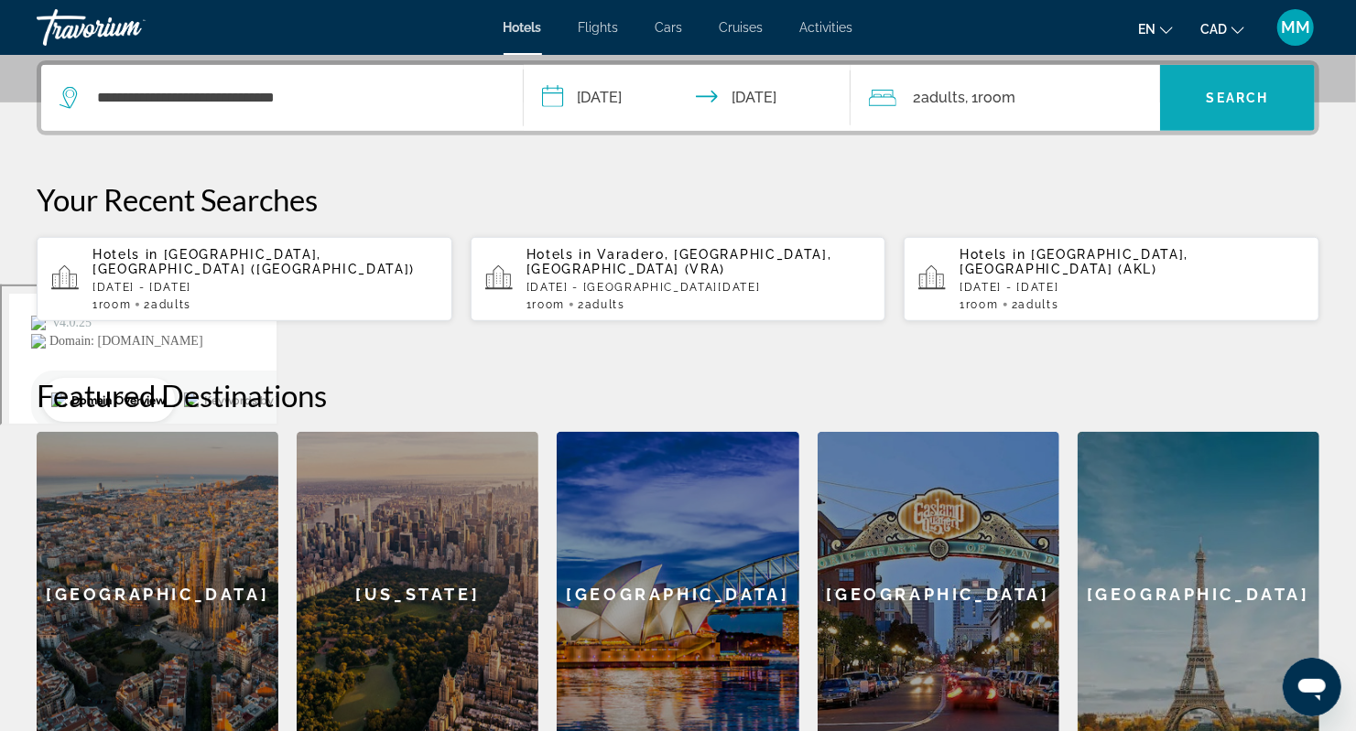
click at [1219, 103] on span "Search" at bounding box center [1237, 98] width 62 height 15
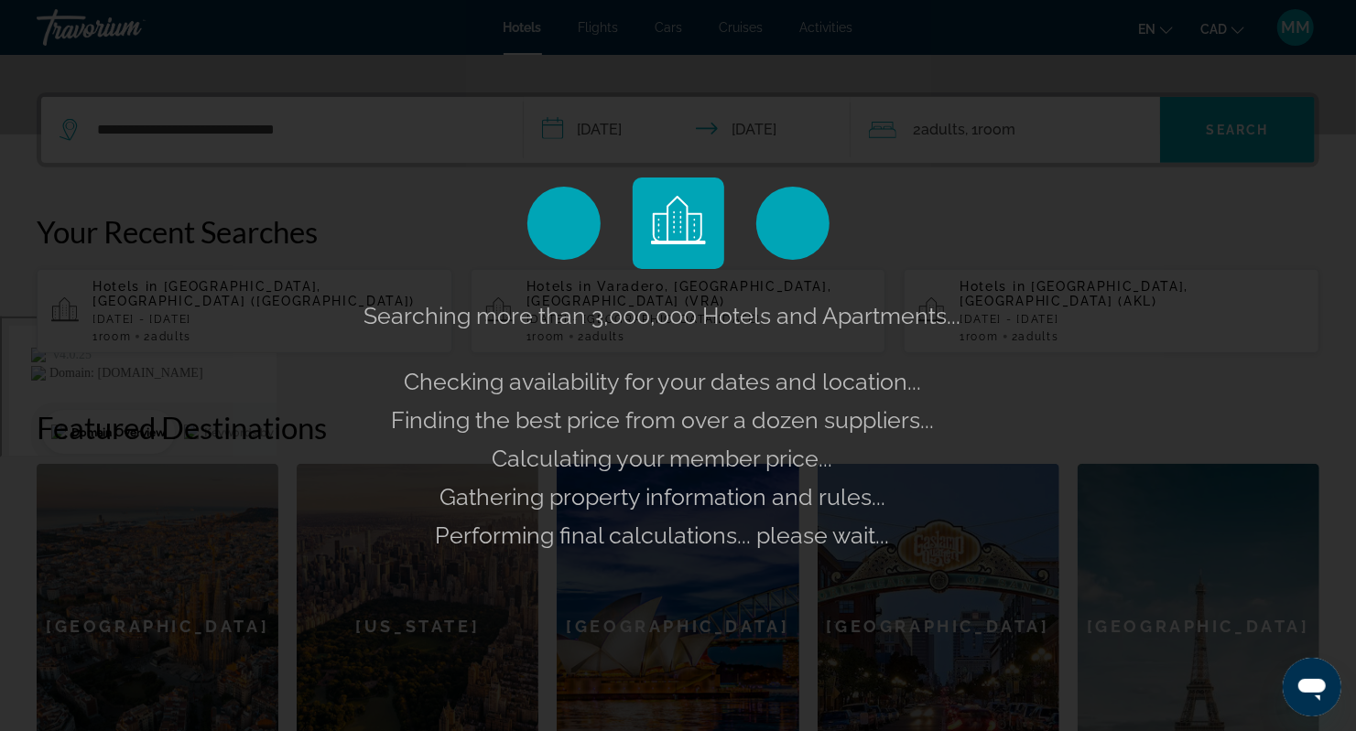
scroll to position [386, 0]
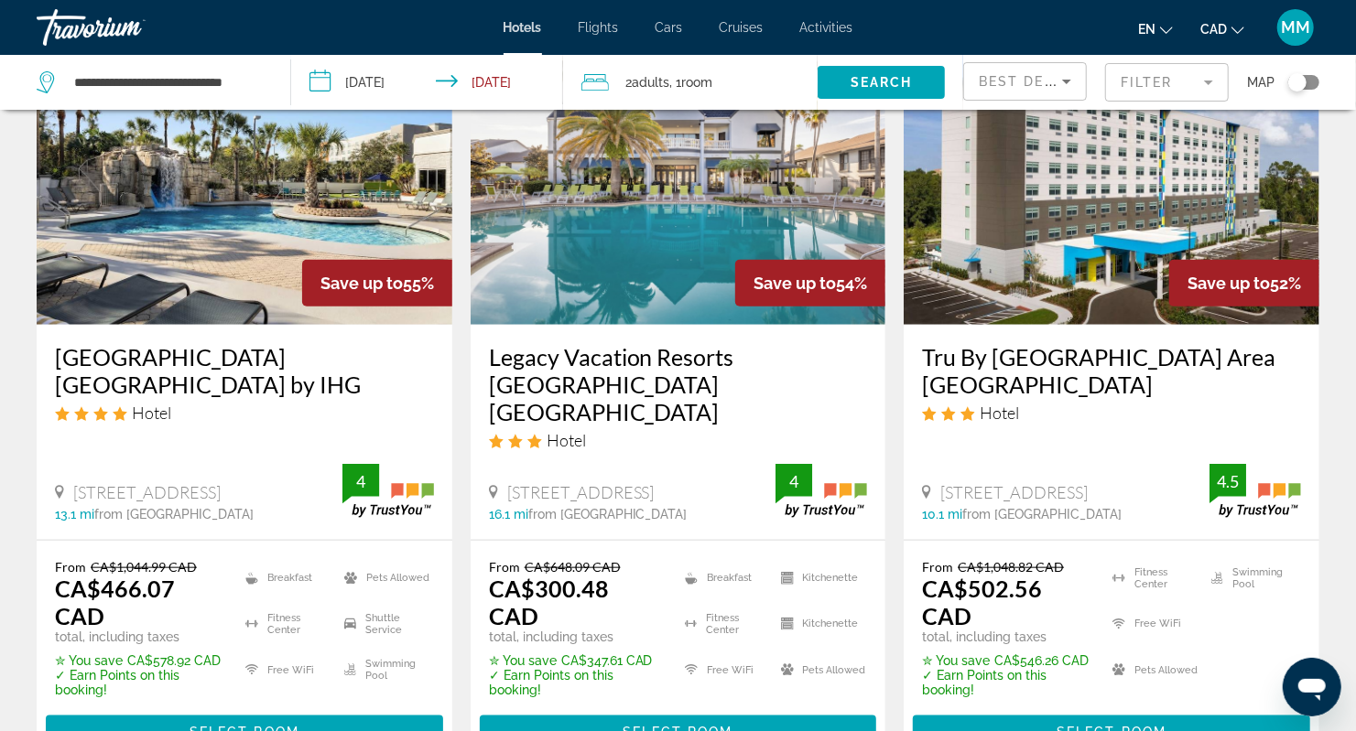
scroll to position [976, 0]
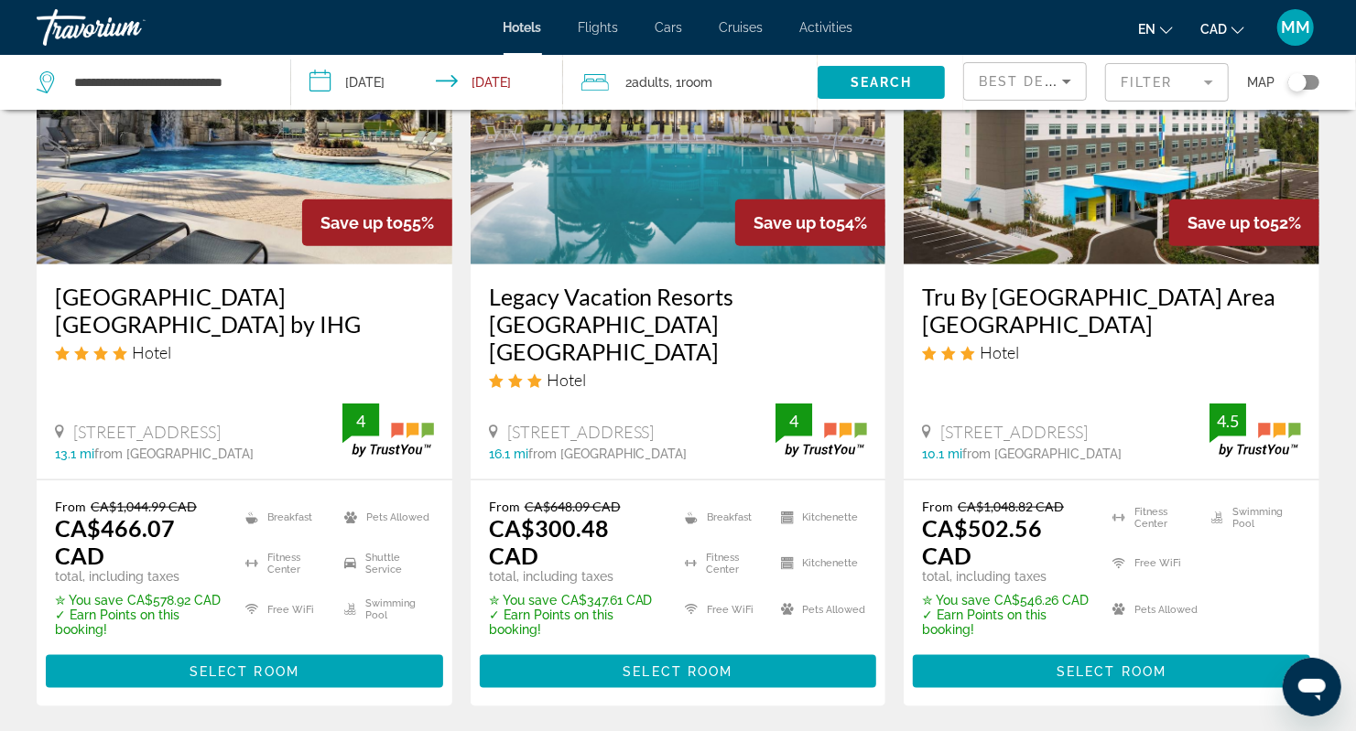
click at [381, 91] on input "**********" at bounding box center [431, 85] width 280 height 60
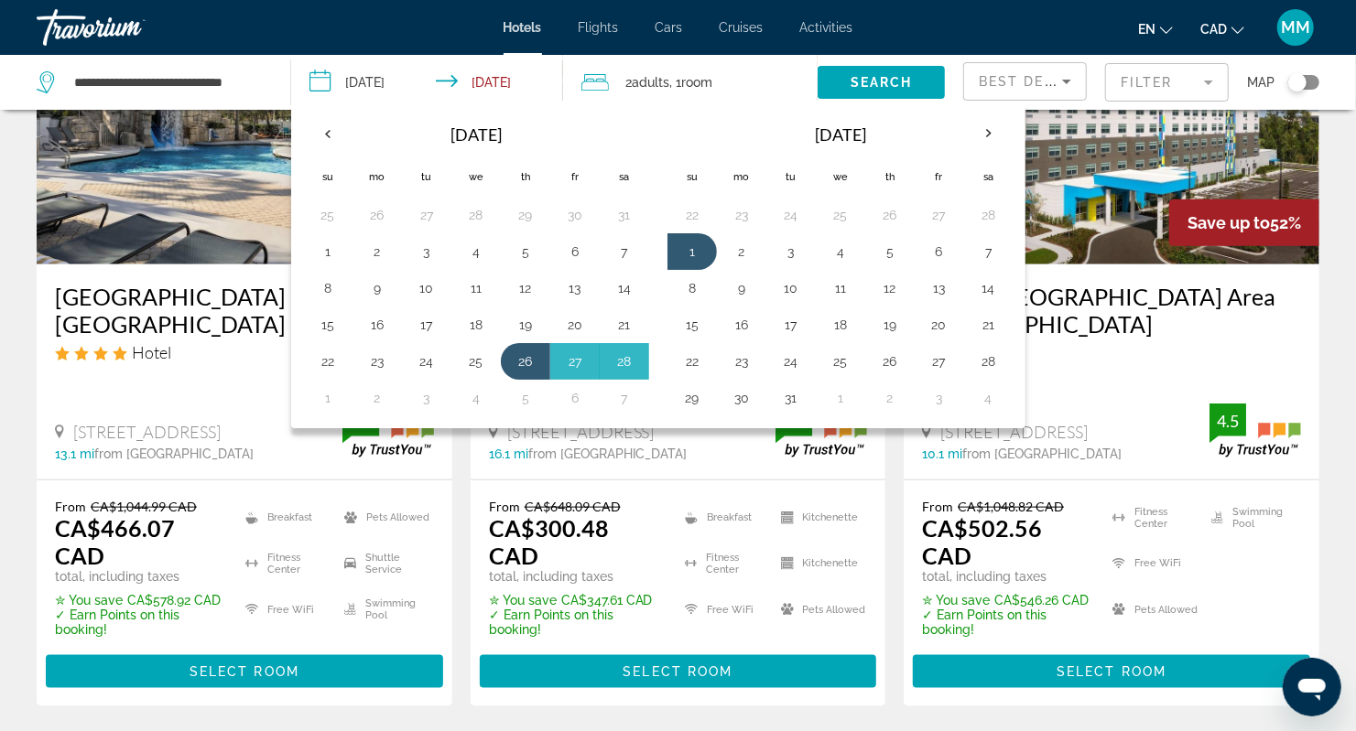
click at [1093, 342] on div "Hotel" at bounding box center [1111, 352] width 379 height 20
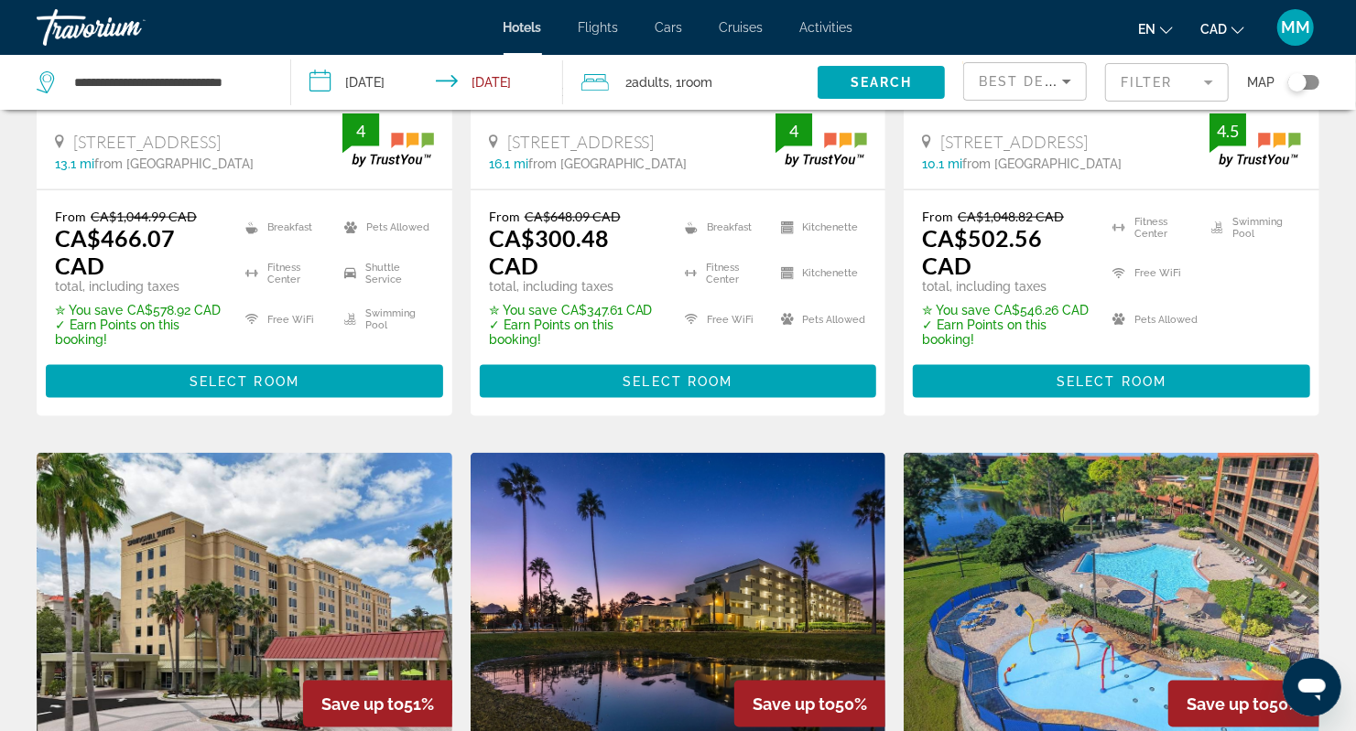
scroll to position [1145, 0]
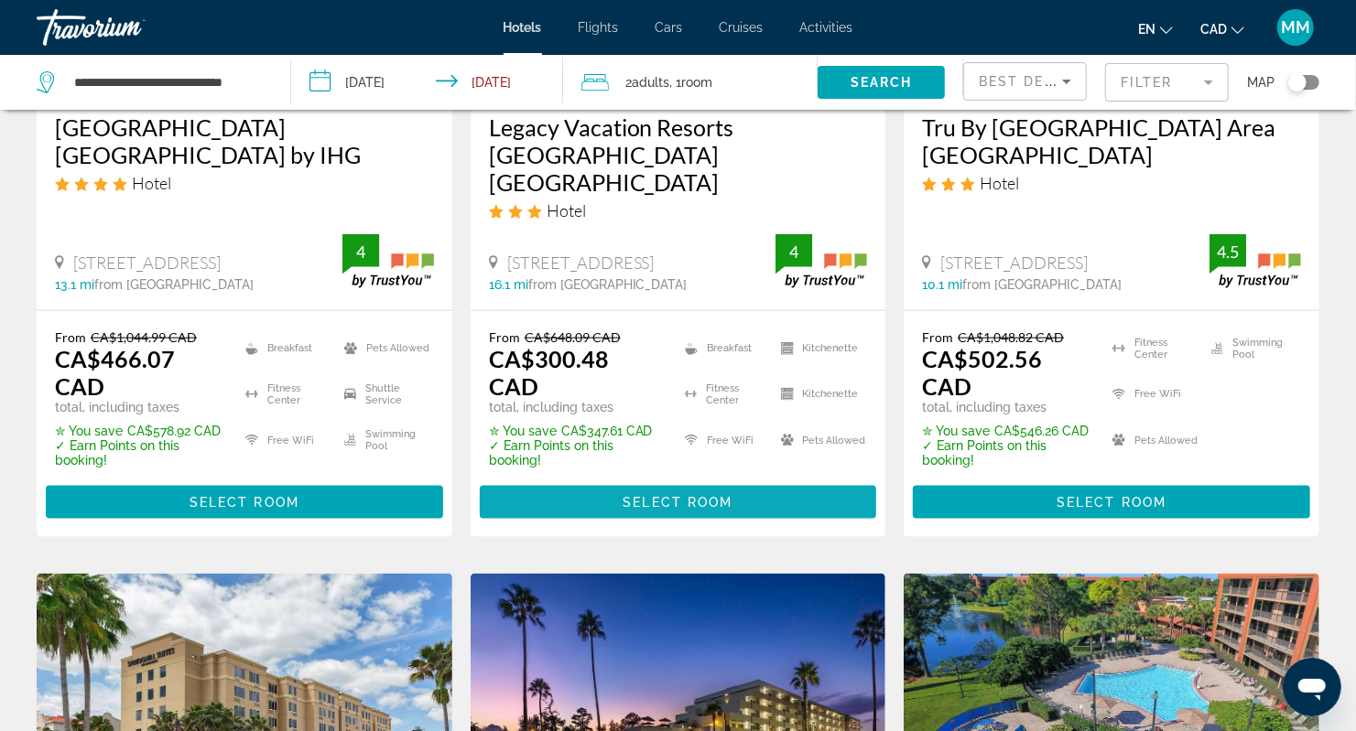
click at [690, 481] on span "Main content" at bounding box center [678, 503] width 397 height 44
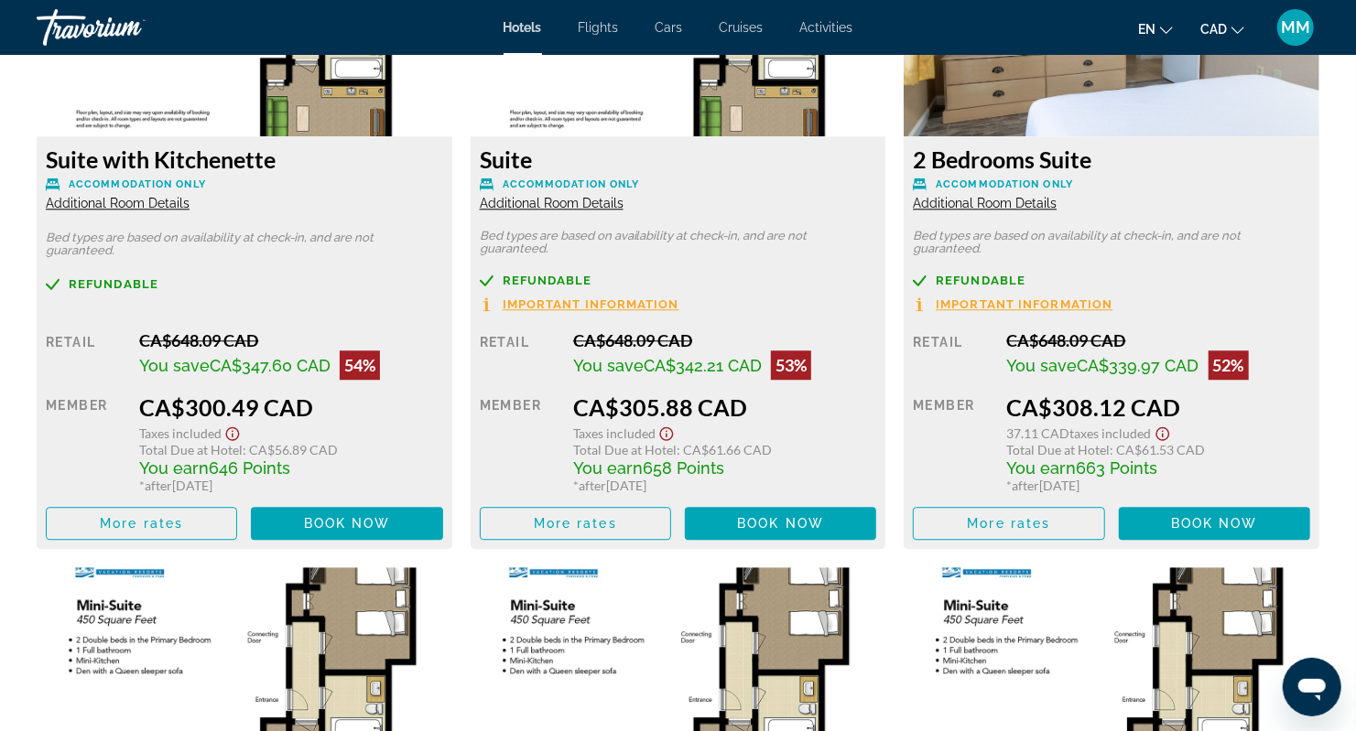
scroll to position [2685, 0]
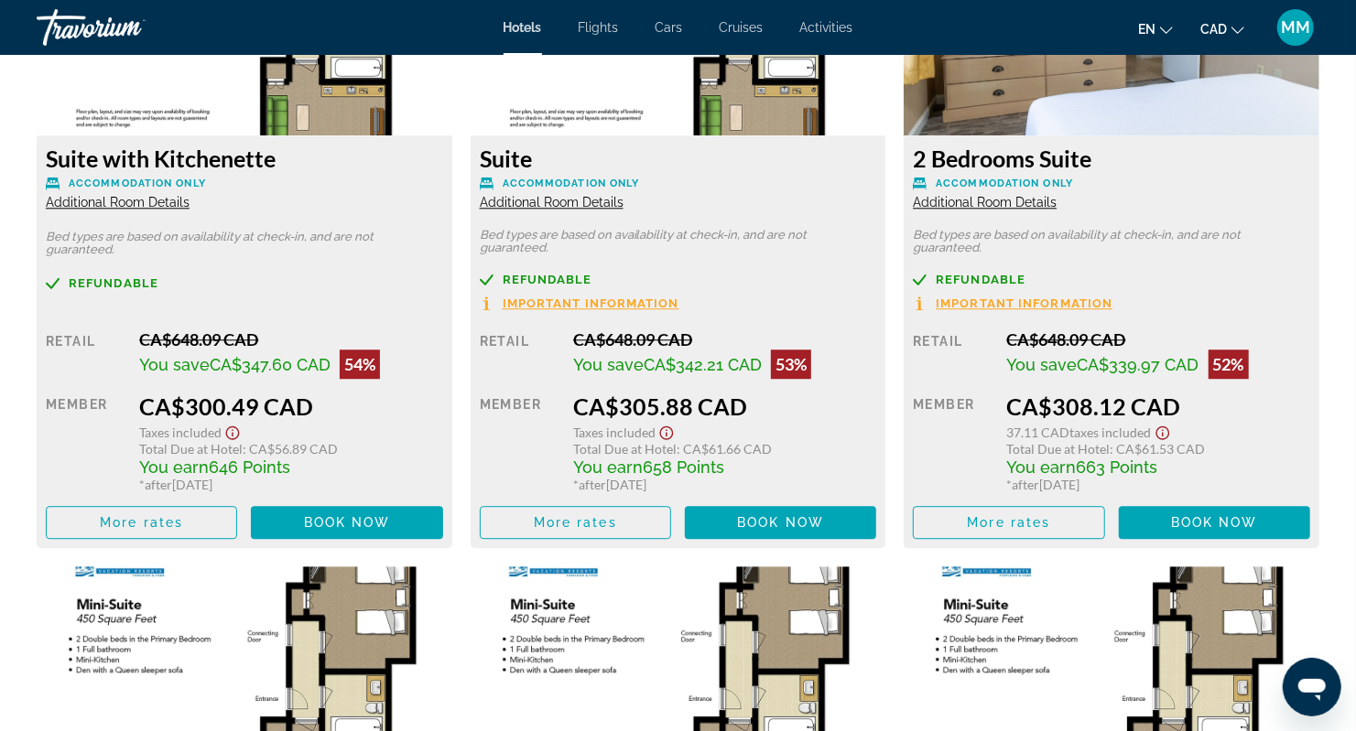
click at [979, 274] on span "Refundable" at bounding box center [980, 280] width 90 height 12
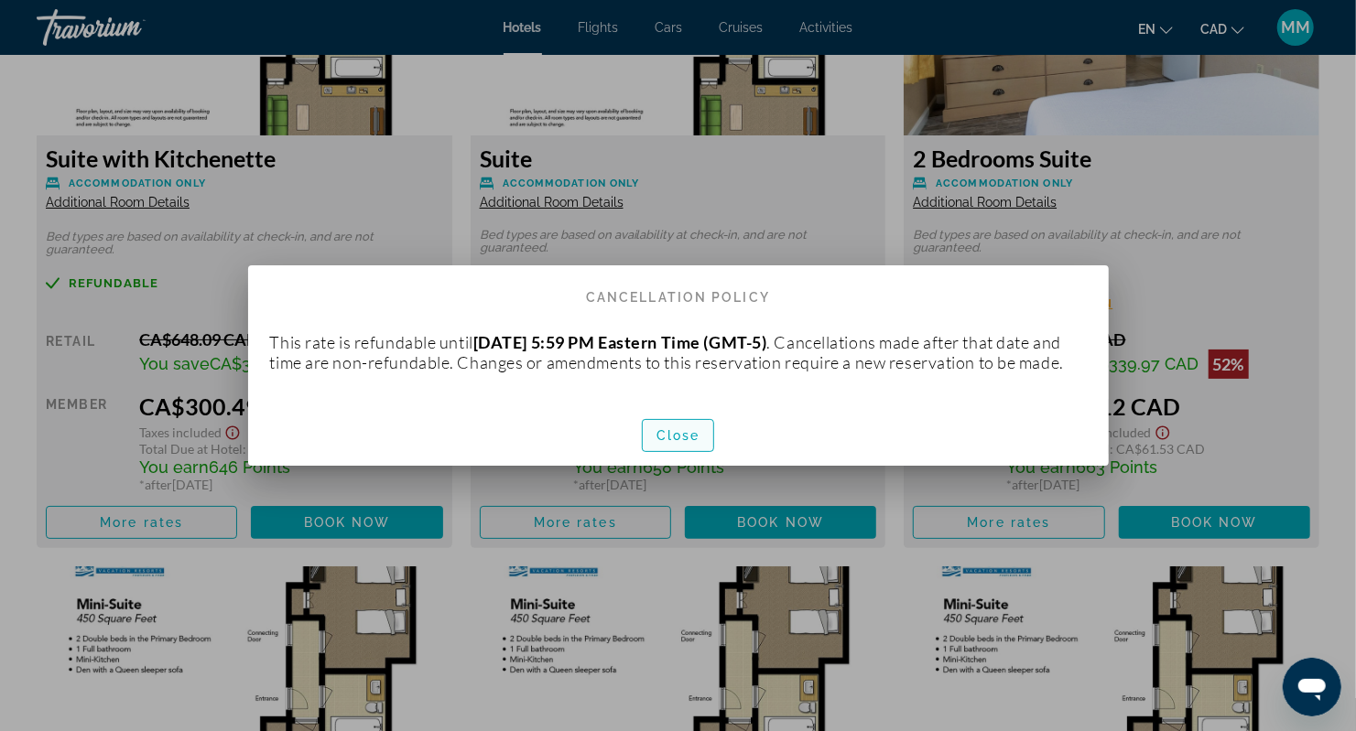
click at [677, 438] on span "Close" at bounding box center [678, 435] width 44 height 15
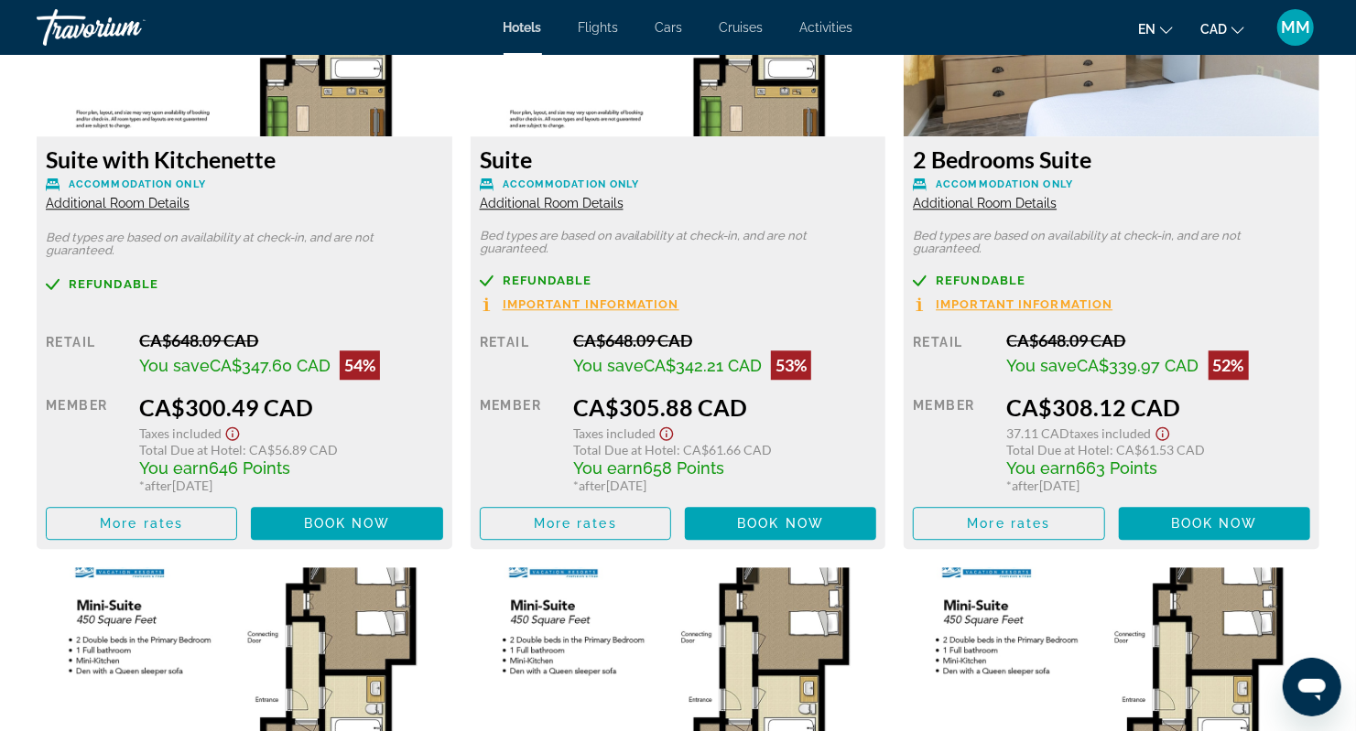
scroll to position [2440, 0]
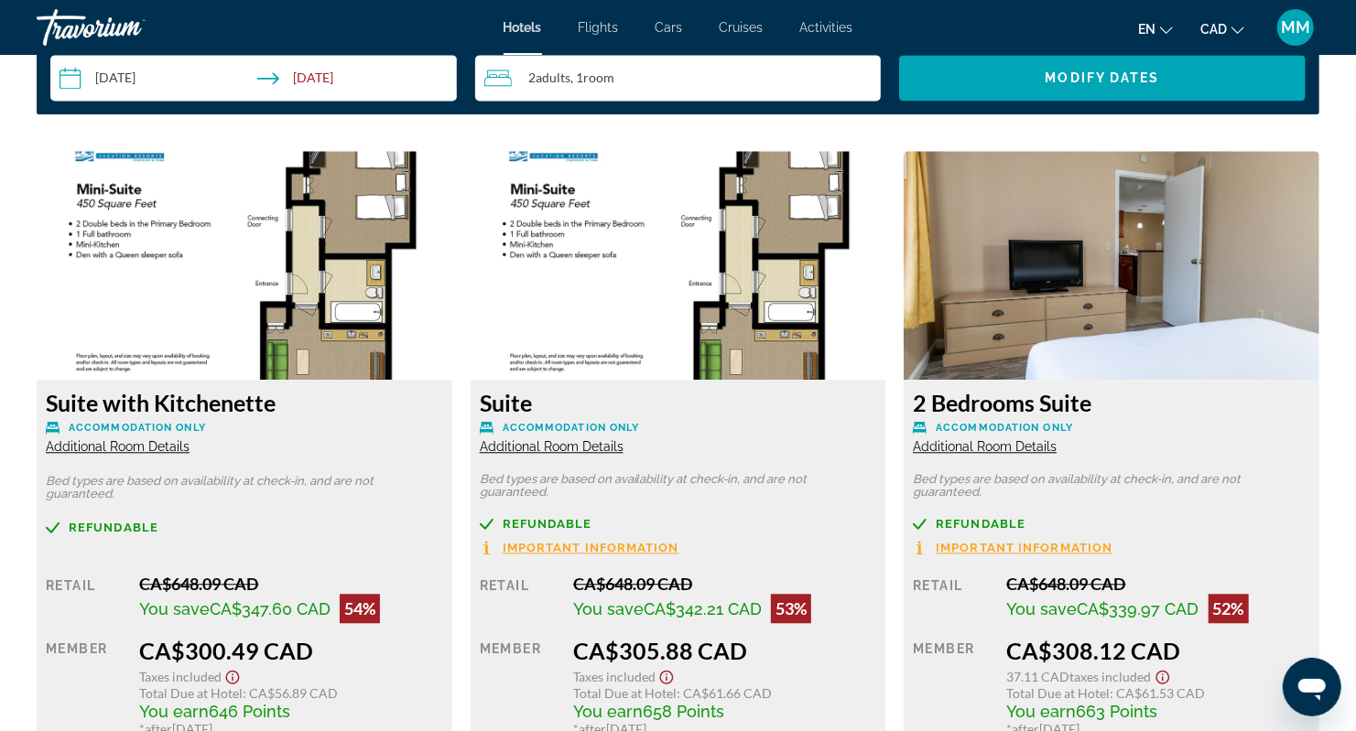
click at [180, 77] on input "**********" at bounding box center [257, 80] width 414 height 51
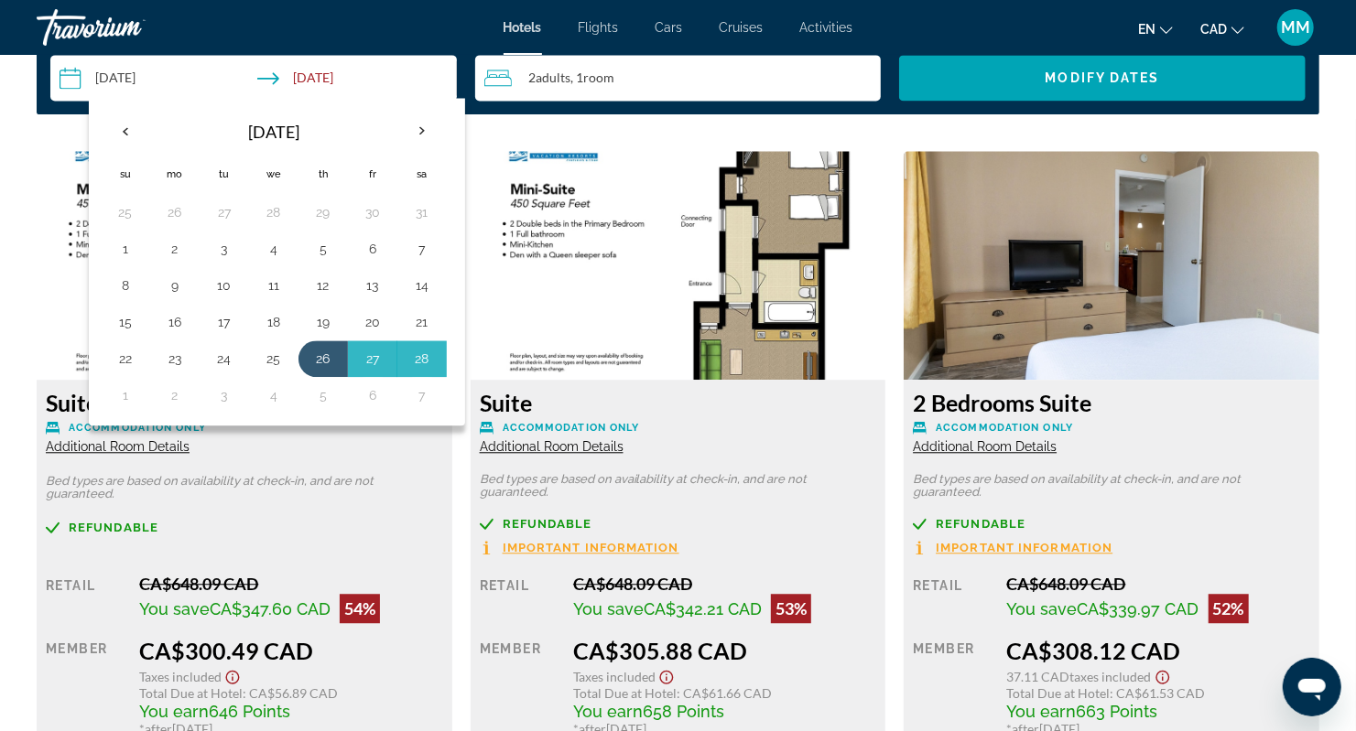
click at [366, 447] on div "Suite with Kitchenette Accommodation Only Additional Room Details" at bounding box center [244, 422] width 397 height 66
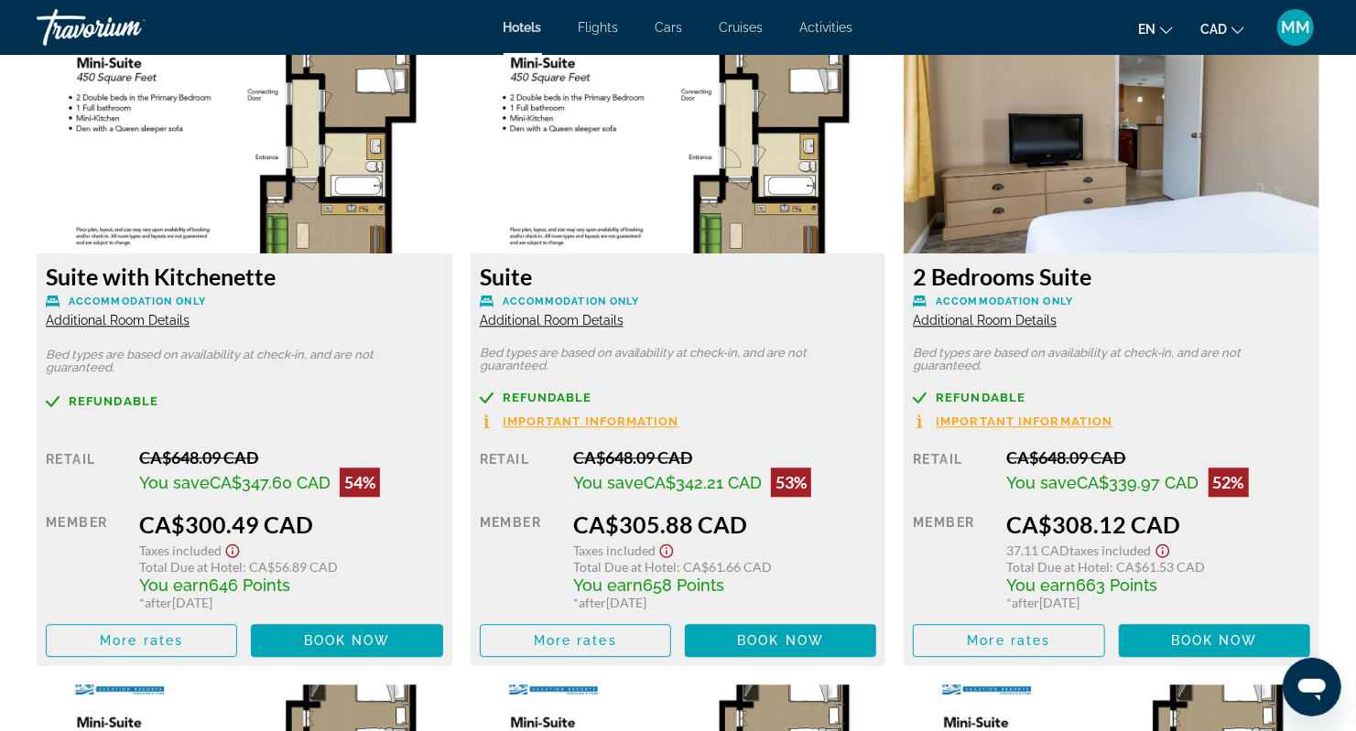
scroll to position [2746, 0]
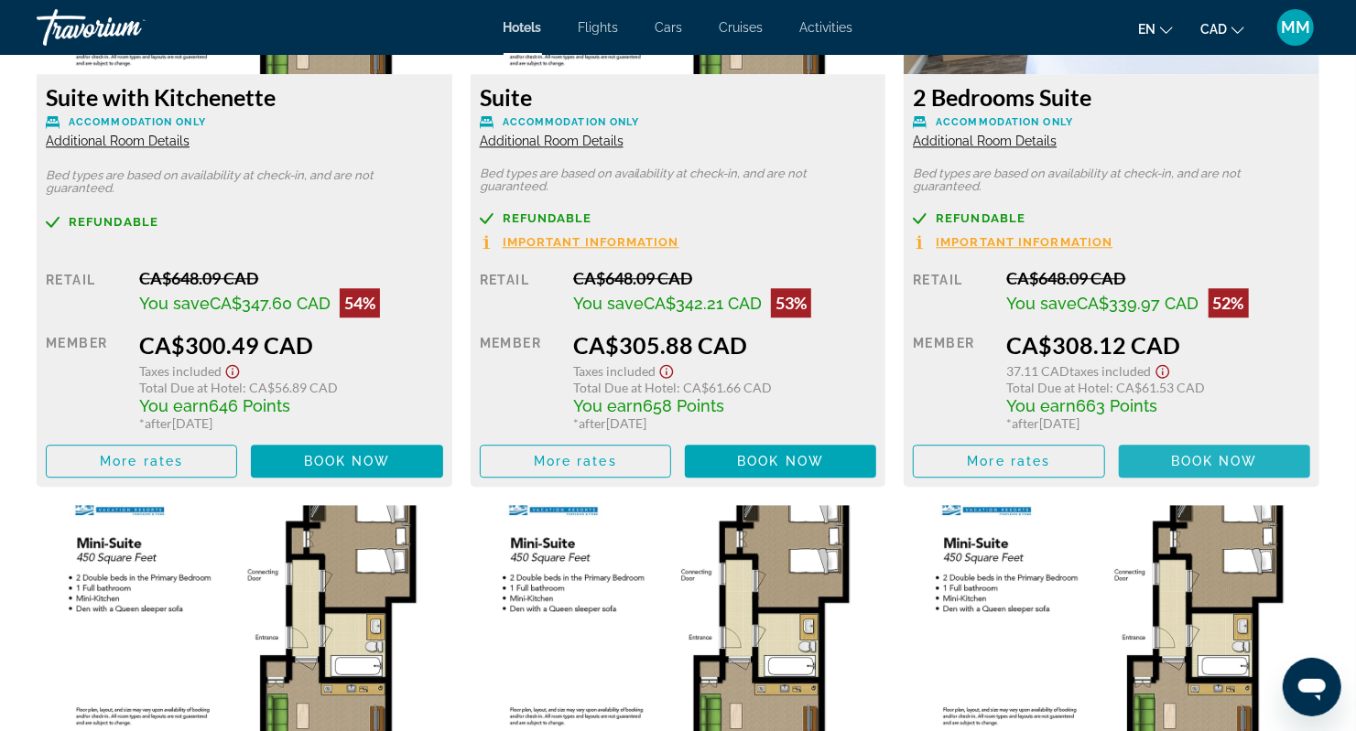
click at [1208, 454] on span "Book now" at bounding box center [1214, 461] width 87 height 15
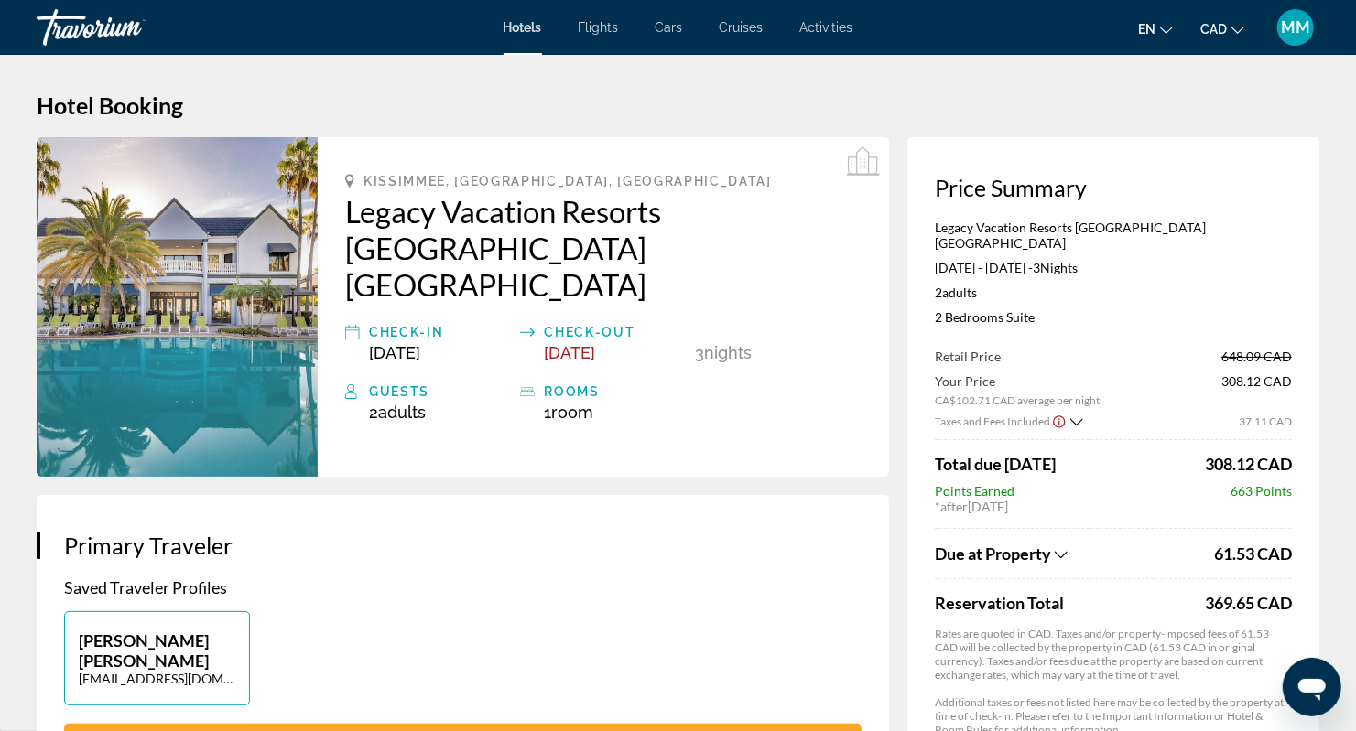
click at [1289, 27] on span "MM" at bounding box center [1295, 27] width 29 height 18
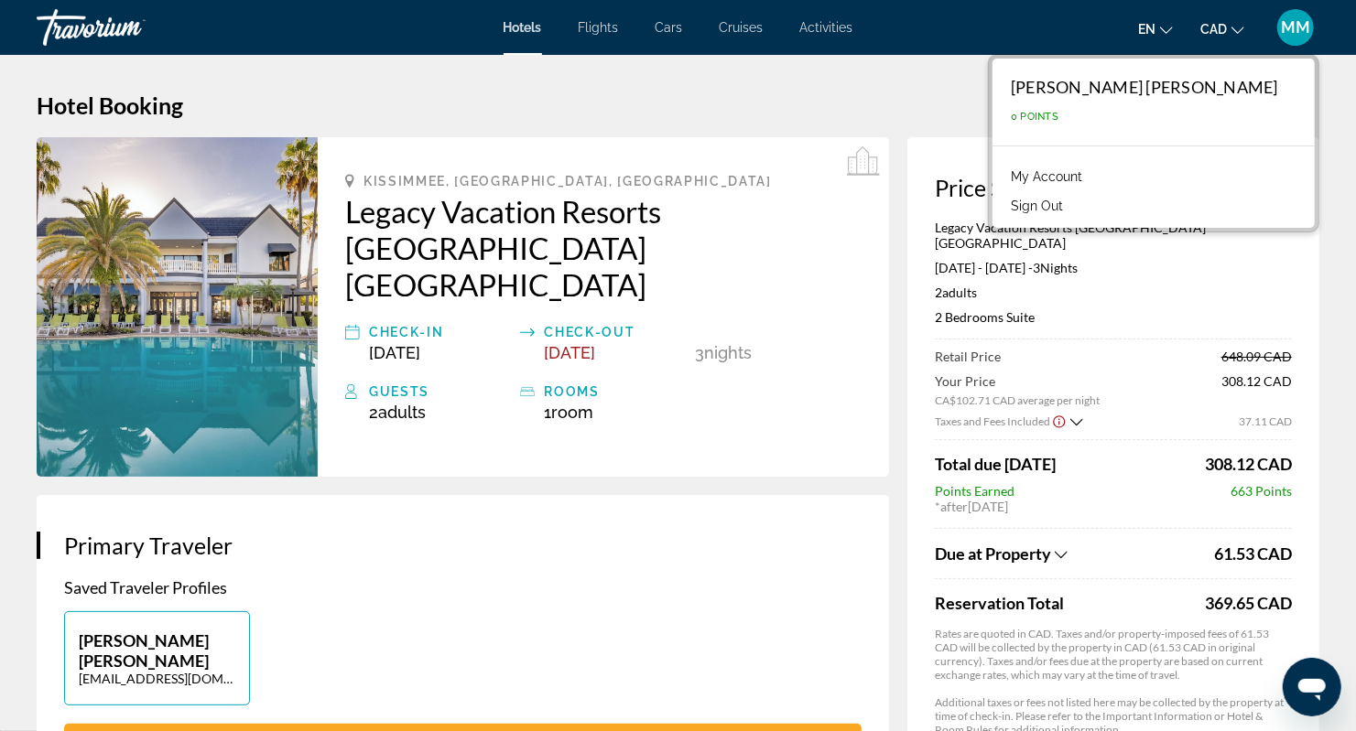
click at [1072, 205] on button "Sign Out" at bounding box center [1036, 206] width 70 height 24
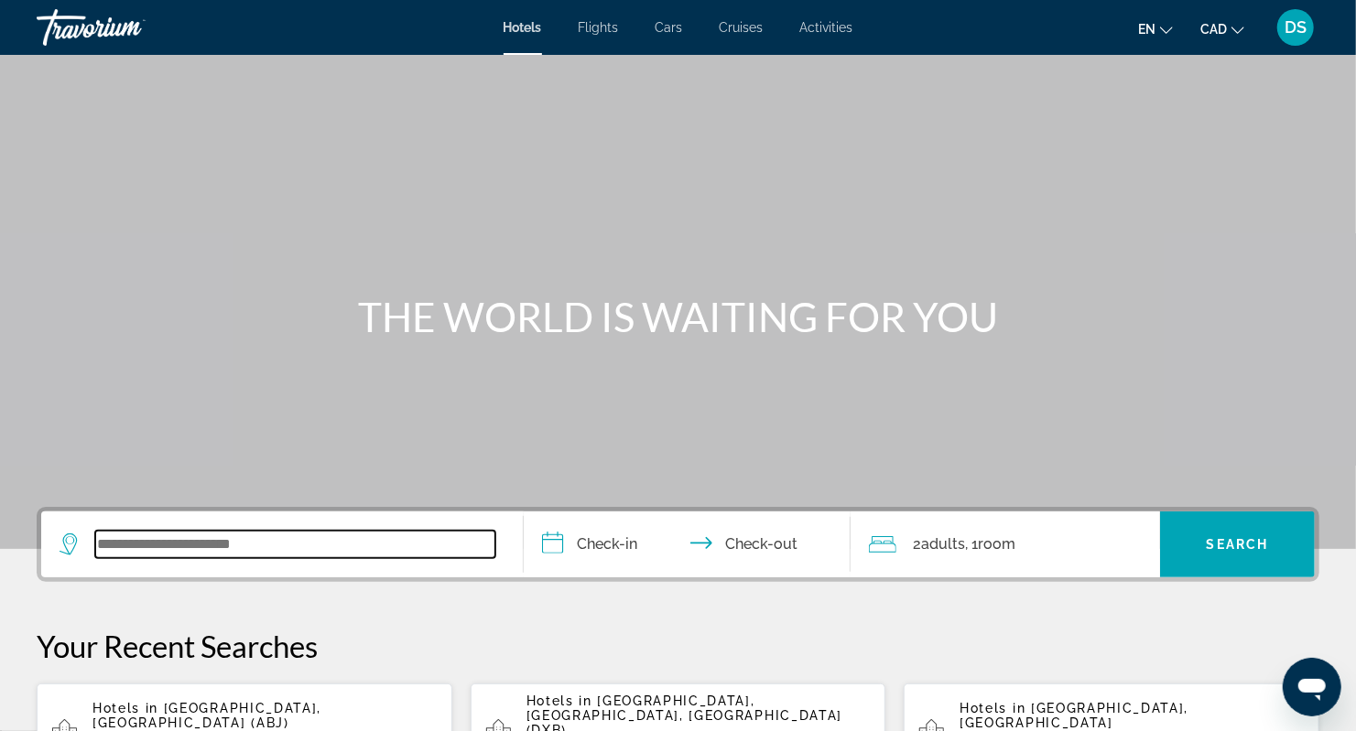
click at [213, 538] on input "Search widget" at bounding box center [295, 544] width 400 height 27
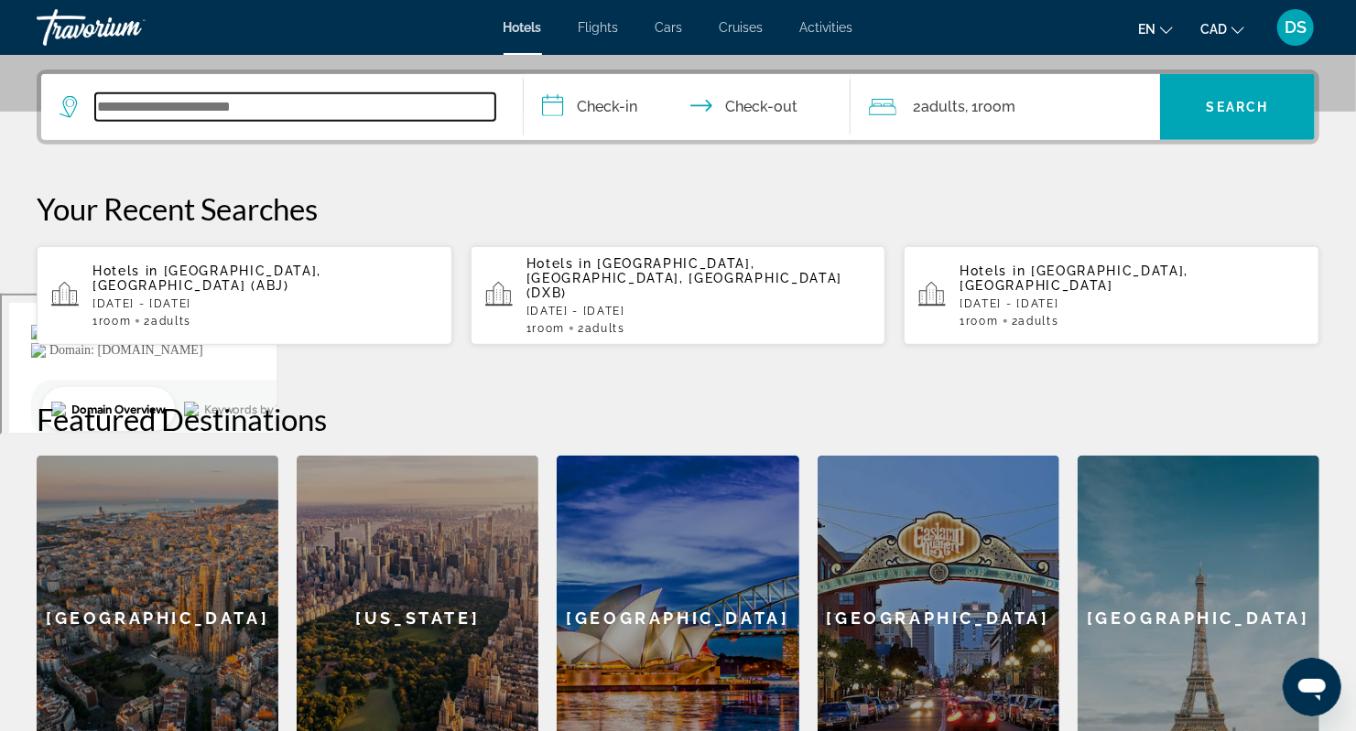
scroll to position [447, 0]
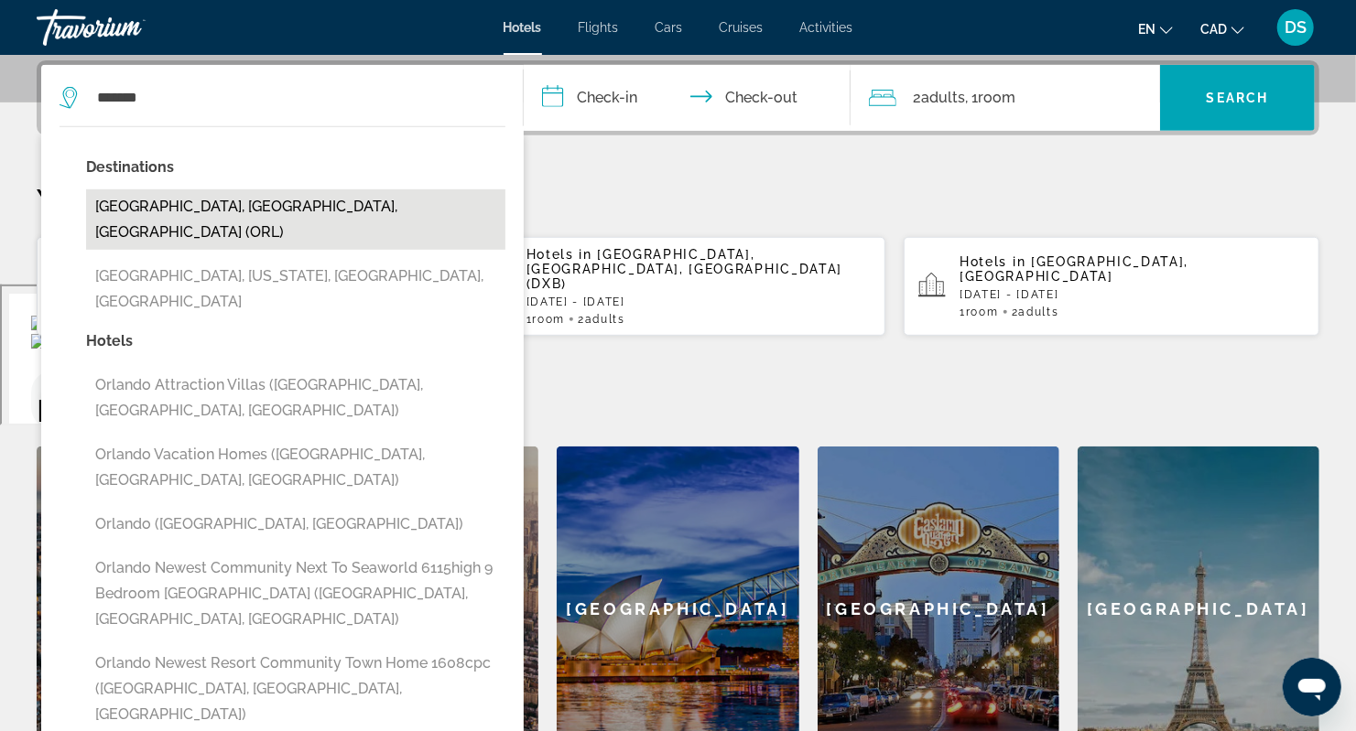
click at [238, 200] on button "[GEOGRAPHIC_DATA], [GEOGRAPHIC_DATA], [GEOGRAPHIC_DATA] (ORL)" at bounding box center [295, 219] width 419 height 60
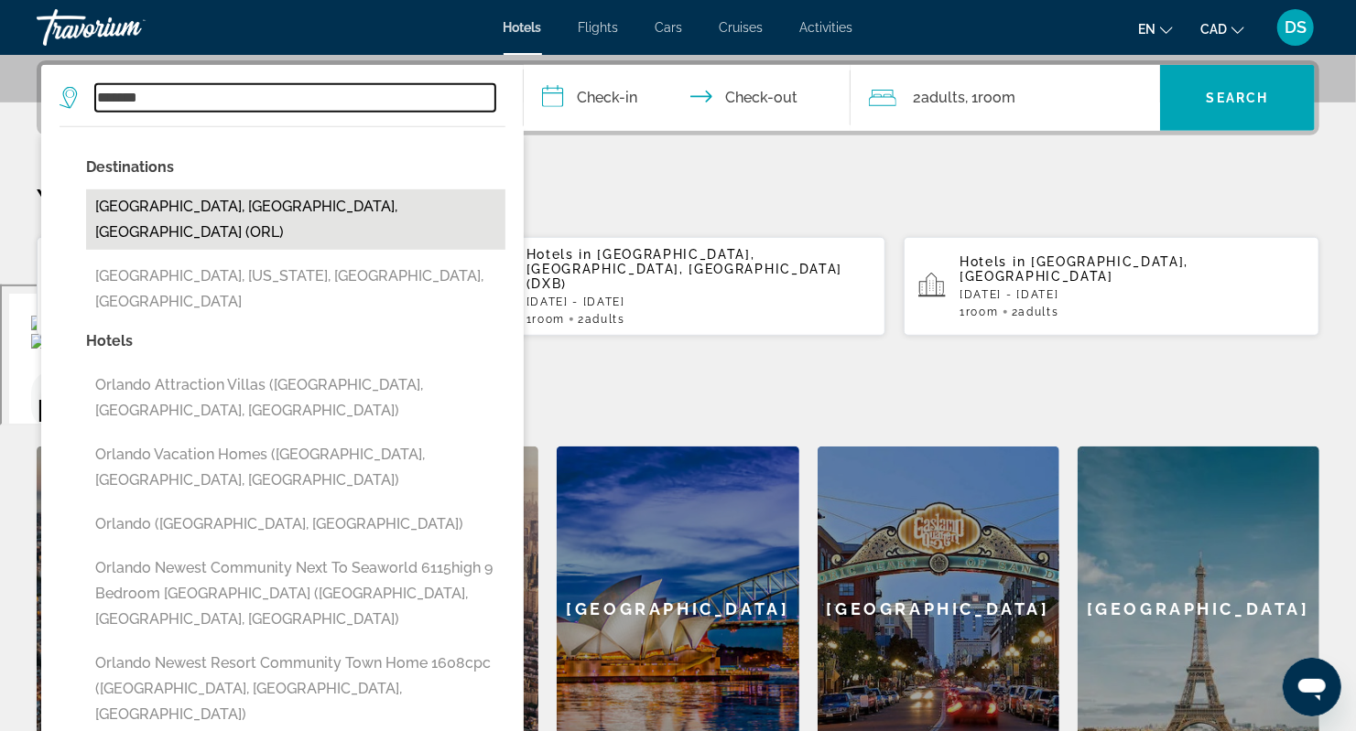
type input "**********"
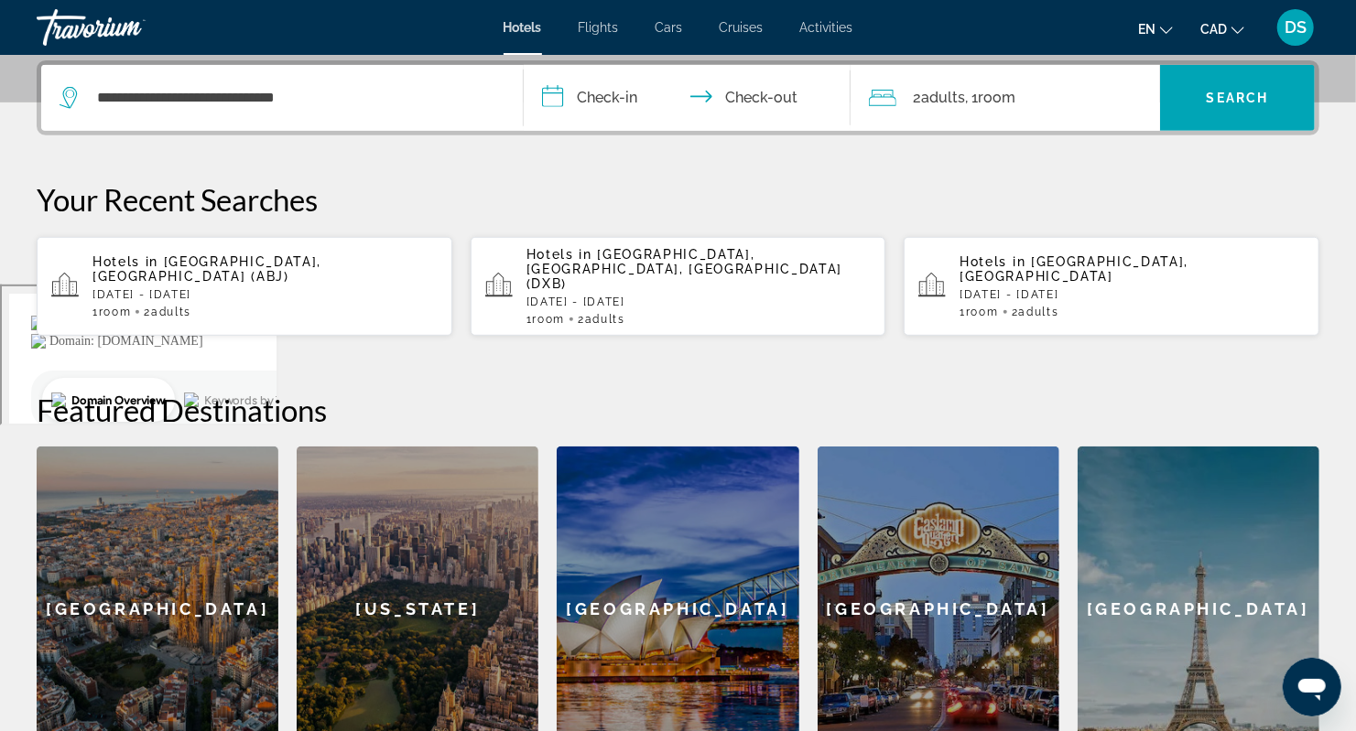
click at [588, 90] on input "**********" at bounding box center [691, 100] width 335 height 71
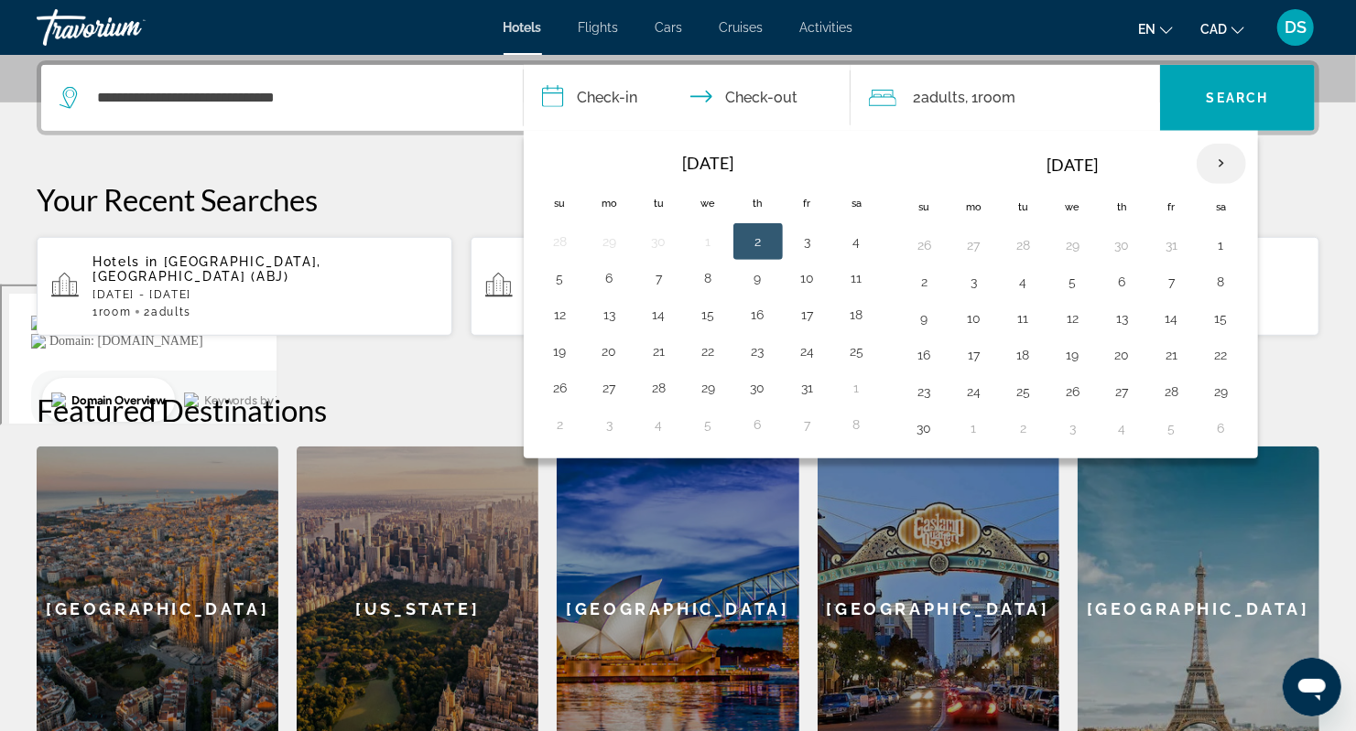
click at [1210, 163] on th "Next month" at bounding box center [1220, 164] width 49 height 40
click at [1210, 164] on th "Next month" at bounding box center [1220, 164] width 49 height 40
click at [757, 384] on button "26" at bounding box center [757, 392] width 29 height 26
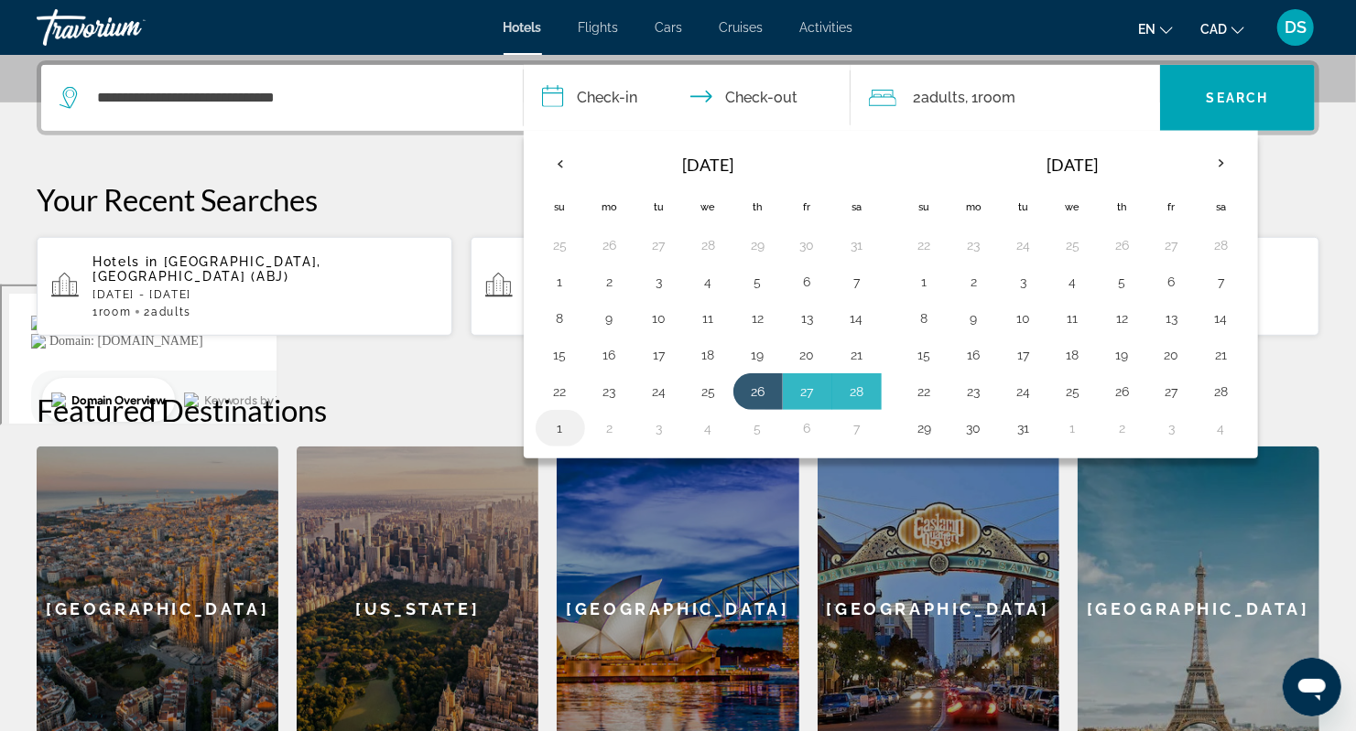
click at [563, 422] on button "1" at bounding box center [560, 429] width 29 height 26
type input "**********"
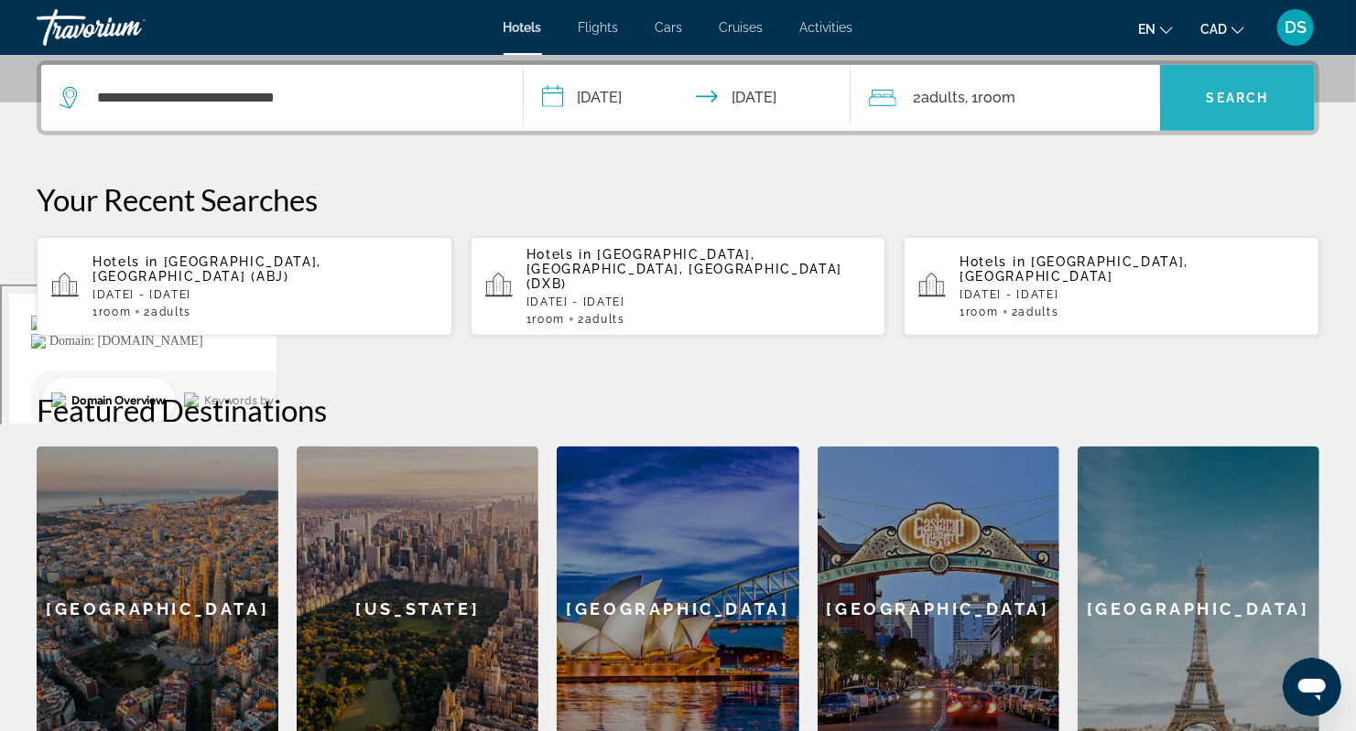
click at [1251, 87] on span "Search widget" at bounding box center [1237, 98] width 155 height 44
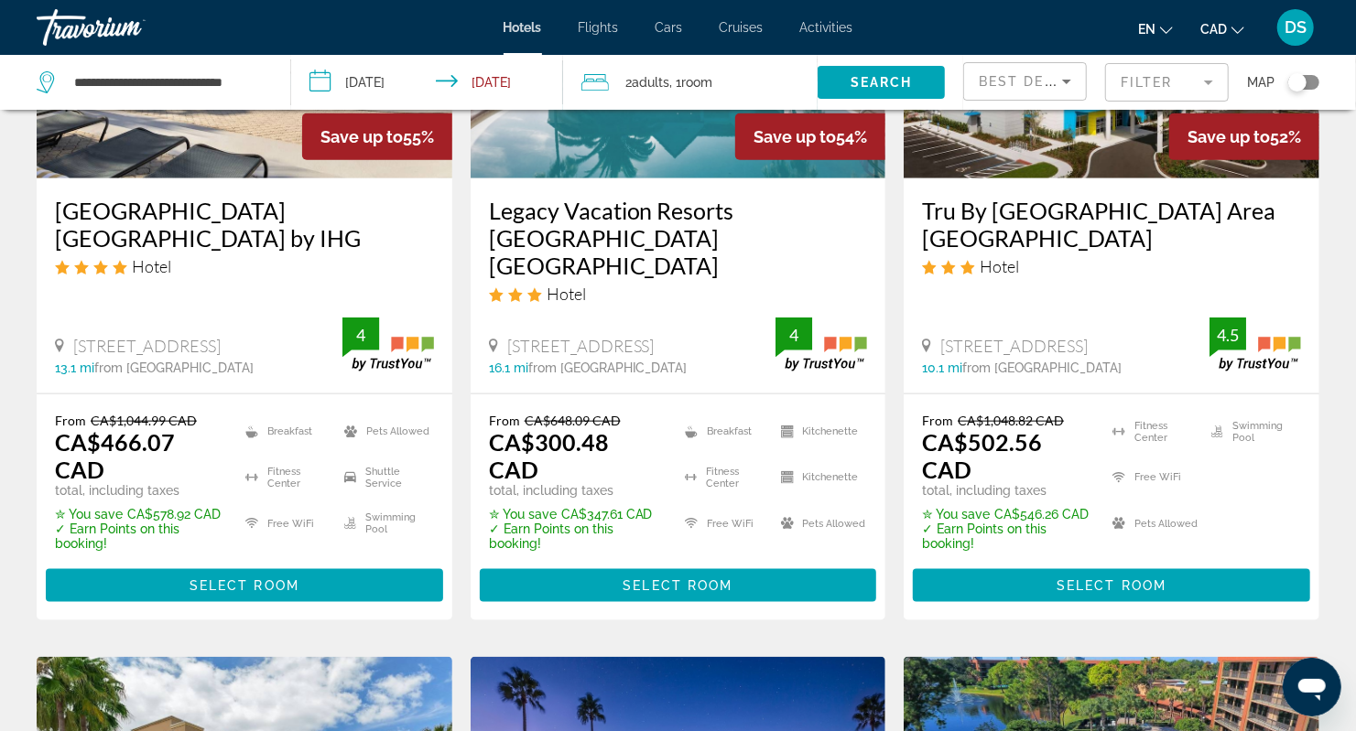
scroll to position [1098, 0]
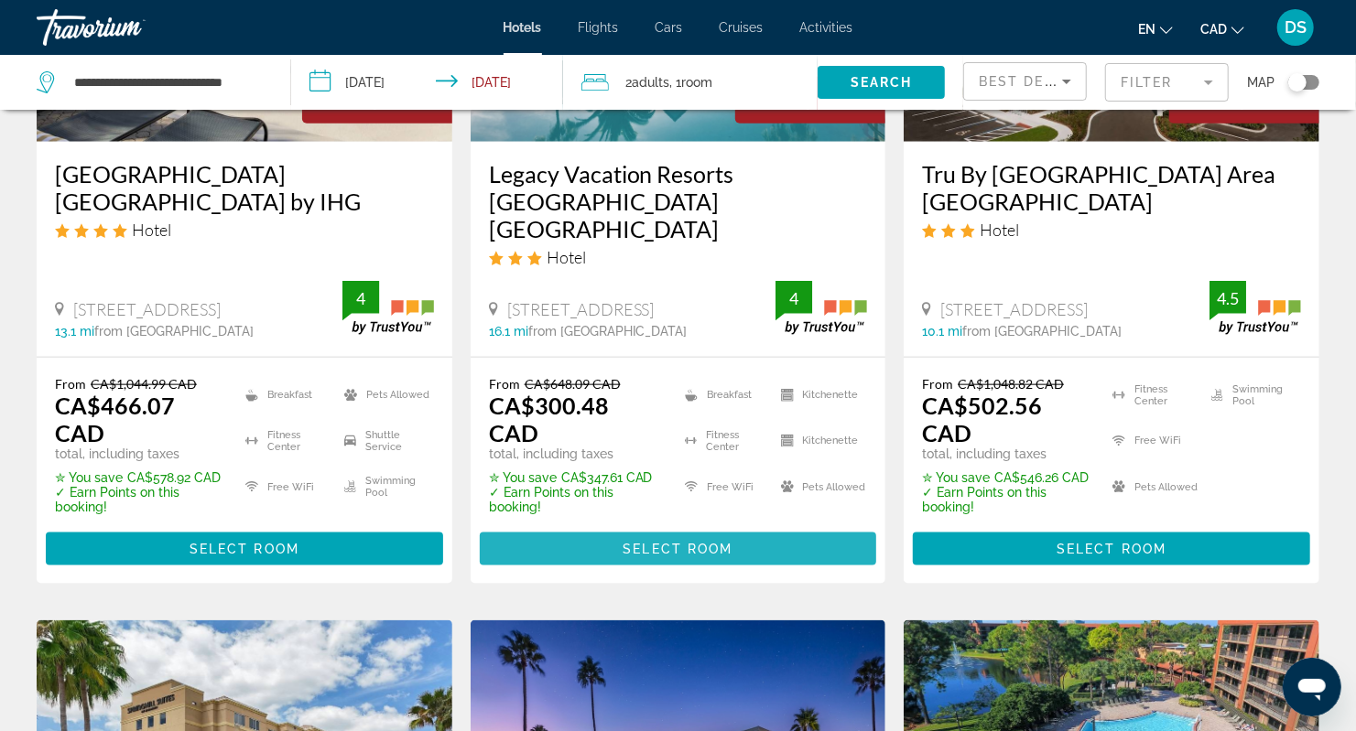
click at [686, 527] on span "Main content" at bounding box center [678, 549] width 397 height 44
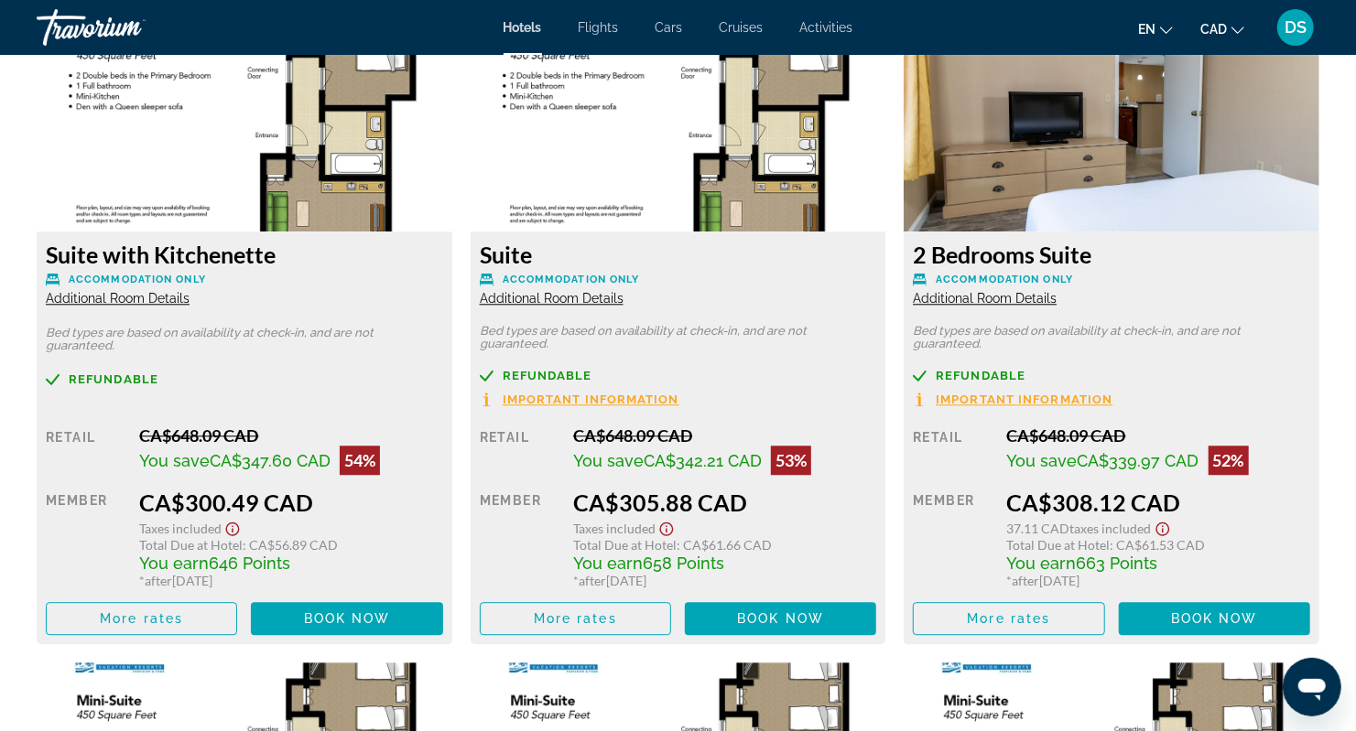
scroll to position [2596, 0]
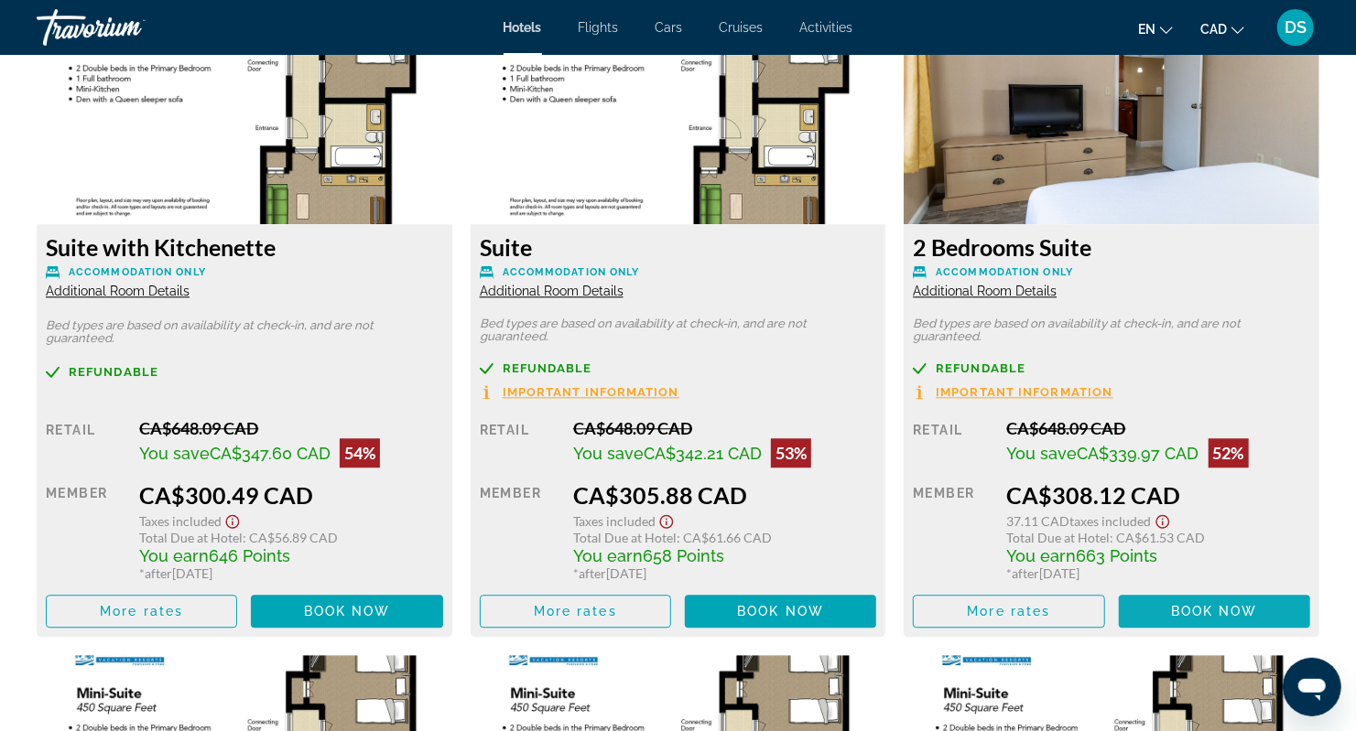
click at [1214, 605] on span "Book now" at bounding box center [1214, 611] width 87 height 15
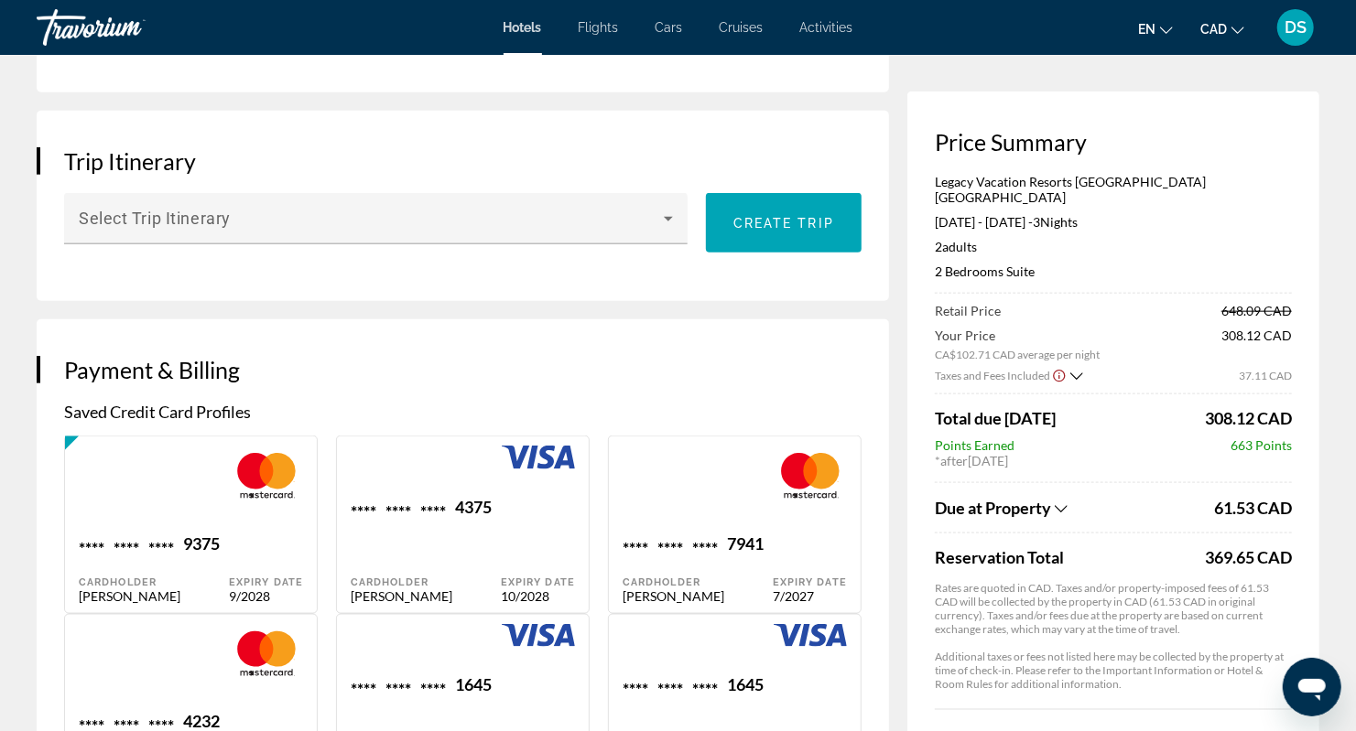
scroll to position [1281, 0]
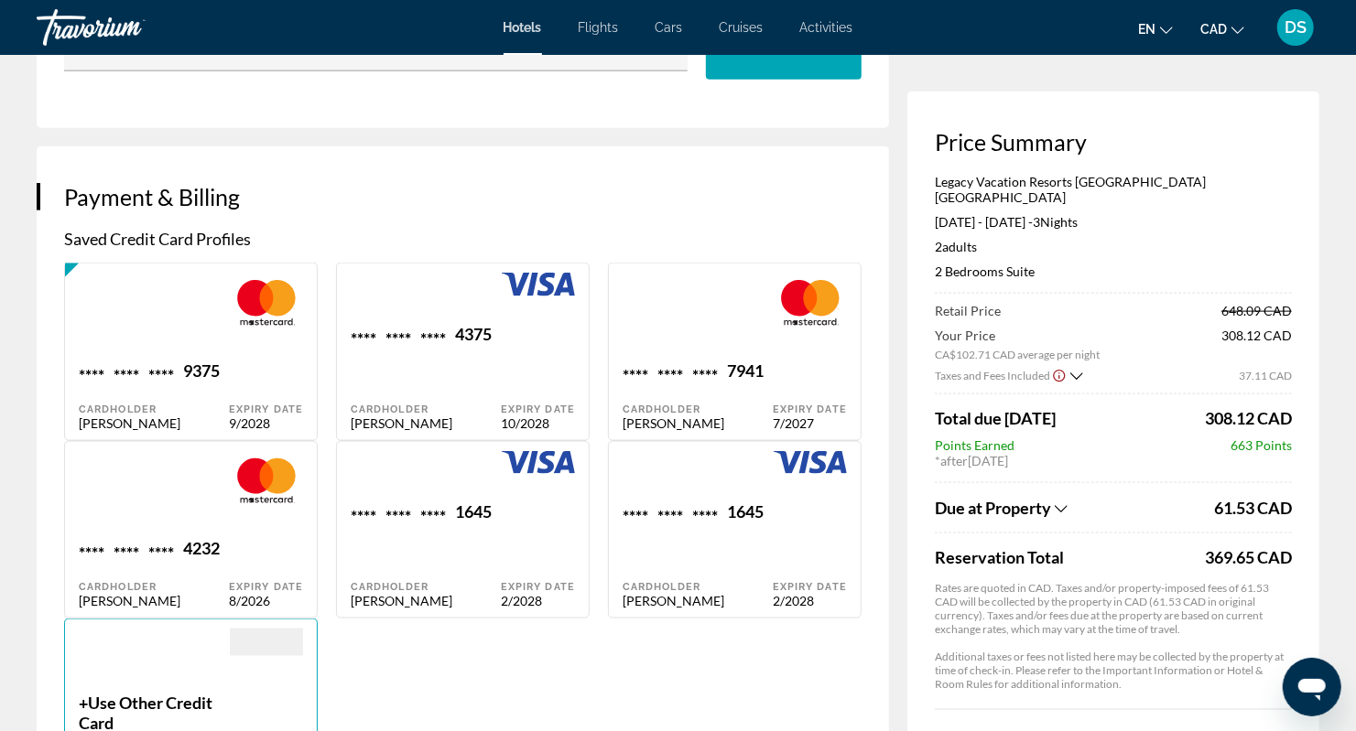
click at [505, 330] on div "Expiry Date 10/2028" at bounding box center [538, 377] width 74 height 107
type input "*****"
type input "*********"
type input "**********"
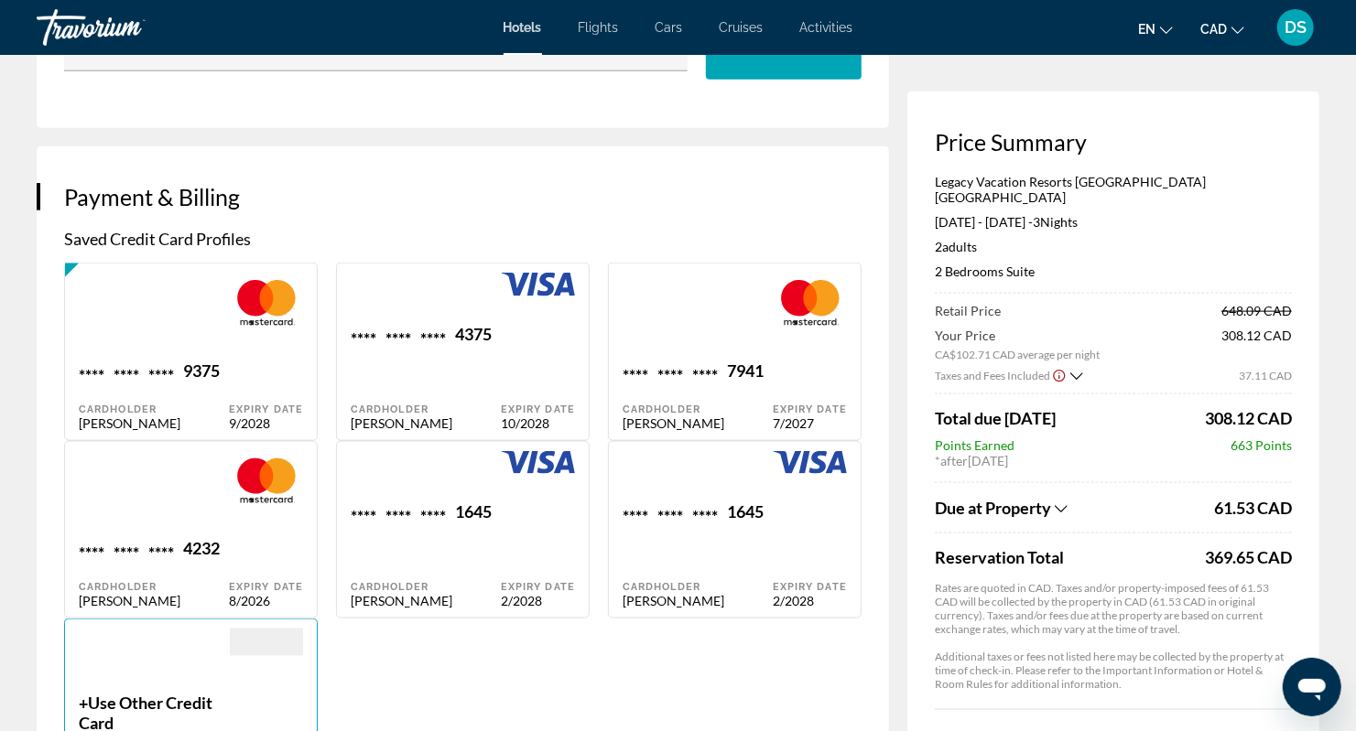
type input "*******"
type input "******"
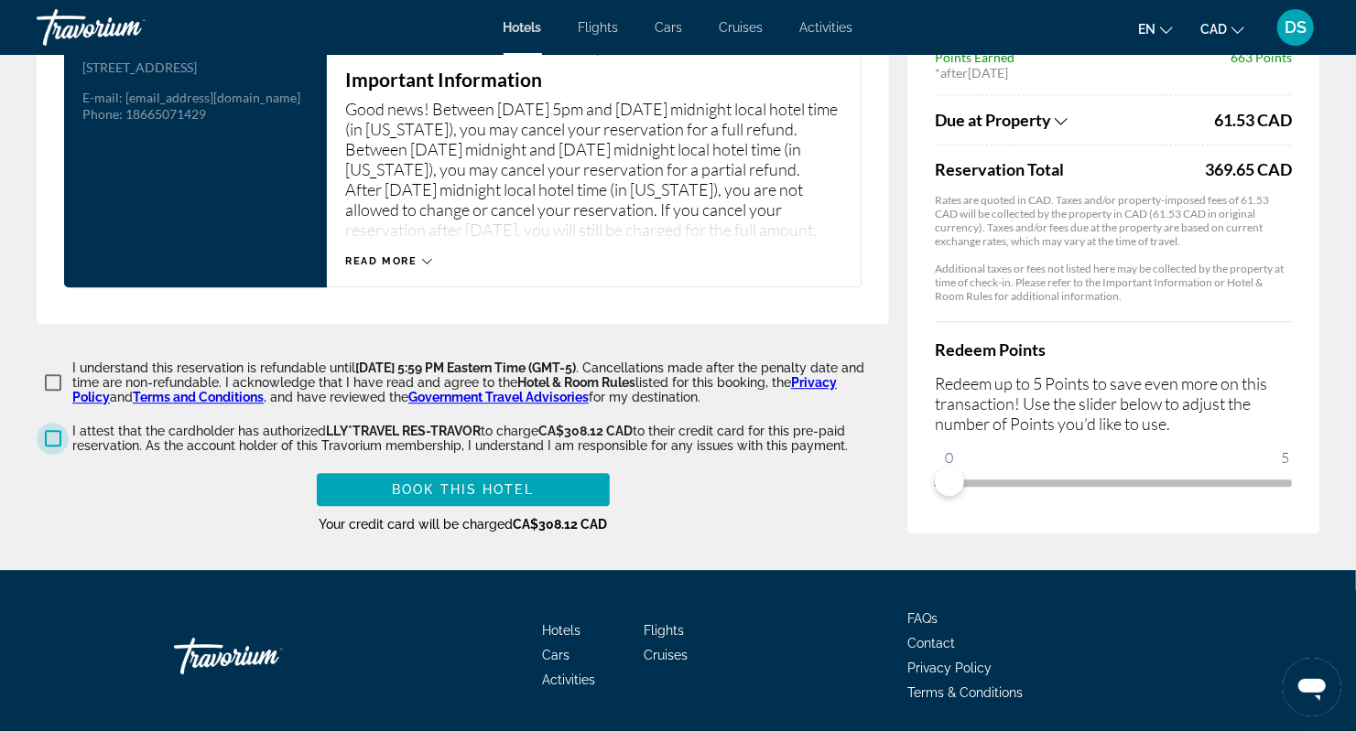
scroll to position [2927, 0]
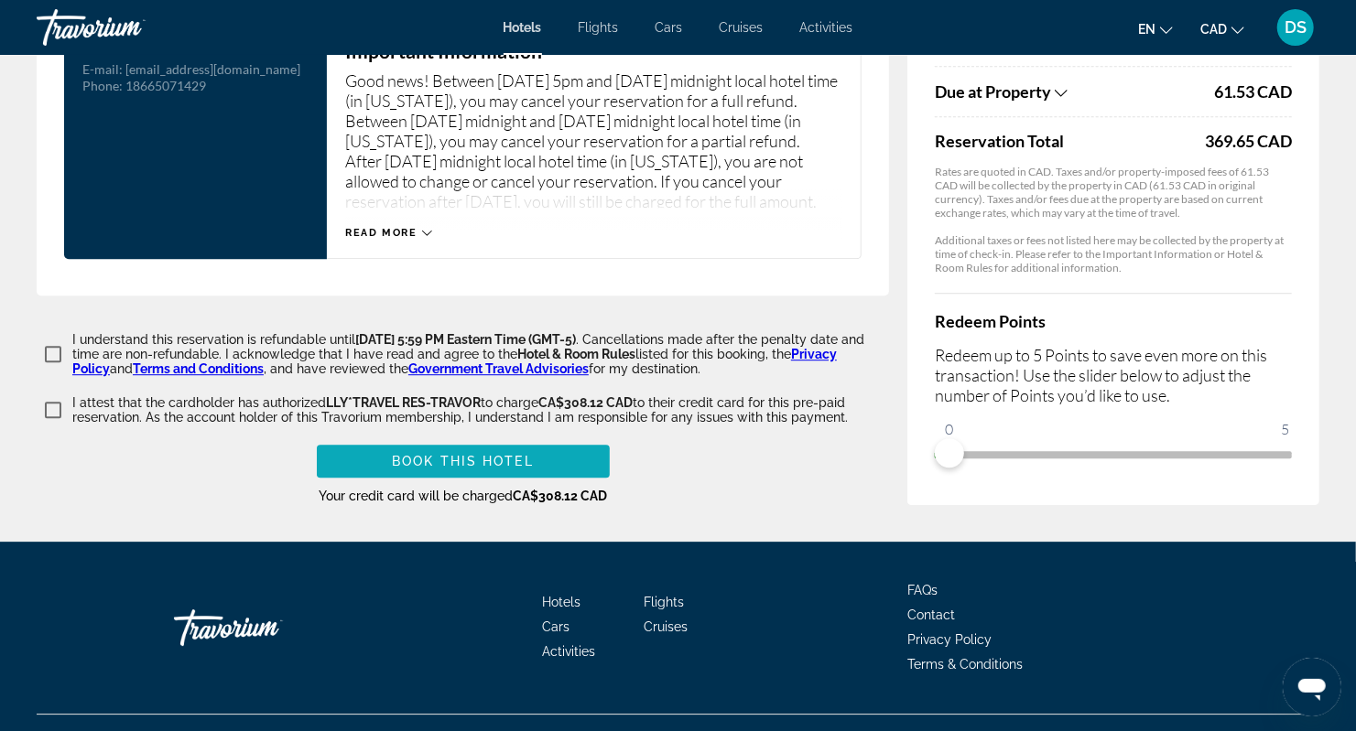
click at [528, 454] on span "Book this hotel" at bounding box center [463, 461] width 142 height 15
